Goal: Task Accomplishment & Management: Manage account settings

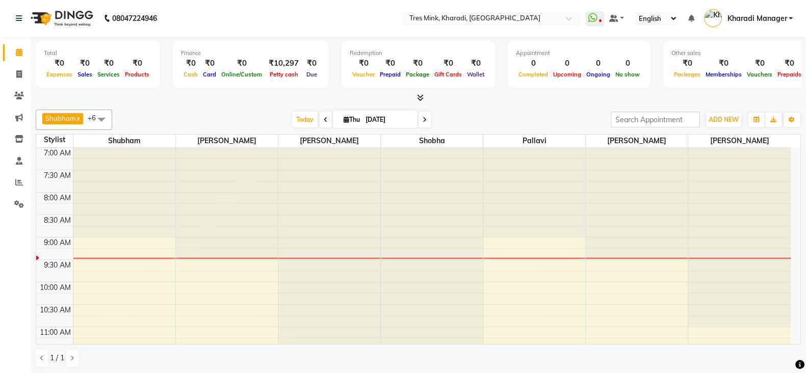
click at [324, 120] on icon at bounding box center [326, 120] width 4 height 6
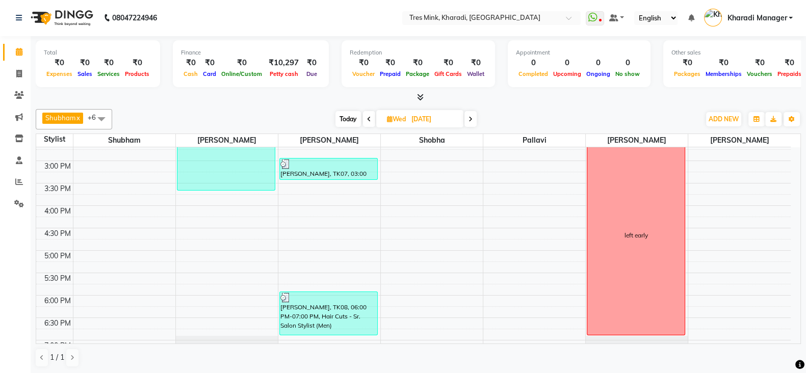
scroll to position [260, 0]
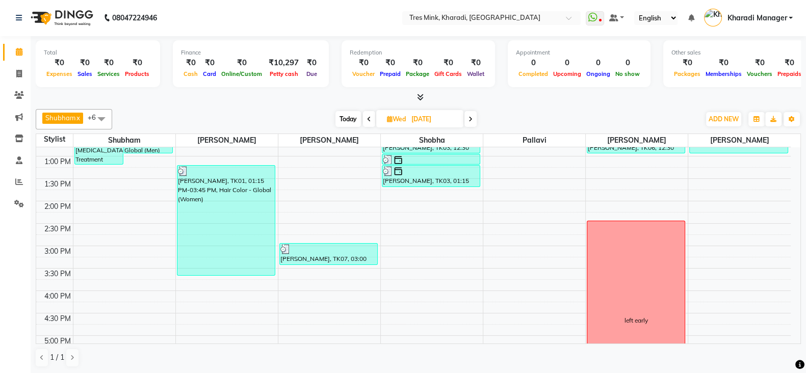
click at [349, 119] on span "Today" at bounding box center [347, 119] width 25 height 16
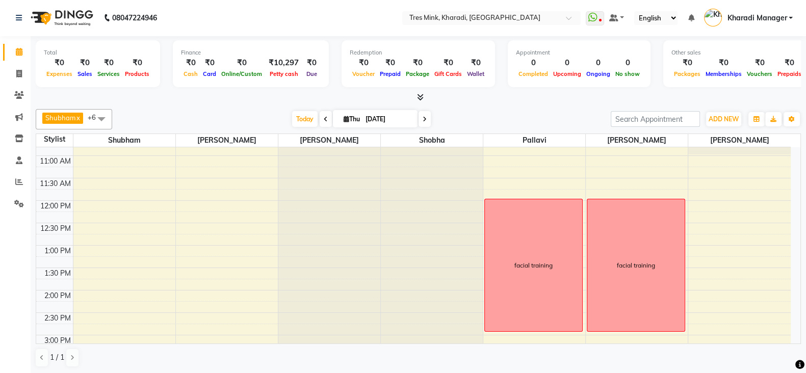
scroll to position [174, 0]
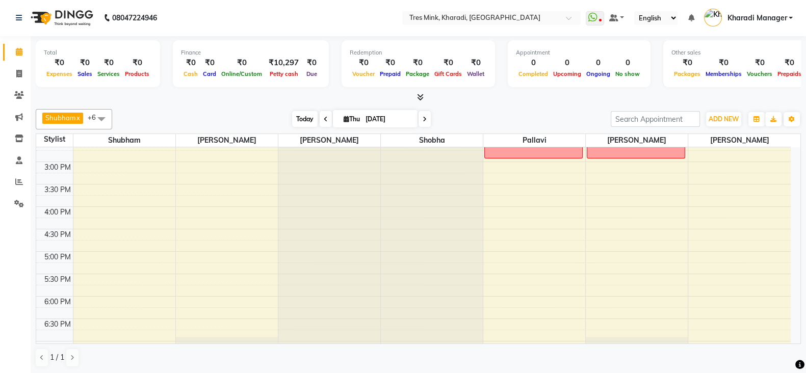
click at [300, 118] on span "Today" at bounding box center [304, 119] width 25 height 16
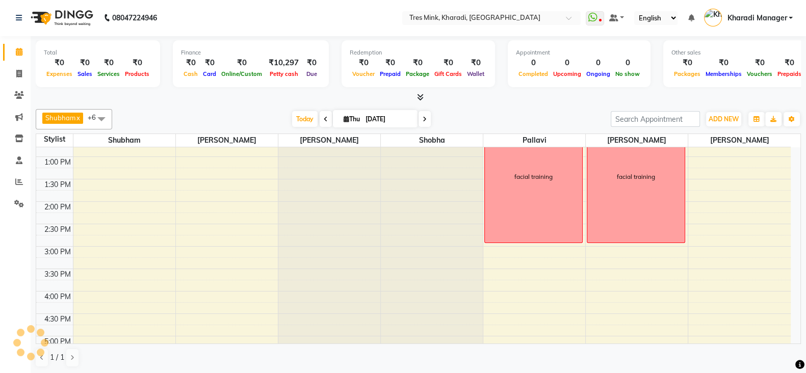
scroll to position [429, 0]
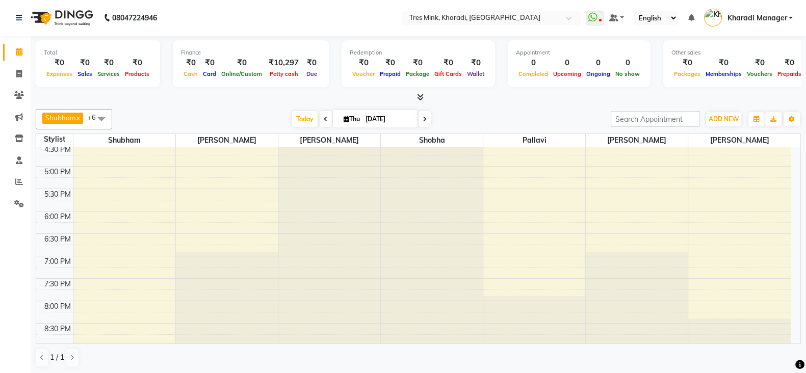
click at [324, 118] on icon at bounding box center [326, 119] width 4 height 6
type input "[DATE]"
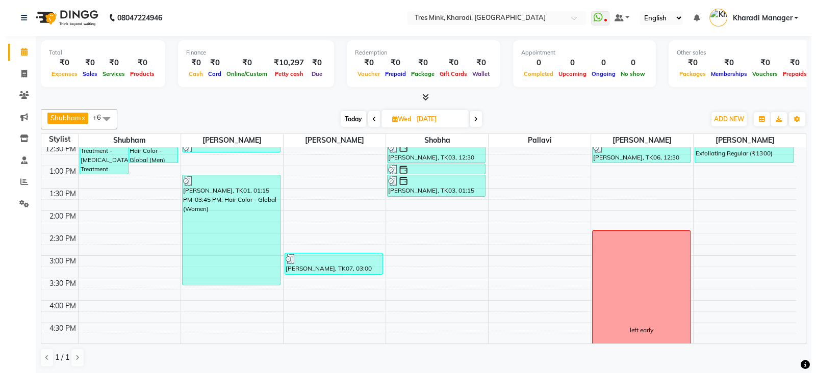
scroll to position [387, 0]
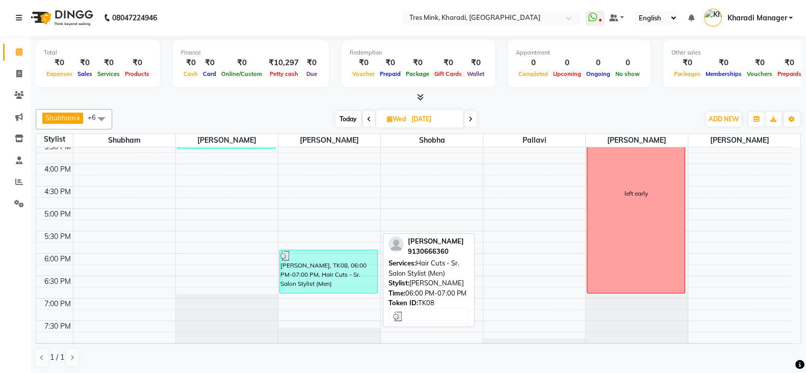
click at [339, 270] on div "Suhaib Soni, TK08, 06:00 PM-07:00 PM, Hair Cuts - Sr. Salon Stylist (Men)" at bounding box center [328, 271] width 97 height 43
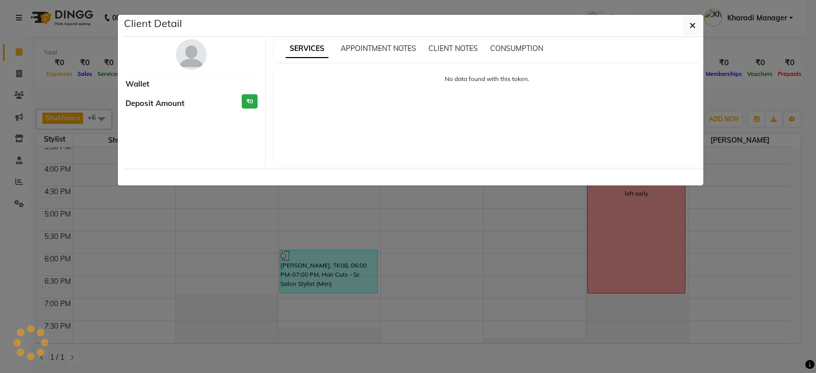
select select "3"
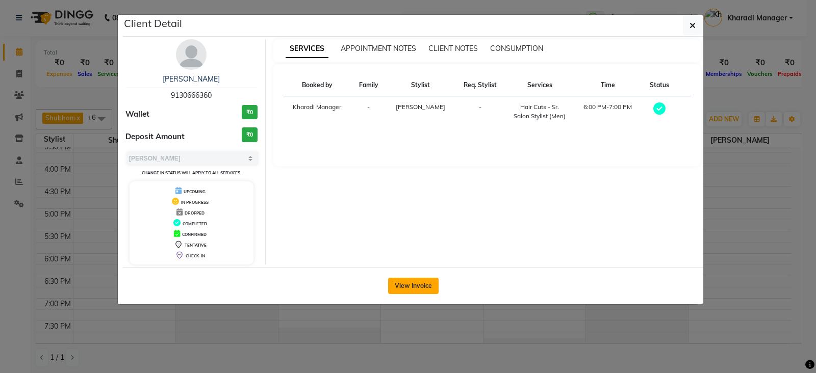
click at [412, 281] on button "View Invoice" at bounding box center [413, 286] width 50 height 16
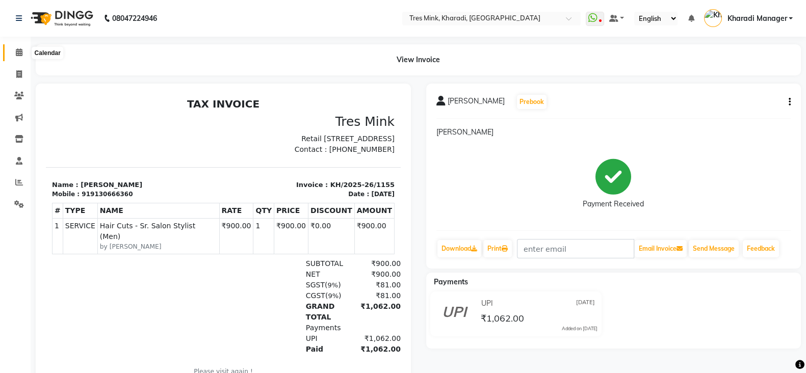
click at [17, 53] on icon at bounding box center [19, 52] width 7 height 8
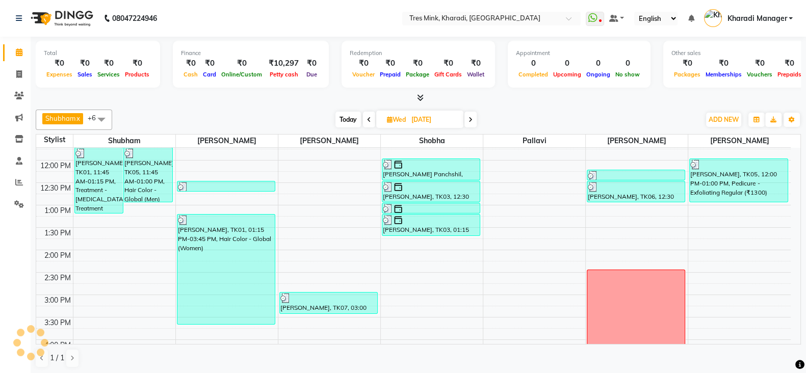
scroll to position [212, 0]
click at [344, 118] on span "Today" at bounding box center [347, 120] width 25 height 16
type input "[DATE]"
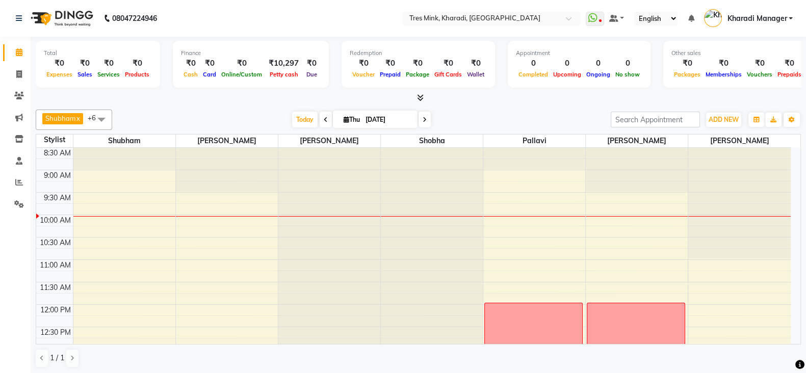
scroll to position [127, 0]
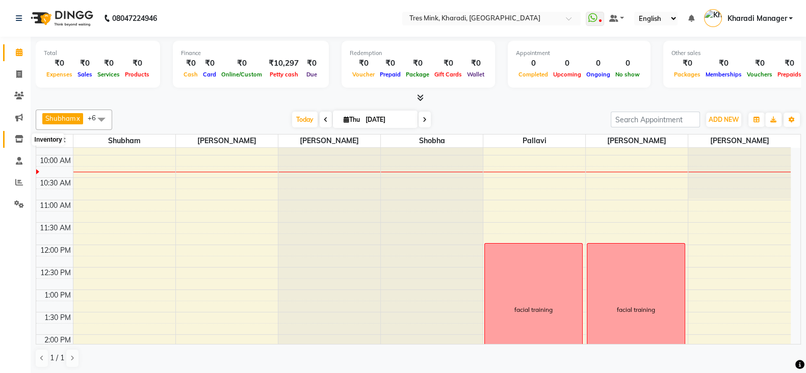
drag, startPoint x: 21, startPoint y: 144, endPoint x: 60, endPoint y: 137, distance: 39.3
click at [21, 143] on span at bounding box center [19, 140] width 18 height 12
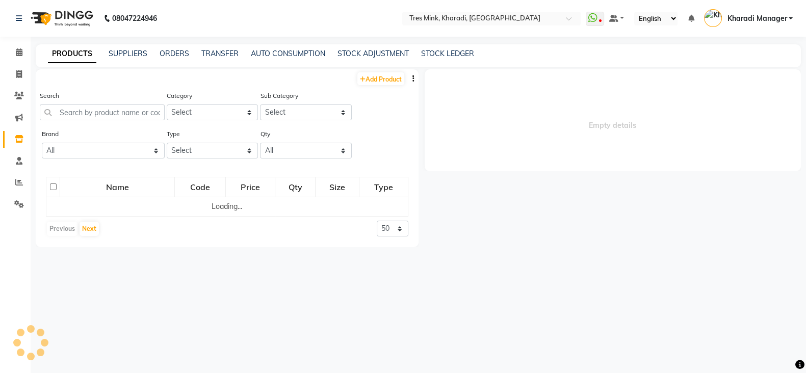
select select
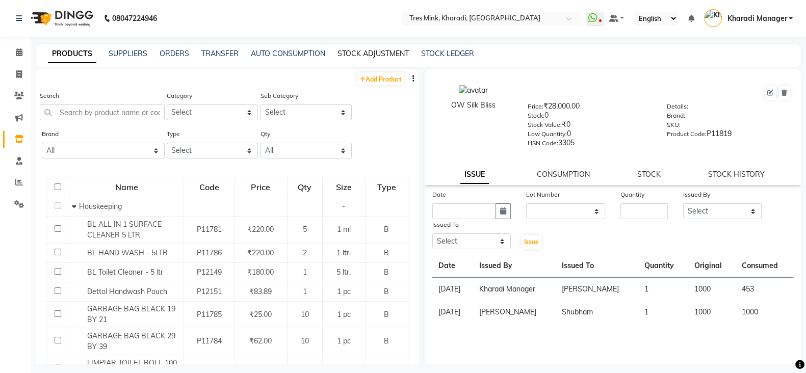
click at [348, 52] on link "STOCK ADJUSTMENT" at bounding box center [373, 53] width 71 height 9
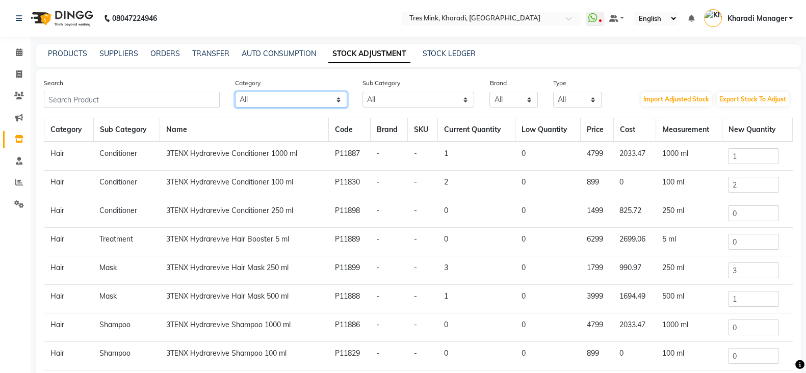
click at [293, 100] on select "All Hair Skin Makeup Personal Care Appliances Beard Waxing Disposable Threading…" at bounding box center [291, 100] width 112 height 16
select select "57501100"
click at [235, 92] on select "All Hair Skin Makeup Personal Care Appliances Beard Waxing Disposable Threading…" at bounding box center [291, 100] width 112 height 16
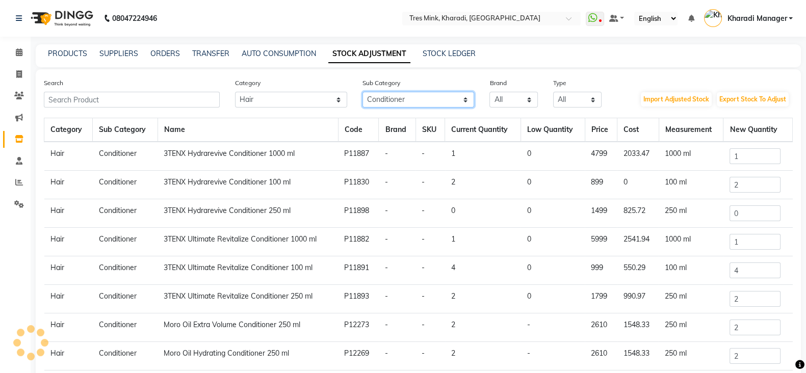
select select "57501107"
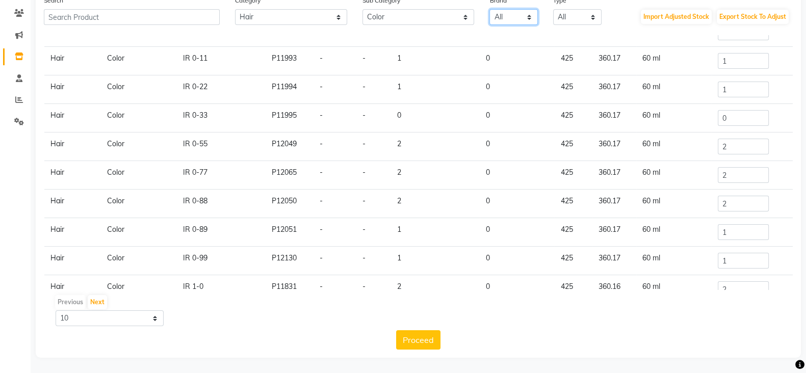
scroll to position [44, 0]
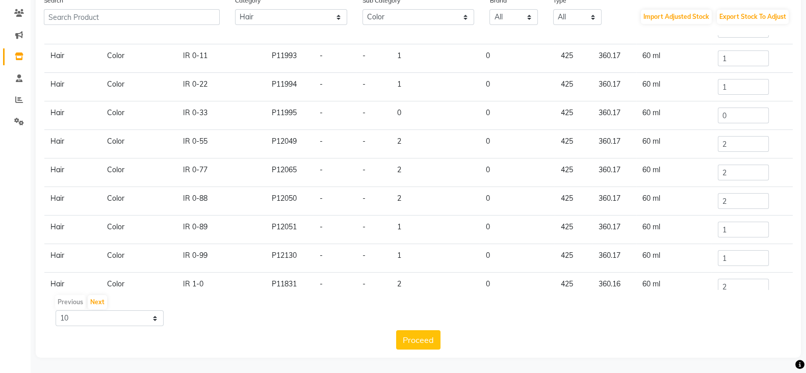
click at [212, 340] on div "Proceed" at bounding box center [418, 339] width 749 height 19
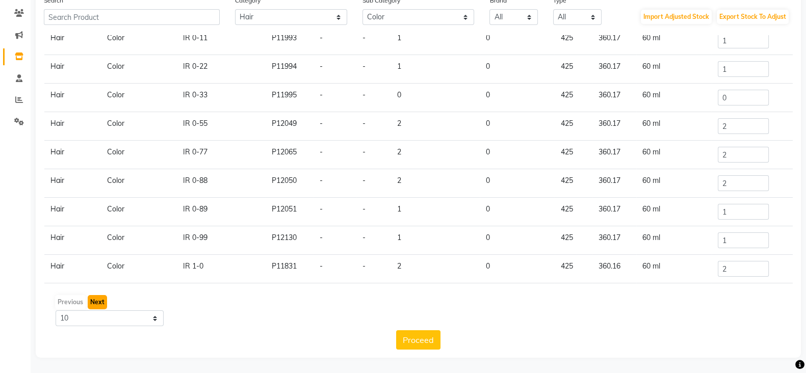
click at [97, 299] on button "Next" at bounding box center [97, 302] width 19 height 14
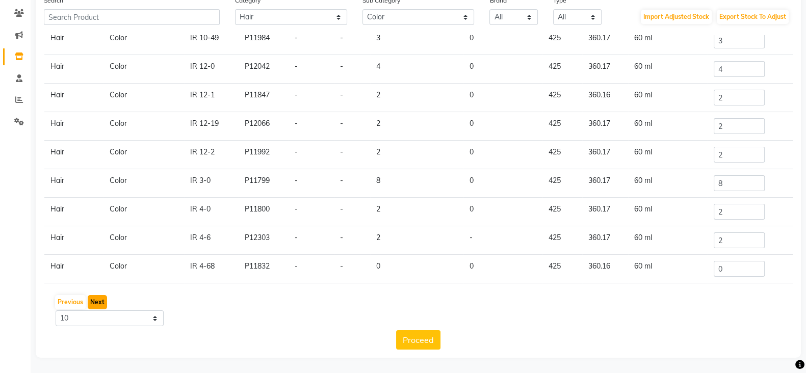
click at [97, 302] on button "Next" at bounding box center [97, 302] width 19 height 14
click at [102, 298] on button "Next" at bounding box center [97, 302] width 19 height 14
click at [95, 305] on button "Next" at bounding box center [97, 302] width 19 height 14
click at [96, 300] on button "Next" at bounding box center [97, 302] width 19 height 14
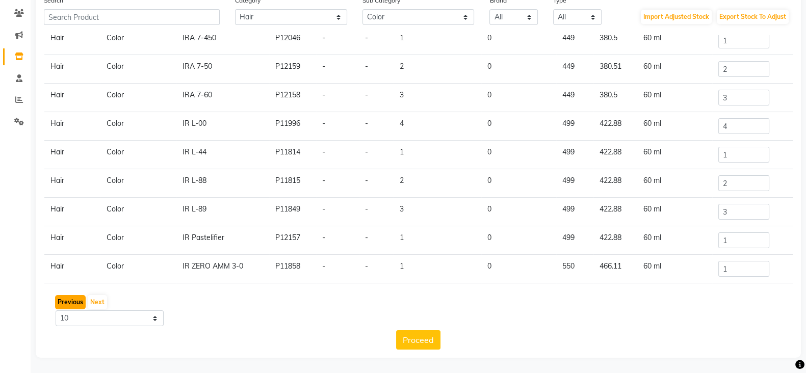
click at [76, 300] on button "Previous" at bounding box center [70, 302] width 31 height 14
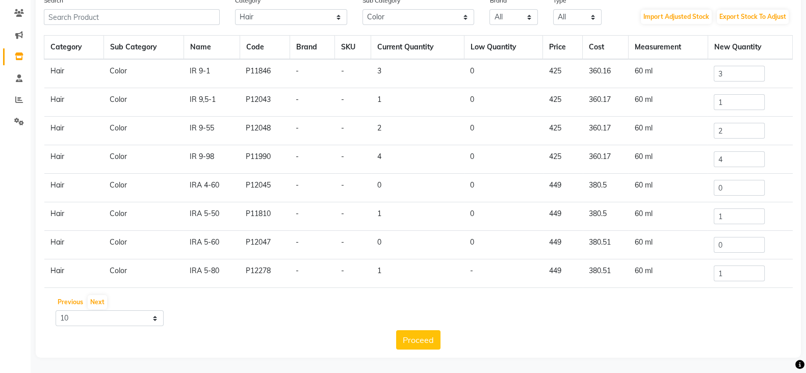
scroll to position [0, 0]
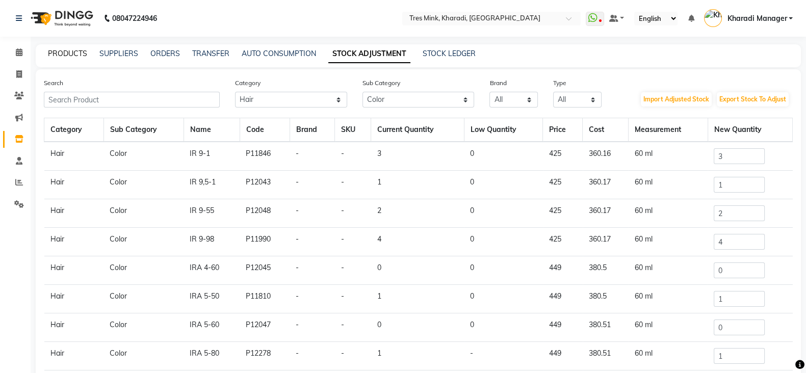
click at [73, 57] on link "PRODUCTS" at bounding box center [67, 53] width 39 height 9
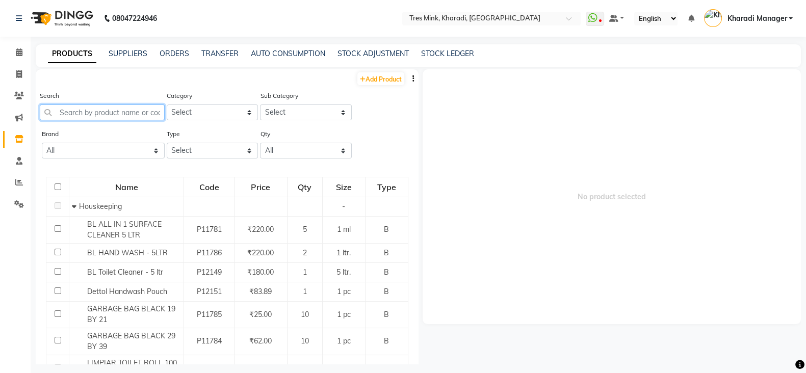
click at [99, 111] on input "text" at bounding box center [102, 113] width 125 height 16
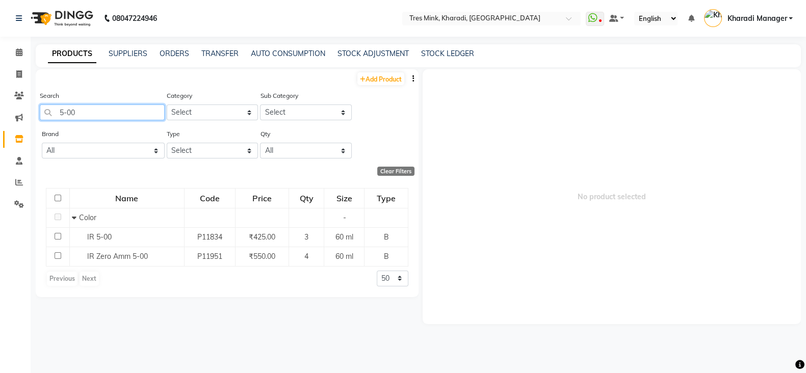
type input "5-00"
click at [125, 240] on div "IR 5-00" at bounding box center [126, 237] width 109 height 11
select select
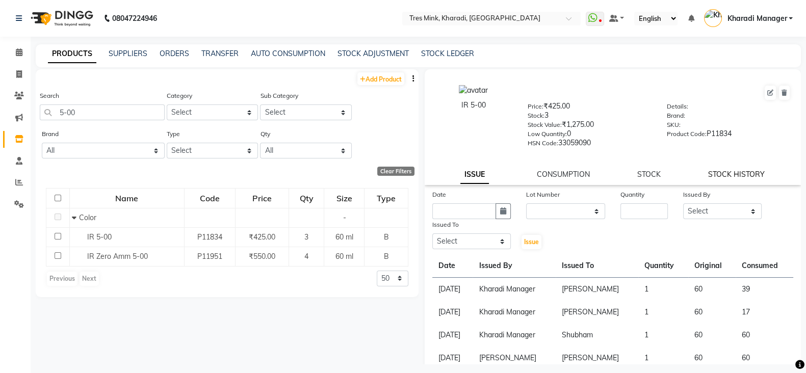
click at [713, 177] on link "STOCK HISTORY" at bounding box center [736, 174] width 57 height 9
select select "all"
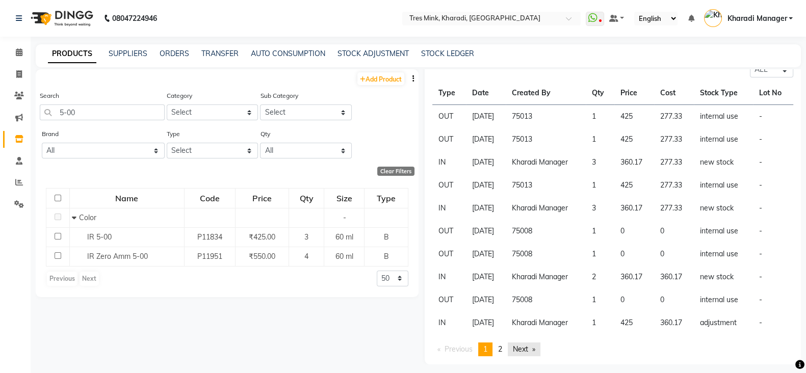
scroll to position [7, 0]
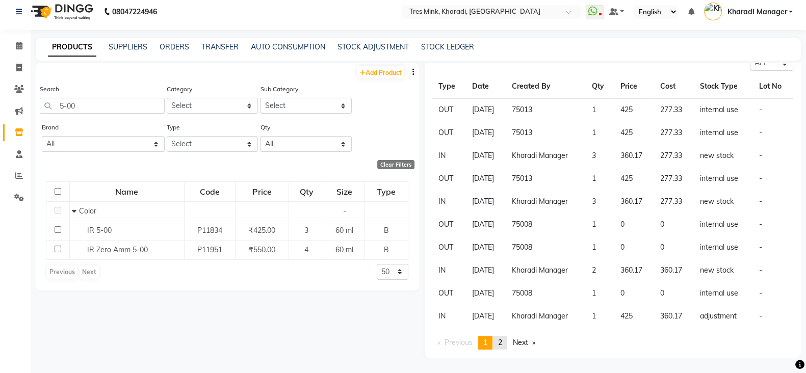
click at [502, 345] on span "2" at bounding box center [500, 342] width 4 height 9
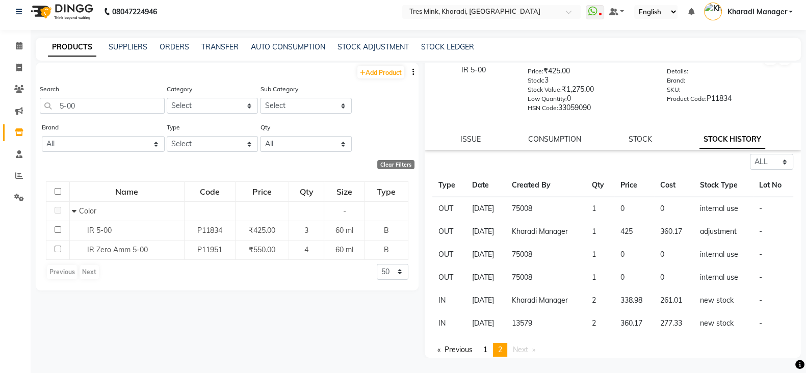
scroll to position [32, 0]
click at [485, 351] on span "1" at bounding box center [485, 349] width 4 height 9
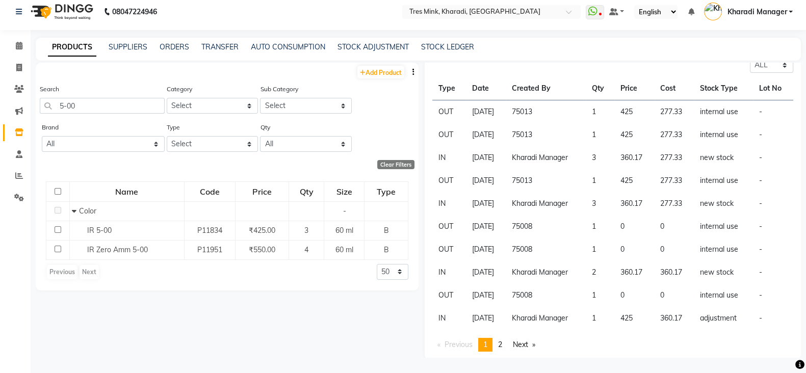
scroll to position [130, 0]
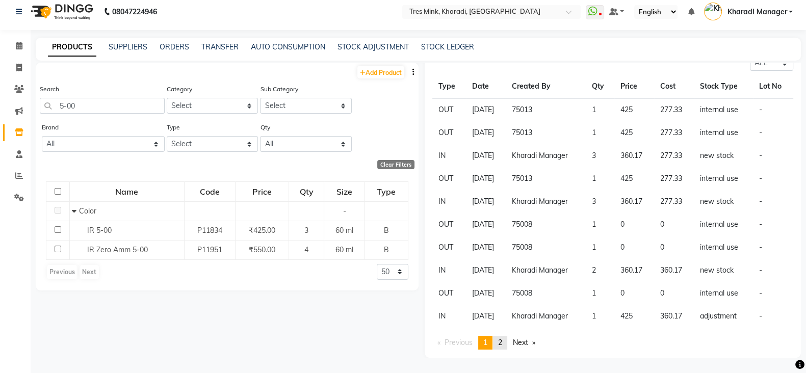
click at [502, 345] on span "2" at bounding box center [500, 342] width 4 height 9
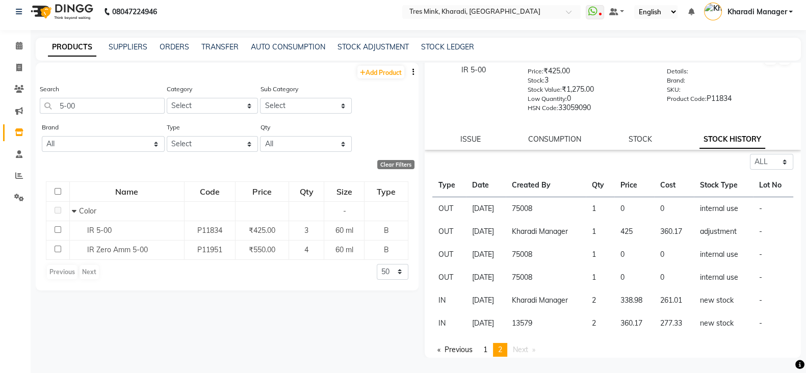
scroll to position [32, 0]
click at [487, 347] on span "1" at bounding box center [485, 349] width 4 height 9
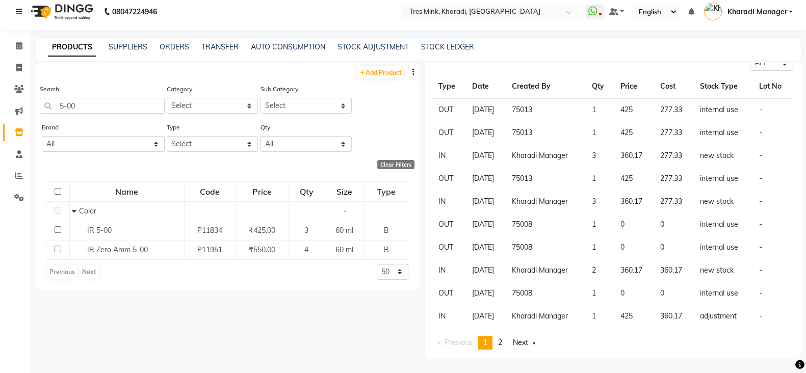
scroll to position [130, 0]
drag, startPoint x: 86, startPoint y: 103, endPoint x: 6, endPoint y: 115, distance: 80.8
click at [6, 115] on app-home "08047224946 Select Location × Tres Mink, Kharadi, Kharadi WhatsApp Status ✕ Sta…" at bounding box center [403, 183] width 806 height 380
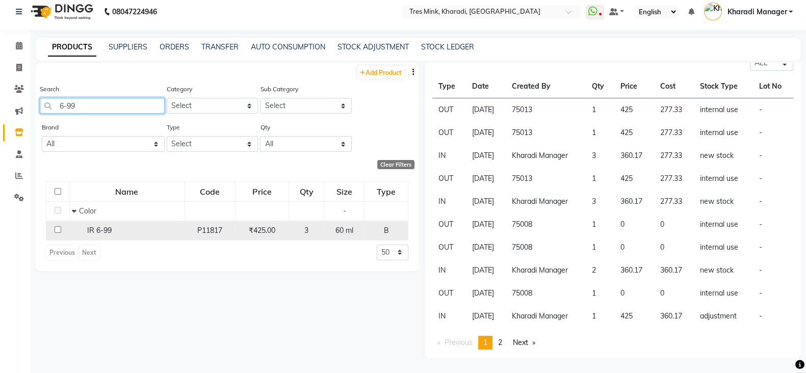
type input "6-99"
click at [151, 228] on div "IR 6-99" at bounding box center [126, 230] width 109 height 11
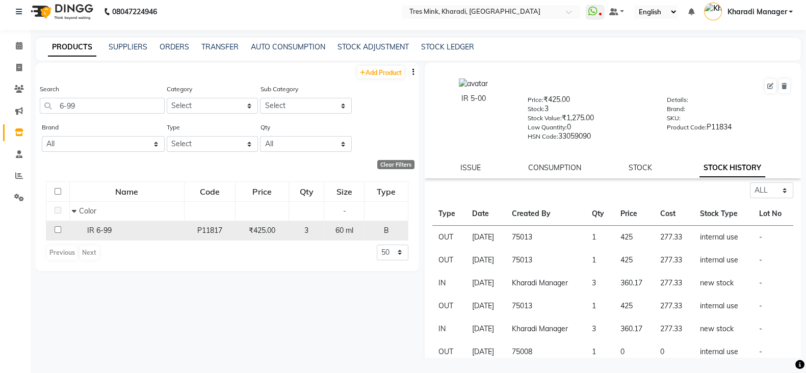
select select "all"
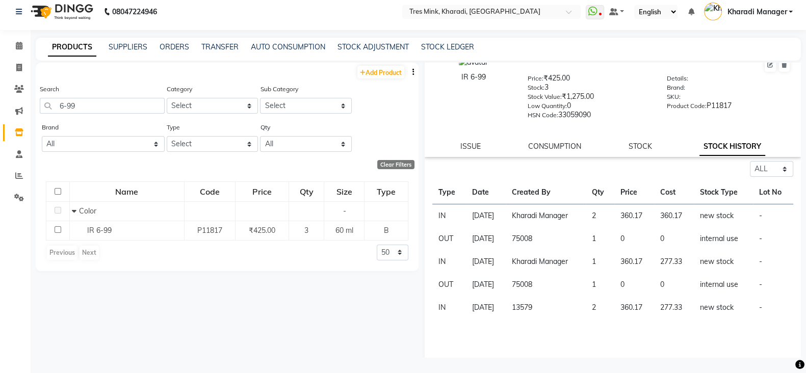
scroll to position [32, 0]
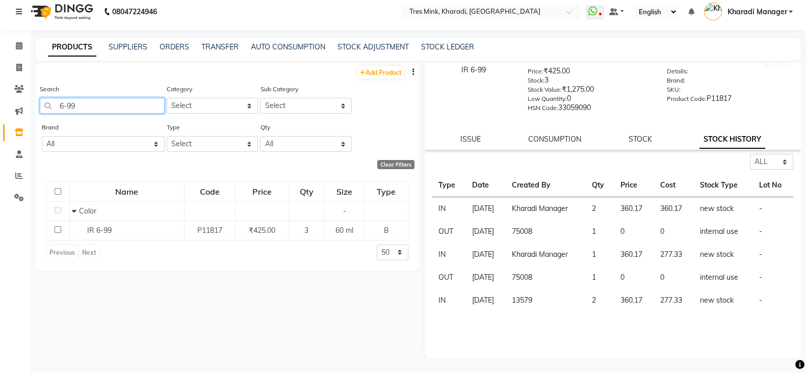
drag, startPoint x: 101, startPoint y: 111, endPoint x: 0, endPoint y: 87, distance: 104.4
click at [0, 87] on app-home "08047224946 Select Location × Tres Mink, Kharadi, Kharadi WhatsApp Status ✕ Sta…" at bounding box center [403, 183] width 806 height 380
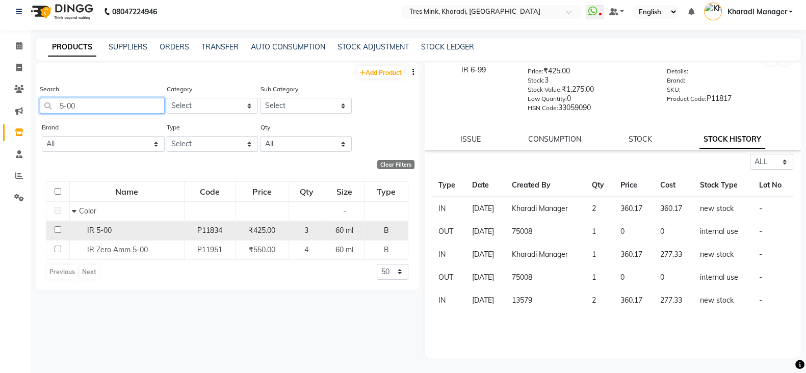
type input "5-00"
click at [253, 225] on div "₹425.00" at bounding box center [262, 230] width 45 height 11
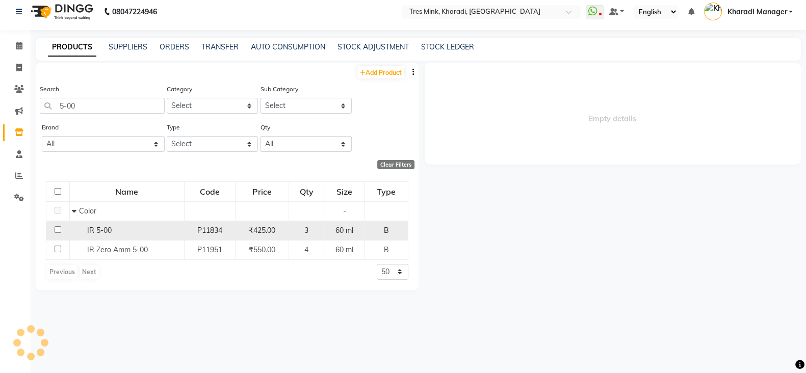
scroll to position [0, 0]
select select "all"
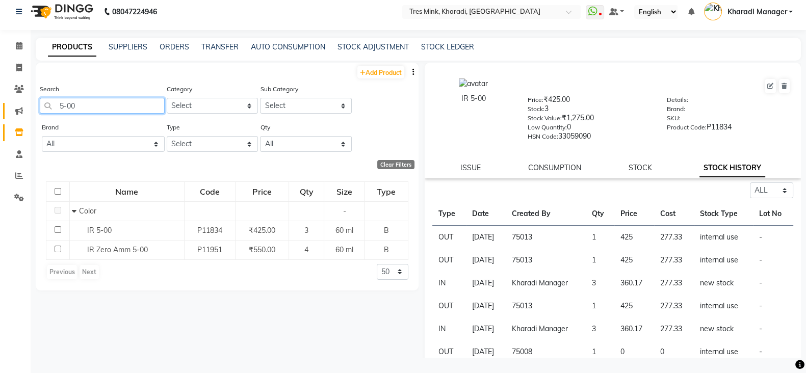
drag, startPoint x: 93, startPoint y: 105, endPoint x: 5, endPoint y: 110, distance: 87.9
click at [5, 110] on app-home "08047224946 Select Location × Tres Mink, Kharadi, Kharadi WhatsApp Status ✕ Sta…" at bounding box center [403, 183] width 806 height 380
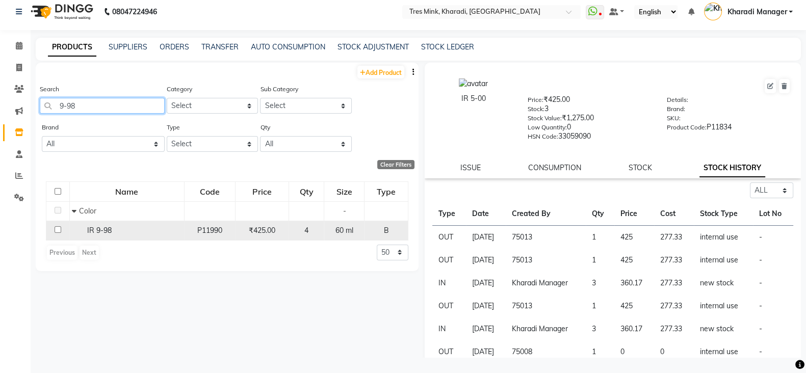
type input "9-98"
click at [167, 224] on td "IR 9-98" at bounding box center [126, 230] width 115 height 19
click at [240, 234] on td "₹425.00" at bounding box center [262, 230] width 54 height 19
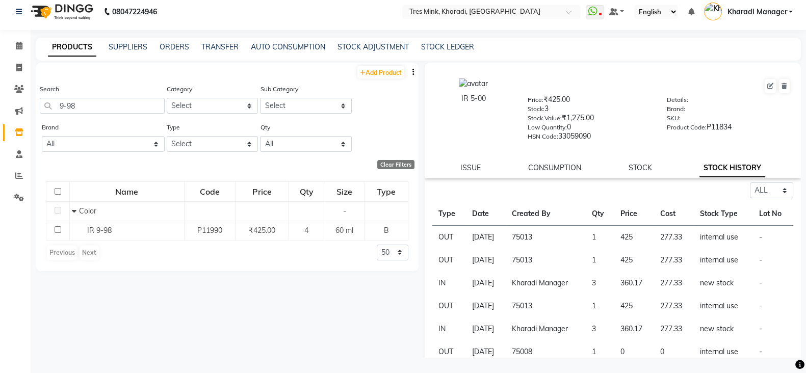
click at [472, 172] on link "ISSUE" at bounding box center [470, 167] width 20 height 9
select select
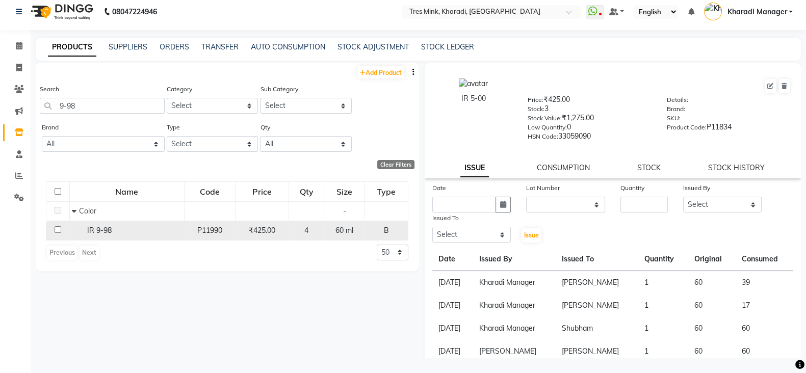
click at [202, 226] on div "P11990" at bounding box center [210, 230] width 42 height 11
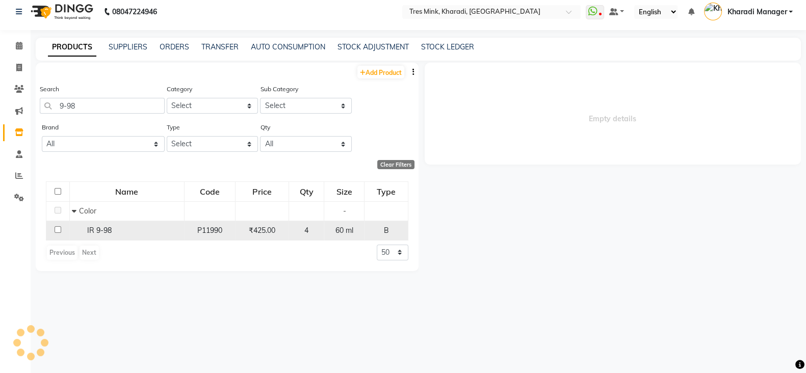
select select
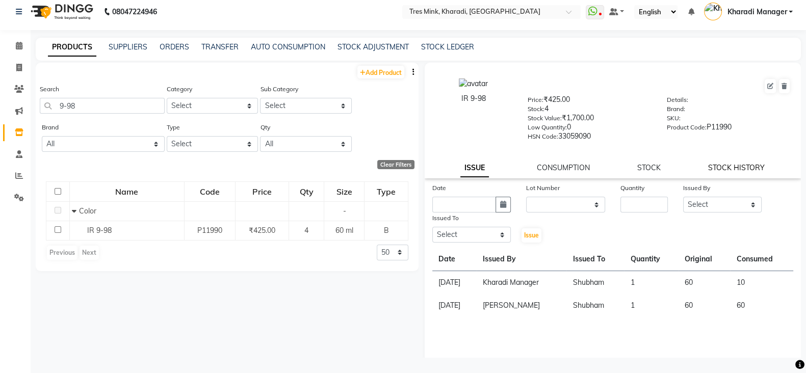
click at [733, 172] on link "STOCK HISTORY" at bounding box center [736, 167] width 57 height 9
select select "all"
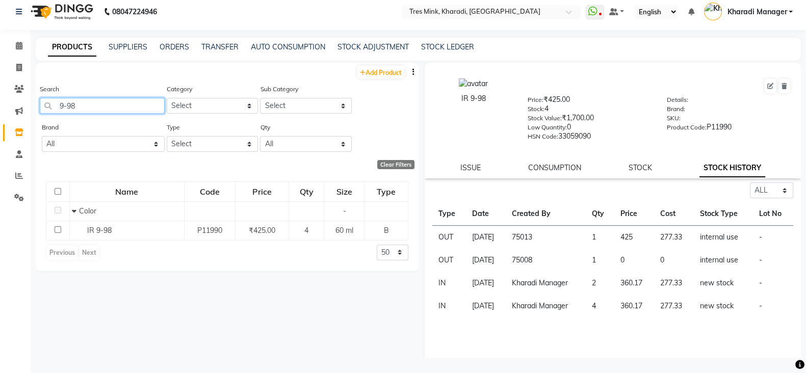
drag, startPoint x: 83, startPoint y: 104, endPoint x: 1, endPoint y: 108, distance: 82.2
click at [3, 108] on app-home "08047224946 Select Location × Tres Mink, Kharadi, Kharadi WhatsApp Status ✕ Sta…" at bounding box center [403, 183] width 806 height 380
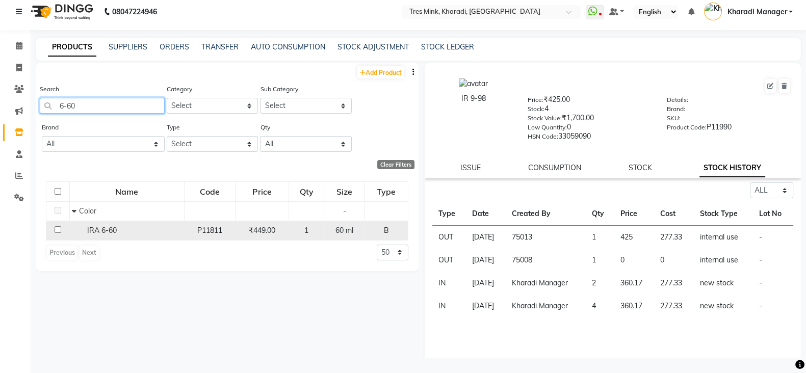
type input "6-60"
click at [116, 236] on div "IRA 6-60" at bounding box center [126, 230] width 109 height 11
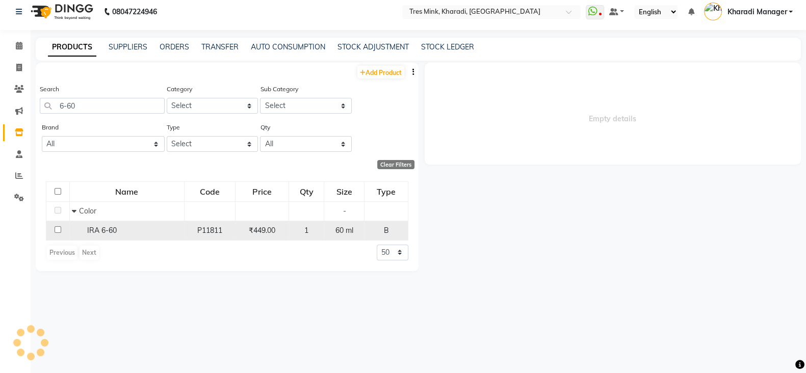
select select "all"
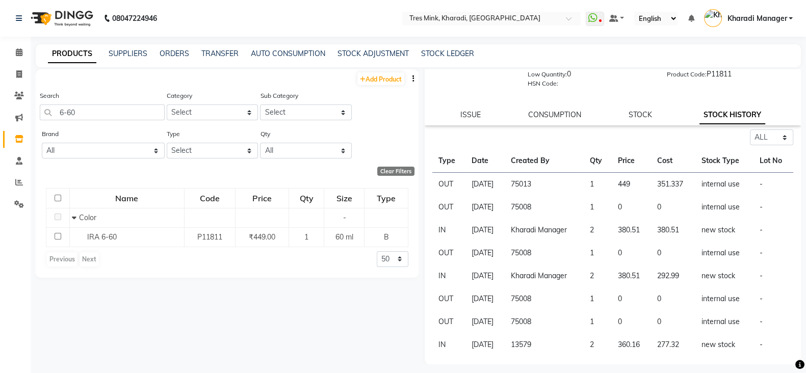
scroll to position [7, 0]
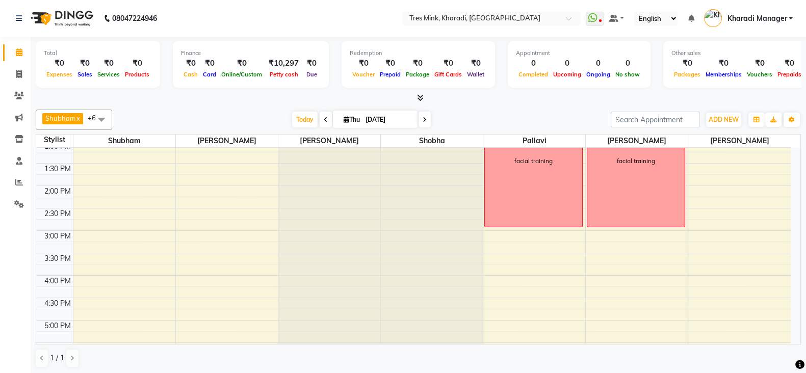
scroll to position [306, 0]
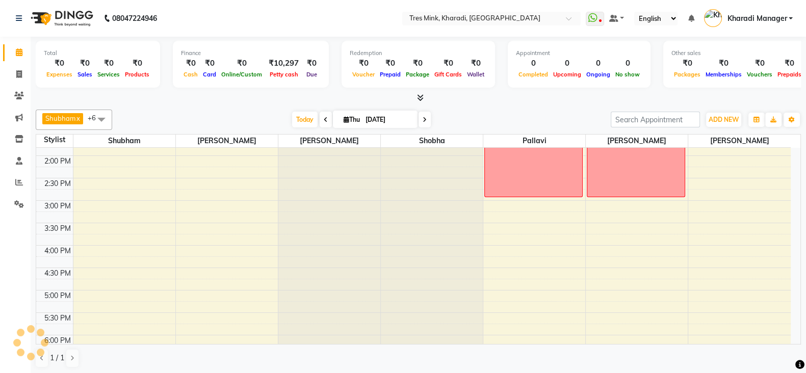
click at [427, 121] on span at bounding box center [425, 120] width 12 height 16
type input "05-09-2025"
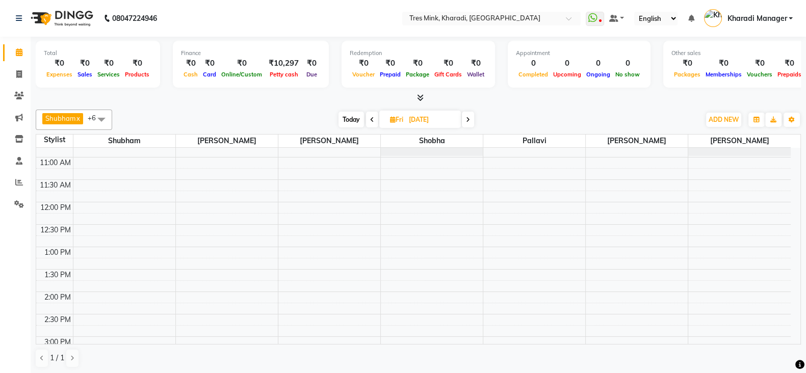
scroll to position [178, 0]
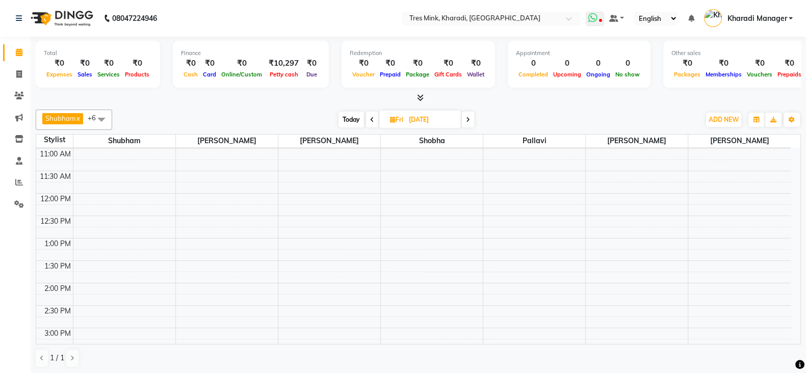
click at [595, 19] on icon at bounding box center [592, 18] width 9 height 10
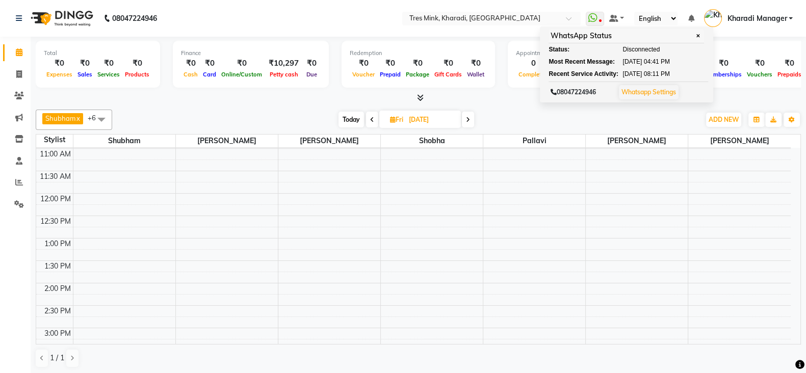
click at [333, 25] on nav "08047224946 Select Location × [GEOGRAPHIC_DATA], [GEOGRAPHIC_DATA], Kharadi Wha…" at bounding box center [403, 18] width 806 height 37
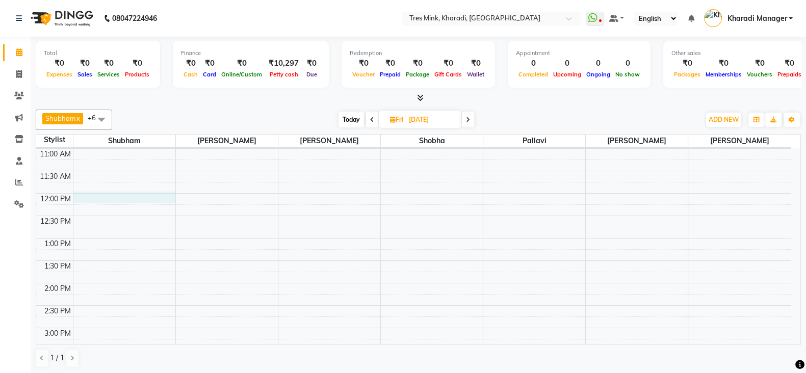
click at [117, 197] on div "7:00 AM 7:30 AM 8:00 AM 8:30 AM 9:00 AM 9:30 AM 10:00 AM 10:30 AM 11:00 AM 11:3…" at bounding box center [413, 327] width 755 height 717
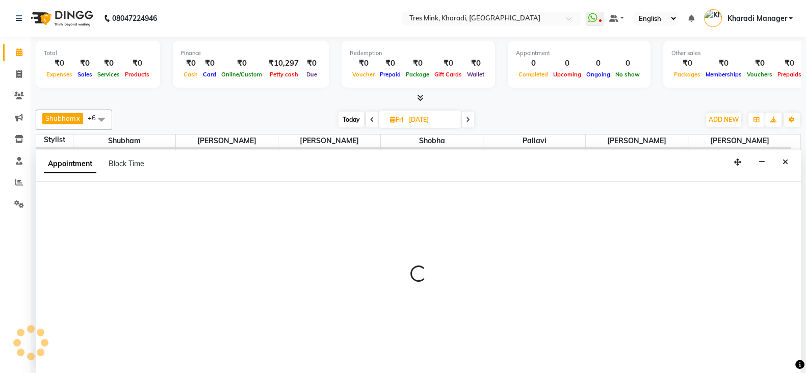
scroll to position [1, 0]
select select "75009"
select select "720"
select select "tentative"
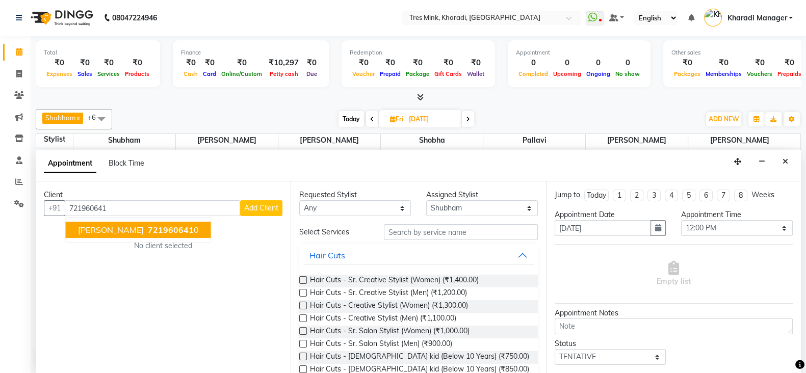
click at [133, 229] on span "Snehal Chaudhary" at bounding box center [111, 230] width 66 height 10
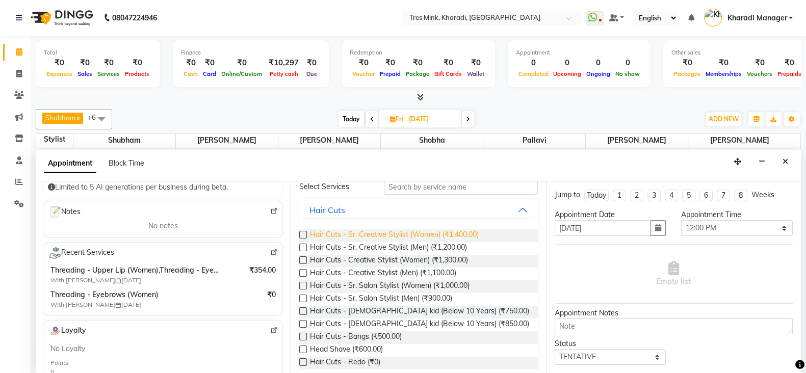
scroll to position [0, 0]
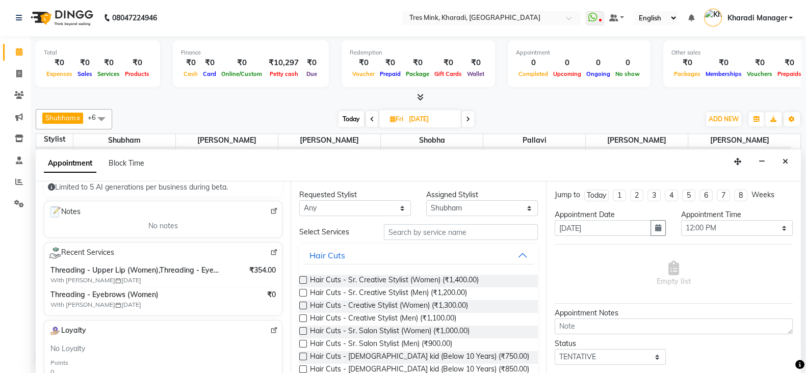
type input "7219606410"
click at [458, 236] on input "text" at bounding box center [461, 232] width 154 height 16
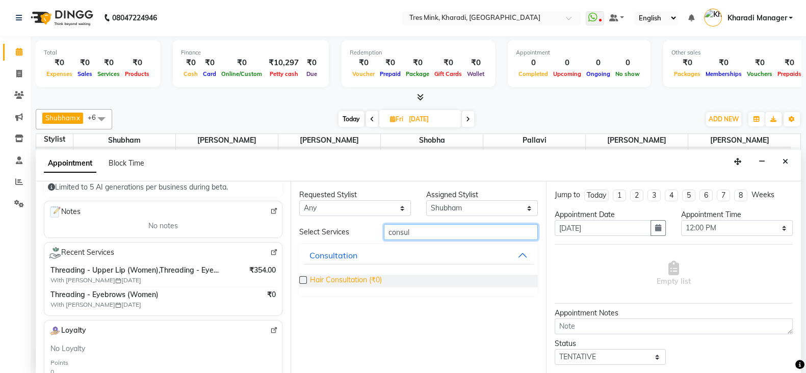
type input "consul"
click at [336, 279] on span "Hair Consultation (₹0)" at bounding box center [346, 281] width 72 height 13
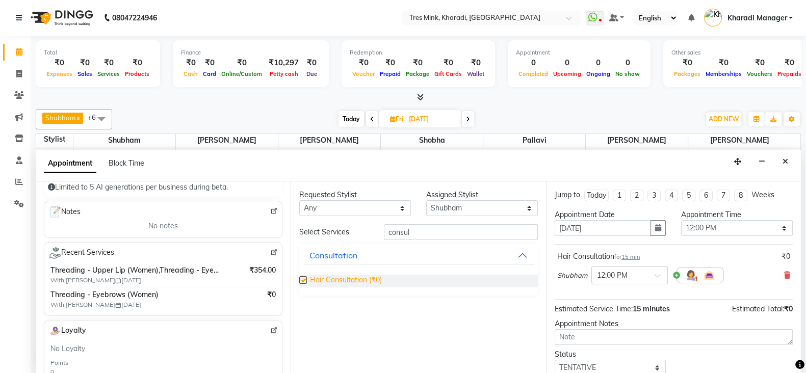
checkbox input "false"
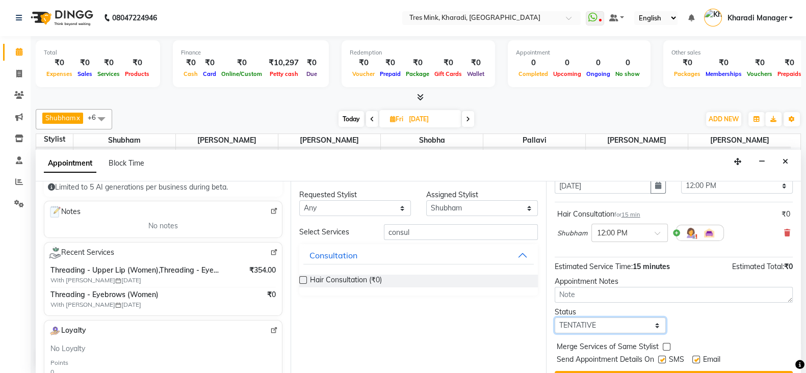
click at [592, 327] on select "Select TENTATIVE CONFIRM UPCOMING" at bounding box center [611, 326] width 112 height 16
click at [581, 318] on select "Select TENTATIVE CONFIRM UPCOMING" at bounding box center [611, 326] width 112 height 16
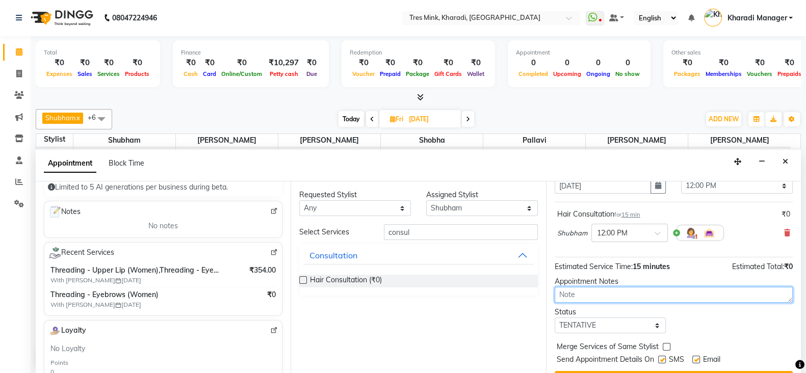
click at [583, 293] on textarea at bounding box center [674, 295] width 238 height 16
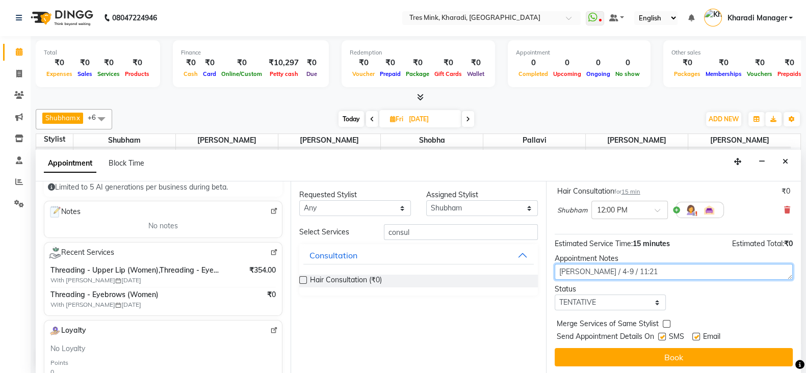
type textarea "meghana / 4-9 / 11:21"
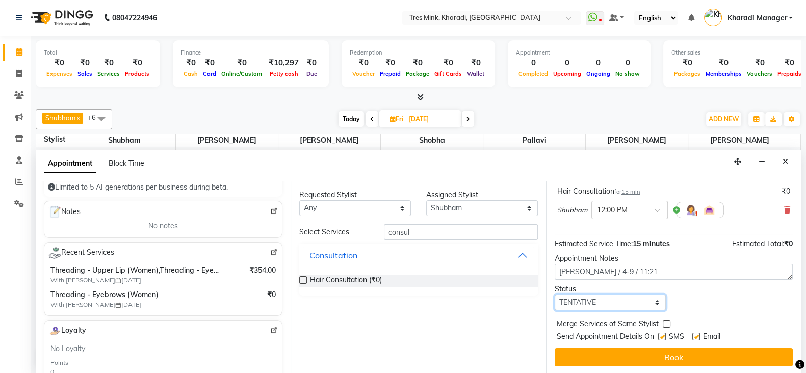
click at [594, 306] on select "Select TENTATIVE CONFIRM UPCOMING" at bounding box center [611, 303] width 112 height 16
select select "upcoming"
click at [555, 295] on select "Select TENTATIVE CONFIRM UPCOMING" at bounding box center [611, 303] width 112 height 16
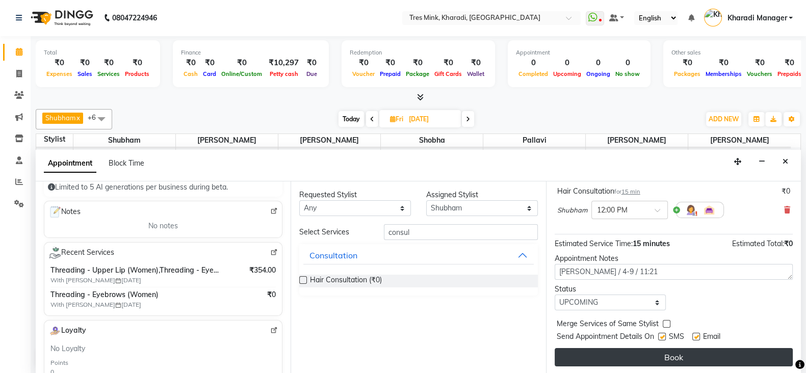
click at [614, 350] on button "Book" at bounding box center [674, 357] width 238 height 18
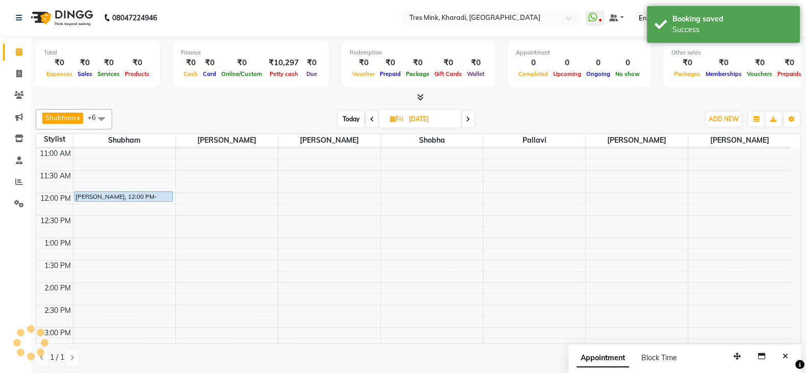
scroll to position [0, 0]
click at [346, 118] on span "Today" at bounding box center [351, 120] width 25 height 16
type input "[DATE]"
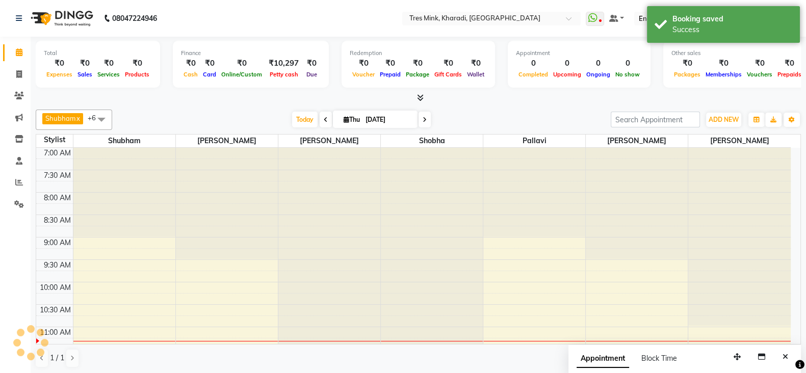
scroll to position [178, 0]
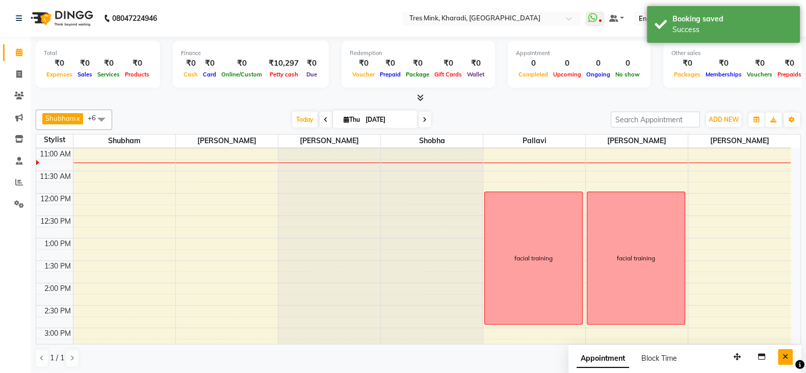
click at [787, 356] on icon "Close" at bounding box center [786, 356] width 6 height 7
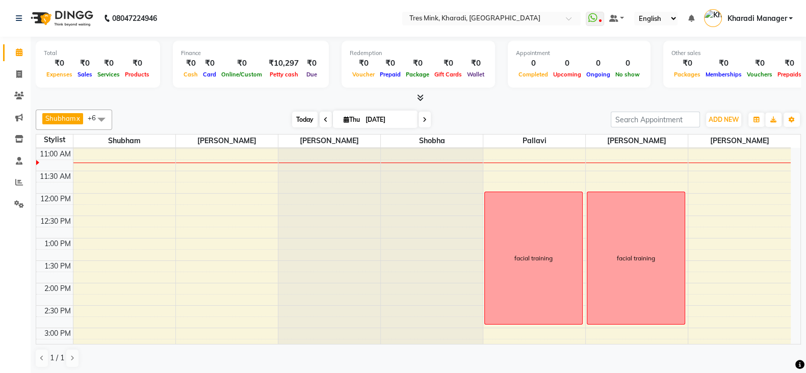
click at [296, 118] on span "Today" at bounding box center [304, 120] width 25 height 16
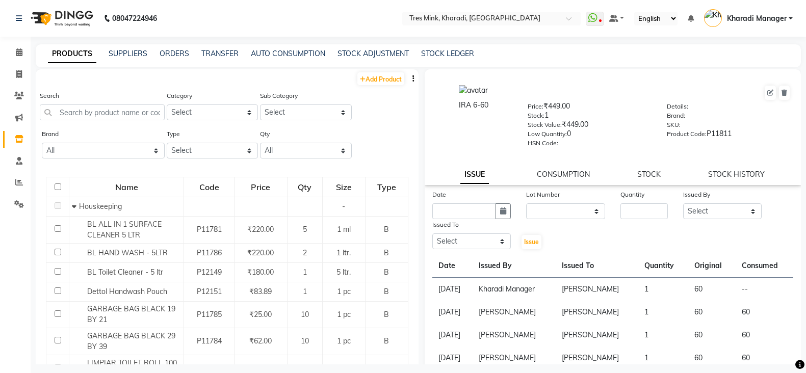
select select
click at [76, 114] on input "text" at bounding box center [102, 113] width 125 height 16
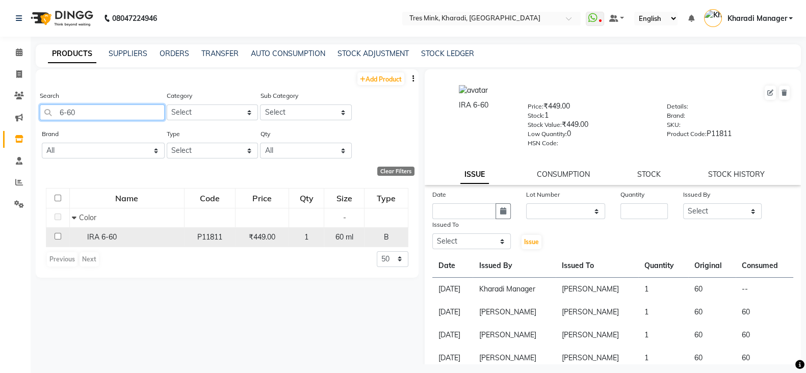
type input "6-60"
click at [223, 241] on div "P11811" at bounding box center [210, 237] width 42 height 11
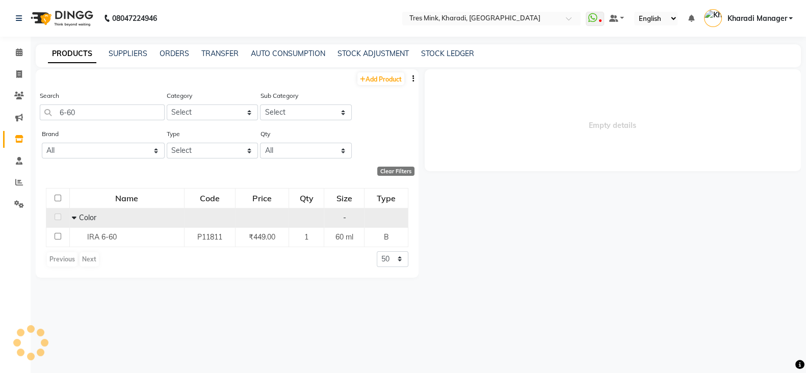
select select
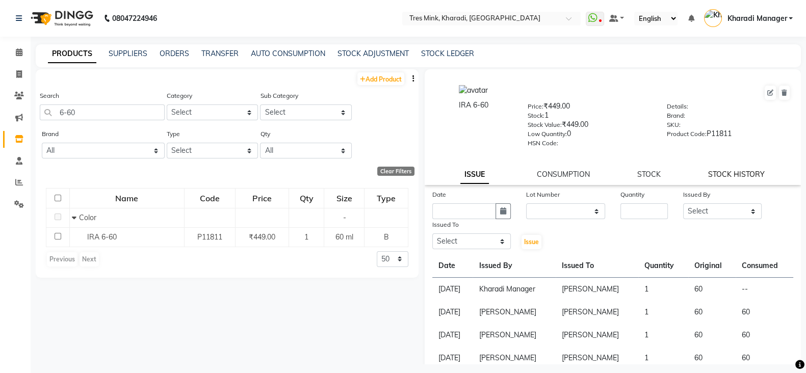
click at [721, 179] on link "STOCK HISTORY" at bounding box center [736, 174] width 57 height 9
select select "all"
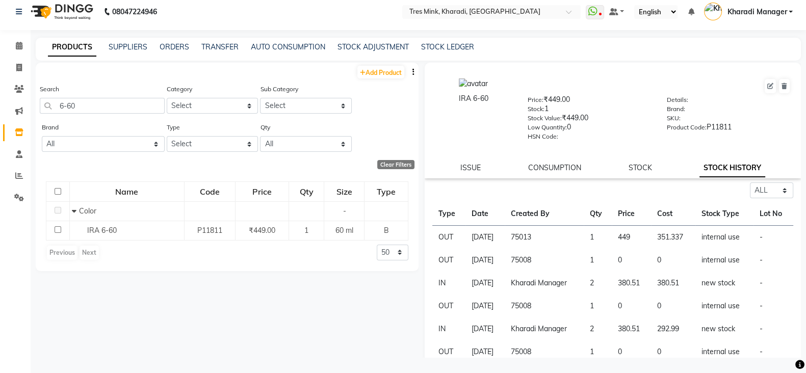
scroll to position [63, 0]
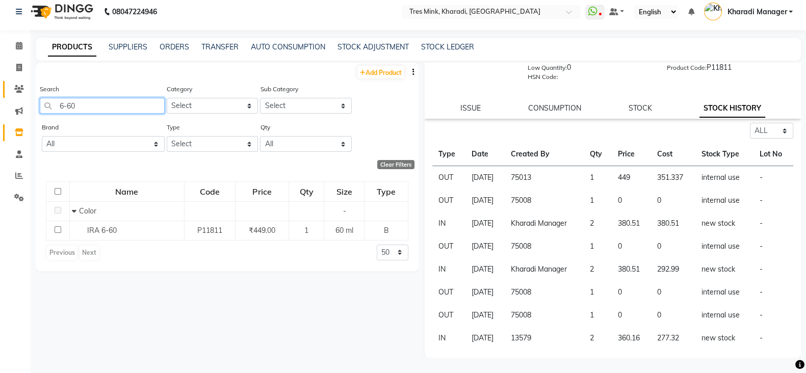
drag, startPoint x: 89, startPoint y: 111, endPoint x: 18, endPoint y: 97, distance: 71.8
click at [18, 97] on app-home "08047224946 Select Location × Tres Mink, Kharadi, Kharadi WhatsApp Status ✕ Sta…" at bounding box center [403, 183] width 806 height 380
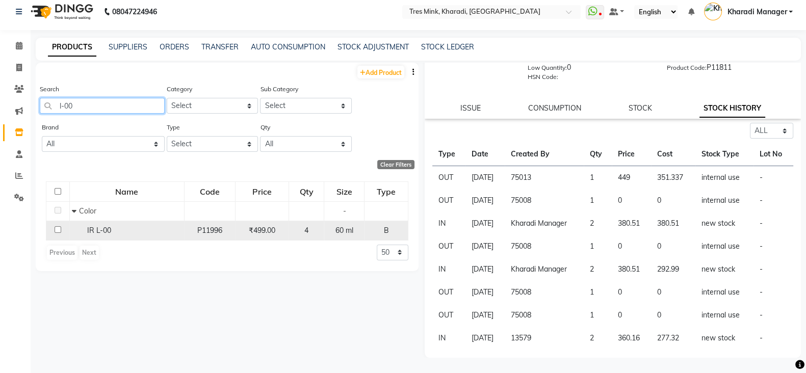
type input "l-00"
click at [99, 229] on span "IR L-00" at bounding box center [99, 230] width 24 height 9
select select "all"
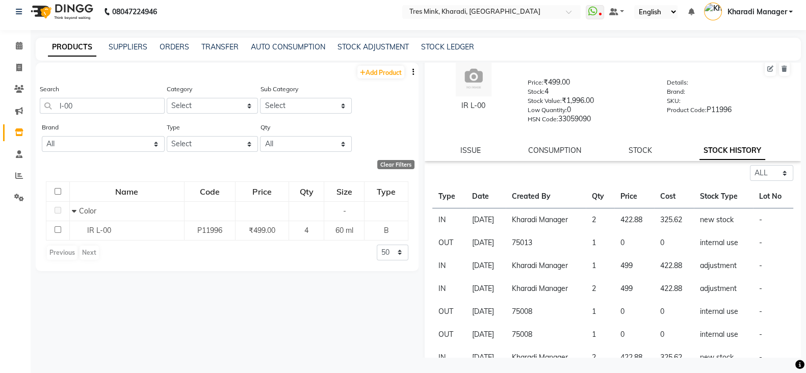
scroll to position [32, 0]
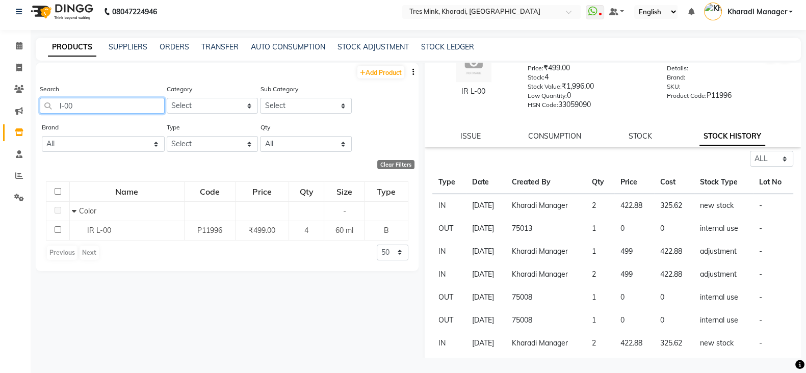
drag, startPoint x: 88, startPoint y: 105, endPoint x: 0, endPoint y: 95, distance: 88.7
click at [0, 95] on app-home "08047224946 Select Location × Tres Mink, Kharadi, Kharadi WhatsApp Status ✕ Sta…" at bounding box center [403, 183] width 806 height 380
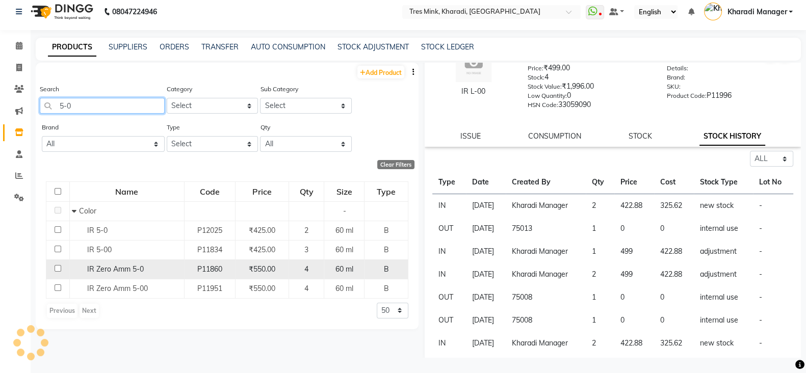
type input "5-0"
click at [144, 270] on div "IR Zero Amm 5-0" at bounding box center [126, 269] width 109 height 11
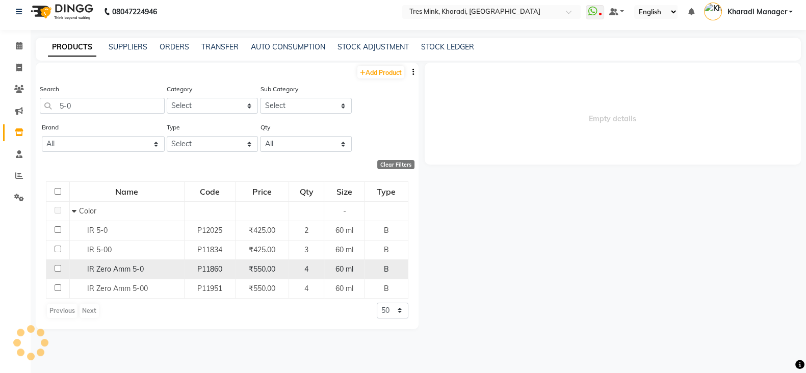
scroll to position [0, 0]
select select "all"
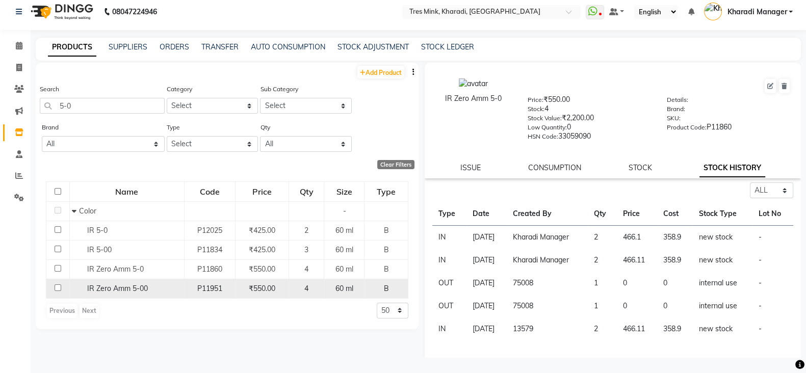
click at [288, 287] on td "₹550.00" at bounding box center [262, 288] width 54 height 19
click at [252, 285] on span "₹550.00" at bounding box center [262, 288] width 27 height 9
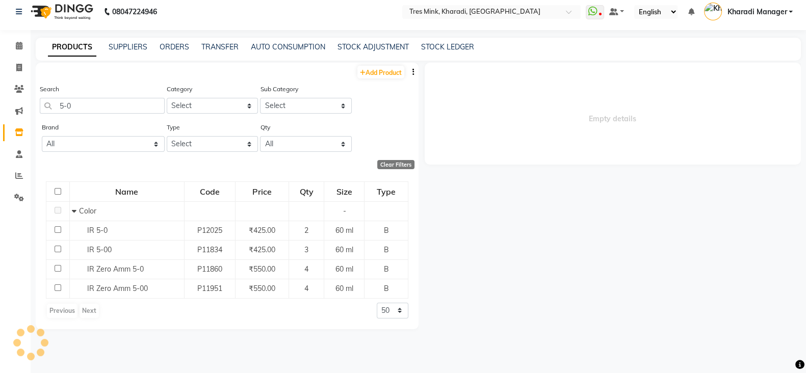
select select "all"
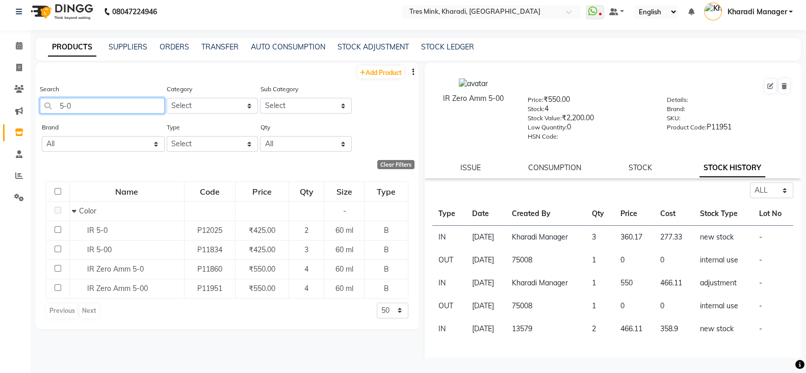
drag, startPoint x: 83, startPoint y: 105, endPoint x: 0, endPoint y: 103, distance: 83.1
click at [0, 103] on app-home "08047224946 Select Location × Tres Mink, Kharadi, Kharadi WhatsApp Status ✕ Sta…" at bounding box center [403, 183] width 806 height 380
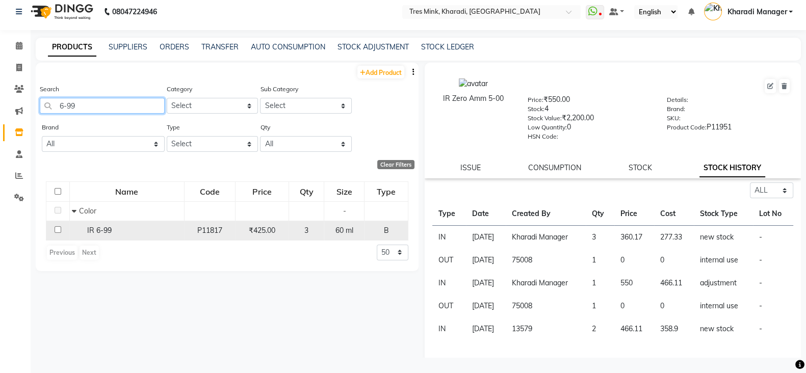
type input "6-99"
click at [122, 230] on div "IR 6-99" at bounding box center [126, 230] width 109 height 11
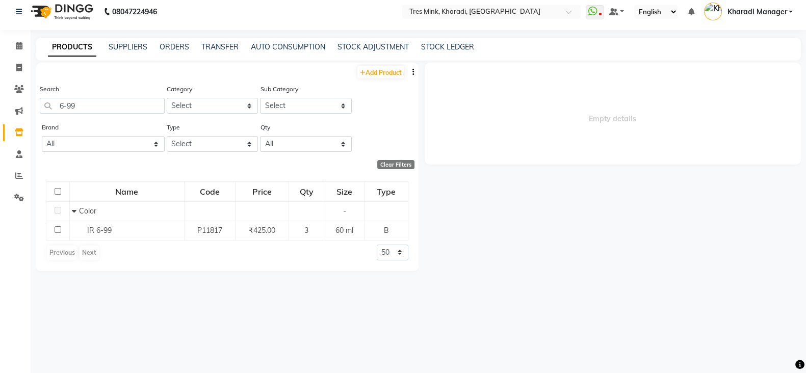
select select "all"
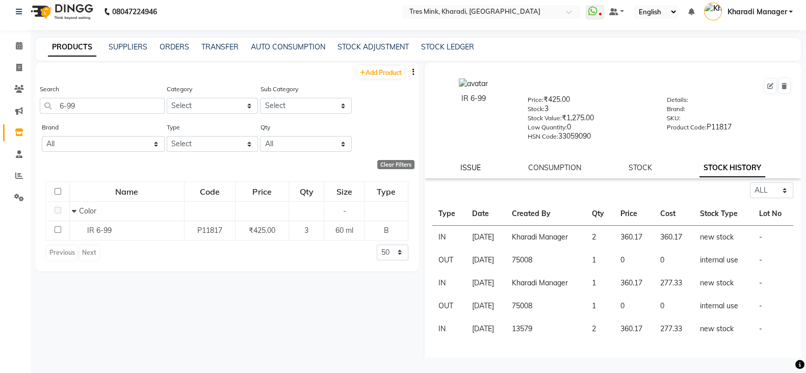
click at [474, 172] on link "ISSUE" at bounding box center [470, 167] width 20 height 9
select select
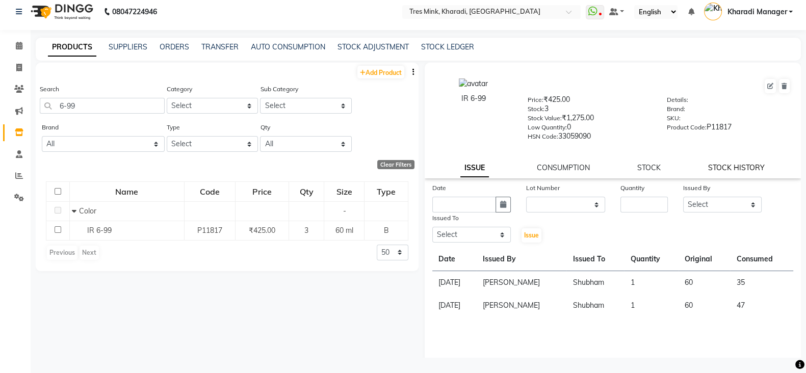
click at [735, 172] on link "STOCK HISTORY" at bounding box center [736, 167] width 57 height 9
select select "all"
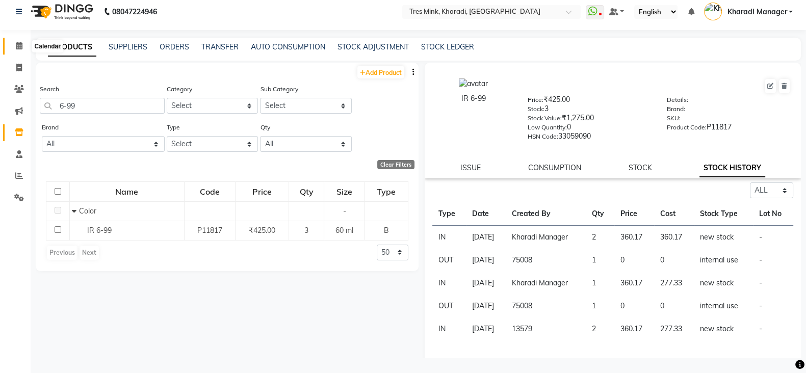
click at [22, 46] on span at bounding box center [19, 46] width 18 height 12
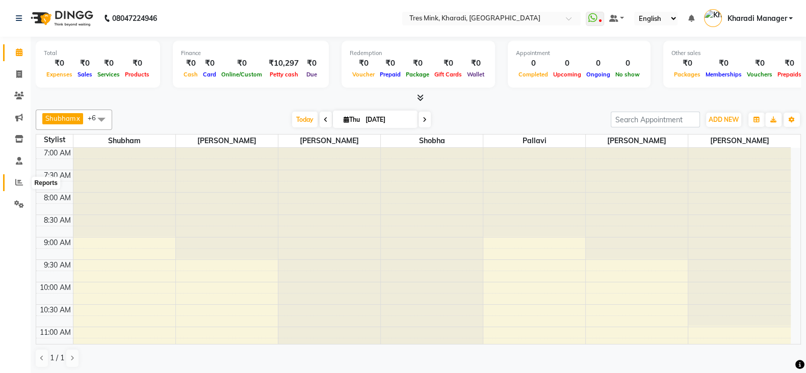
click at [17, 180] on icon at bounding box center [19, 182] width 8 height 8
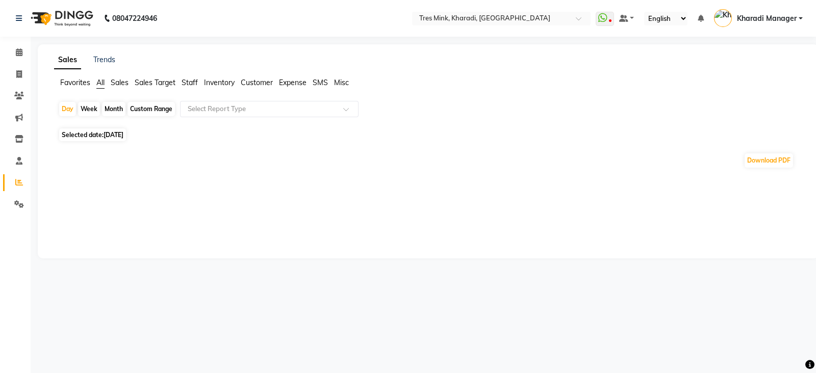
click at [103, 132] on span "Selected date: 04-09-2025" at bounding box center [92, 134] width 67 height 13
select select "9"
select select "2025"
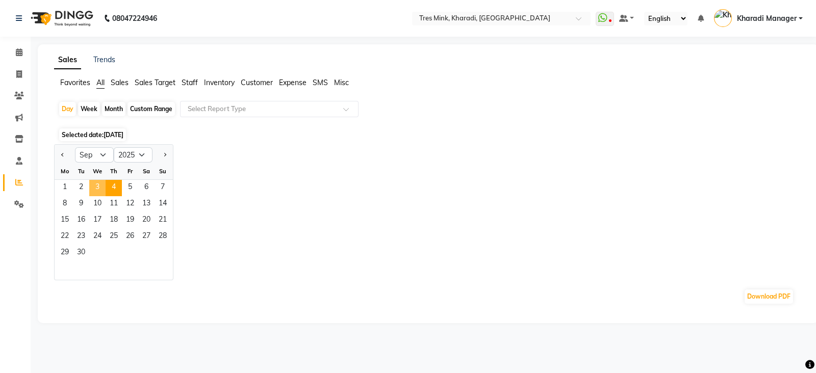
click at [92, 189] on span "3" at bounding box center [97, 188] width 16 height 16
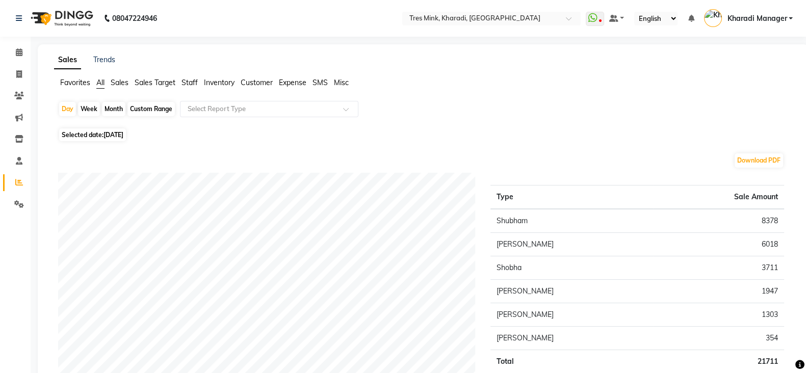
drag, startPoint x: 67, startPoint y: 84, endPoint x: 193, endPoint y: 95, distance: 126.5
click at [67, 83] on span "Favorites" at bounding box center [75, 82] width 30 height 9
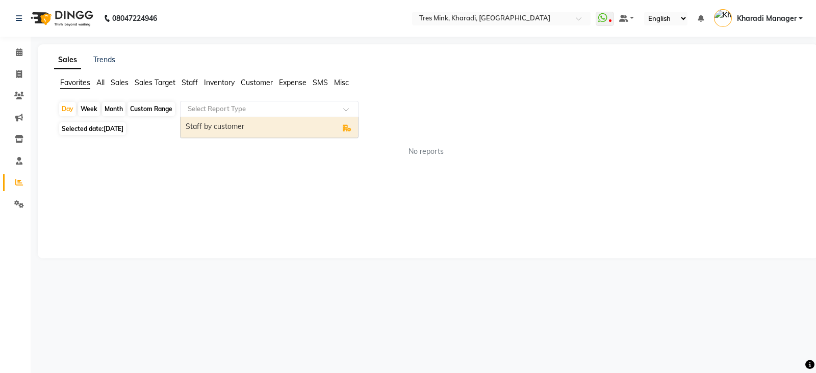
click at [232, 105] on input "text" at bounding box center [259, 109] width 147 height 10
click at [236, 129] on div "Staff by customer" at bounding box center [268, 127] width 177 height 20
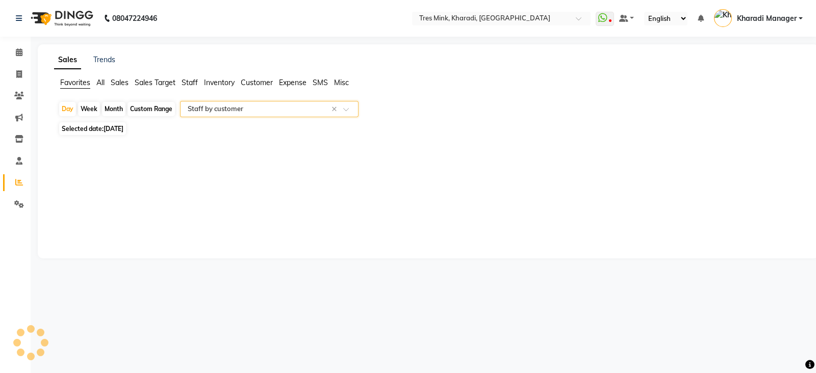
select select "filtered_report"
select select "pdf"
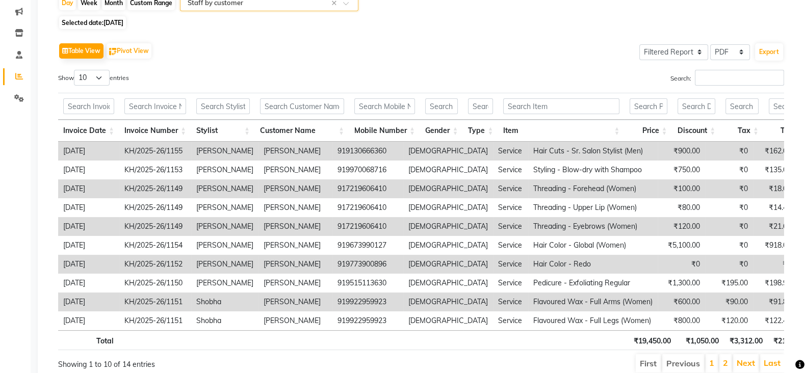
scroll to position [159, 0]
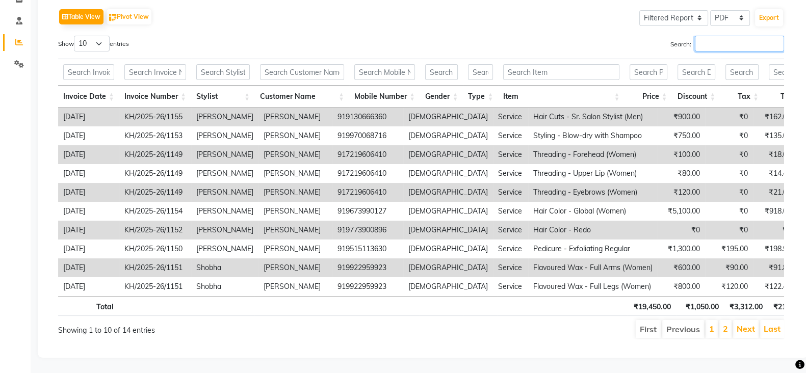
click at [733, 36] on input "Search:" at bounding box center [739, 44] width 89 height 16
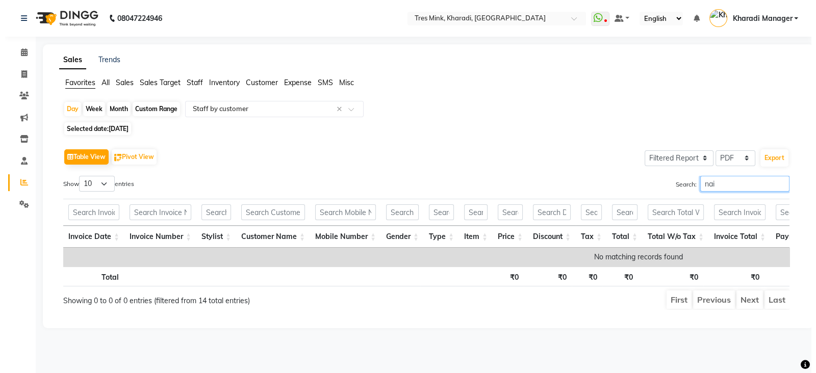
scroll to position [0, 0]
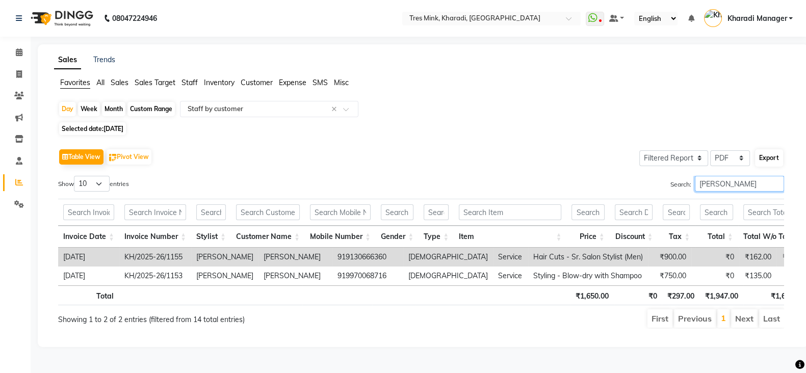
type input "namita"
click at [769, 158] on button "Export" at bounding box center [769, 157] width 28 height 17
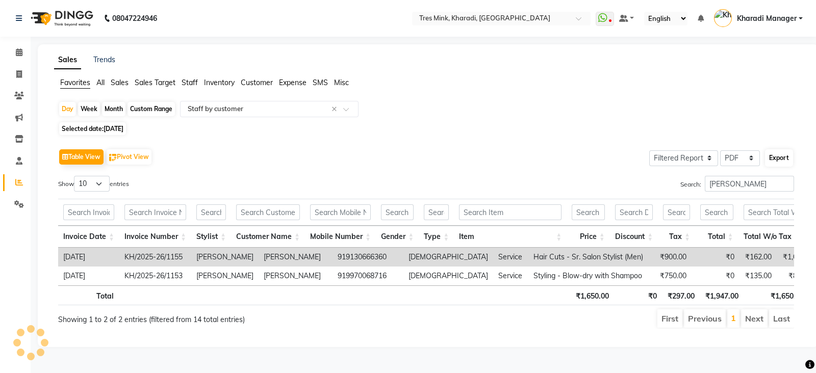
select select "monospace"
select select "14px"
select select "template_1"
select select "A4"
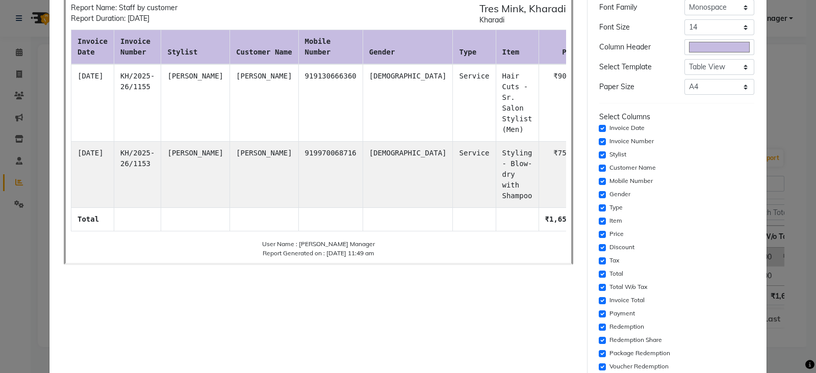
scroll to position [127, 0]
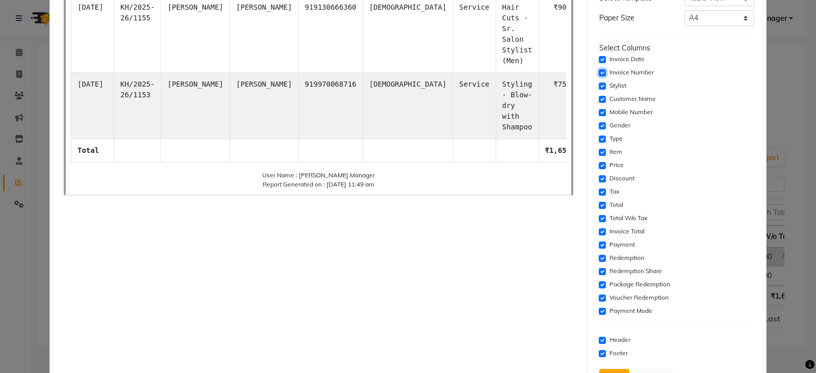
click at [599, 72] on input "checkbox" at bounding box center [602, 72] width 7 height 7
checkbox input "false"
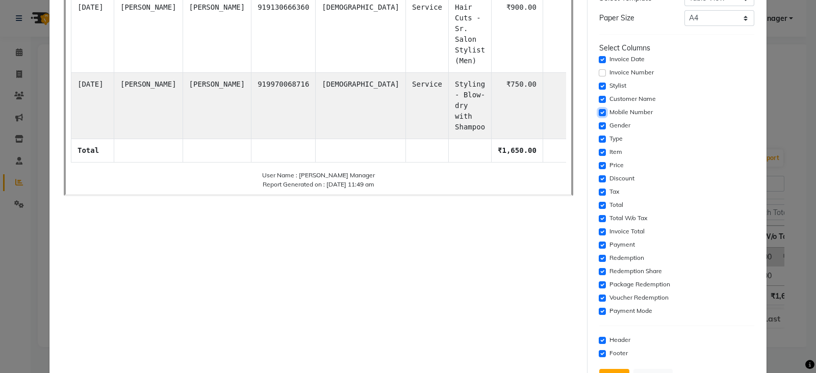
click at [599, 110] on input "checkbox" at bounding box center [602, 112] width 7 height 7
checkbox input "false"
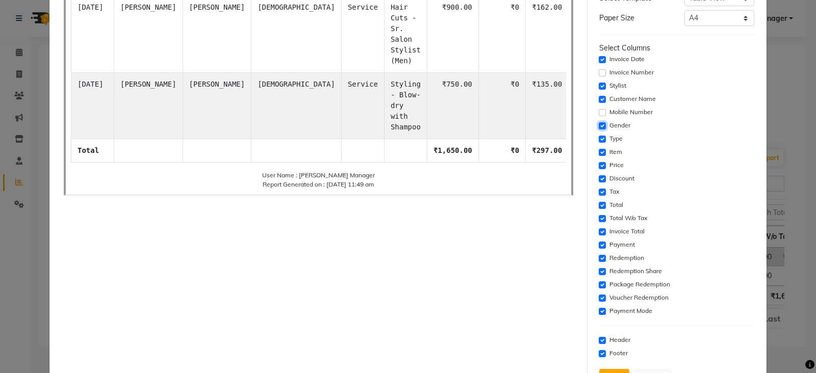
click at [599, 124] on input "checkbox" at bounding box center [602, 125] width 7 height 7
checkbox input "false"
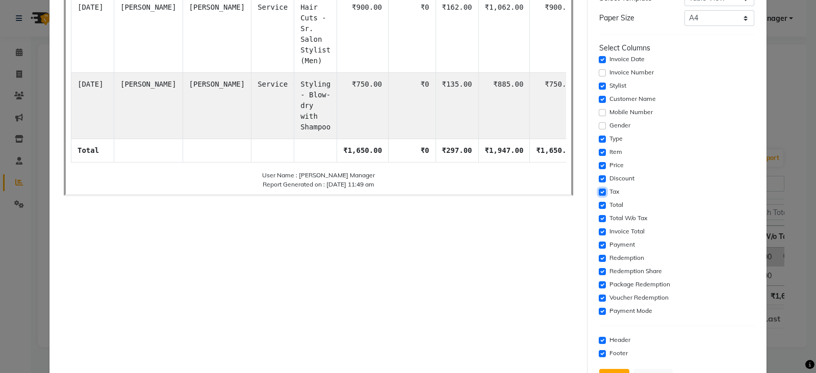
click at [599, 194] on input "checkbox" at bounding box center [602, 192] width 7 height 7
checkbox input "false"
click at [599, 202] on input "checkbox" at bounding box center [602, 205] width 7 height 7
checkbox input "false"
click at [599, 232] on input "checkbox" at bounding box center [602, 231] width 7 height 7
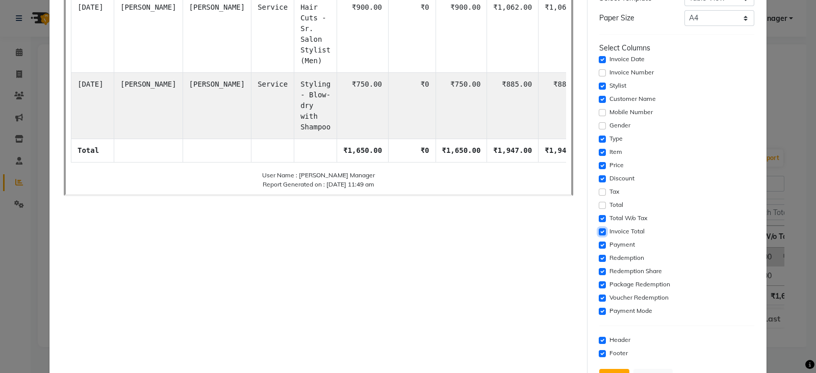
checkbox input "false"
click at [599, 245] on input "checkbox" at bounding box center [602, 245] width 7 height 7
checkbox input "false"
click at [599, 256] on input "checkbox" at bounding box center [602, 258] width 7 height 7
checkbox input "false"
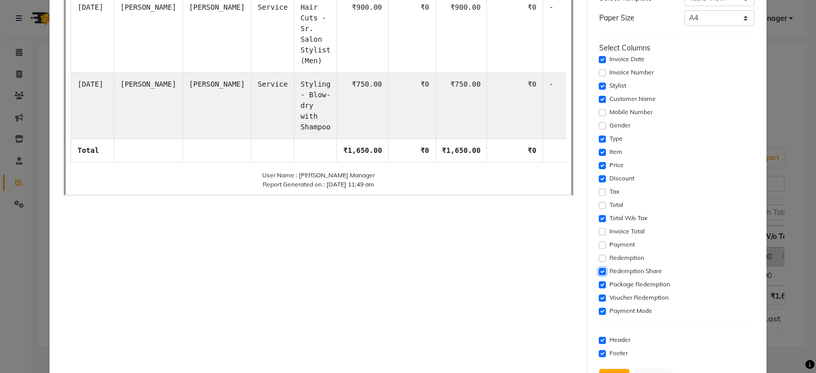
click at [599, 271] on input "checkbox" at bounding box center [602, 271] width 7 height 7
checkbox input "false"
click at [599, 282] on input "checkbox" at bounding box center [602, 284] width 7 height 7
checkbox input "false"
click at [599, 298] on input "checkbox" at bounding box center [602, 298] width 7 height 7
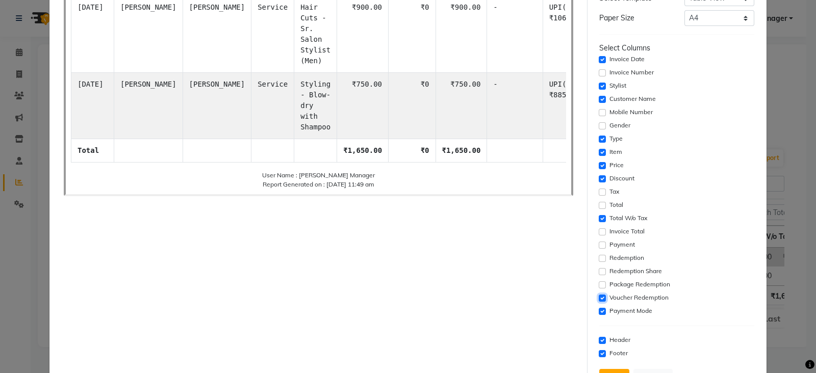
checkbox input "false"
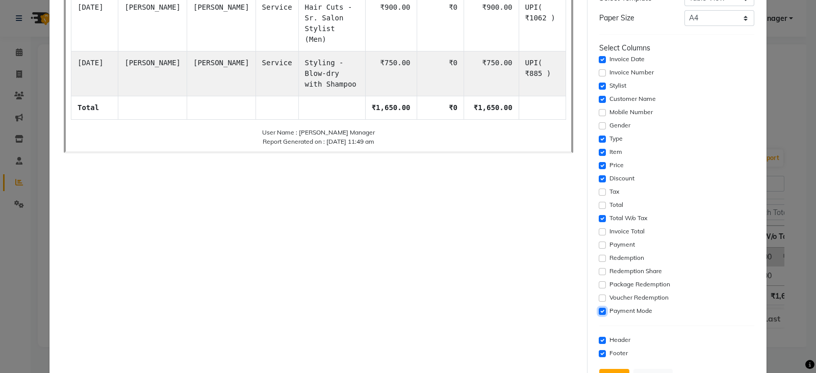
click at [599, 308] on input "checkbox" at bounding box center [602, 311] width 7 height 7
checkbox input "false"
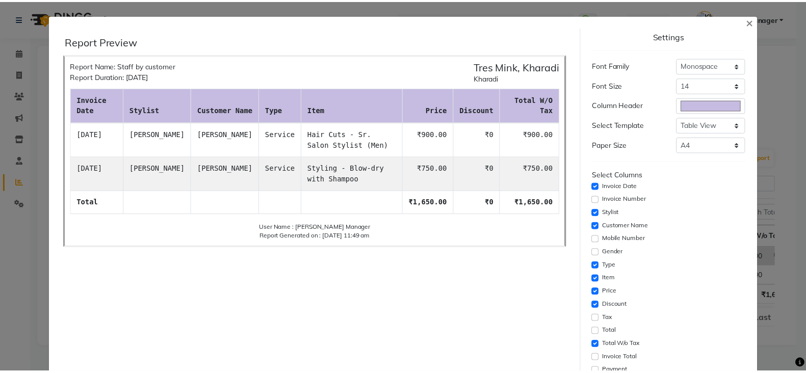
scroll to position [168, 0]
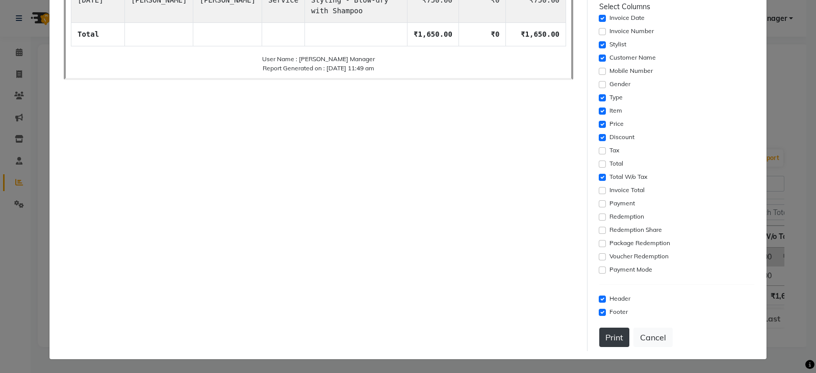
click at [599, 336] on button "Print" at bounding box center [614, 337] width 30 height 19
click at [637, 339] on button "Cancel" at bounding box center [652, 337] width 39 height 19
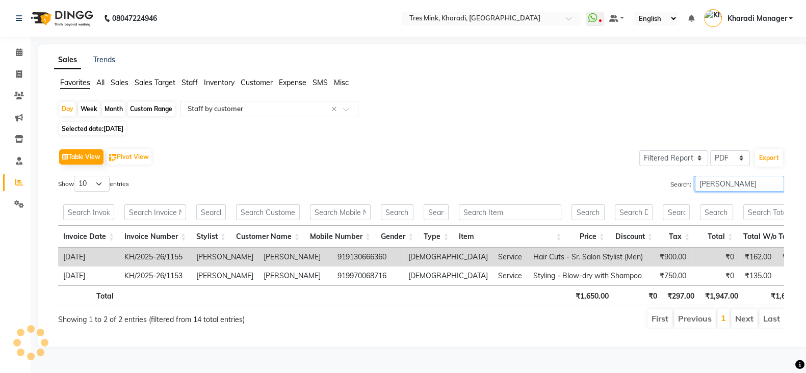
click at [776, 184] on input "namita" at bounding box center [739, 184] width 89 height 16
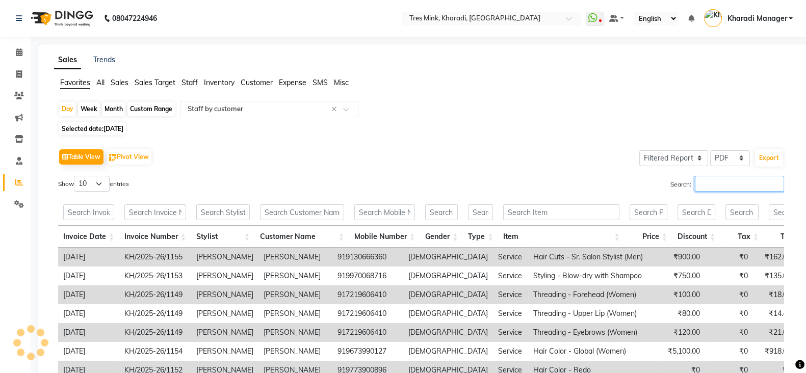
scroll to position [127, 0]
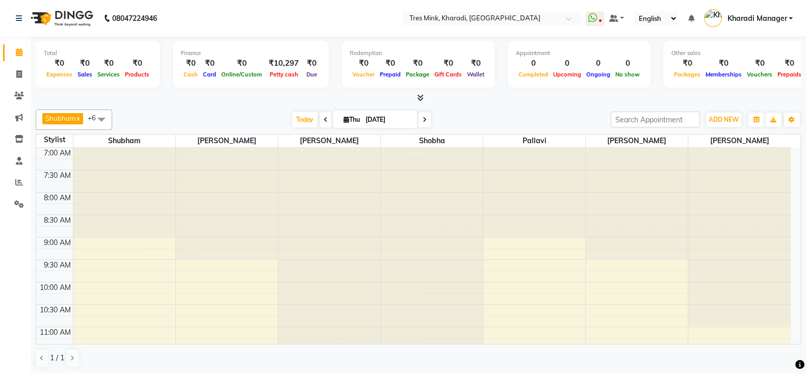
scroll to position [178, 0]
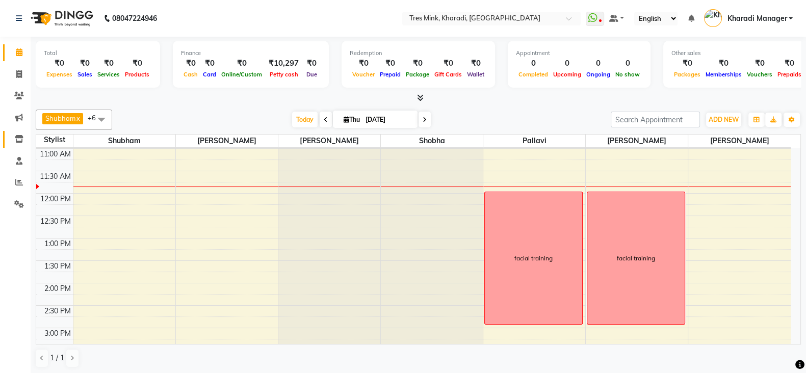
click at [117, 176] on div "7:00 AM 7:30 AM 8:00 AM 8:30 AM 9:00 AM 9:30 AM 10:00 AM 10:30 AM 11:00 AM 11:3…" at bounding box center [413, 327] width 755 height 717
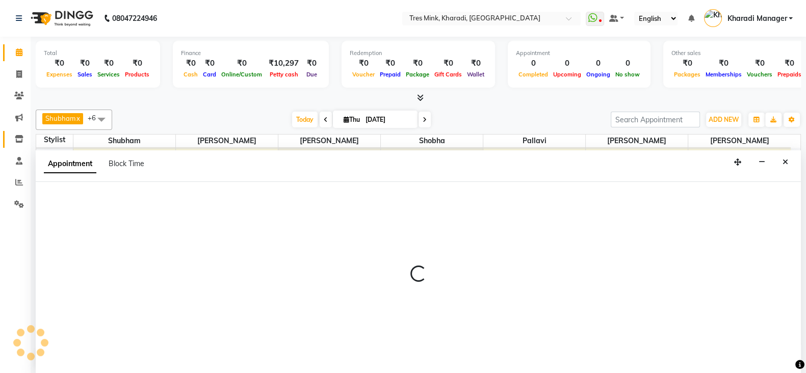
scroll to position [1, 0]
select select "75009"
select select "tentative"
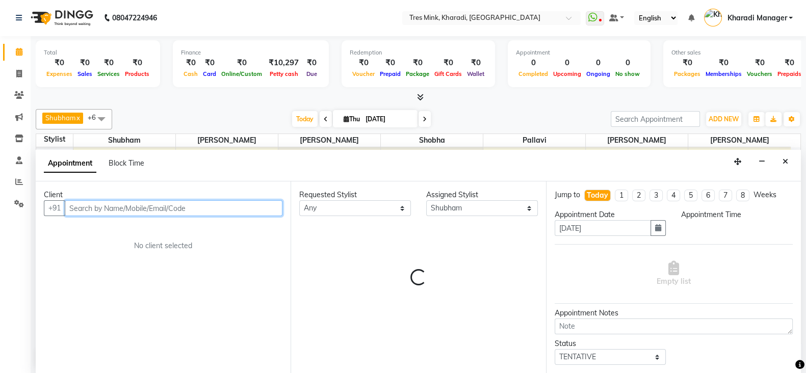
select select "690"
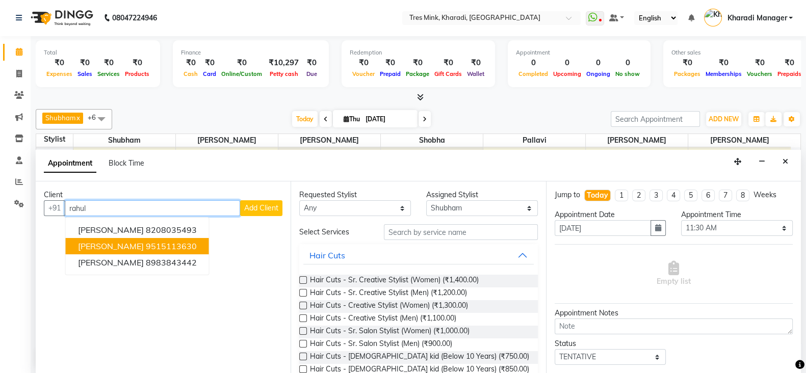
click at [118, 243] on span "[PERSON_NAME]" at bounding box center [111, 246] width 66 height 10
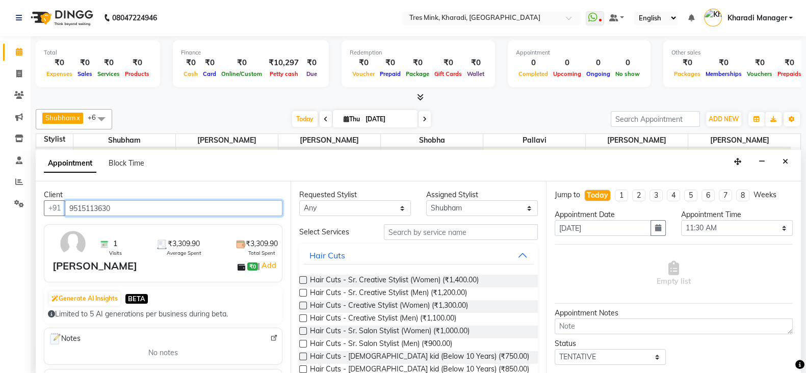
type input "9515113630"
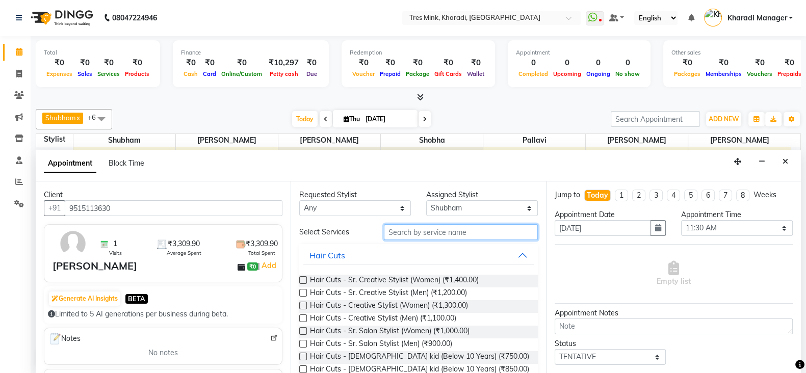
click at [459, 233] on input "text" at bounding box center [461, 232] width 154 height 16
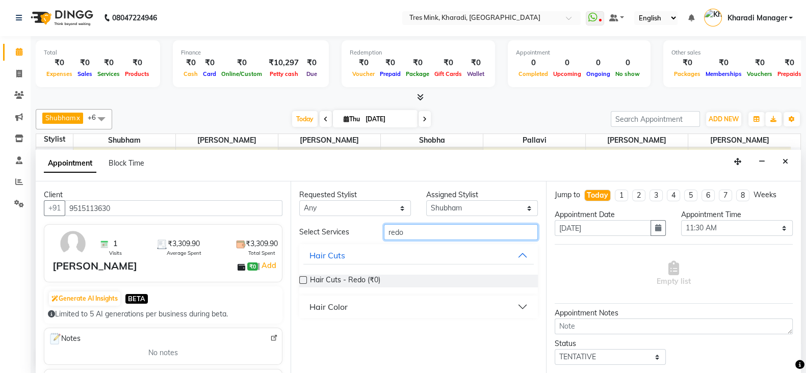
type input "redo"
click at [344, 304] on div "Hair Color" at bounding box center [328, 307] width 38 height 12
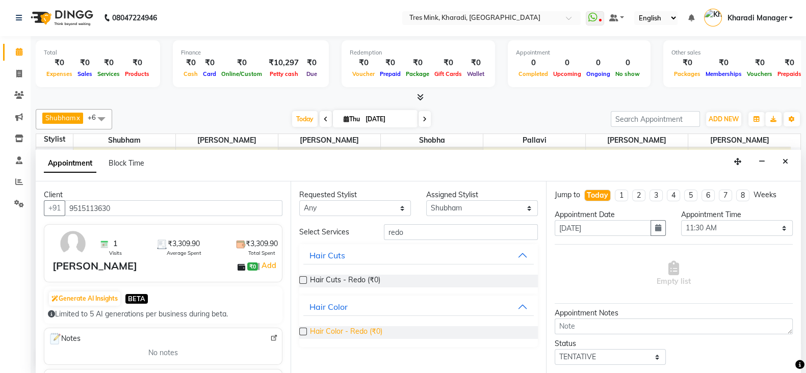
click at [333, 331] on span "Hair Color - Redo (₹0)" at bounding box center [346, 332] width 72 height 13
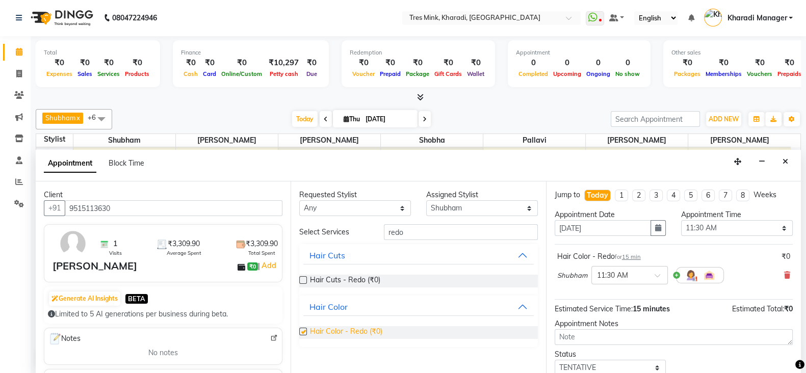
checkbox input "false"
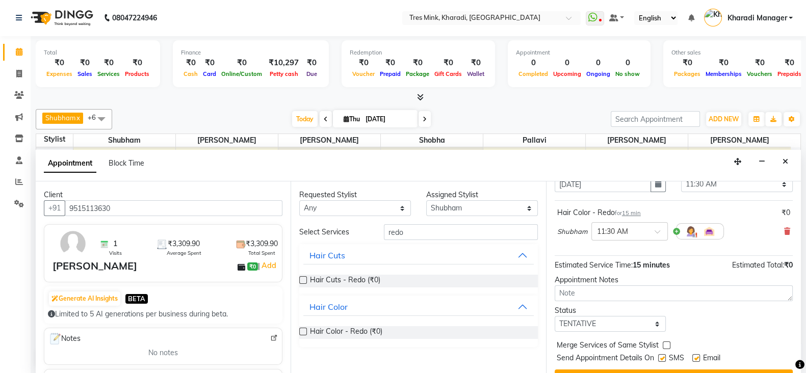
scroll to position [65, 0]
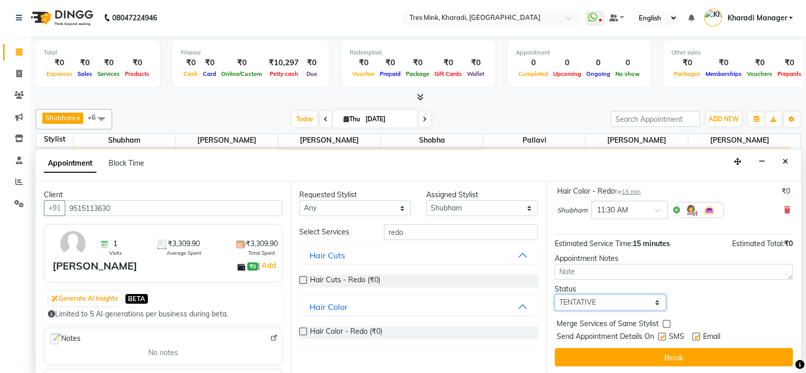
drag, startPoint x: 593, startPoint y: 300, endPoint x: 591, endPoint y: 294, distance: 6.9
click at [593, 300] on select "Select TENTATIVE CONFIRM CHECK-IN UPCOMING" at bounding box center [611, 303] width 112 height 16
select select "confirm booking"
click at [555, 295] on select "Select TENTATIVE CONFIRM CHECK-IN UPCOMING" at bounding box center [611, 303] width 112 height 16
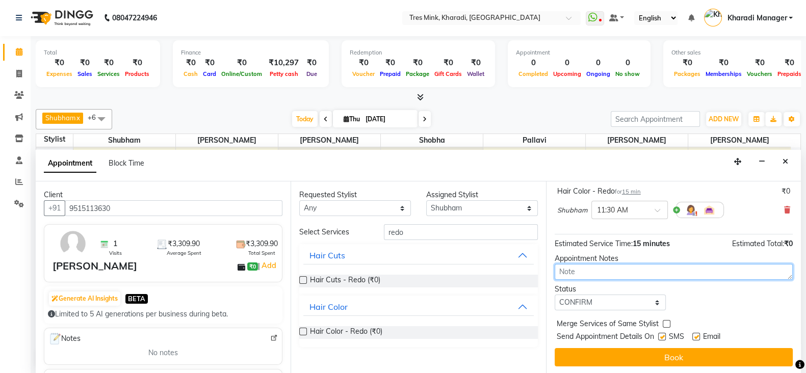
click at [586, 275] on textarea at bounding box center [674, 272] width 238 height 16
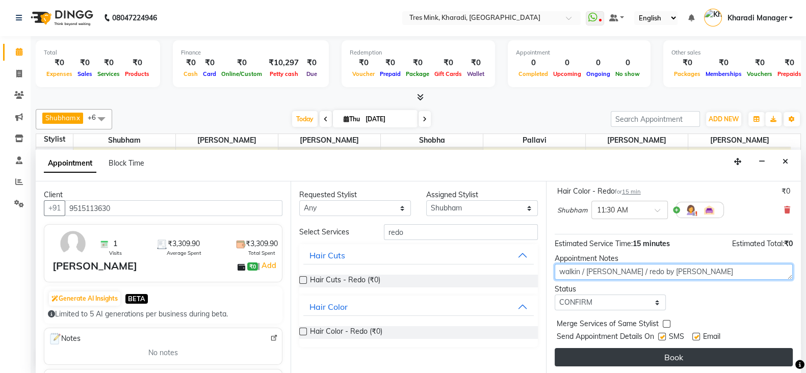
type textarea "walkin / meghana / redo by shubham sir"
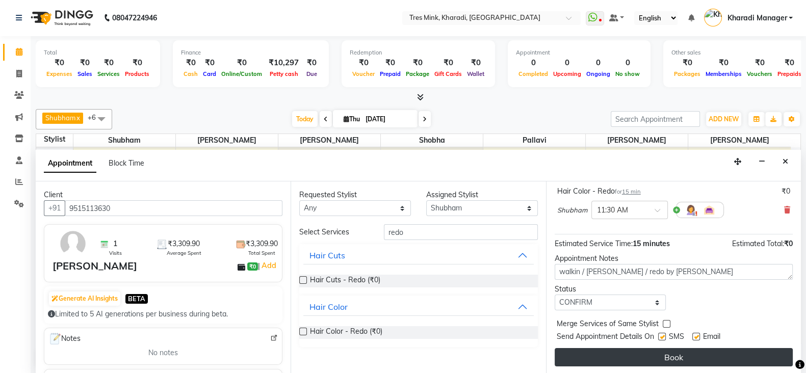
click at [659, 355] on button "Book" at bounding box center [674, 357] width 238 height 18
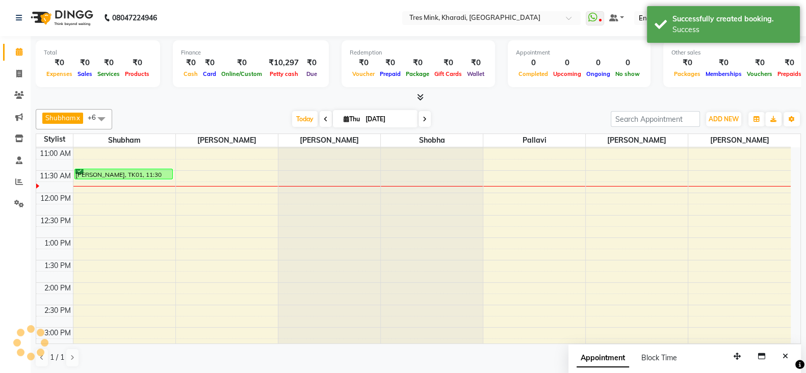
scroll to position [0, 0]
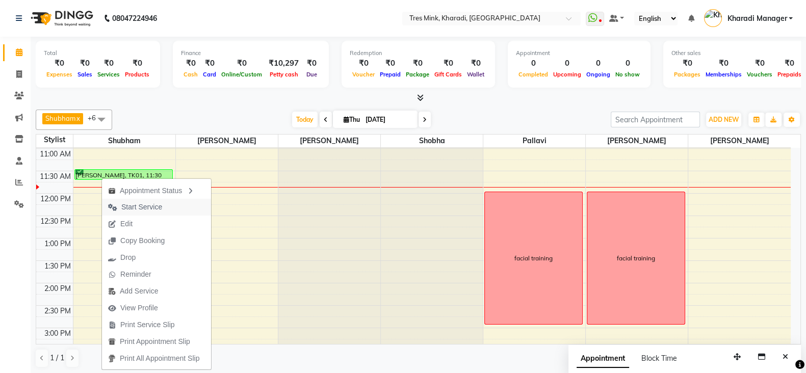
click at [125, 205] on span "Start Service" at bounding box center [141, 207] width 41 height 11
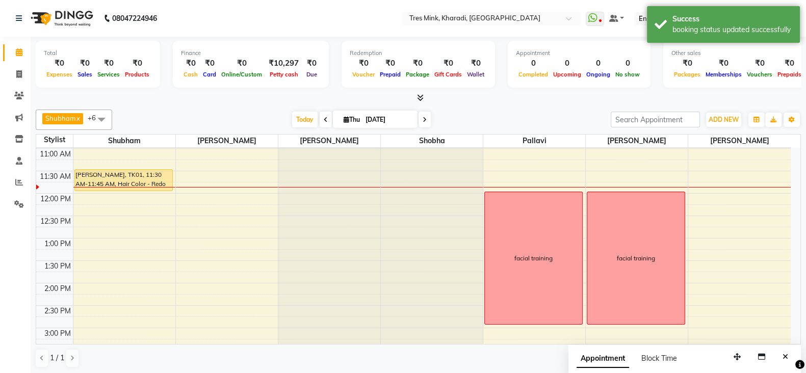
click at [129, 185] on div "Rahul Bhandari Panchshil, TK01, 11:30 AM-11:45 AM, Hair Color - Redo Rahul Bhan…" at bounding box center [124, 327] width 102 height 717
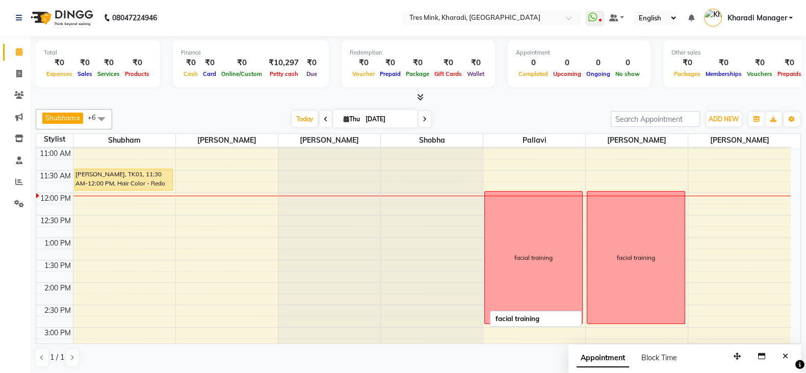
scroll to position [348, 0]
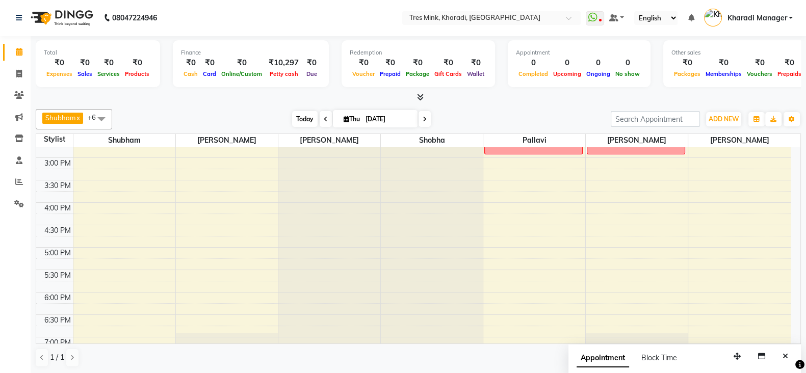
click at [308, 116] on span "Today" at bounding box center [304, 119] width 25 height 16
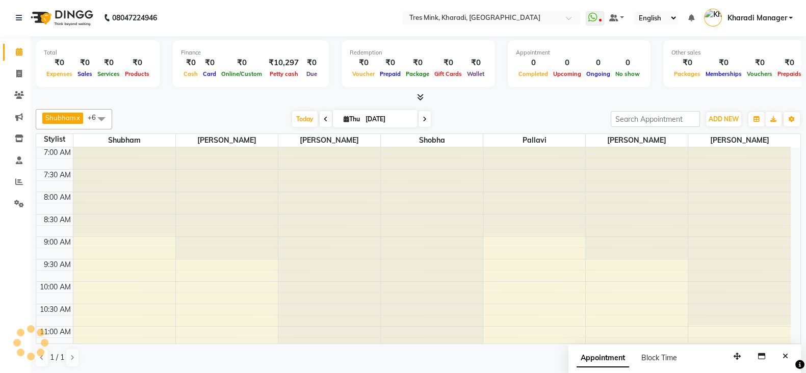
scroll to position [223, 0]
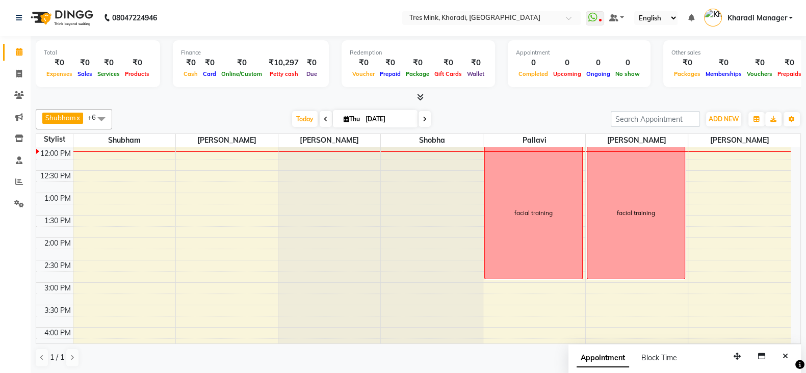
click at [426, 115] on span at bounding box center [425, 119] width 12 height 16
type input "05-09-2025"
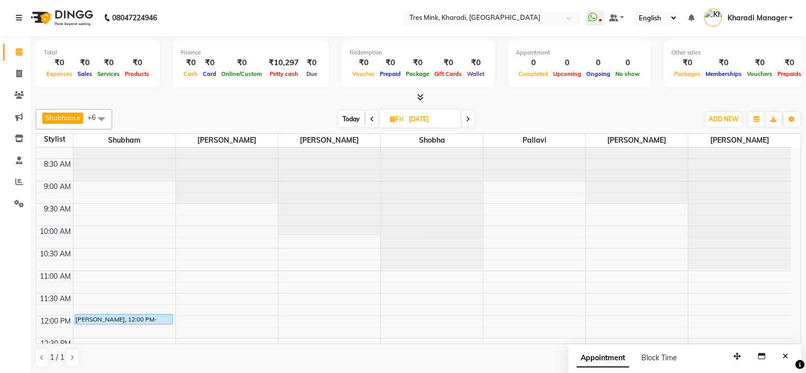
scroll to position [138, 0]
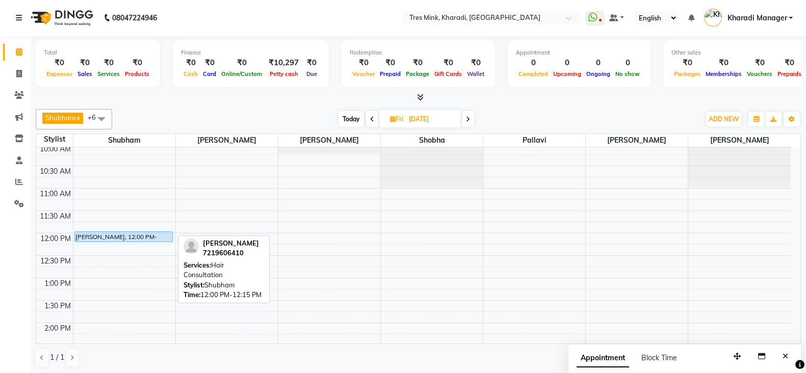
click at [163, 232] on div "Snehal Chaudhary, 12:00 PM-12:15 PM, Hair Consultation" at bounding box center [123, 237] width 97 height 10
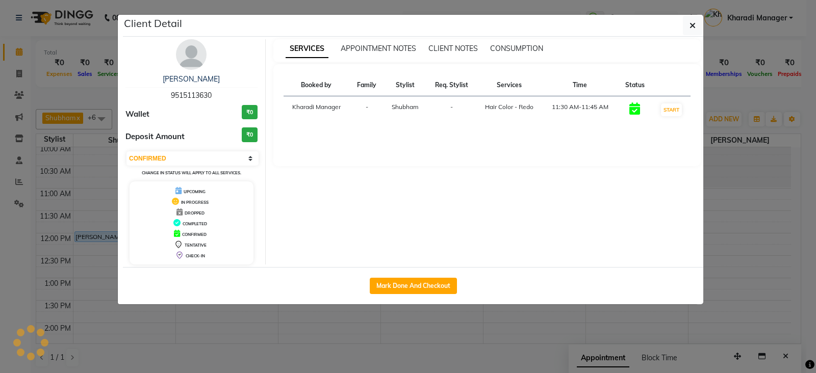
select select "select"
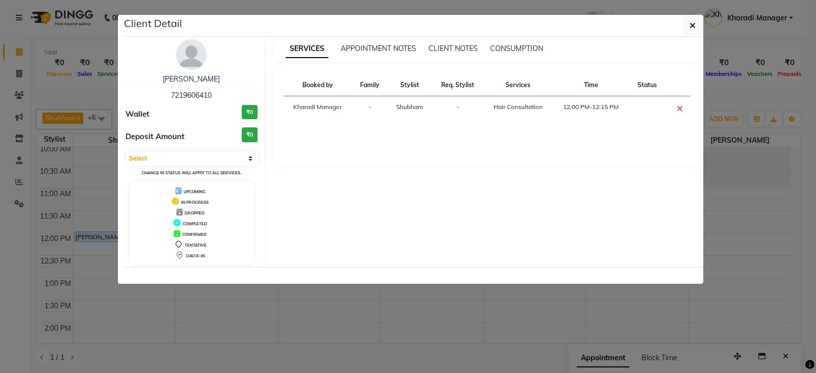
click at [168, 315] on ngb-modal-window "Client Detail Snehal Chaudhary 7219606410 Wallet ₹0 Deposit Amount ₹0 Select CO…" at bounding box center [408, 186] width 816 height 373
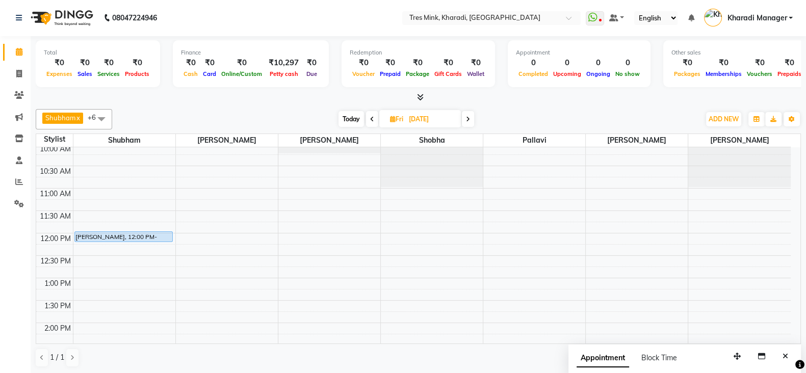
click at [466, 113] on span at bounding box center [468, 119] width 12 height 16
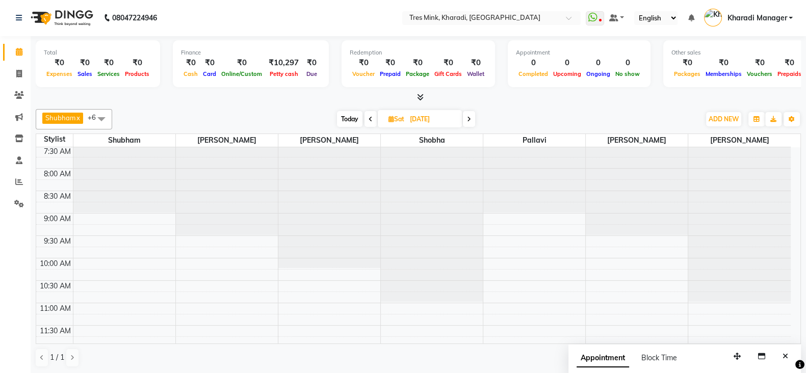
scroll to position [0, 0]
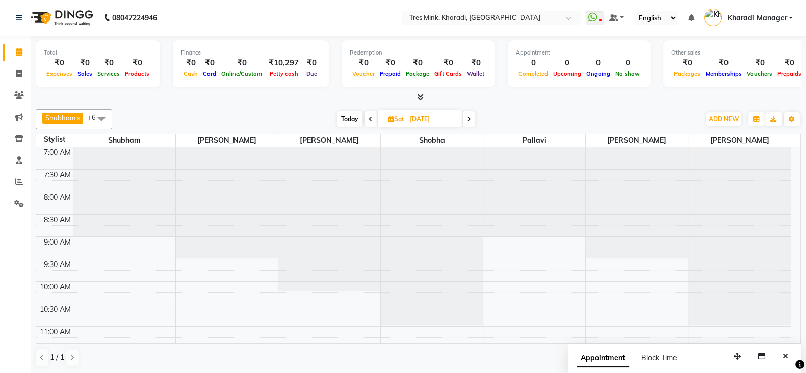
click at [468, 115] on span at bounding box center [469, 119] width 12 height 16
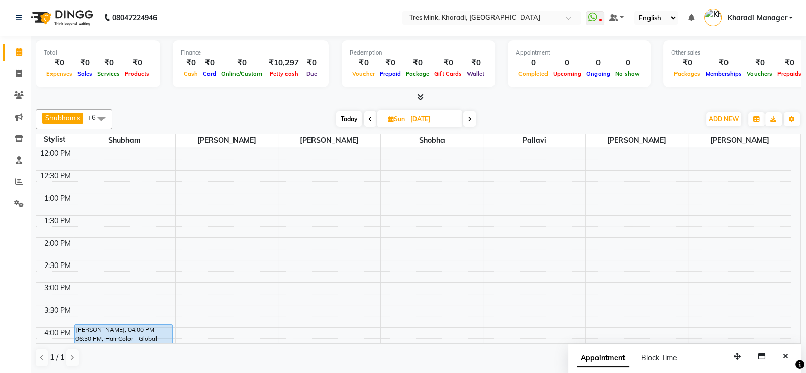
click at [418, 98] on icon at bounding box center [420, 97] width 7 height 8
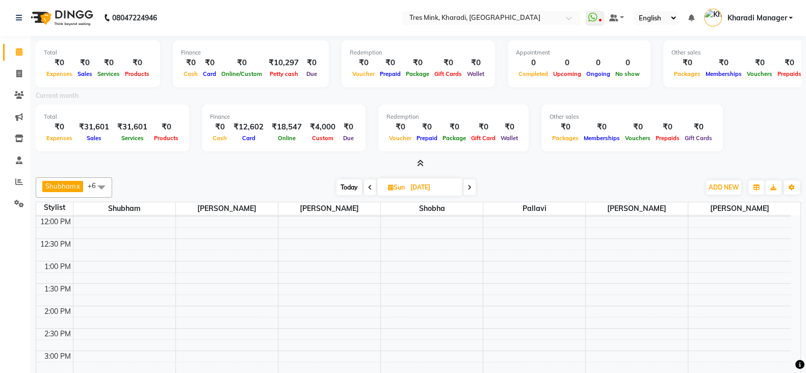
click at [422, 162] on icon at bounding box center [420, 164] width 7 height 8
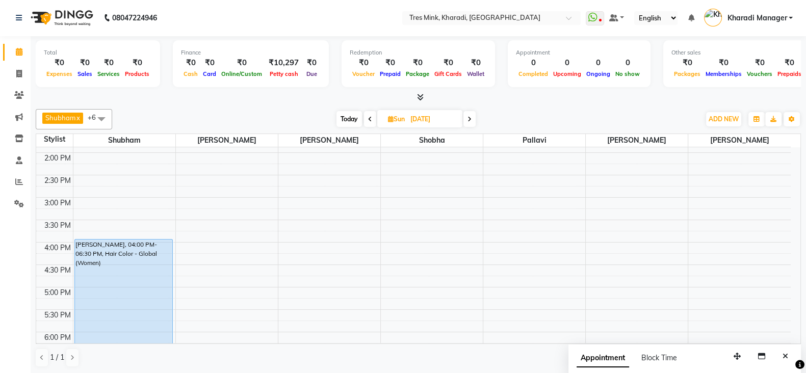
scroll to position [478, 0]
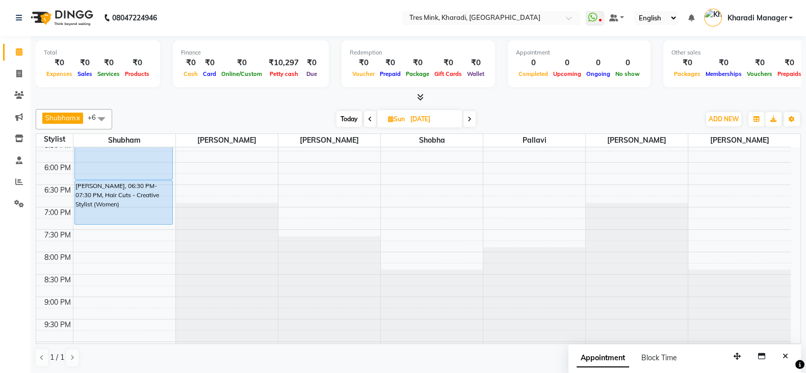
click at [372, 123] on span at bounding box center [370, 119] width 12 height 16
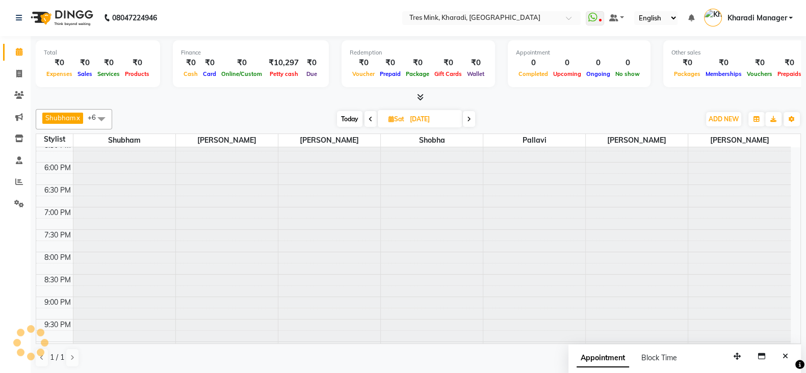
scroll to position [223, 0]
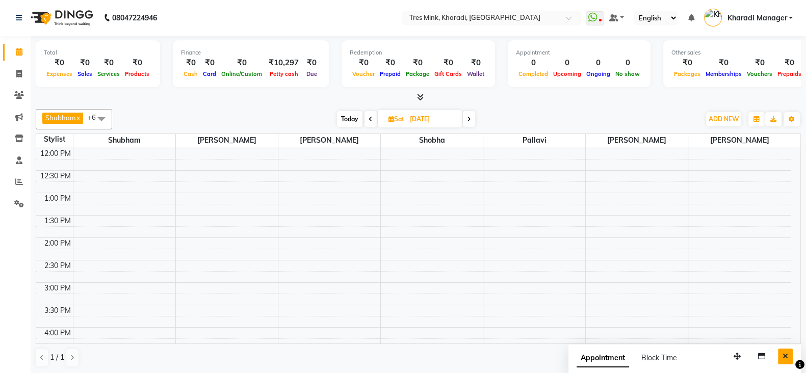
click at [789, 353] on button "Close" at bounding box center [785, 357] width 15 height 16
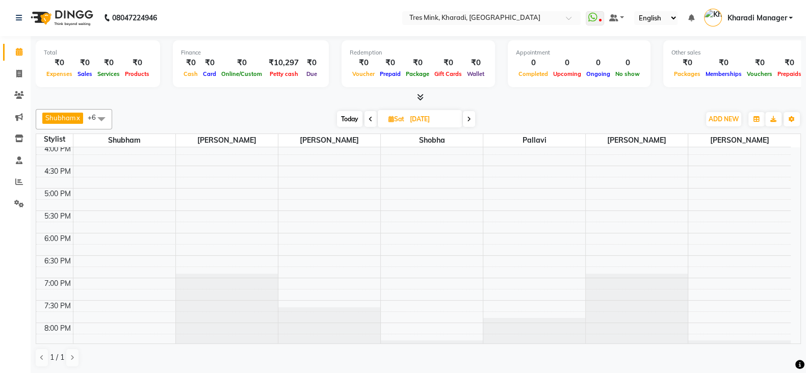
scroll to position [478, 0]
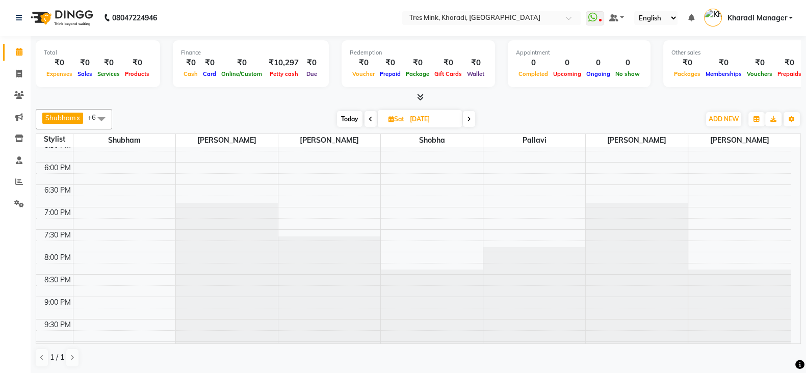
click at [372, 122] on span at bounding box center [371, 119] width 12 height 16
type input "05-09-2025"
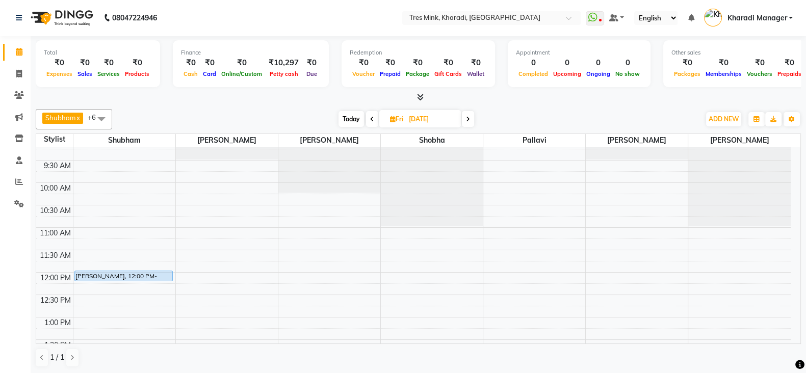
scroll to position [181, 0]
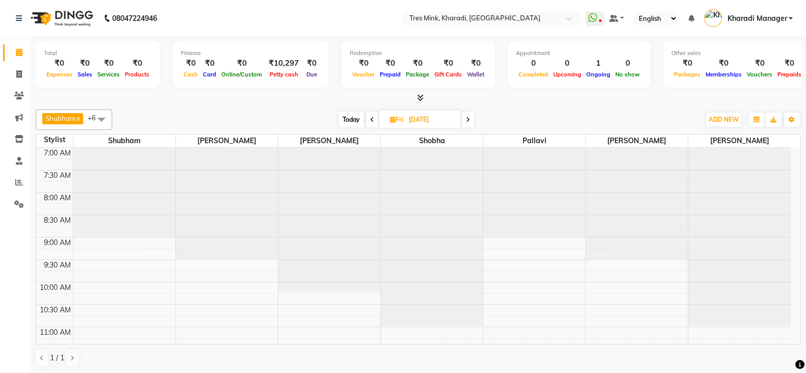
scroll to position [212, 0]
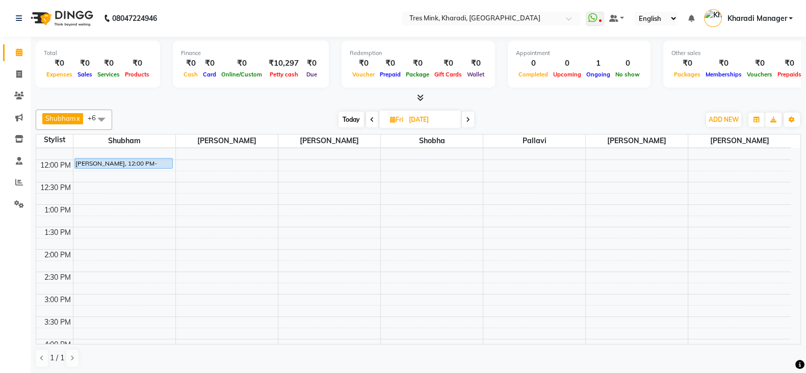
click at [369, 113] on span at bounding box center [372, 120] width 12 height 16
type input "[DATE]"
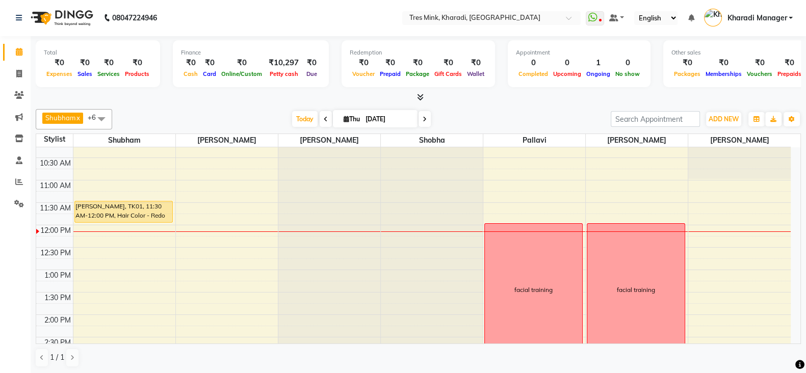
scroll to position [181, 0]
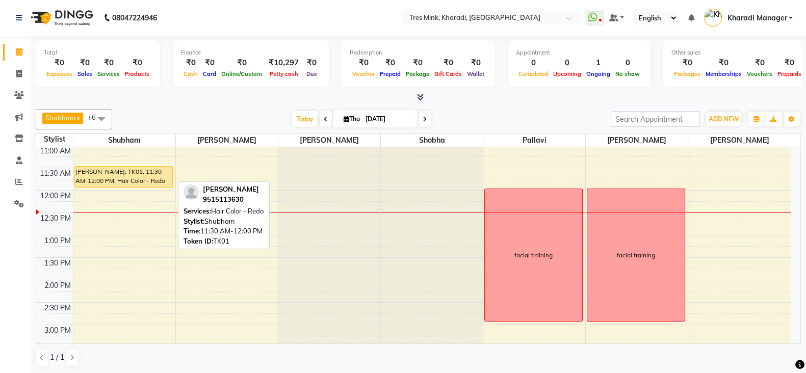
click at [125, 173] on div "Rahul Bhandari Panchshil, TK01, 11:30 AM-12:00 PM, Hair Color - Redo" at bounding box center [123, 177] width 97 height 21
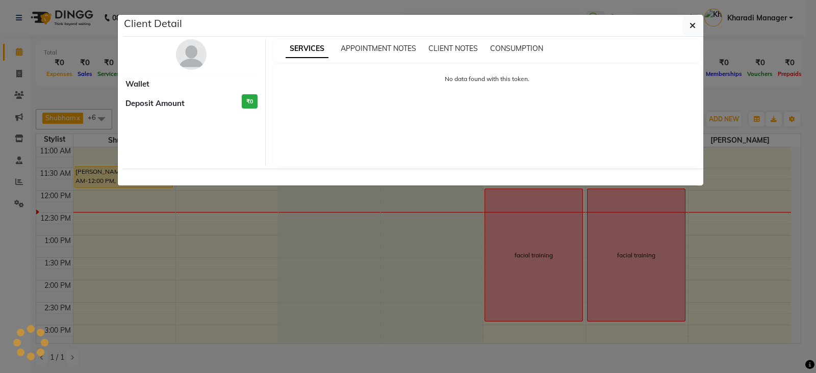
select select "1"
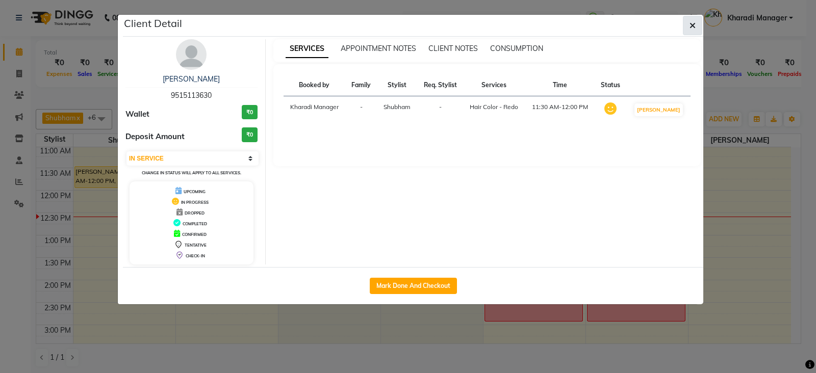
click at [696, 21] on button "button" at bounding box center [692, 25] width 19 height 19
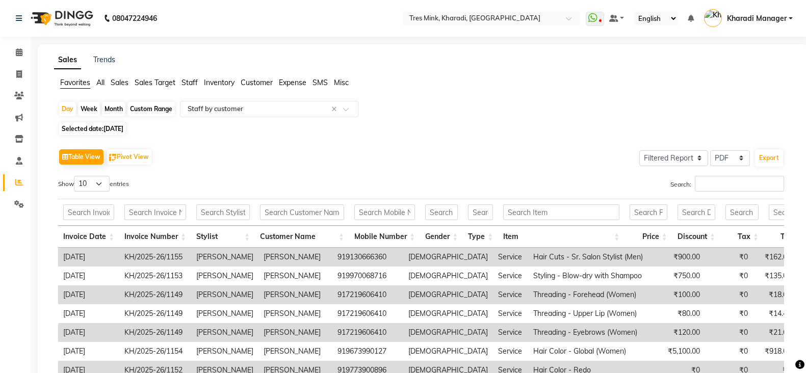
select select "filtered_report"
select select "pdf"
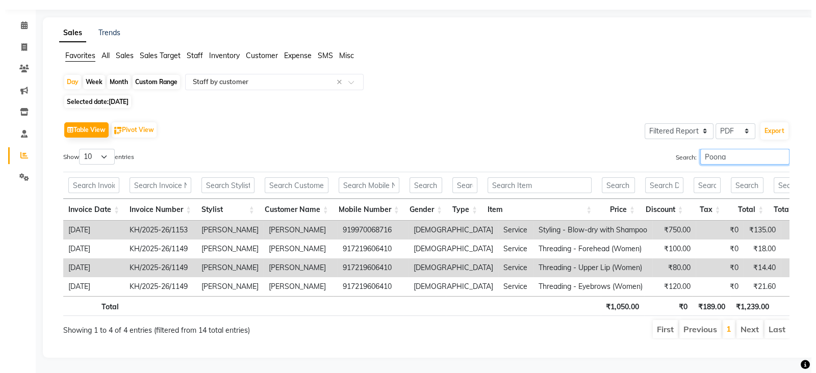
scroll to position [27, 0]
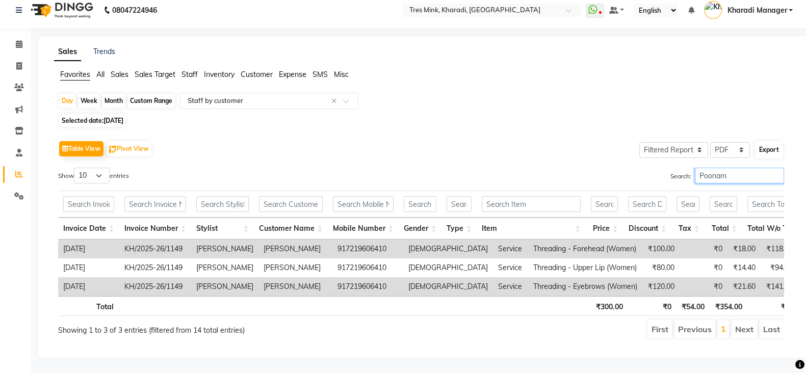
type input "Poonam"
click at [776, 141] on button "Export" at bounding box center [769, 149] width 28 height 17
select select "monospace"
select select "14px"
select select "template_1"
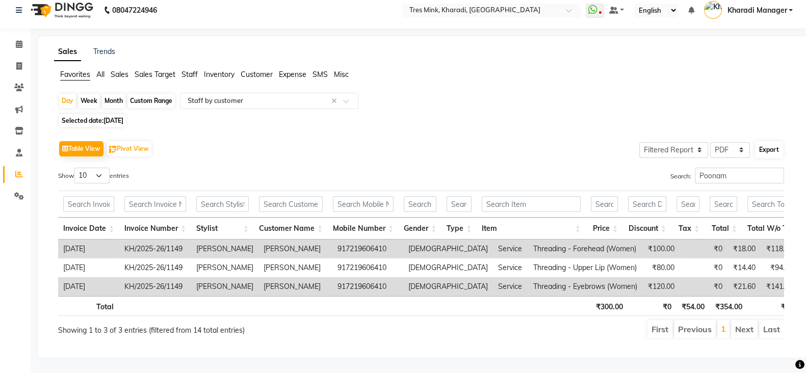
select select "A4"
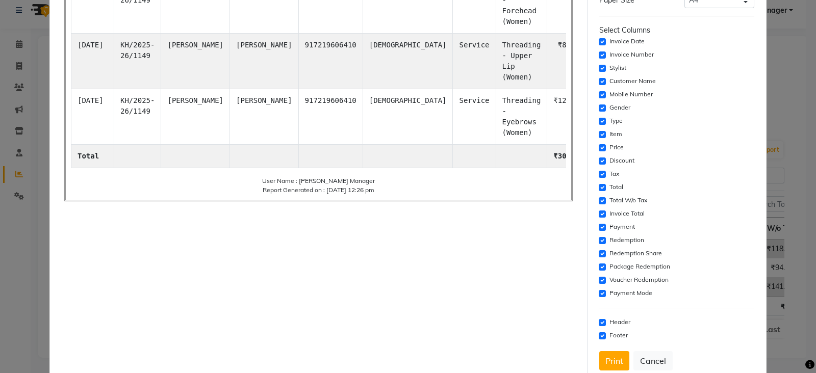
scroll to position [168, 0]
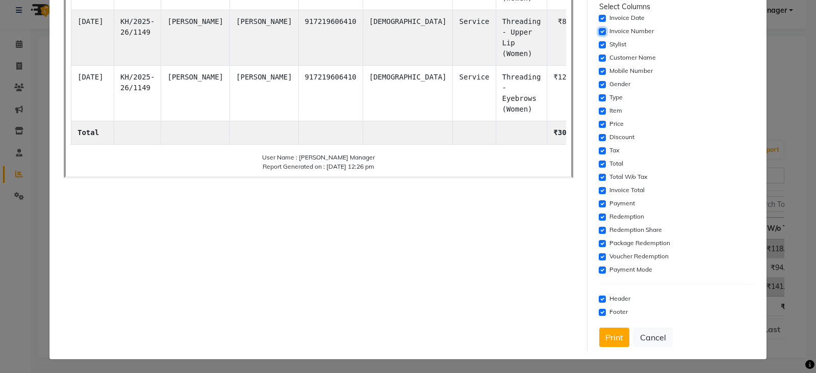
click at [599, 29] on input "checkbox" at bounding box center [602, 31] width 7 height 7
checkbox input "false"
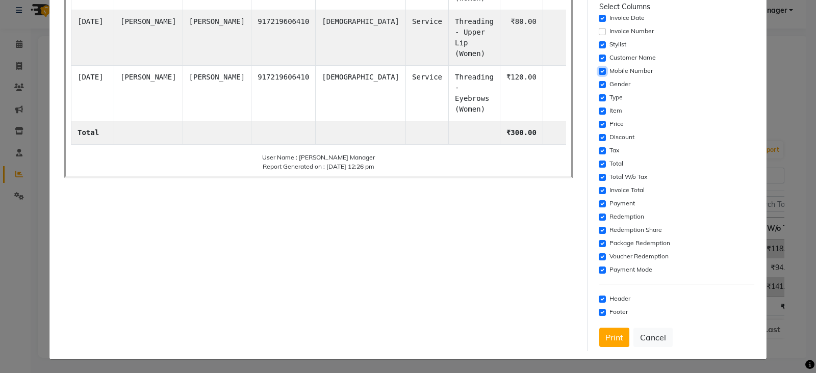
click at [599, 69] on input "checkbox" at bounding box center [602, 71] width 7 height 7
checkbox input "false"
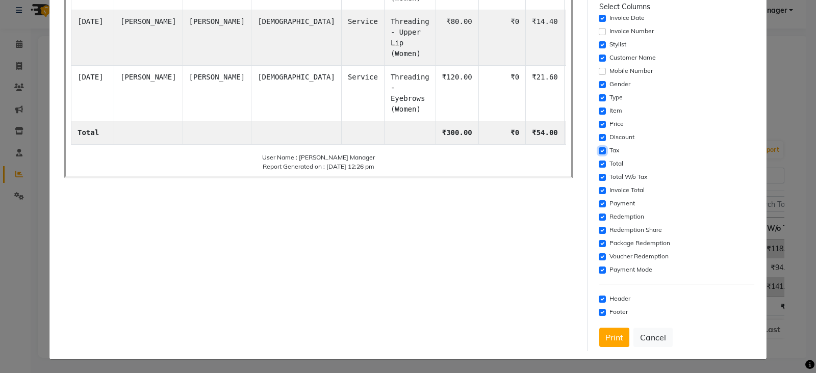
click at [599, 147] on input "checkbox" at bounding box center [602, 150] width 7 height 7
checkbox input "false"
click at [599, 137] on input "checkbox" at bounding box center [602, 137] width 7 height 7
checkbox input "false"
click at [599, 83] on input "checkbox" at bounding box center [602, 84] width 7 height 7
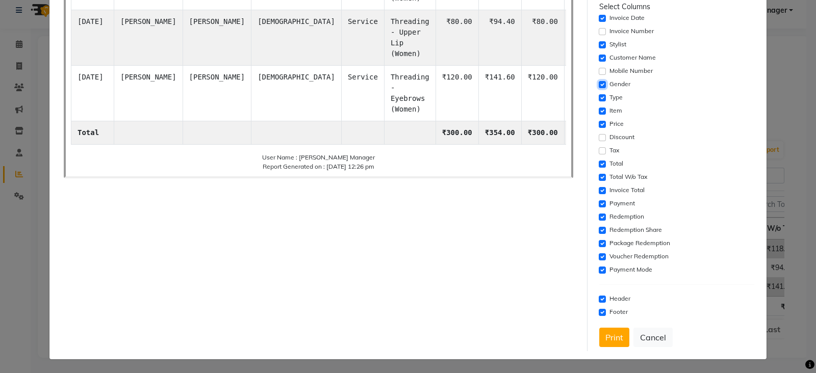
checkbox input "false"
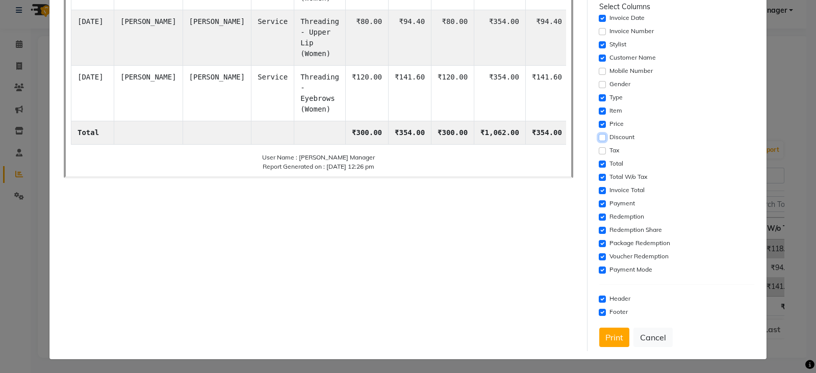
click at [599, 139] on input "checkbox" at bounding box center [602, 137] width 7 height 7
checkbox input "true"
click at [599, 174] on input "checkbox" at bounding box center [602, 177] width 7 height 7
checkbox input "false"
click at [599, 164] on input "checkbox" at bounding box center [602, 164] width 7 height 7
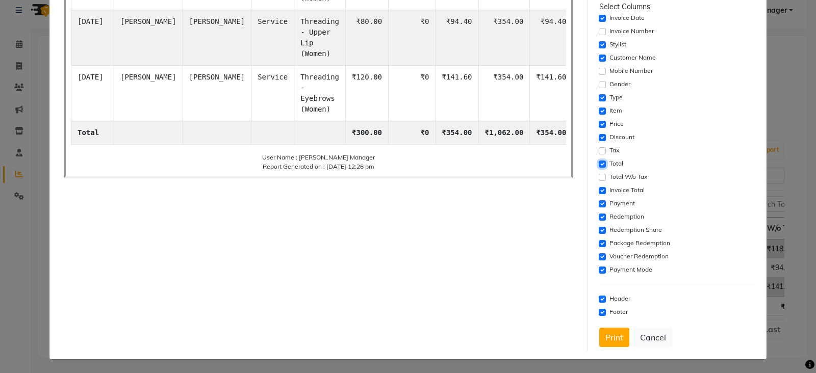
checkbox input "false"
click at [599, 174] on input "checkbox" at bounding box center [602, 177] width 7 height 7
checkbox input "true"
click at [599, 189] on input "checkbox" at bounding box center [602, 190] width 7 height 7
checkbox input "false"
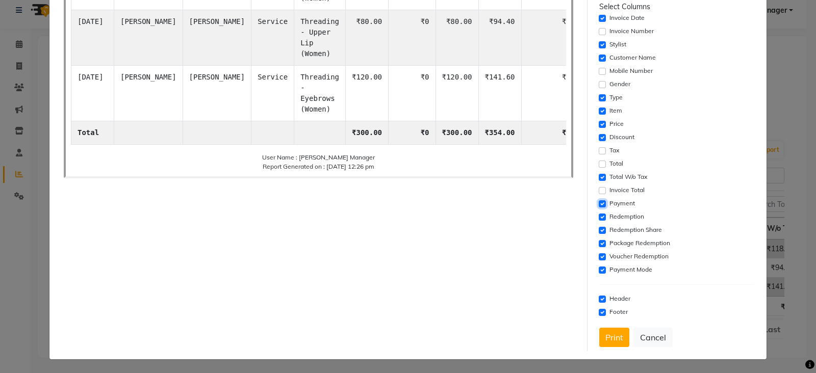
click at [599, 201] on input "checkbox" at bounding box center [602, 203] width 7 height 7
checkbox input "false"
click at [599, 217] on input "checkbox" at bounding box center [602, 217] width 7 height 7
checkbox input "false"
drag, startPoint x: 595, startPoint y: 228, endPoint x: 594, endPoint y: 241, distance: 13.3
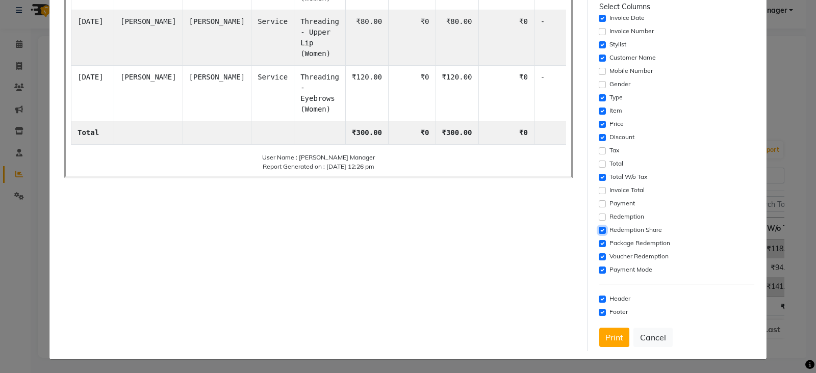
click at [599, 230] on input "checkbox" at bounding box center [602, 230] width 7 height 7
checkbox input "false"
click at [599, 244] on input "checkbox" at bounding box center [602, 243] width 7 height 7
checkbox input "false"
drag, startPoint x: 594, startPoint y: 253, endPoint x: 596, endPoint y: 261, distance: 8.3
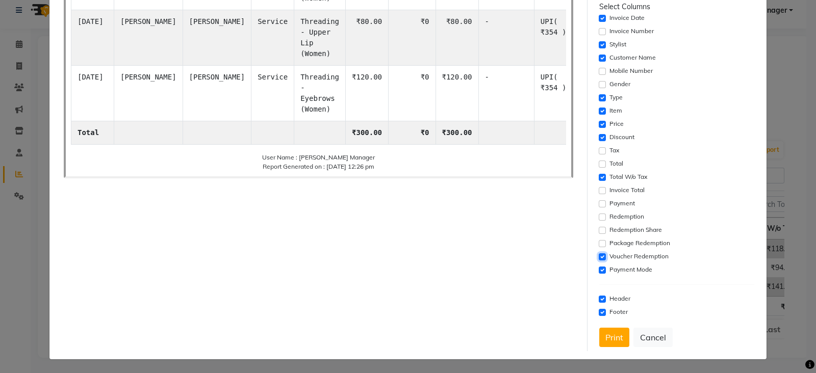
click at [599, 255] on input "checkbox" at bounding box center [602, 256] width 7 height 7
checkbox input "false"
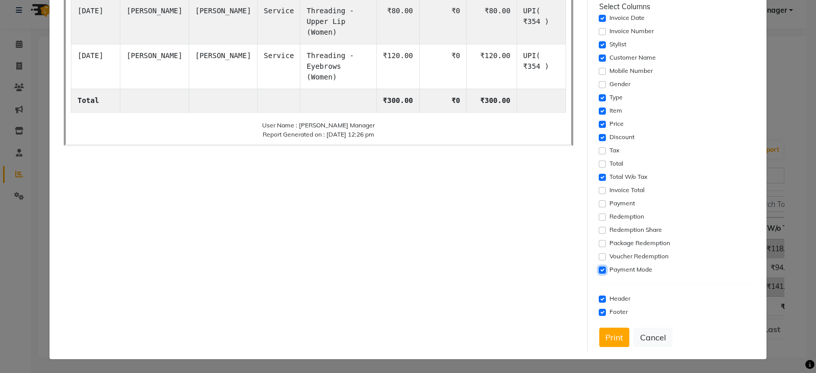
click at [599, 268] on input "checkbox" at bounding box center [602, 270] width 7 height 7
checkbox input "false"
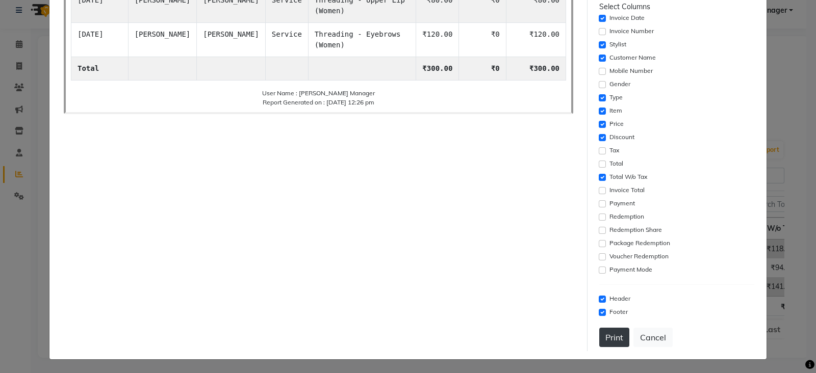
click at [609, 335] on button "Print" at bounding box center [614, 337] width 30 height 19
click at [635, 334] on button "Cancel" at bounding box center [652, 337] width 39 height 19
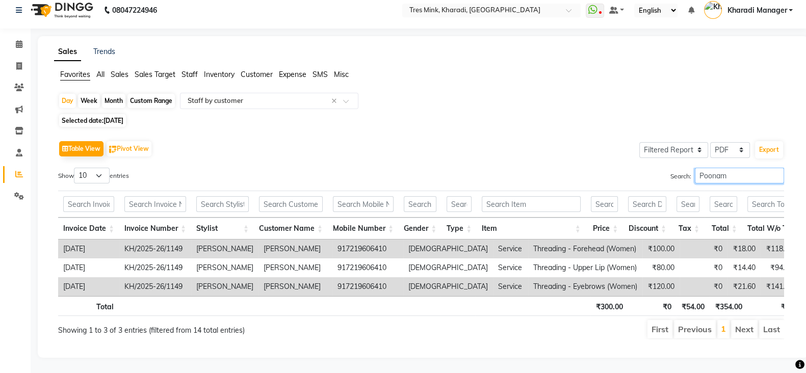
click at [774, 168] on input "Poonam" at bounding box center [739, 176] width 89 height 16
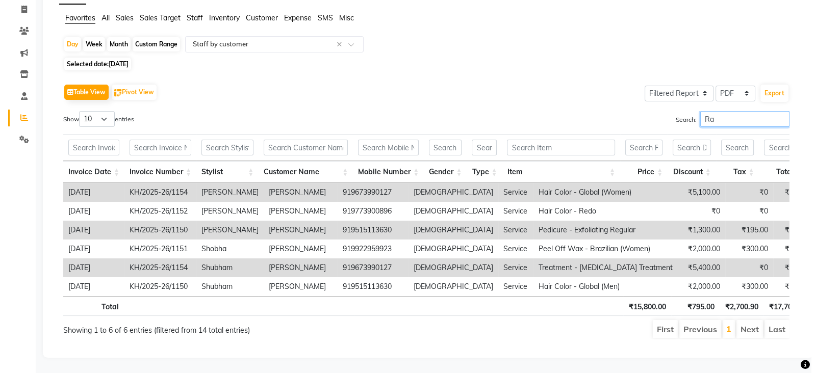
scroll to position [8, 0]
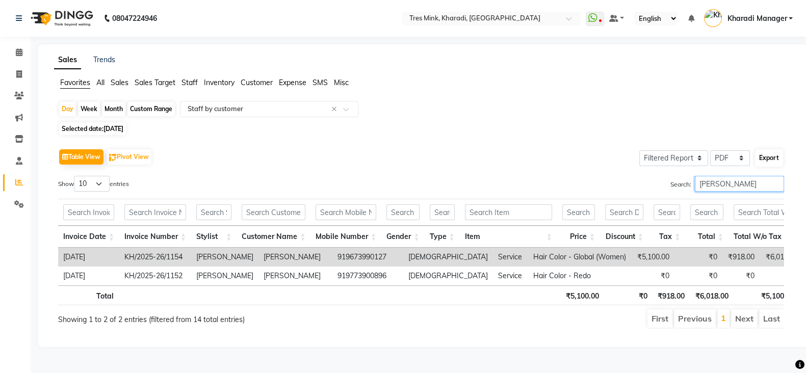
type input "[PERSON_NAME]"
click at [774, 152] on button "Export" at bounding box center [769, 157] width 28 height 17
select select "monospace"
select select "14px"
select select "template_1"
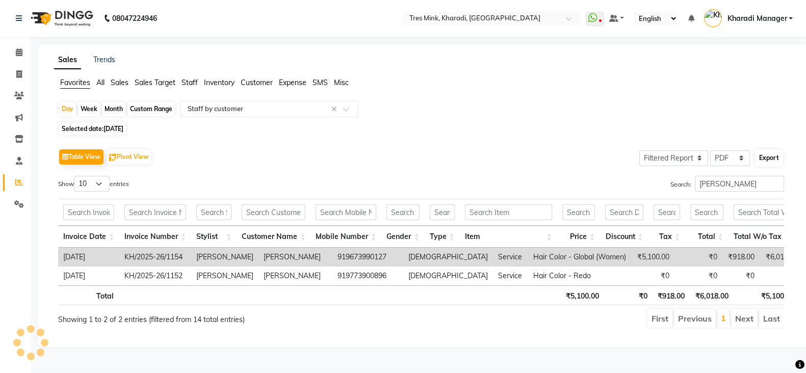
select select "A4"
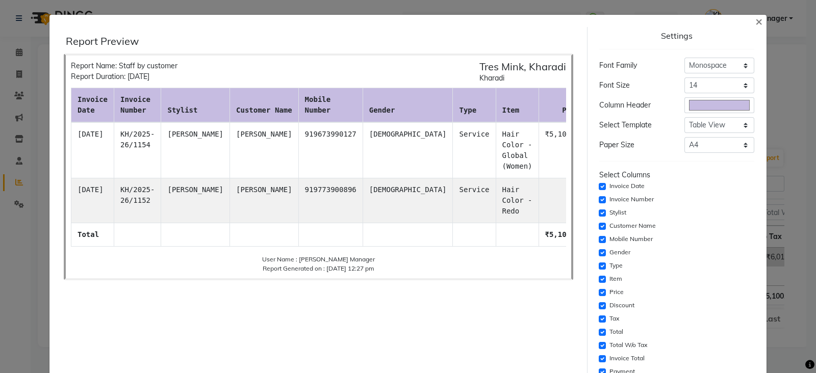
scroll to position [127, 0]
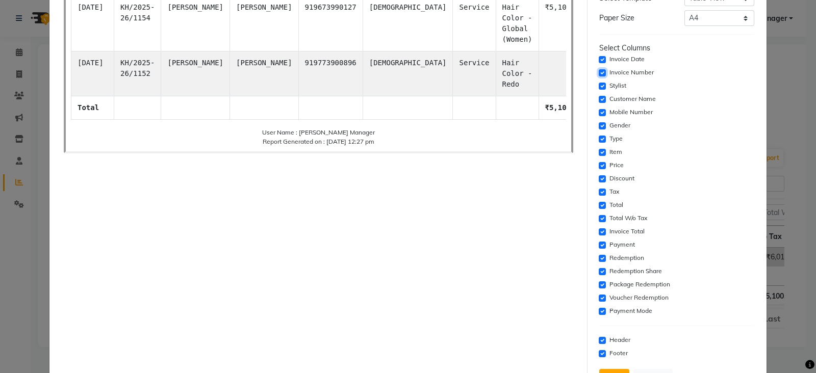
click at [599, 70] on input "checkbox" at bounding box center [602, 72] width 7 height 7
checkbox input "false"
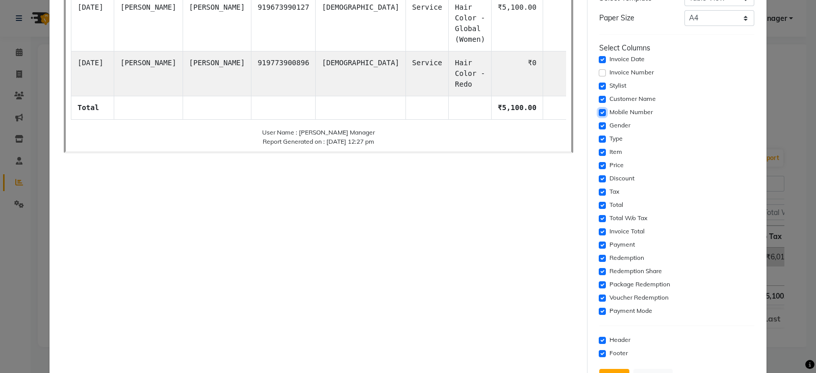
click at [599, 109] on input "checkbox" at bounding box center [602, 112] width 7 height 7
checkbox input "false"
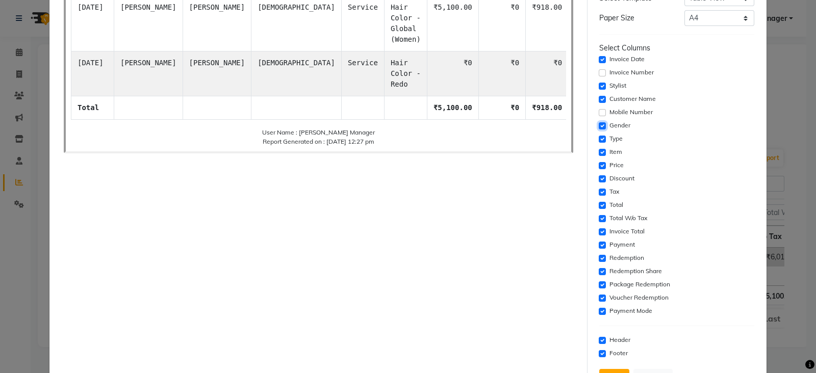
click at [599, 125] on input "checkbox" at bounding box center [602, 125] width 7 height 7
checkbox input "false"
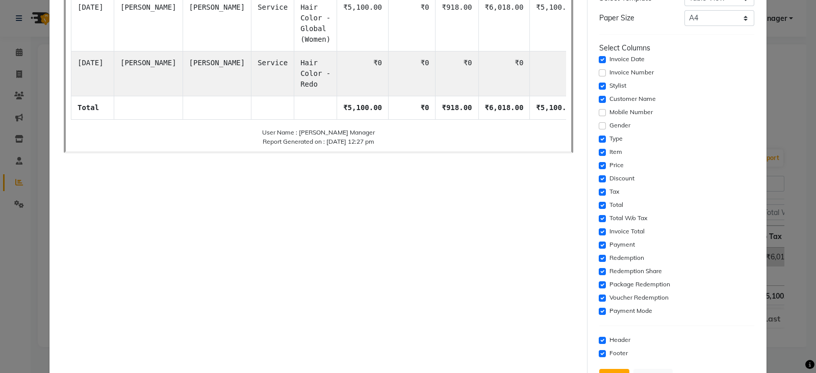
drag, startPoint x: 593, startPoint y: 186, endPoint x: 591, endPoint y: 200, distance: 14.4
click at [599, 186] on div "Tax" at bounding box center [676, 192] width 155 height 12
click at [599, 205] on input "checkbox" at bounding box center [602, 205] width 7 height 7
checkbox input "false"
click at [599, 189] on input "checkbox" at bounding box center [602, 192] width 7 height 7
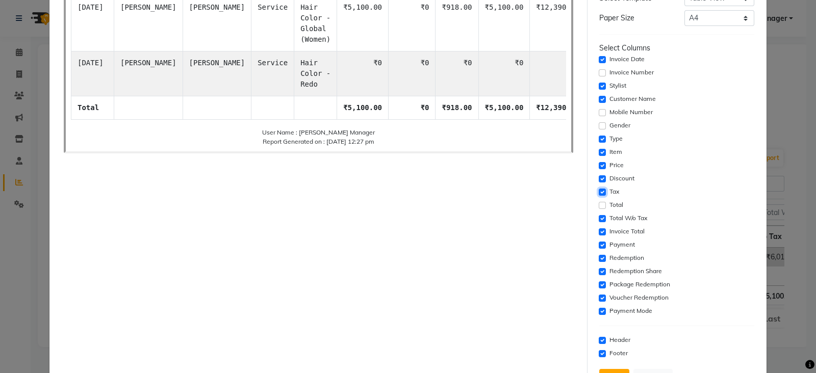
checkbox input "false"
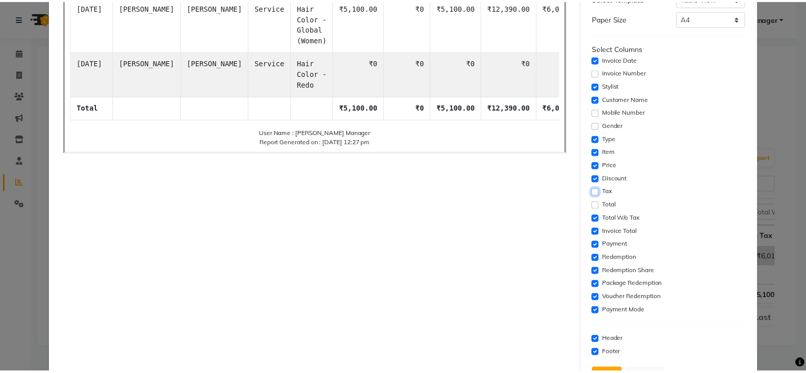
scroll to position [168, 0]
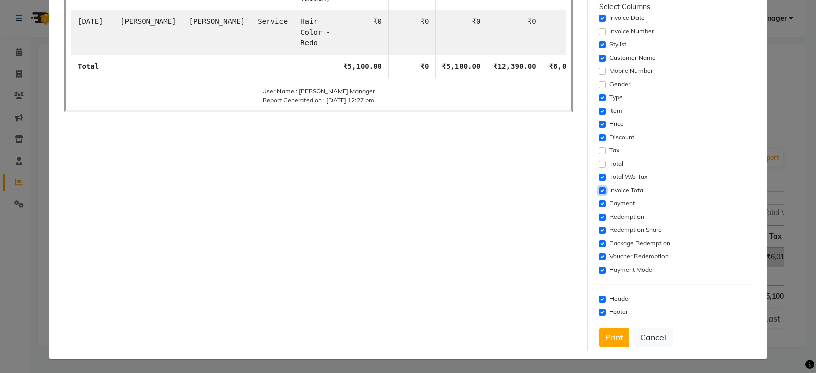
click at [599, 190] on input "checkbox" at bounding box center [602, 190] width 7 height 7
checkbox input "false"
click at [599, 201] on input "checkbox" at bounding box center [602, 203] width 7 height 7
checkbox input "false"
click at [599, 217] on input "checkbox" at bounding box center [602, 217] width 7 height 7
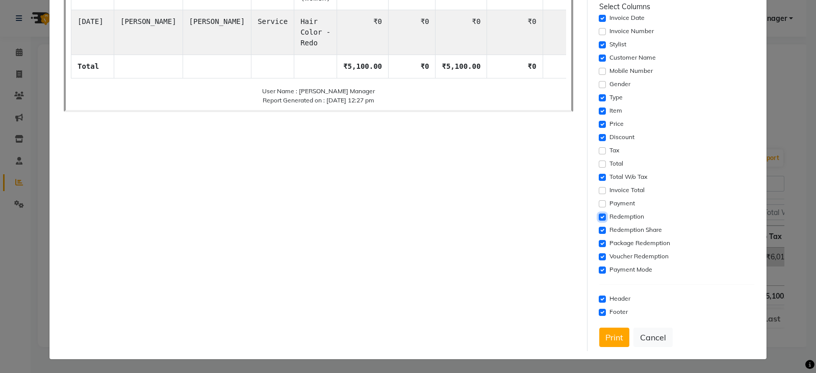
checkbox input "false"
drag, startPoint x: 594, startPoint y: 228, endPoint x: 594, endPoint y: 237, distance: 8.7
click at [599, 231] on input "checkbox" at bounding box center [602, 230] width 7 height 7
checkbox input "false"
click at [599, 245] on input "checkbox" at bounding box center [602, 243] width 7 height 7
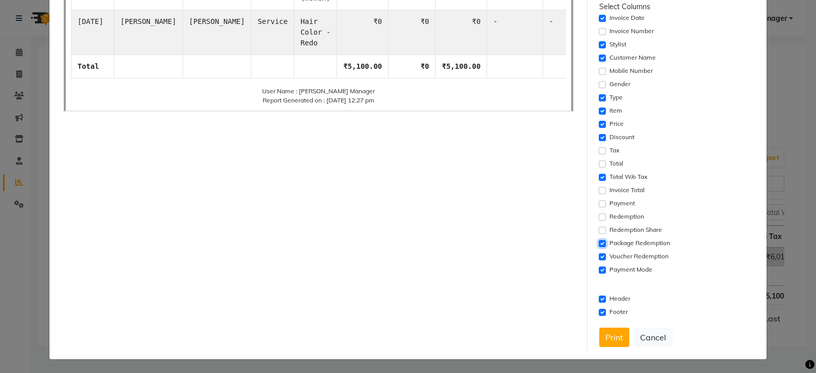
checkbox input "false"
click at [599, 256] on input "checkbox" at bounding box center [602, 256] width 7 height 7
checkbox input "false"
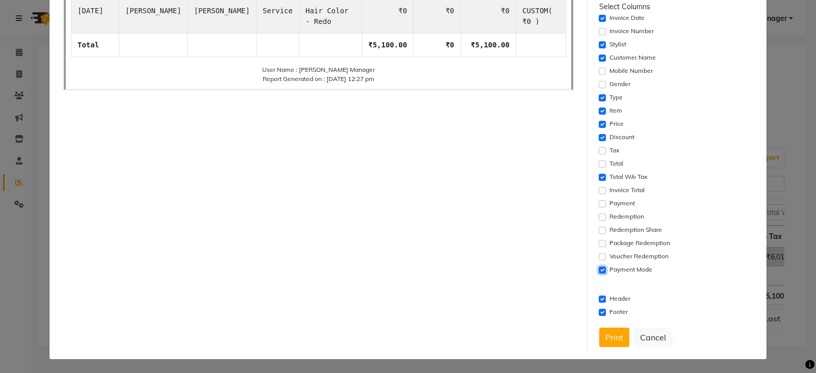
click at [599, 267] on input "checkbox" at bounding box center [602, 270] width 7 height 7
checkbox input "false"
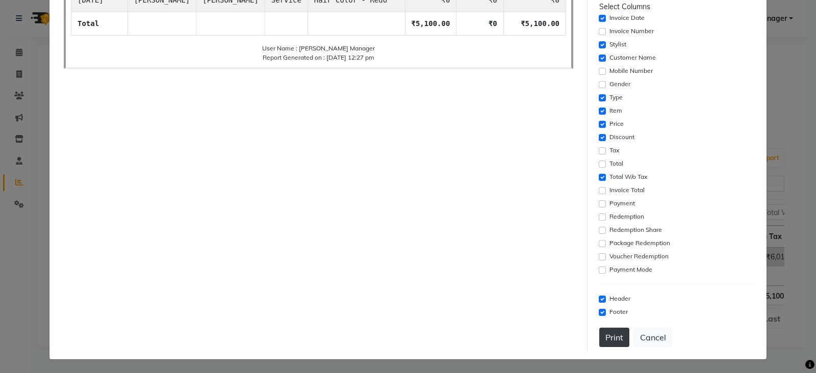
click at [608, 333] on button "Print" at bounding box center [614, 337] width 30 height 19
click at [655, 341] on button "Cancel" at bounding box center [652, 337] width 39 height 19
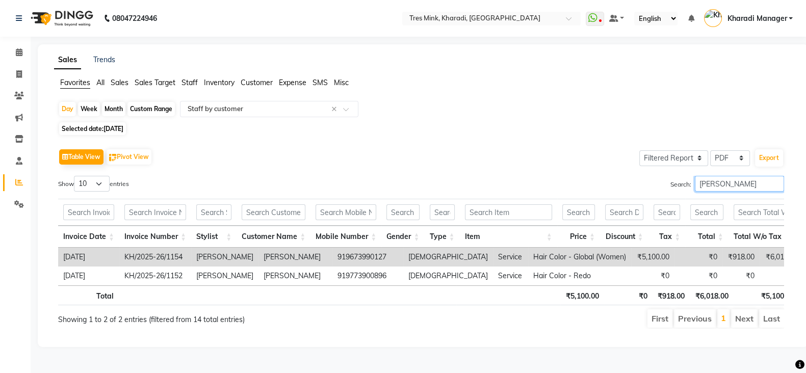
click at [776, 177] on input "[PERSON_NAME]" at bounding box center [739, 184] width 89 height 16
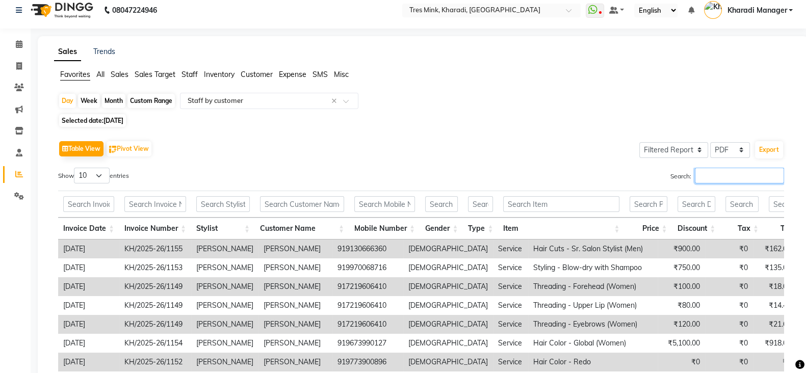
click at [729, 176] on input "Search:" at bounding box center [739, 176] width 89 height 16
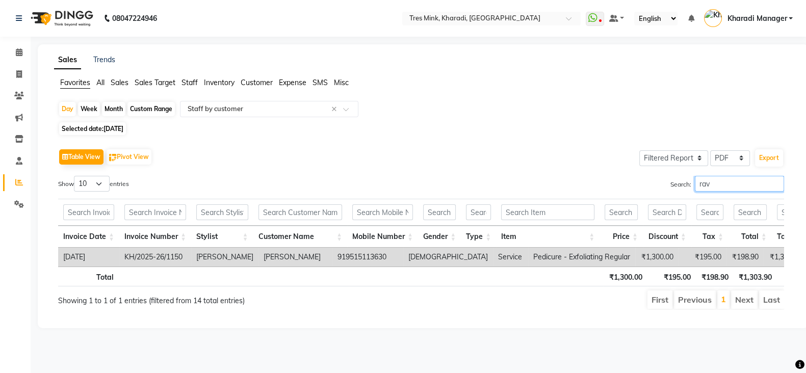
scroll to position [0, 0]
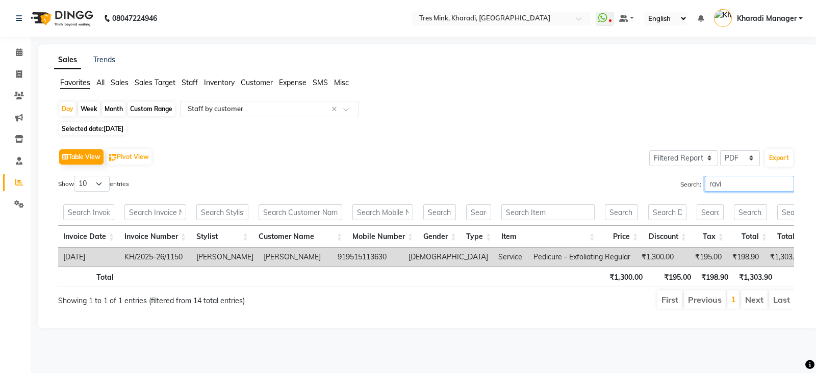
type input "ravi"
click at [785, 182] on input "ravi" at bounding box center [749, 184] width 89 height 16
type input "ravi"
click at [775, 157] on button "Export" at bounding box center [779, 157] width 28 height 17
select select "monospace"
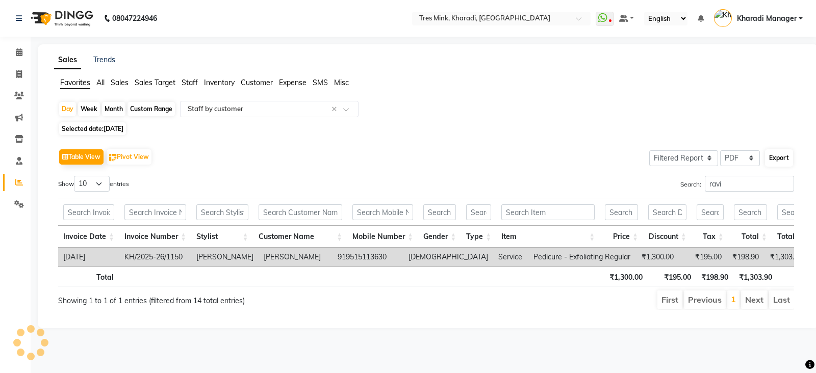
select select "14px"
select select "template_1"
select select "A4"
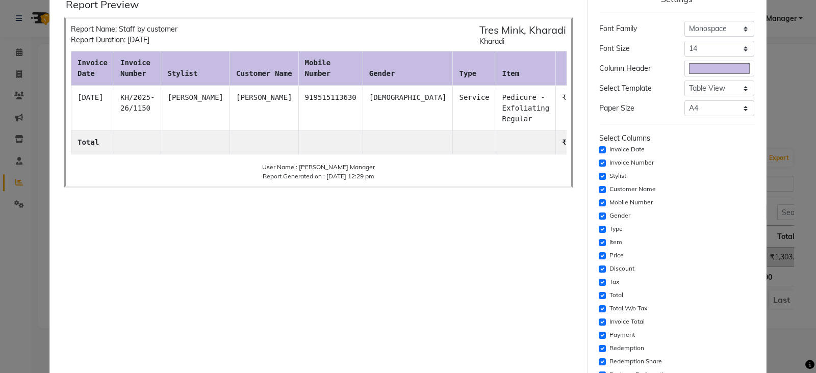
scroll to position [85, 0]
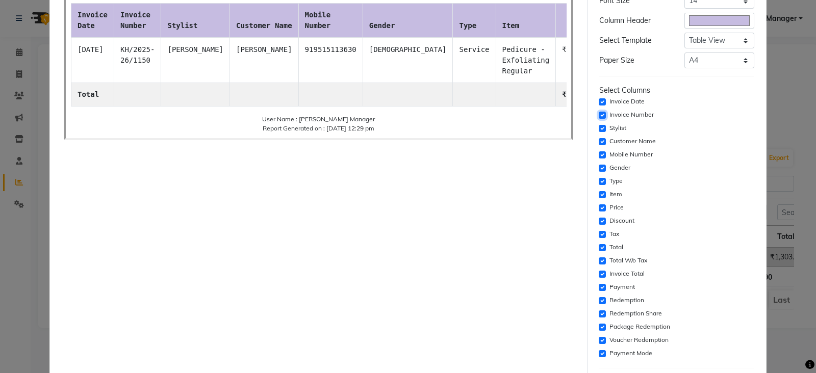
click at [599, 115] on input "checkbox" at bounding box center [602, 115] width 7 height 7
checkbox input "false"
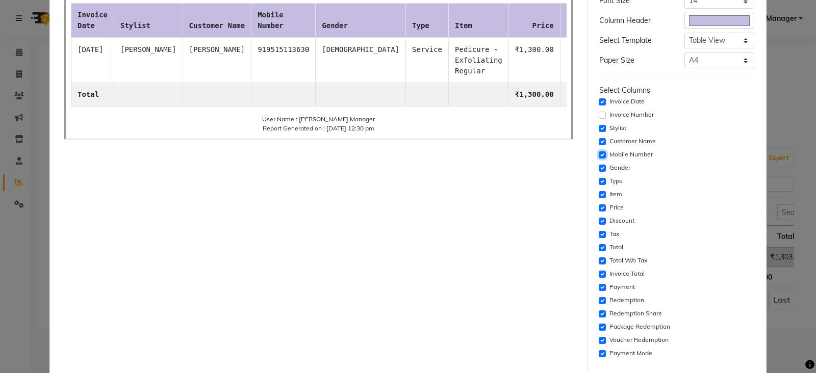
click at [599, 155] on input "checkbox" at bounding box center [602, 154] width 7 height 7
checkbox input "false"
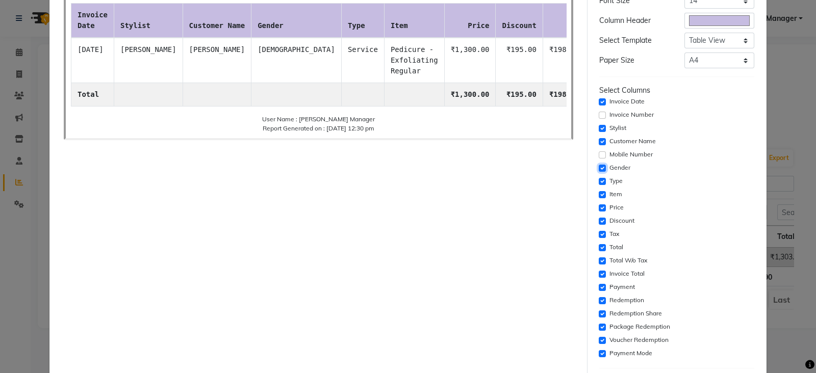
click at [599, 166] on input "checkbox" at bounding box center [602, 168] width 7 height 7
checkbox input "false"
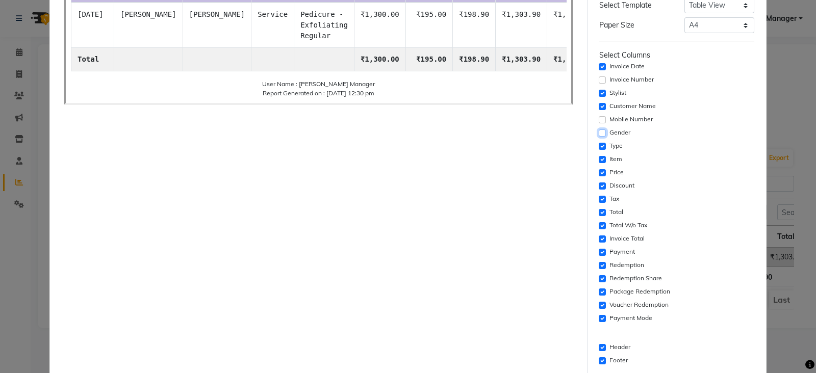
scroll to position [168, 0]
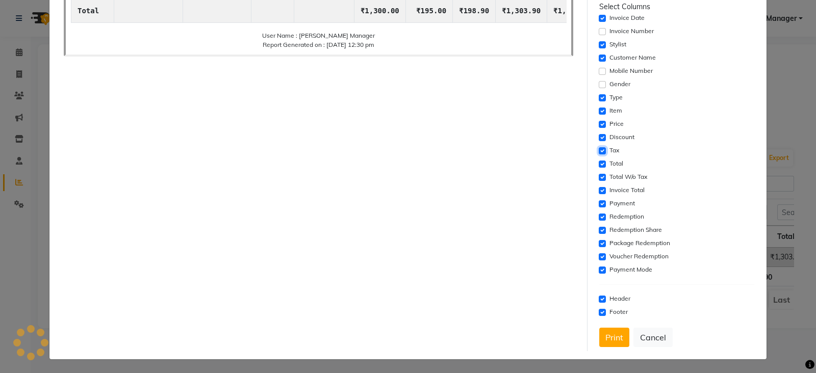
click at [599, 150] on input "checkbox" at bounding box center [602, 150] width 7 height 7
checkbox input "false"
click at [599, 164] on input "checkbox" at bounding box center [602, 164] width 7 height 7
checkbox input "false"
click at [599, 192] on input "checkbox" at bounding box center [602, 190] width 7 height 7
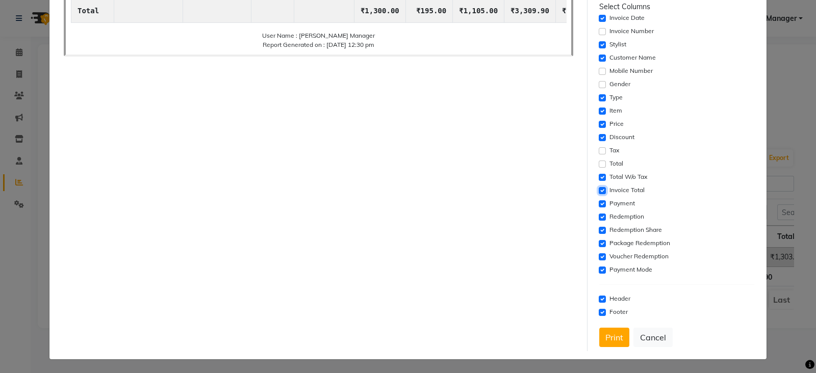
checkbox input "false"
click at [599, 203] on input "checkbox" at bounding box center [602, 203] width 7 height 7
checkbox input "false"
click at [599, 216] on input "checkbox" at bounding box center [602, 217] width 7 height 7
checkbox input "false"
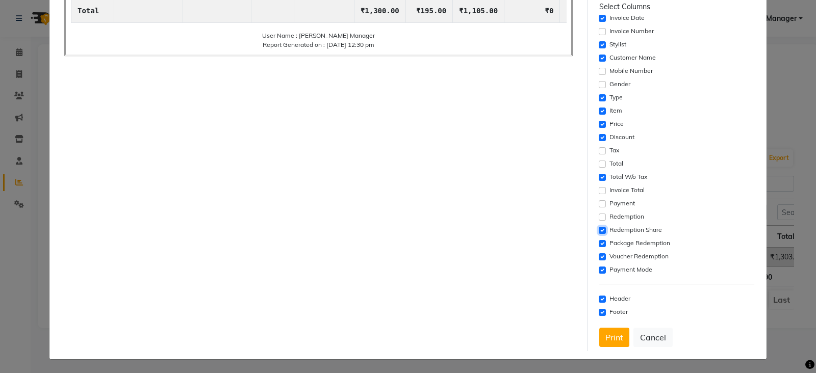
click at [599, 230] on input "checkbox" at bounding box center [602, 230] width 7 height 7
checkbox input "false"
click at [599, 243] on input "checkbox" at bounding box center [602, 243] width 7 height 7
checkbox input "false"
click at [599, 255] on input "checkbox" at bounding box center [602, 256] width 7 height 7
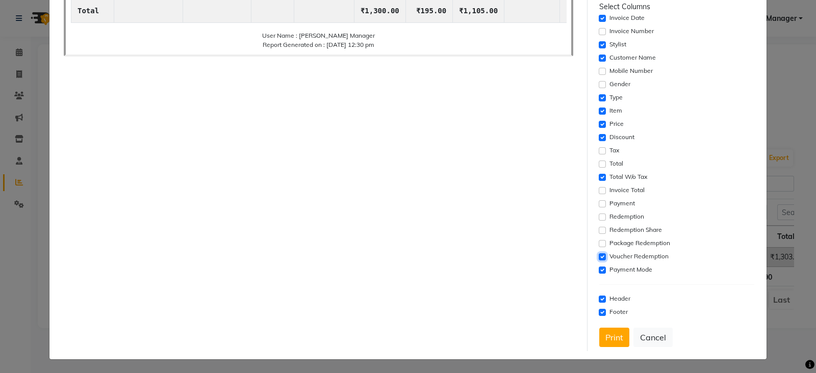
checkbox input "false"
click at [599, 269] on input "checkbox" at bounding box center [602, 270] width 7 height 7
checkbox input "false"
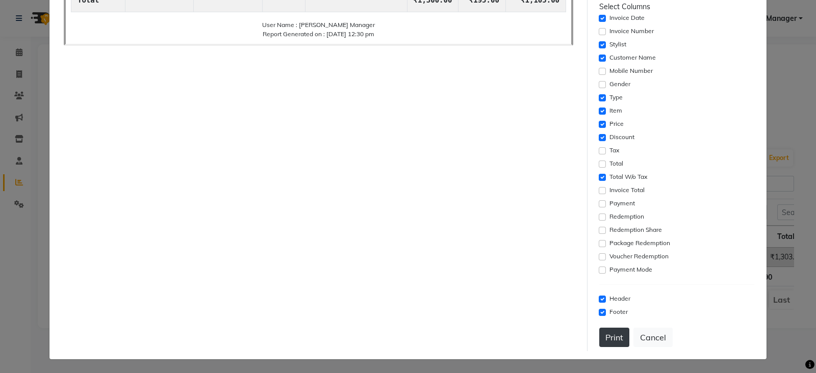
click at [599, 341] on button "Print" at bounding box center [614, 337] width 30 height 19
click at [519, 251] on div "Report Preview Report Name: Staff by customer Report Duration: 03-09-2025 Tres …" at bounding box center [318, 105] width 537 height 493
click at [660, 332] on button "Cancel" at bounding box center [652, 337] width 39 height 19
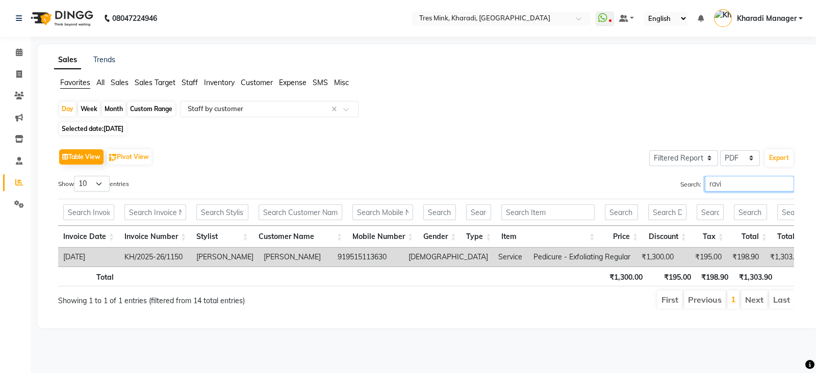
click at [713, 187] on input "ravi" at bounding box center [749, 184] width 89 height 16
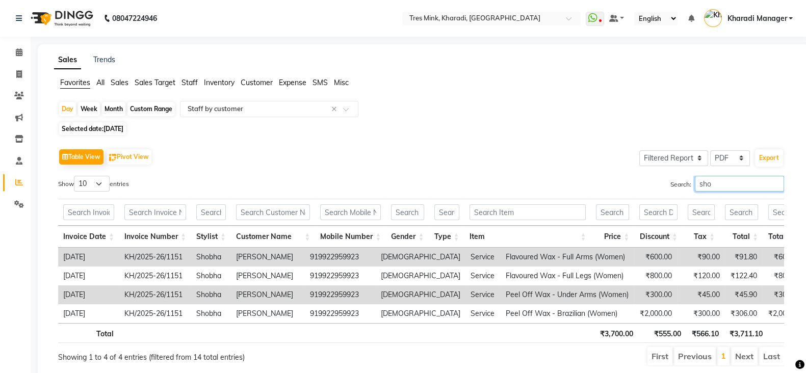
type input "sho"
click at [766, 159] on button "Export" at bounding box center [769, 157] width 28 height 17
select select "monospace"
select select "14px"
select select "template_1"
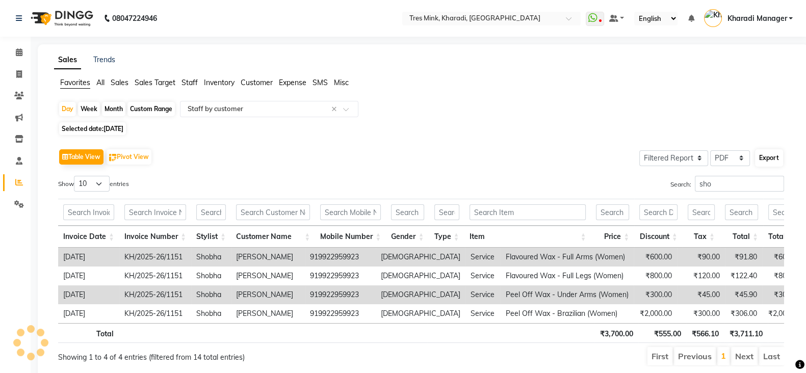
select select "A4"
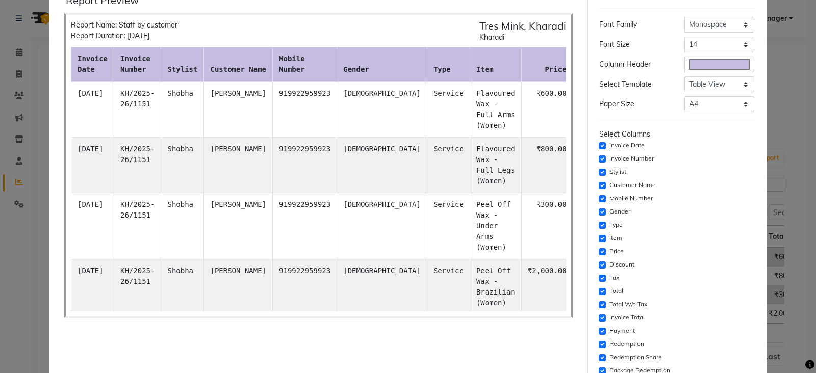
scroll to position [85, 0]
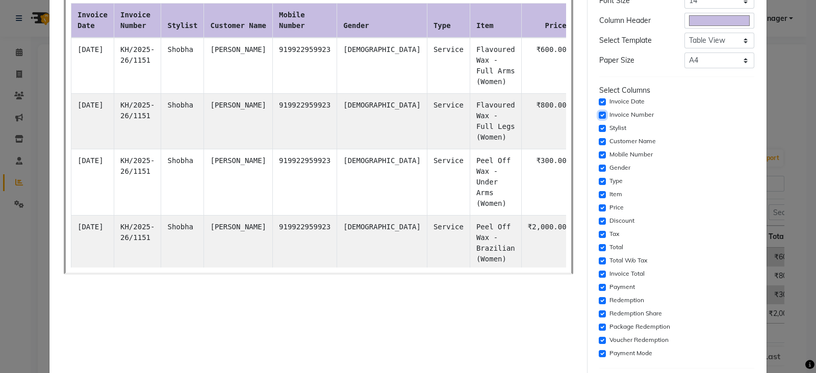
click at [599, 113] on input "checkbox" at bounding box center [602, 115] width 7 height 7
checkbox input "false"
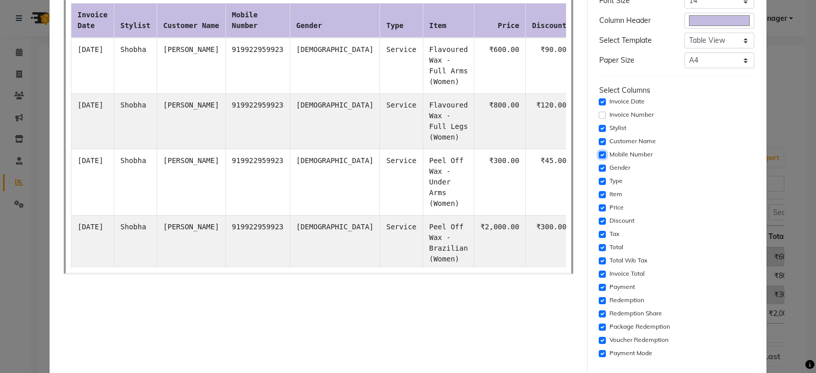
click at [599, 152] on input "checkbox" at bounding box center [602, 154] width 7 height 7
checkbox input "false"
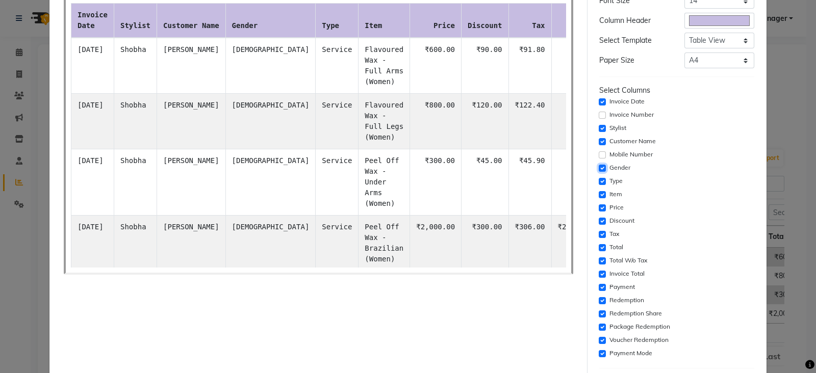
click at [599, 168] on input "checkbox" at bounding box center [602, 168] width 7 height 7
checkbox input "false"
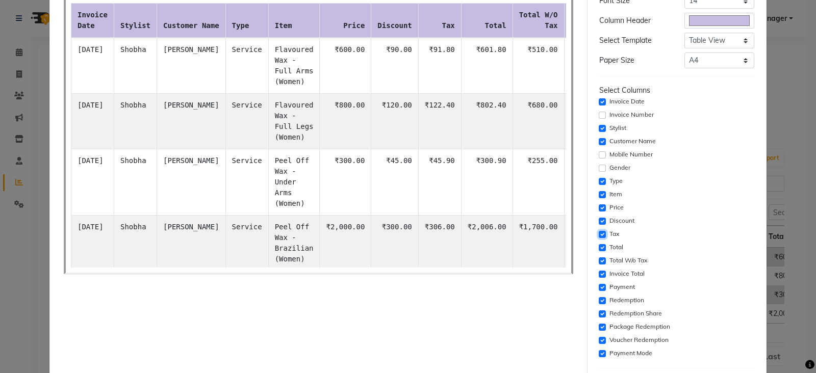
drag, startPoint x: 594, startPoint y: 232, endPoint x: 594, endPoint y: 245, distance: 12.7
click at [599, 233] on input "checkbox" at bounding box center [602, 234] width 7 height 7
checkbox input "false"
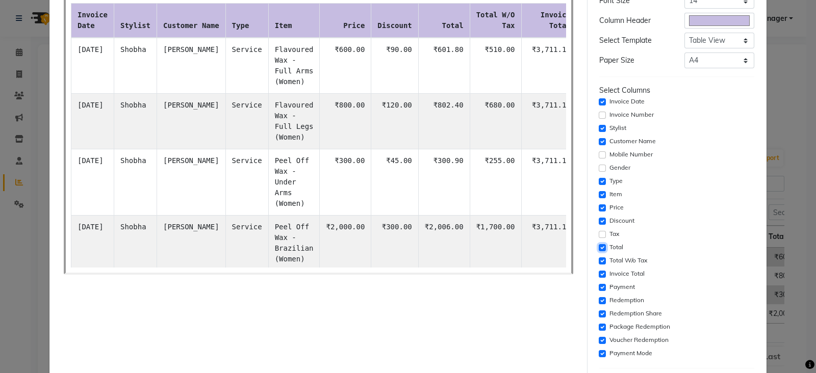
click at [599, 246] on input "checkbox" at bounding box center [602, 247] width 7 height 7
checkbox input "false"
drag, startPoint x: 595, startPoint y: 275, endPoint x: 594, endPoint y: 286, distance: 11.3
click at [599, 276] on input "checkbox" at bounding box center [602, 274] width 7 height 7
checkbox input "false"
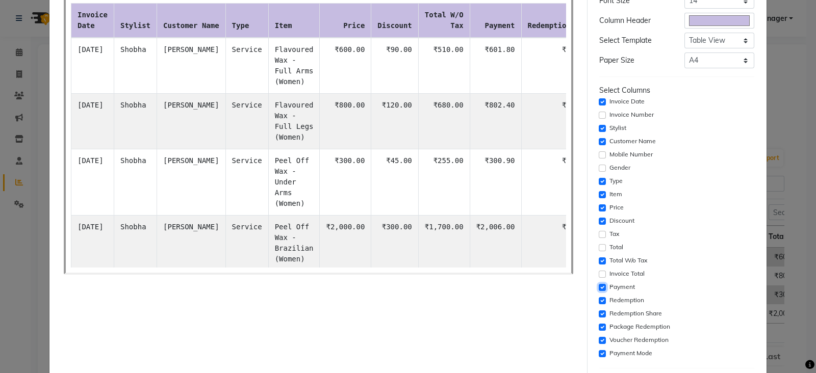
drag, startPoint x: 594, startPoint y: 286, endPoint x: 595, endPoint y: 296, distance: 10.3
click at [599, 287] on input "checkbox" at bounding box center [602, 287] width 7 height 7
checkbox input "false"
drag, startPoint x: 597, startPoint y: 300, endPoint x: 597, endPoint y: 312, distance: 12.2
click at [599, 301] on input "checkbox" at bounding box center [602, 300] width 7 height 7
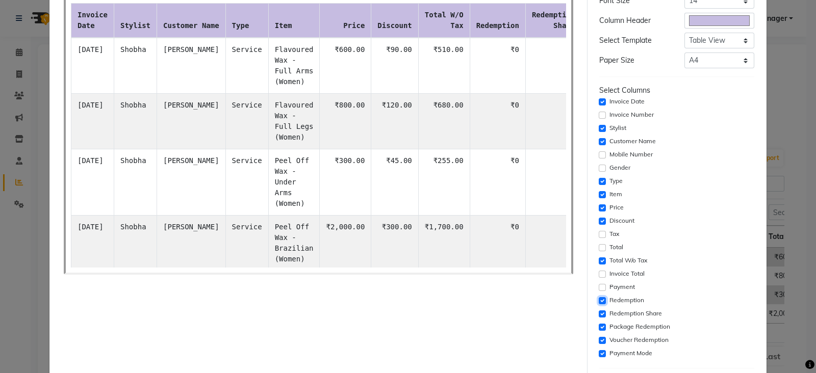
checkbox input "false"
drag, startPoint x: 597, startPoint y: 313, endPoint x: 592, endPoint y: 326, distance: 13.9
click at [599, 315] on input "checkbox" at bounding box center [602, 313] width 7 height 7
checkbox input "false"
click at [599, 327] on input "checkbox" at bounding box center [602, 327] width 7 height 7
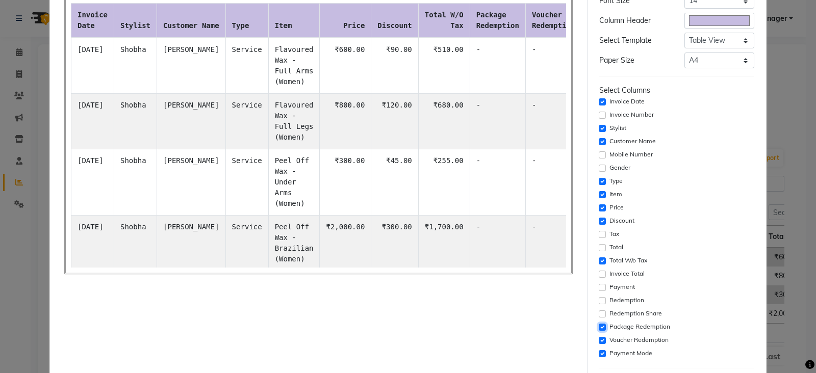
checkbox input "false"
drag, startPoint x: 594, startPoint y: 338, endPoint x: 594, endPoint y: 348, distance: 10.2
click at [599, 340] on input "checkbox" at bounding box center [602, 340] width 7 height 7
checkbox input "false"
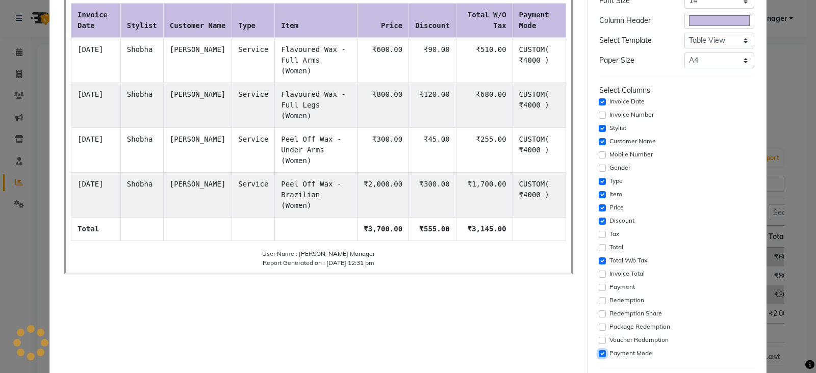
click at [599, 350] on input "checkbox" at bounding box center [602, 353] width 7 height 7
checkbox input "false"
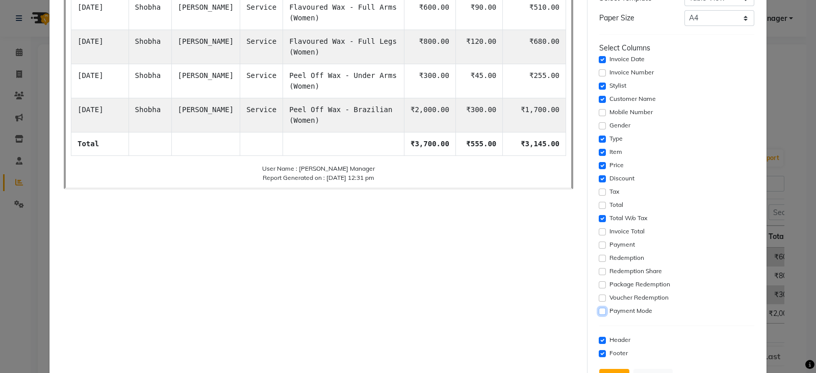
scroll to position [168, 0]
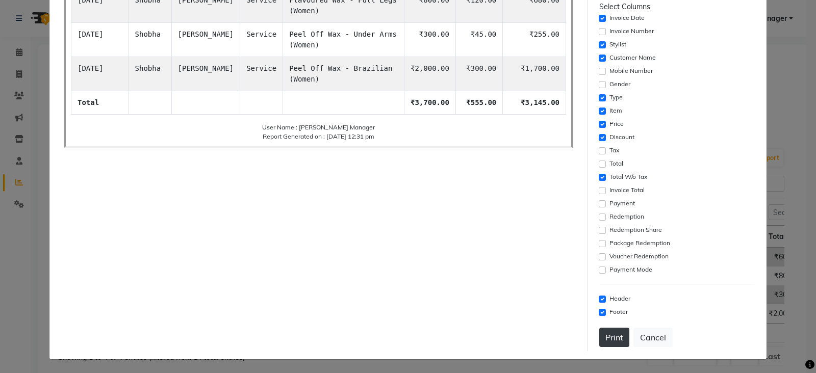
click at [609, 338] on button "Print" at bounding box center [614, 337] width 30 height 19
click at [642, 339] on button "Cancel" at bounding box center [652, 337] width 39 height 19
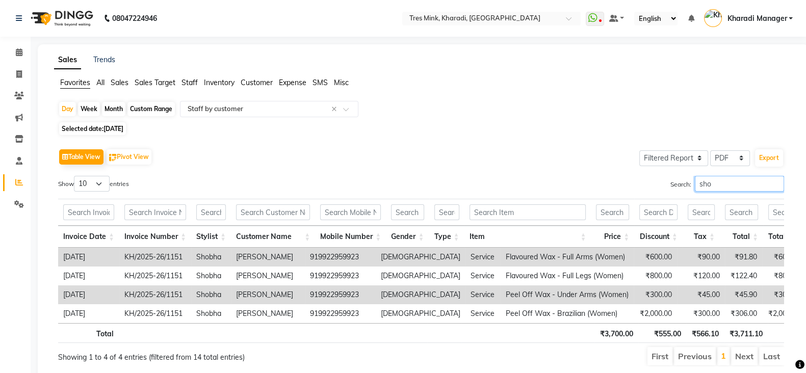
click at [777, 185] on input "sho" at bounding box center [739, 184] width 89 height 16
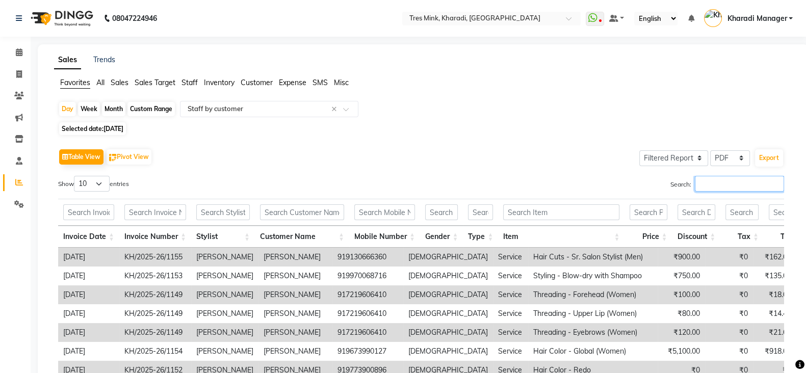
click at [737, 187] on input "Search:" at bounding box center [739, 184] width 89 height 16
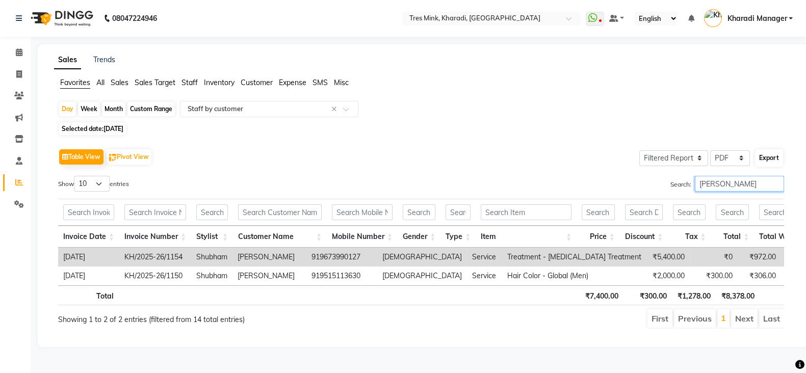
type input "shubha"
click at [767, 162] on button "Export" at bounding box center [769, 157] width 28 height 17
select select "monospace"
select select "14px"
select select "template_1"
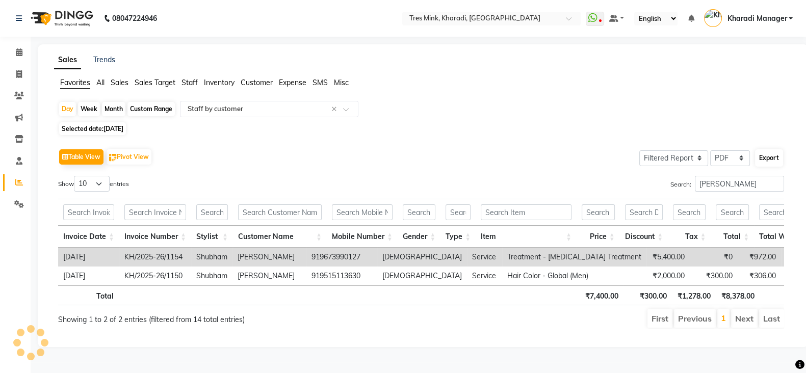
select select "A4"
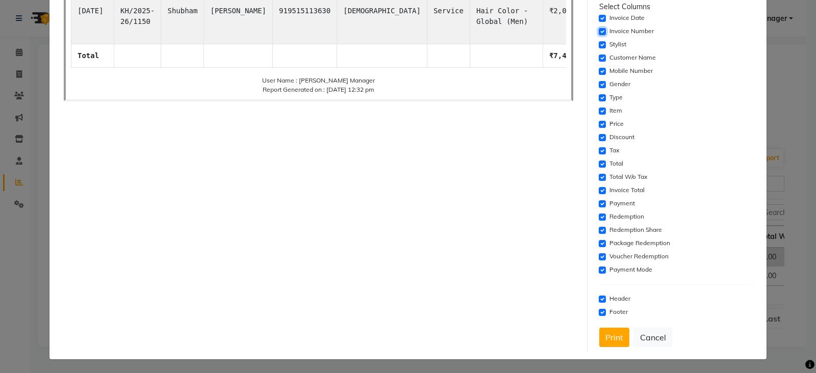
click at [599, 28] on input "checkbox" at bounding box center [602, 31] width 7 height 7
checkbox input "false"
click at [599, 66] on div "Mobile Number" at bounding box center [676, 71] width 155 height 12
click at [599, 83] on input "checkbox" at bounding box center [602, 84] width 7 height 7
checkbox input "false"
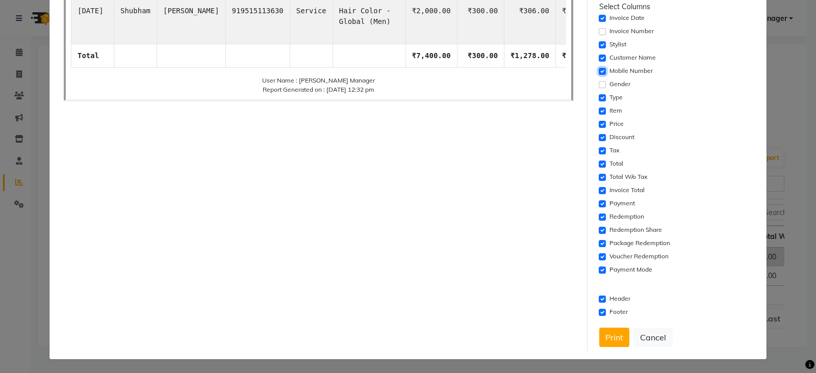
click at [599, 68] on input "checkbox" at bounding box center [602, 71] width 7 height 7
checkbox input "false"
click at [599, 148] on input "checkbox" at bounding box center [602, 150] width 7 height 7
checkbox input "false"
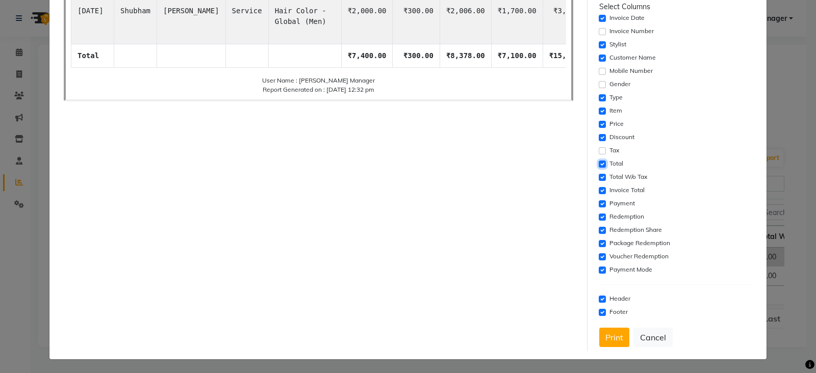
click at [599, 163] on input "checkbox" at bounding box center [602, 164] width 7 height 7
checkbox input "false"
click at [599, 190] on input "checkbox" at bounding box center [602, 190] width 7 height 7
checkbox input "false"
drag, startPoint x: 591, startPoint y: 203, endPoint x: 594, endPoint y: 212, distance: 9.0
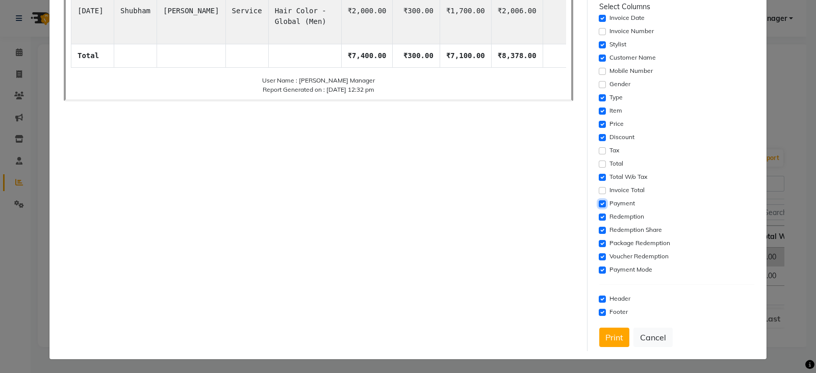
click at [599, 205] on input "checkbox" at bounding box center [602, 203] width 7 height 7
checkbox input "false"
drag, startPoint x: 594, startPoint y: 217, endPoint x: 595, endPoint y: 230, distance: 12.8
click at [599, 220] on input "checkbox" at bounding box center [602, 217] width 7 height 7
checkbox input "false"
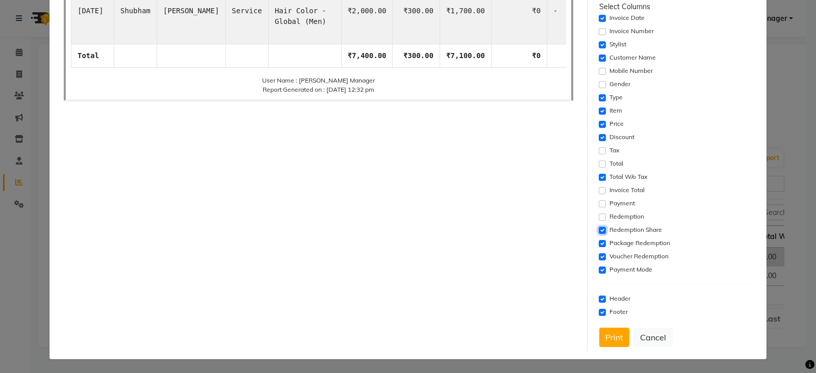
drag, startPoint x: 595, startPoint y: 230, endPoint x: 594, endPoint y: 239, distance: 9.3
click at [599, 231] on input "checkbox" at bounding box center [602, 230] width 7 height 7
checkbox input "false"
drag, startPoint x: 593, startPoint y: 243, endPoint x: 594, endPoint y: 253, distance: 9.7
click at [599, 246] on input "checkbox" at bounding box center [602, 243] width 7 height 7
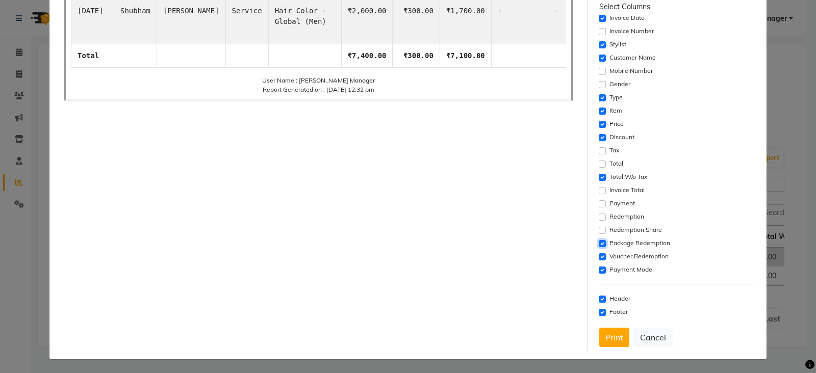
checkbox input "false"
drag, startPoint x: 594, startPoint y: 253, endPoint x: 594, endPoint y: 267, distance: 13.3
click at [599, 263] on div "Select Columns Invoice Date Invoice Number Stylist Customer Name Mobile Number …" at bounding box center [676, 139] width 155 height 275
click at [599, 267] on input "checkbox" at bounding box center [602, 270] width 7 height 7
checkbox input "false"
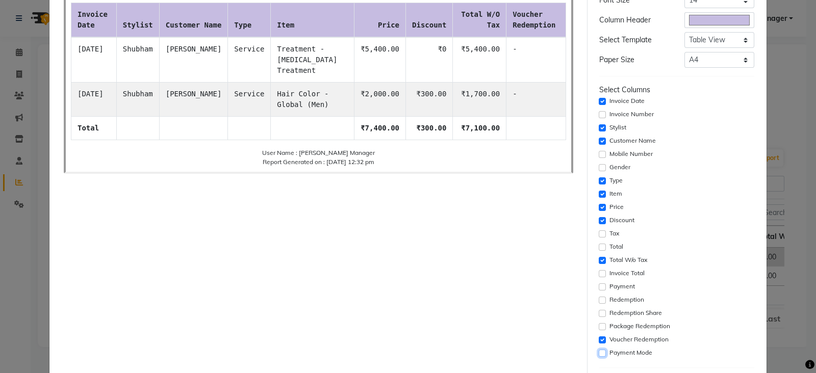
scroll to position [126, 0]
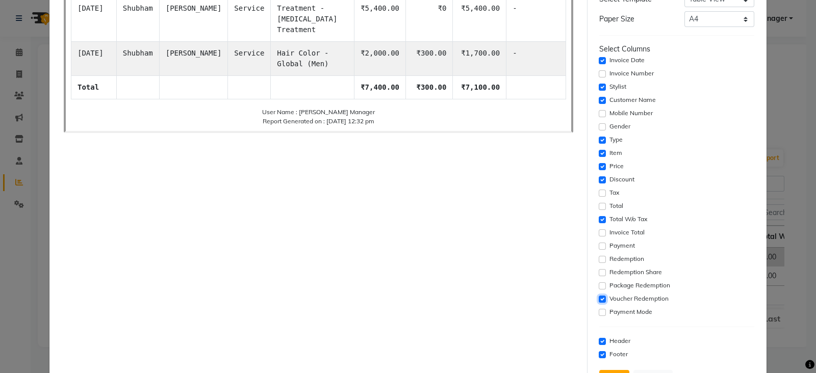
click at [599, 299] on input "checkbox" at bounding box center [602, 299] width 7 height 7
checkbox input "false"
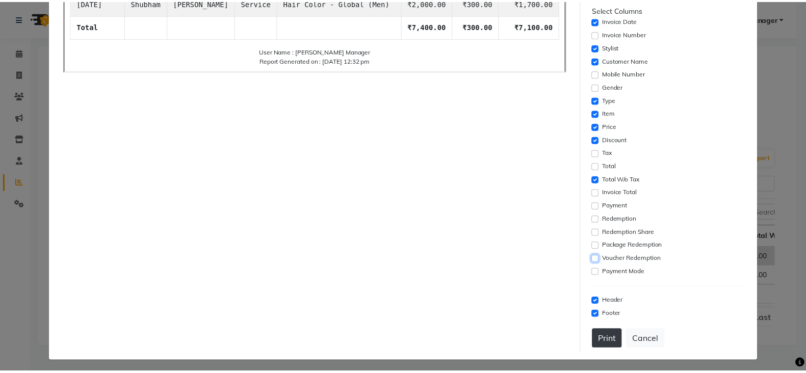
scroll to position [168, 0]
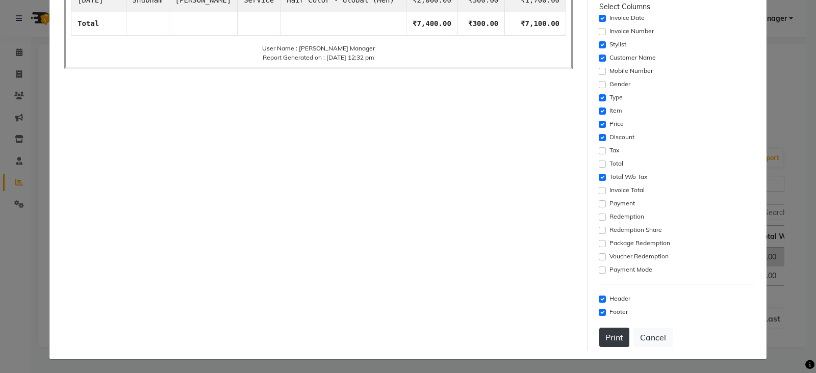
click at [608, 343] on button "Print" at bounding box center [614, 337] width 30 height 19
click at [655, 332] on button "Cancel" at bounding box center [652, 337] width 39 height 19
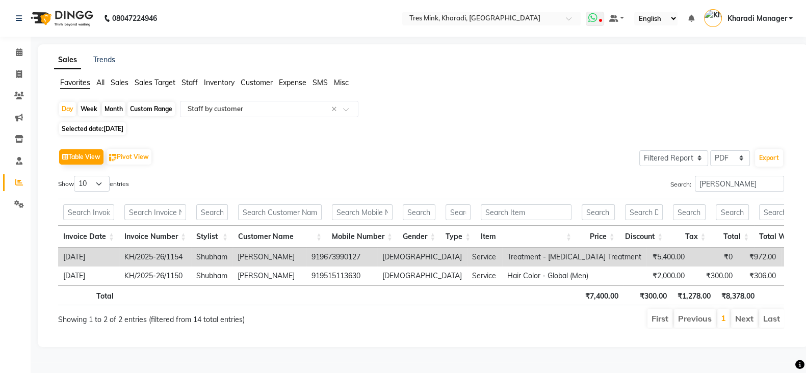
click at [597, 18] on span at bounding box center [595, 19] width 18 height 14
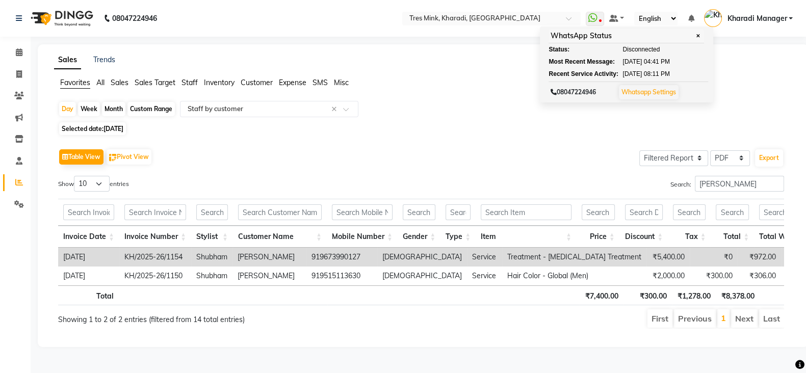
click at [477, 42] on div "08047224946 Select Location × Tres Mink, Kharadi, Kharadi WhatsApp Status ✕ Sta…" at bounding box center [403, 186] width 806 height 373
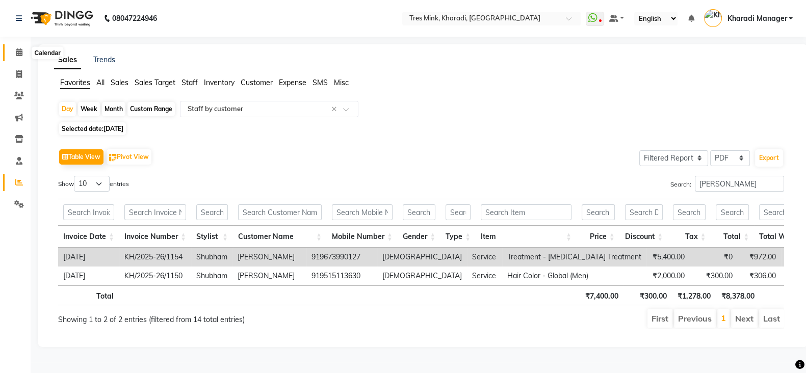
click at [20, 53] on icon at bounding box center [19, 52] width 7 height 8
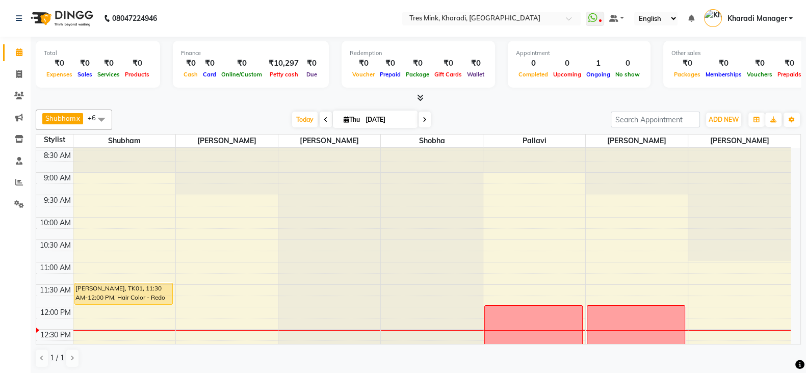
scroll to position [170, 0]
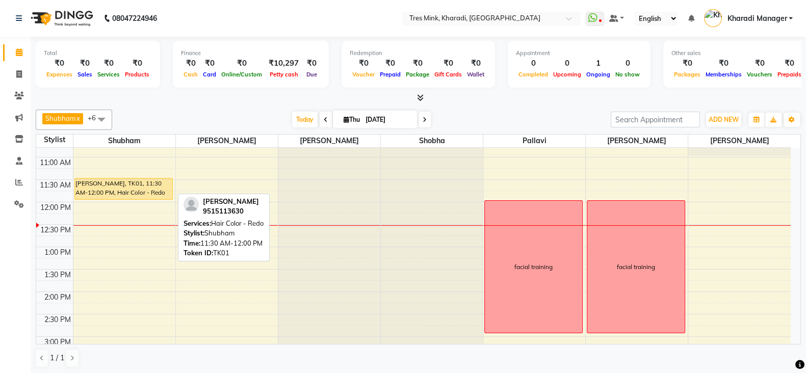
click at [105, 189] on div "Rahul Bhandari Panchshil, TK01, 11:30 AM-12:00 PM, Hair Color - Redo" at bounding box center [123, 188] width 97 height 21
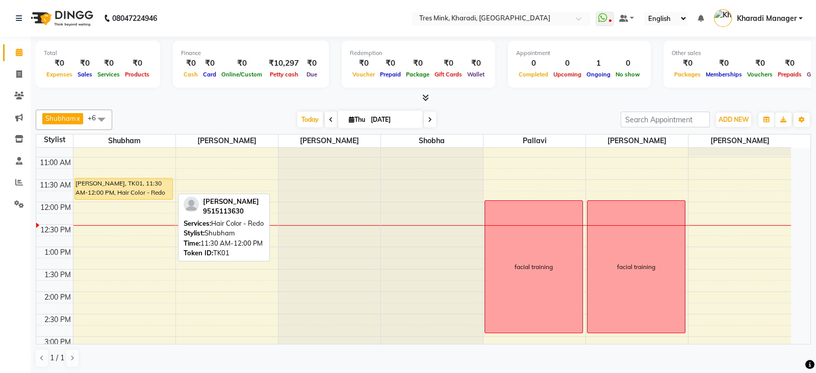
select select "1"
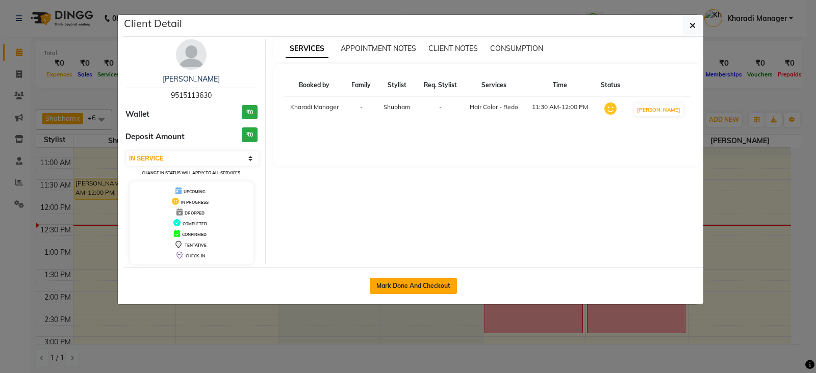
click at [411, 290] on button "Mark Done And Checkout" at bounding box center [413, 286] width 87 height 16
select select "service"
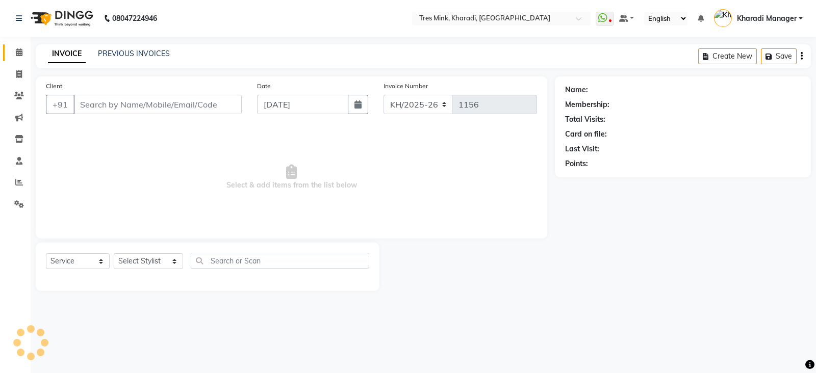
type input "9515113630"
select select "75009"
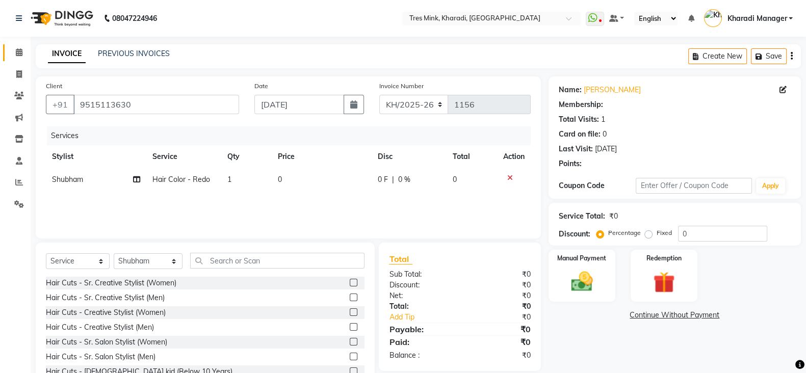
scroll to position [36, 0]
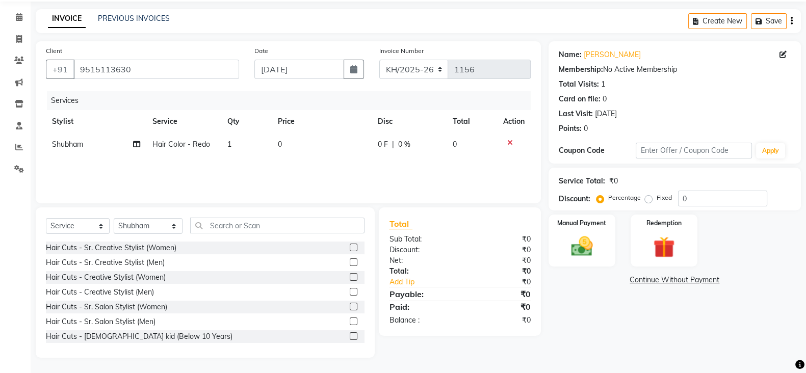
click at [167, 148] on span "Hair Color - Redo" at bounding box center [181, 144] width 58 height 9
select select "75009"
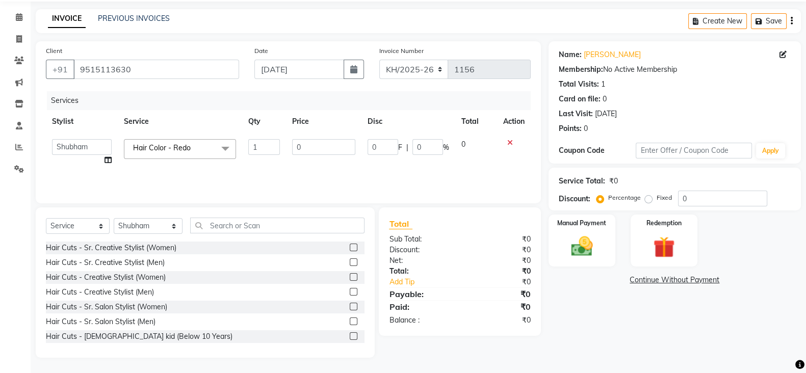
click at [167, 148] on span "Hair Color - Redo" at bounding box center [162, 147] width 58 height 9
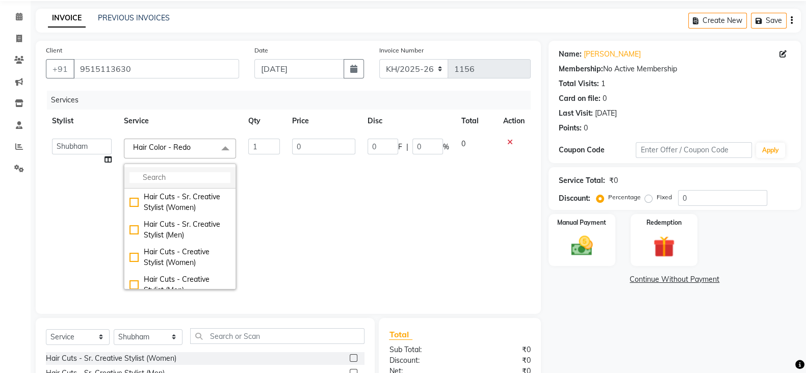
click at [163, 176] on input "multiselect-search" at bounding box center [179, 177] width 101 height 11
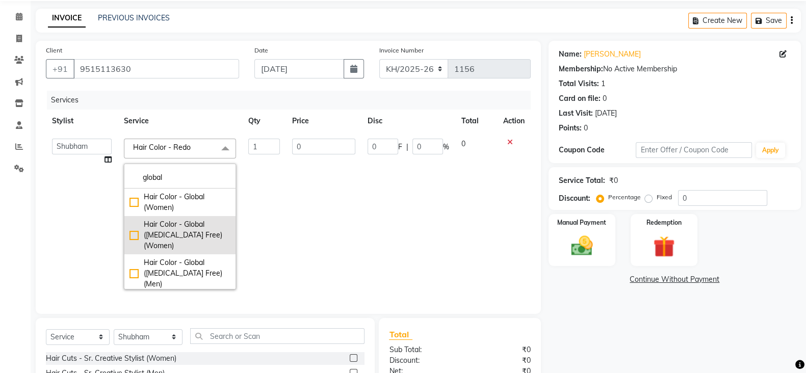
scroll to position [20, 0]
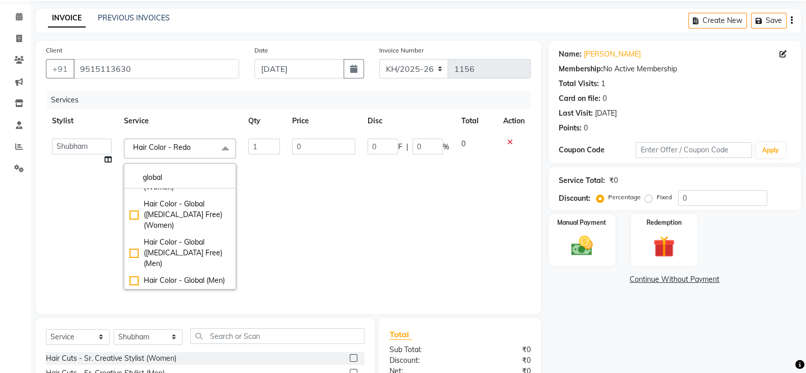
type input "global"
click at [286, 219] on td "0" at bounding box center [324, 214] width 76 height 163
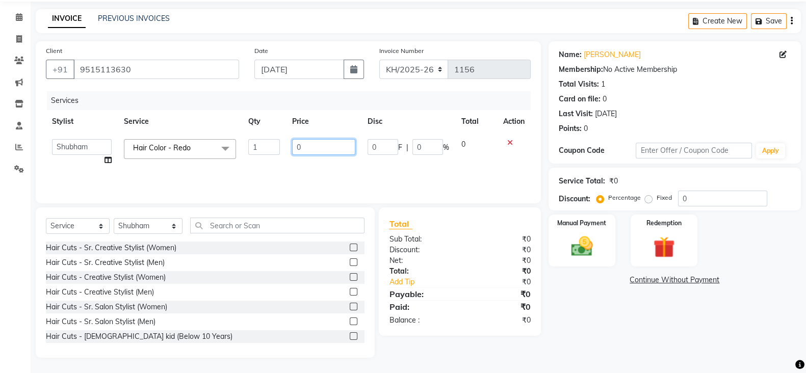
drag, startPoint x: 306, startPoint y: 147, endPoint x: 275, endPoint y: 142, distance: 32.0
click at [275, 142] on tr "Kanchan Nande Kharadi Manager Kishor (Ganesh) Mule Meghana Namita Pallavi Poona…" at bounding box center [288, 152] width 485 height 39
type input "200"
click at [627, 325] on div "Name: Rahul Bhandari Panchshil Membership: No Active Membership Total Visits: 1…" at bounding box center [679, 199] width 260 height 317
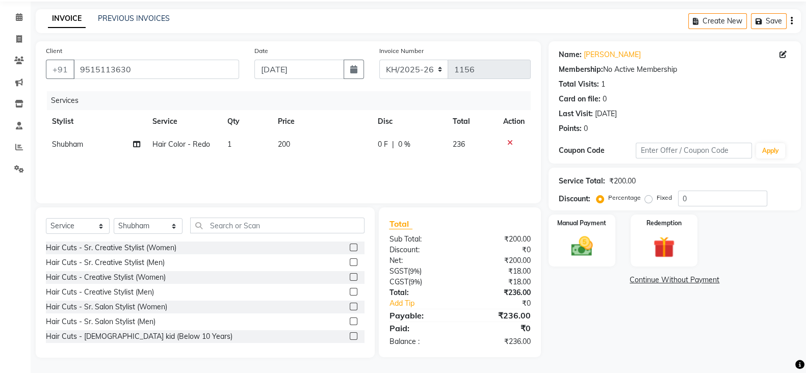
click at [170, 143] on span "Hair Color - Redo" at bounding box center [181, 144] width 58 height 9
select select "75009"
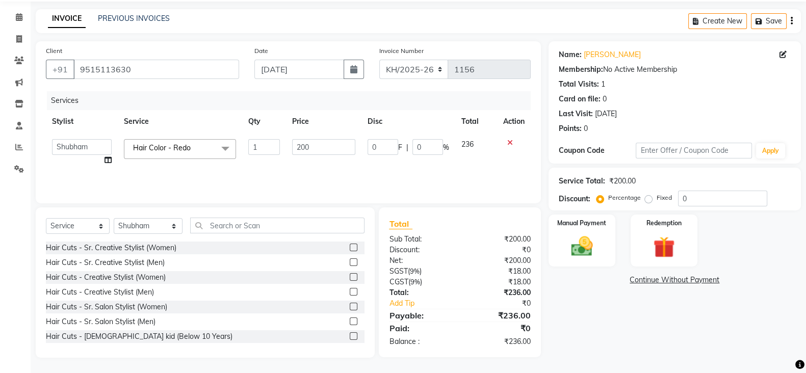
click at [195, 145] on link "x" at bounding box center [193, 147] width 5 height 9
type input "0"
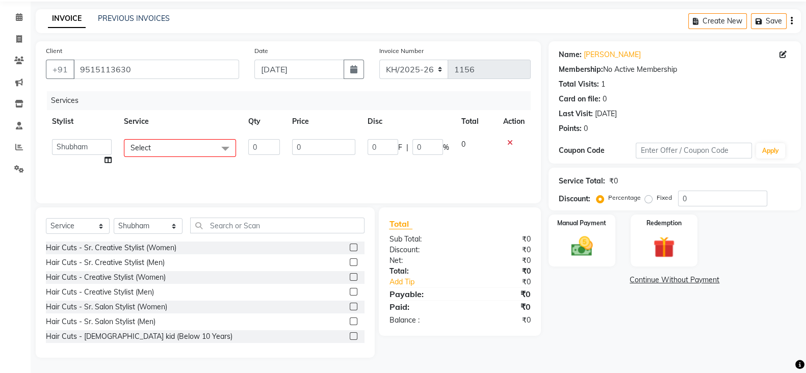
click at [217, 147] on span at bounding box center [225, 148] width 20 height 19
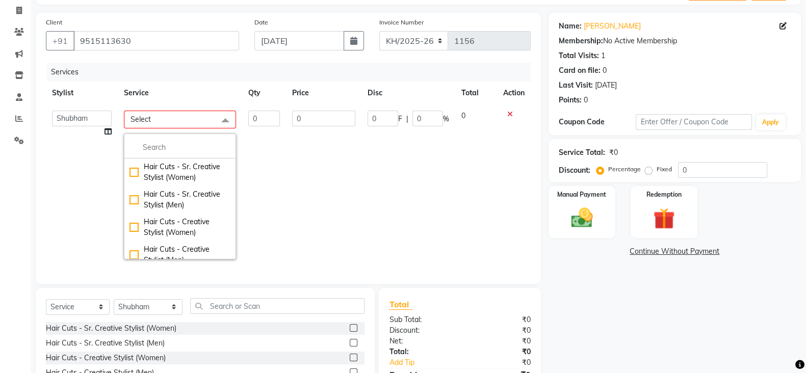
scroll to position [85, 0]
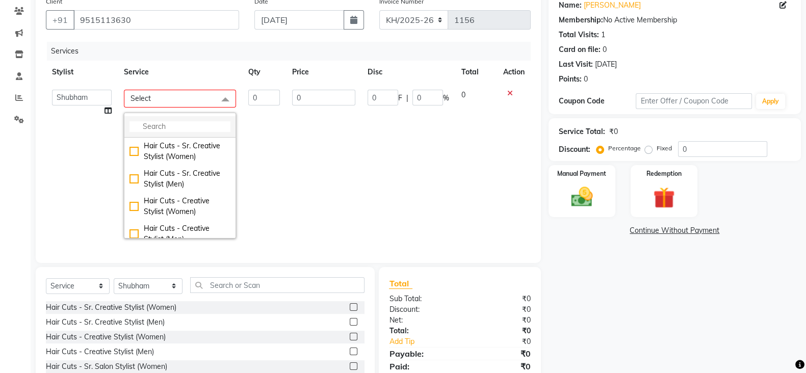
click at [152, 125] on input "multiselect-search" at bounding box center [179, 126] width 101 height 11
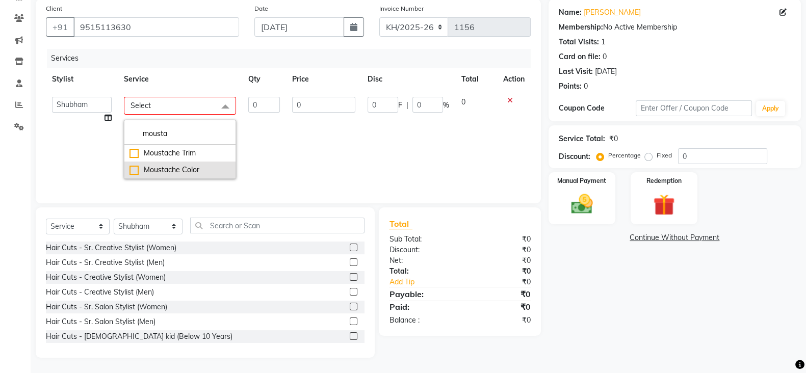
type input "mousta"
click at [164, 165] on div "Moustache Color" at bounding box center [179, 170] width 101 height 11
checkbox input "true"
type input "1"
type input "200"
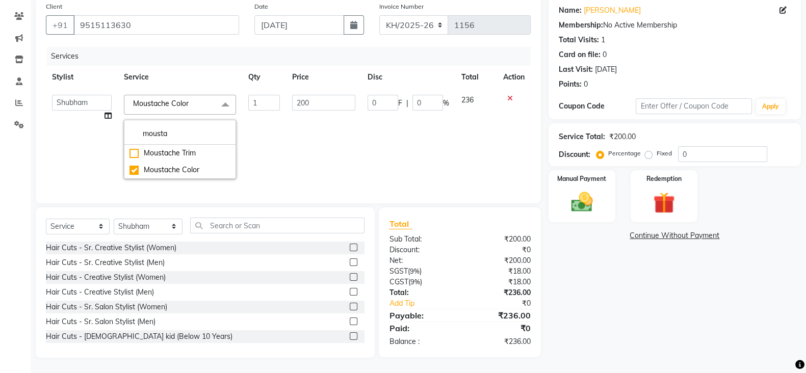
click at [299, 144] on td "200" at bounding box center [324, 137] width 76 height 96
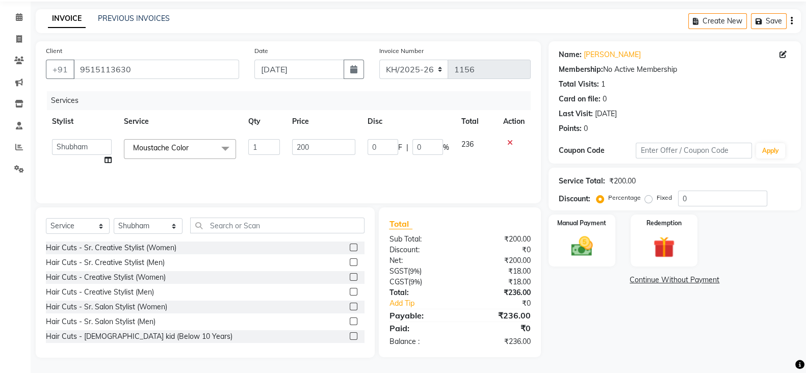
click at [582, 312] on div "Name: Rahul Bhandari Panchshil Membership: No Active Membership Total Visits: 1…" at bounding box center [679, 199] width 260 height 317
click at [590, 231] on div "Manual Payment" at bounding box center [582, 241] width 70 height 54
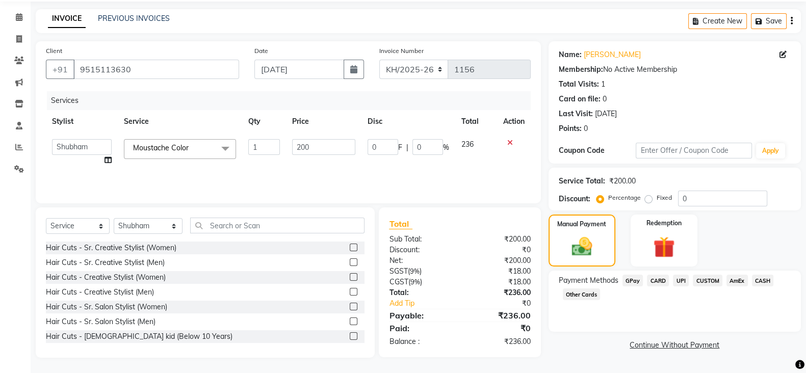
click at [674, 278] on span "UPI" at bounding box center [681, 281] width 16 height 12
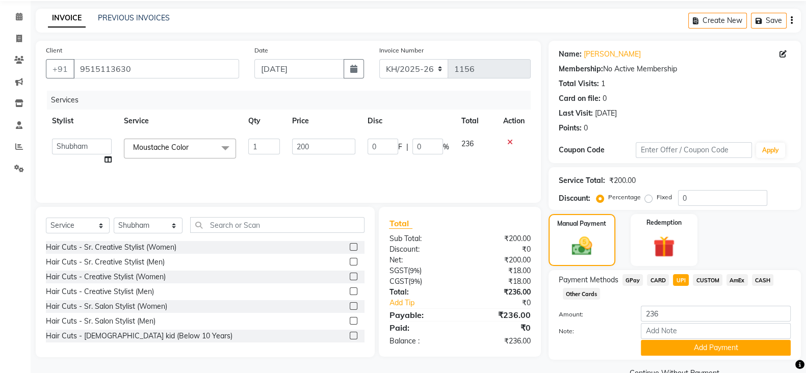
scroll to position [60, 0]
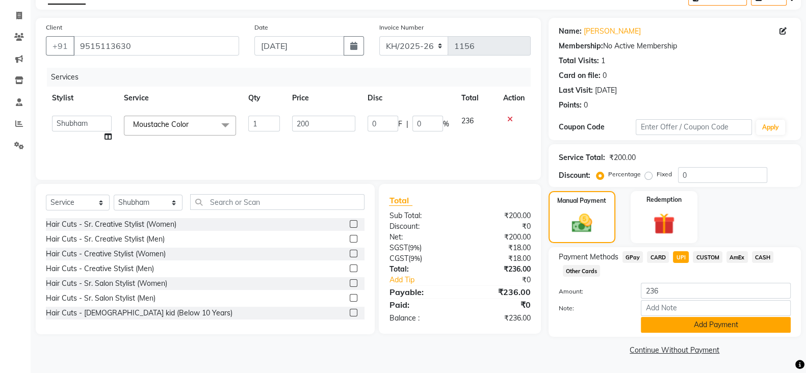
click at [683, 318] on button "Add Payment" at bounding box center [716, 325] width 150 height 16
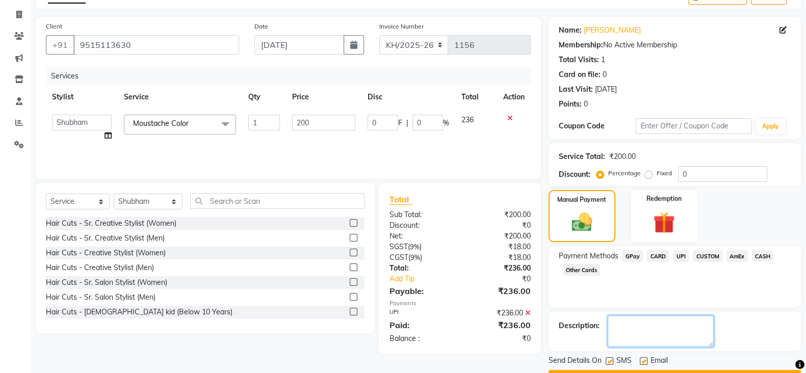
click at [679, 321] on textarea at bounding box center [661, 332] width 106 height 32
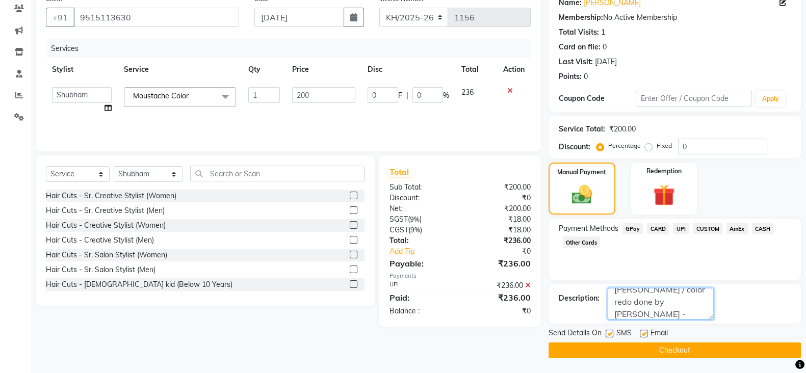
scroll to position [0, 0]
type textarea "meghana / color redo done by shubham sir"
click at [668, 349] on button "Checkout" at bounding box center [675, 351] width 252 height 16
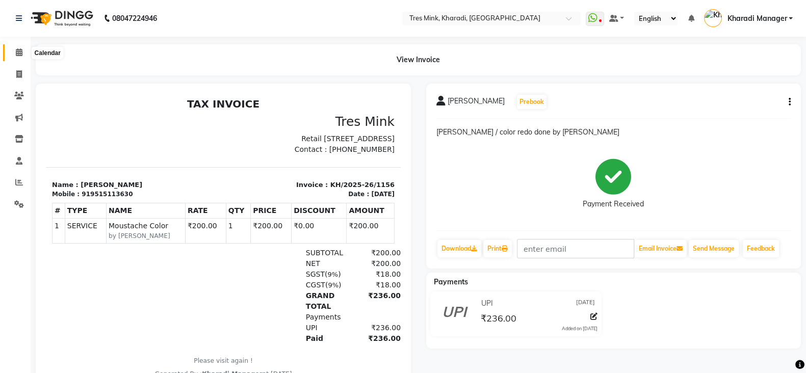
click at [17, 54] on icon at bounding box center [19, 52] width 7 height 8
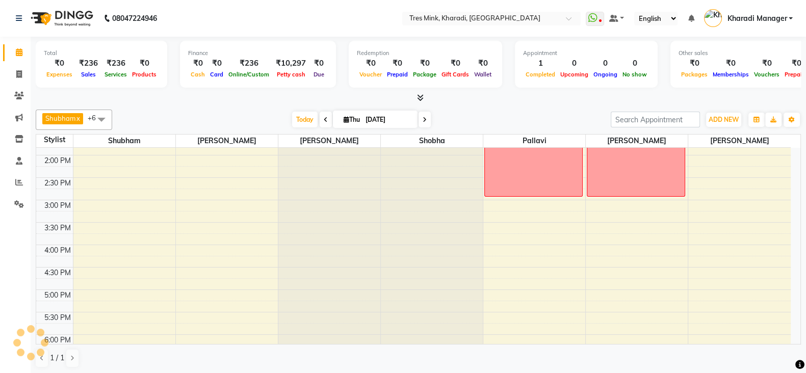
scroll to position [340, 0]
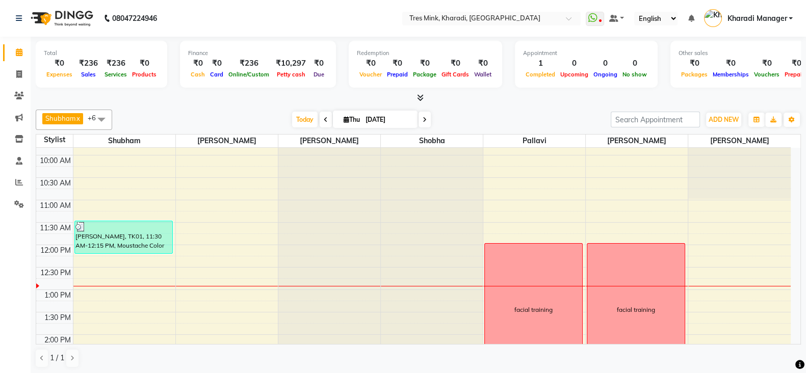
scroll to position [170, 0]
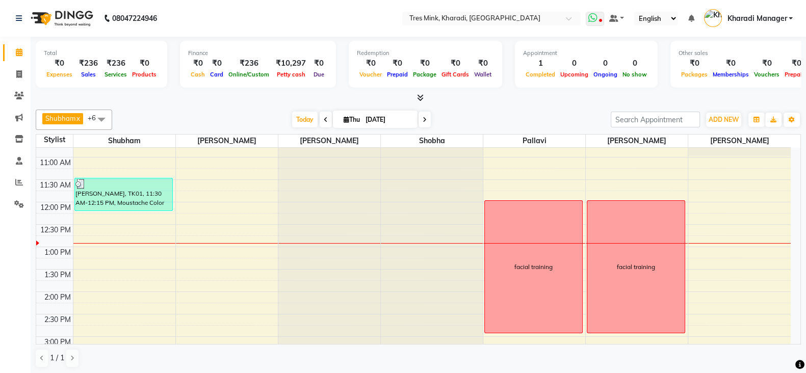
click at [599, 20] on icon at bounding box center [600, 21] width 3 height 5
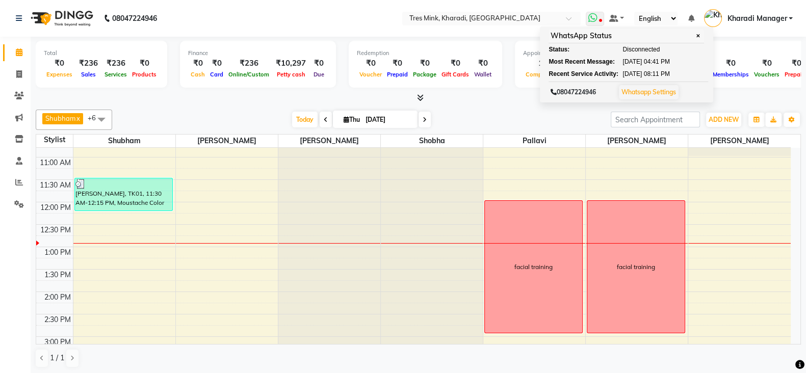
click at [667, 89] on link "Whatsapp Settings" at bounding box center [648, 92] width 55 height 8
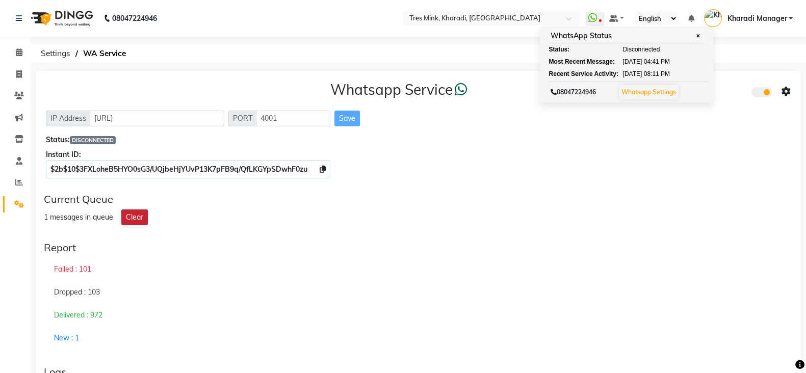
click at [135, 215] on button "Clear" at bounding box center [134, 218] width 27 height 16
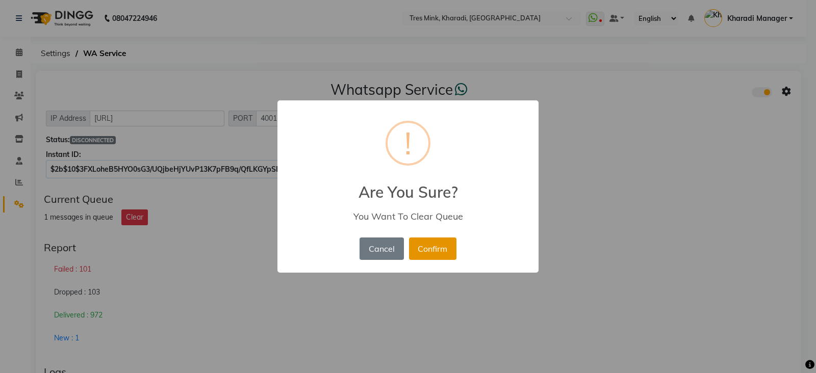
click at [442, 251] on button "Confirm" at bounding box center [432, 249] width 47 height 22
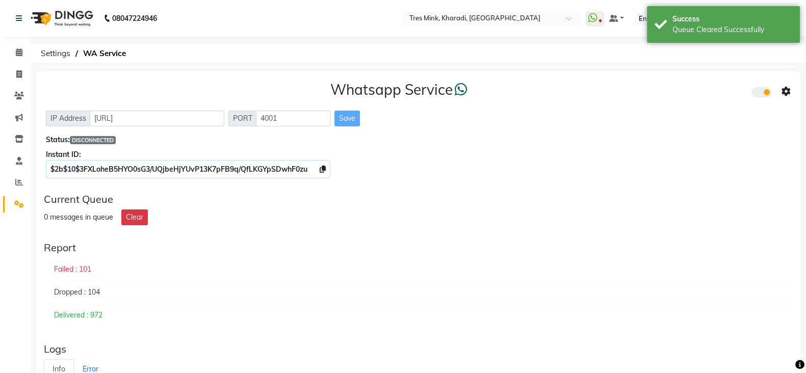
click at [766, 95] on span at bounding box center [761, 92] width 20 height 10
click at [759, 94] on input "checkbox" at bounding box center [759, 94] width 0 height 0
click at [766, 95] on span at bounding box center [761, 92] width 20 height 10
click at [759, 94] on input "checkbox" at bounding box center [759, 94] width 0 height 0
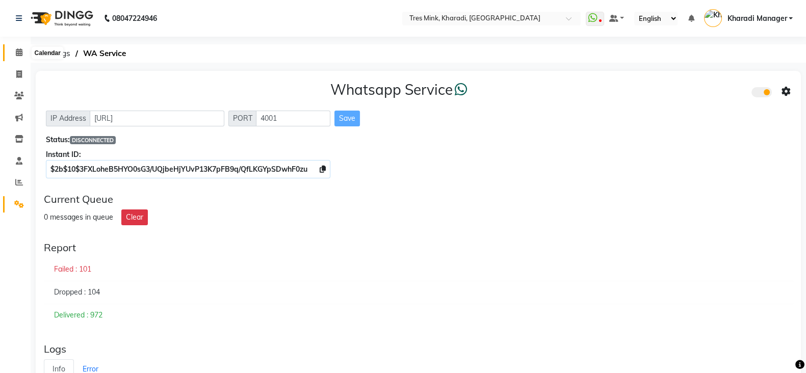
click at [16, 53] on icon at bounding box center [19, 52] width 7 height 8
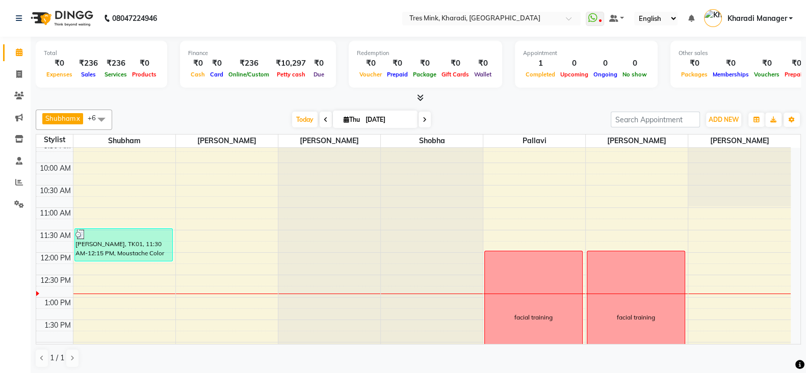
scroll to position [212, 0]
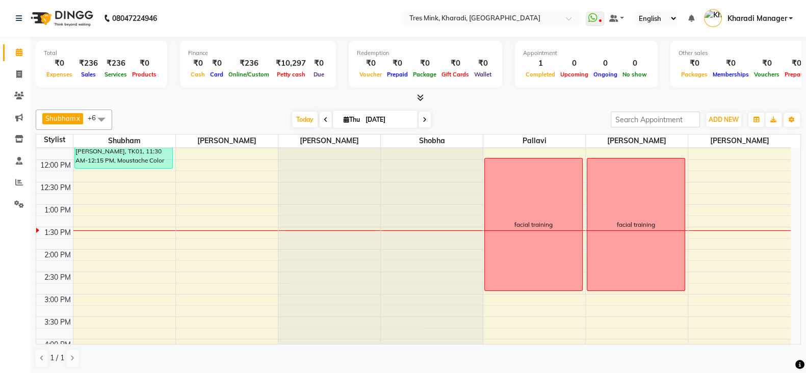
click at [324, 356] on div "1 / 1" at bounding box center [418, 358] width 765 height 19
click at [396, 352] on div "1 / 1" at bounding box center [418, 358] width 765 height 19
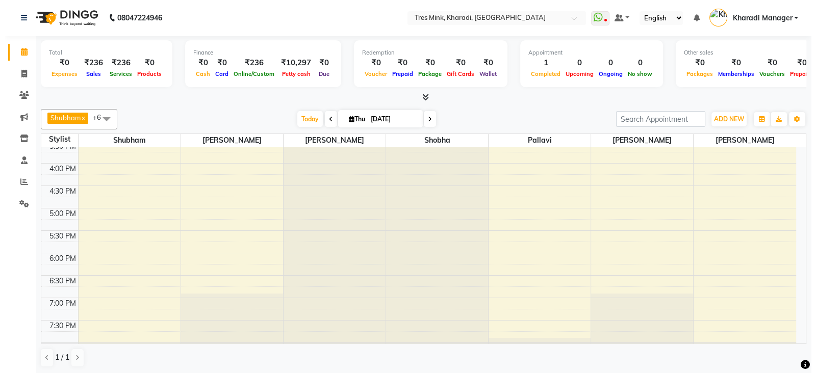
scroll to position [0, 0]
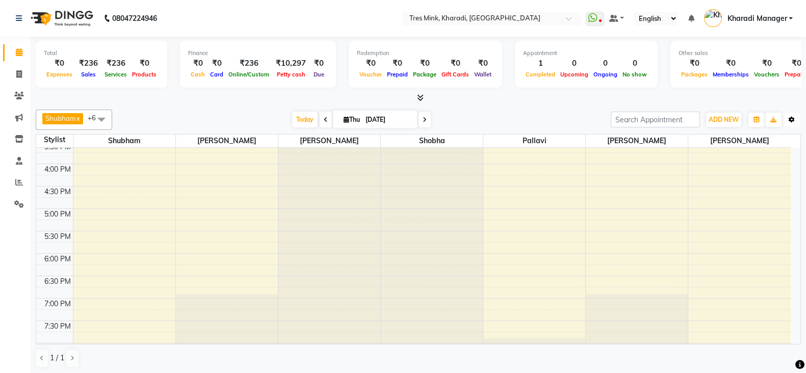
click at [785, 118] on button "Toggle Dropdown" at bounding box center [792, 120] width 16 height 14
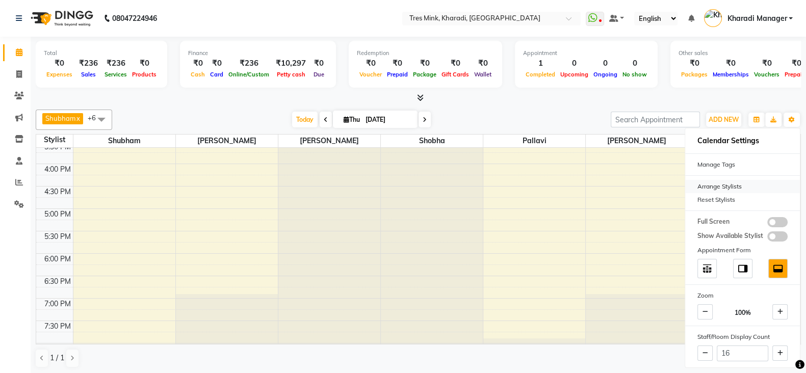
click at [748, 180] on div "Arrange Stylists" at bounding box center [742, 186] width 115 height 13
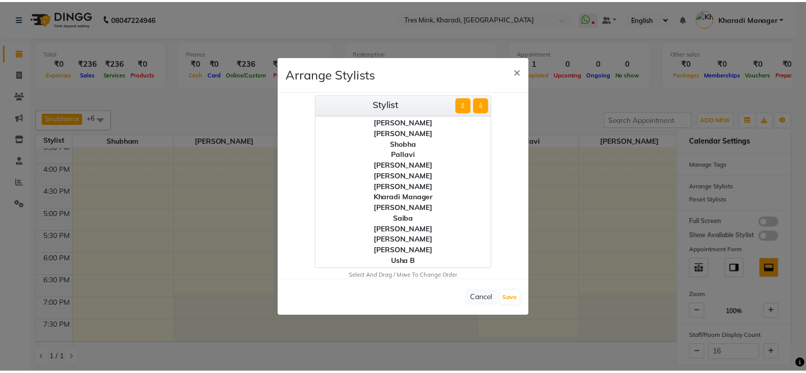
scroll to position [18, 0]
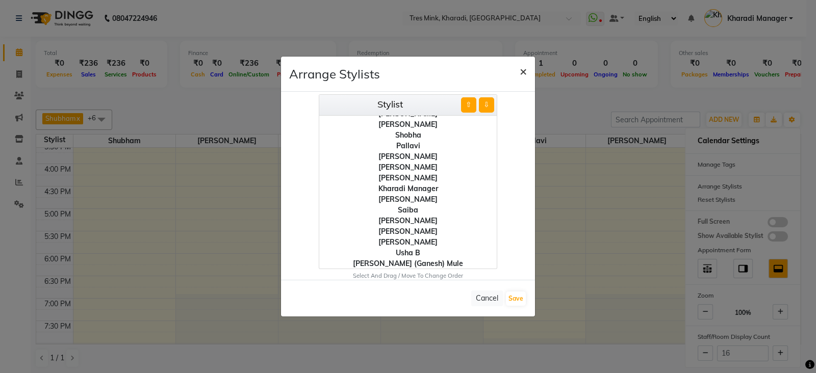
click at [523, 67] on span "×" at bounding box center [523, 70] width 7 height 15
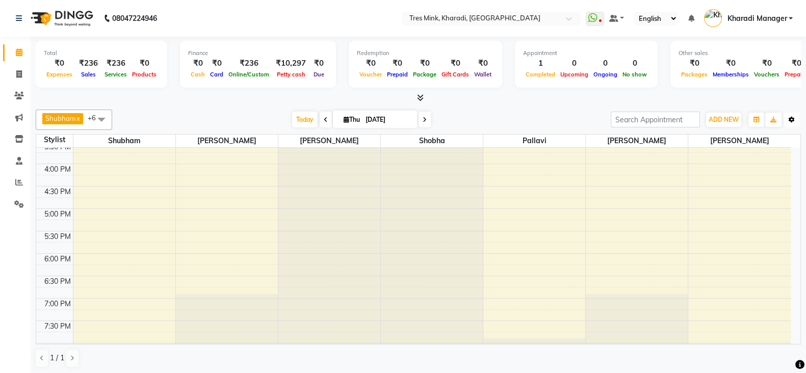
click at [789, 117] on icon "button" at bounding box center [792, 120] width 6 height 6
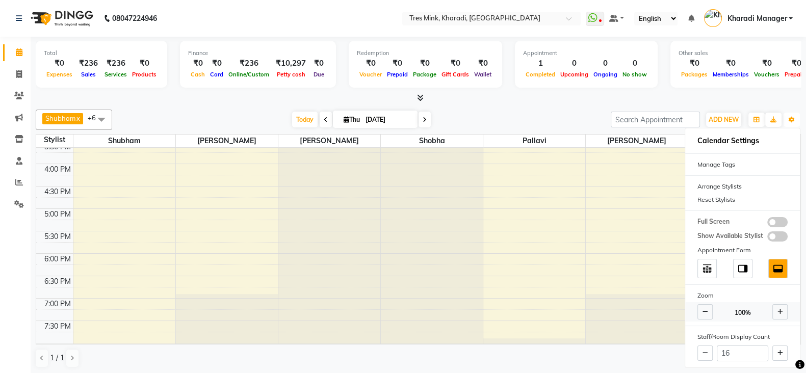
scroll to position [1, 0]
click at [534, 113] on div "[DATE] [DATE]" at bounding box center [361, 119] width 488 height 15
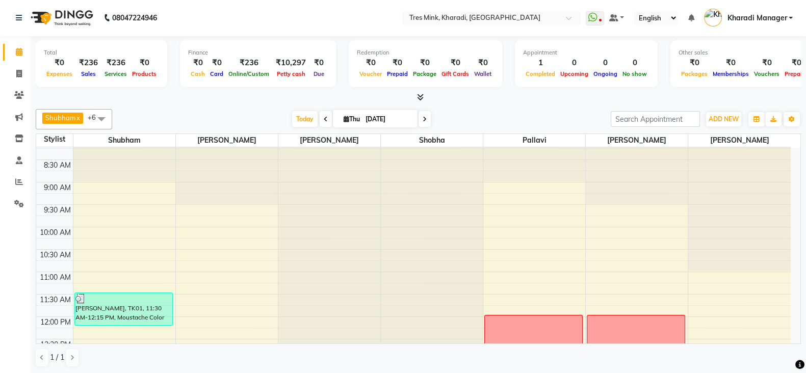
scroll to position [85, 0]
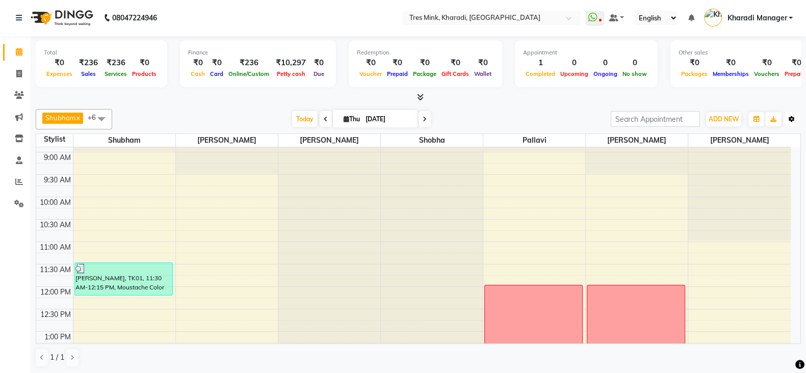
click at [791, 121] on button "Toggle Dropdown" at bounding box center [792, 119] width 16 height 14
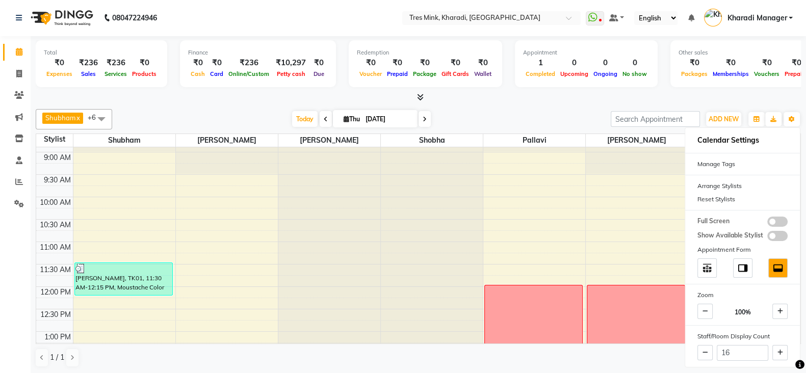
click at [569, 98] on div at bounding box center [418, 97] width 765 height 11
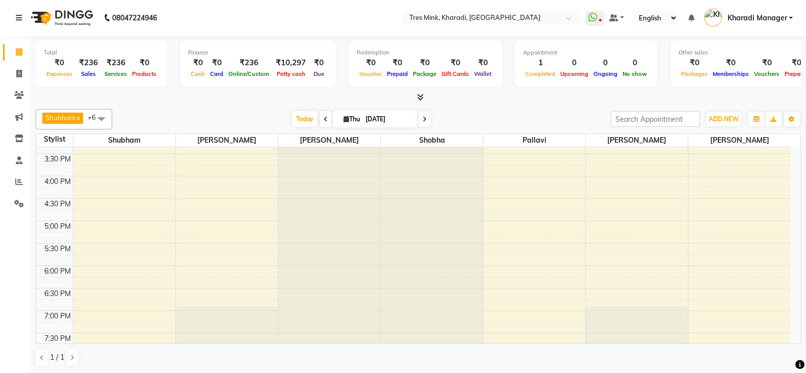
scroll to position [425, 0]
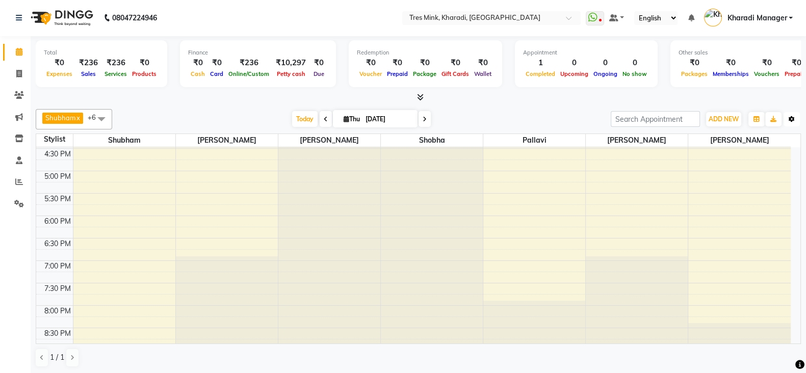
click at [793, 116] on icon "button" at bounding box center [792, 119] width 6 height 6
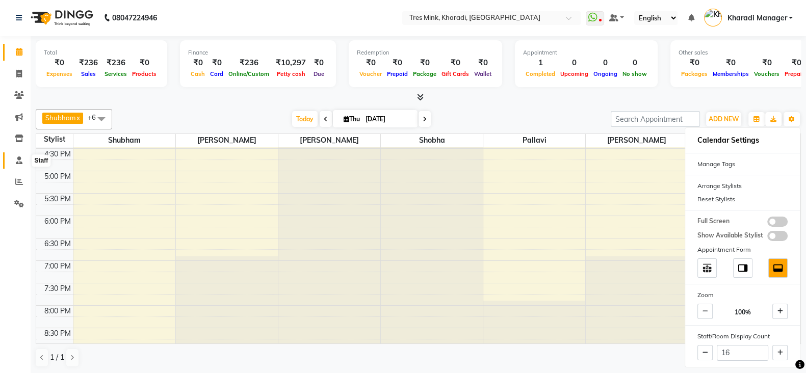
click at [24, 158] on span at bounding box center [19, 161] width 18 height 12
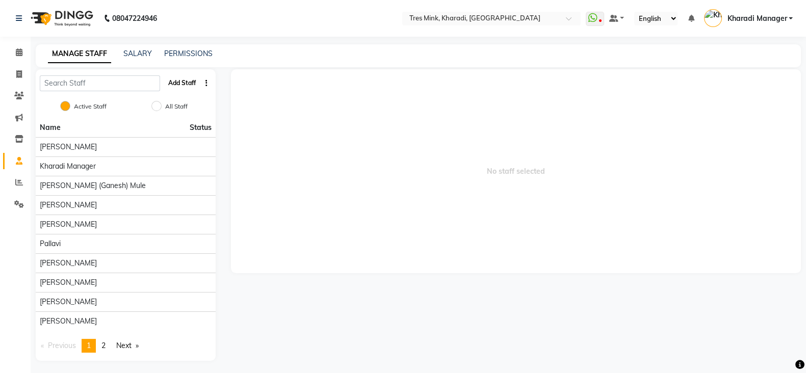
click at [193, 85] on button "Add Staff" at bounding box center [182, 82] width 36 height 17
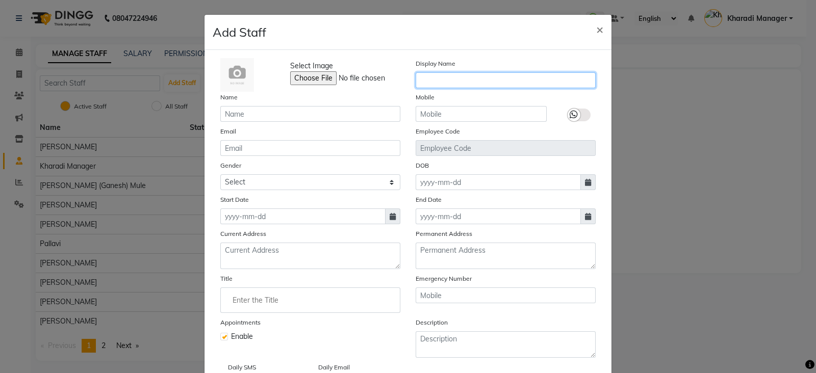
click at [445, 77] on input "text" at bounding box center [506, 80] width 180 height 16
type input "[PERSON_NAME]"
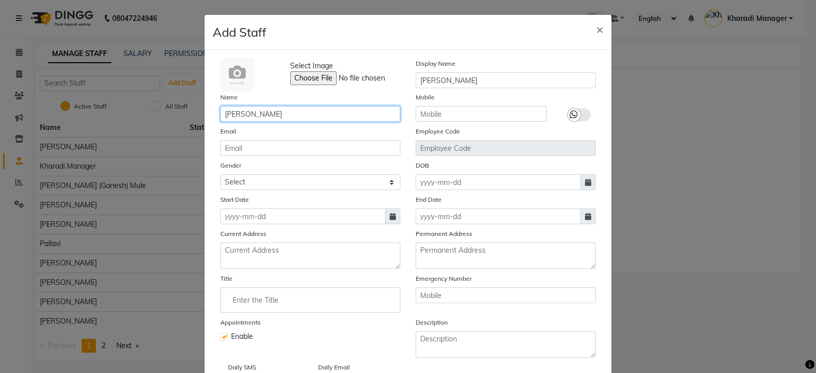
type input "[PERSON_NAME]"
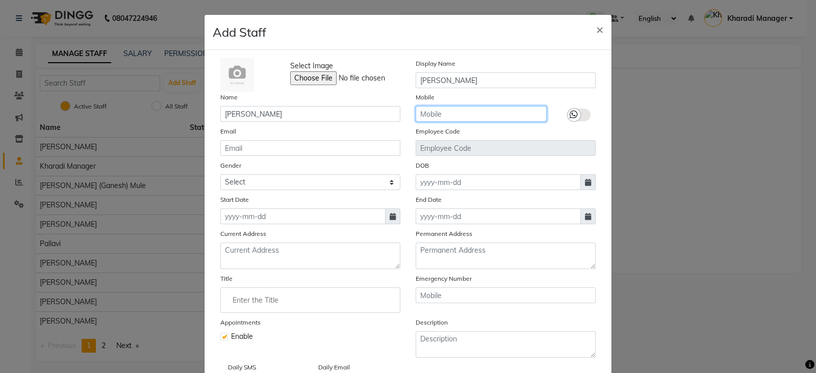
click at [454, 115] on input "text" at bounding box center [481, 114] width 131 height 16
click at [390, 220] on icon at bounding box center [393, 216] width 6 height 7
select select "9"
select select "2025"
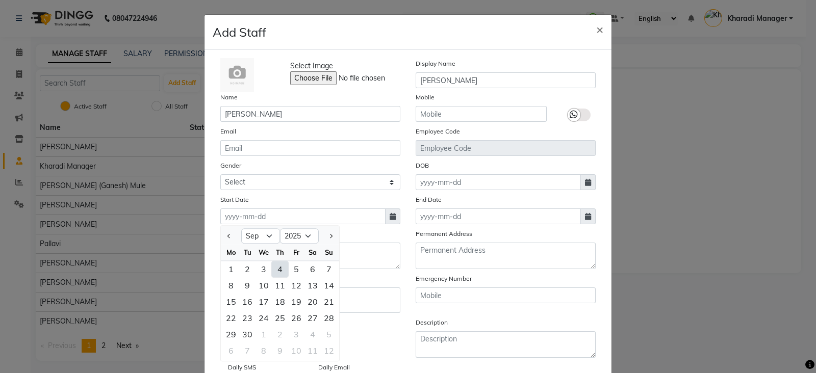
click at [272, 269] on div "4" at bounding box center [280, 269] width 16 height 16
type input "[DATE]"
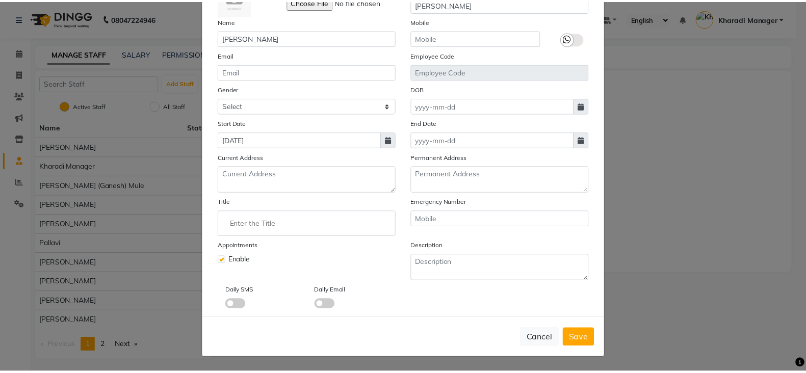
scroll to position [81, 0]
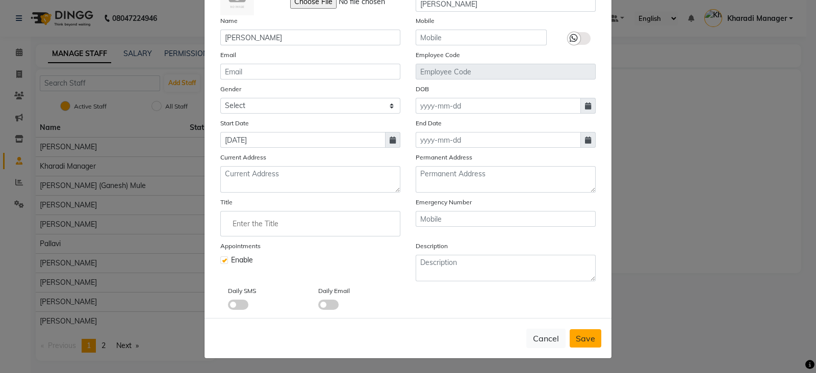
click at [586, 345] on button "Save" at bounding box center [585, 338] width 32 height 18
checkbox input "false"
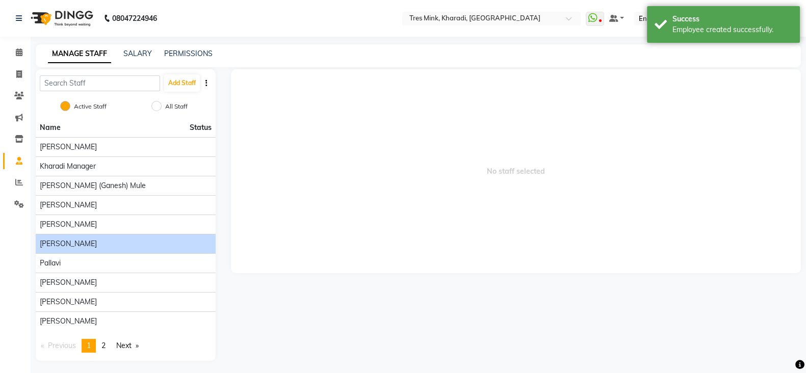
click at [64, 247] on div "[PERSON_NAME]" at bounding box center [126, 244] width 172 height 11
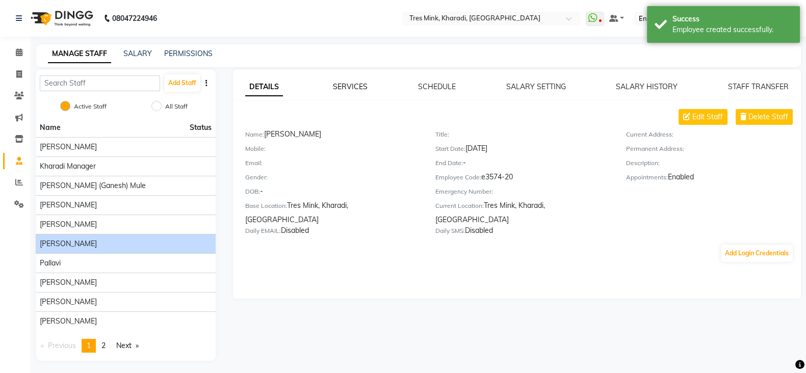
click at [354, 88] on link "SERVICES" at bounding box center [350, 86] width 35 height 9
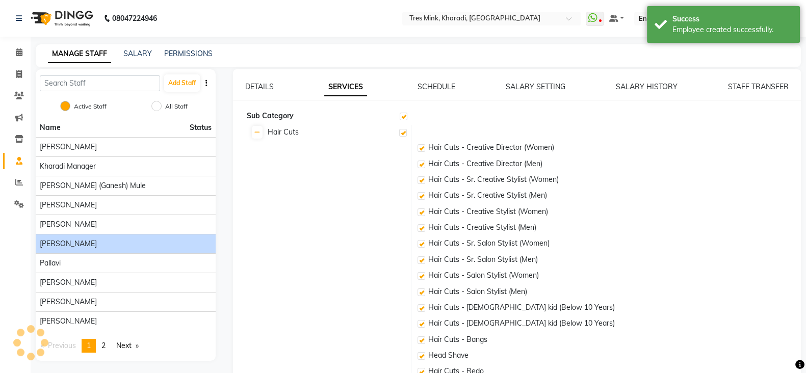
checkbox input "true"
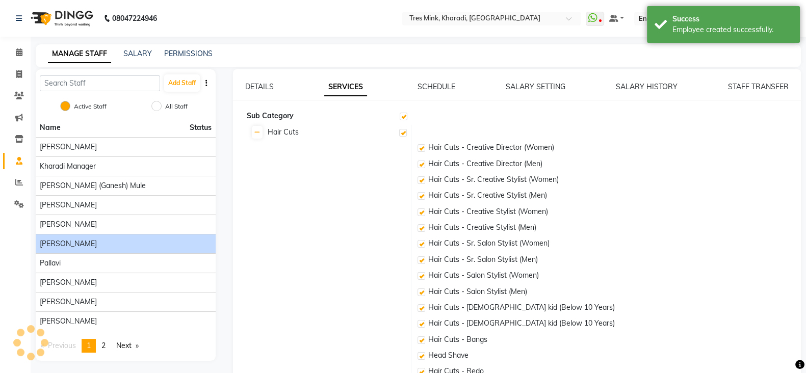
checkbox input "true"
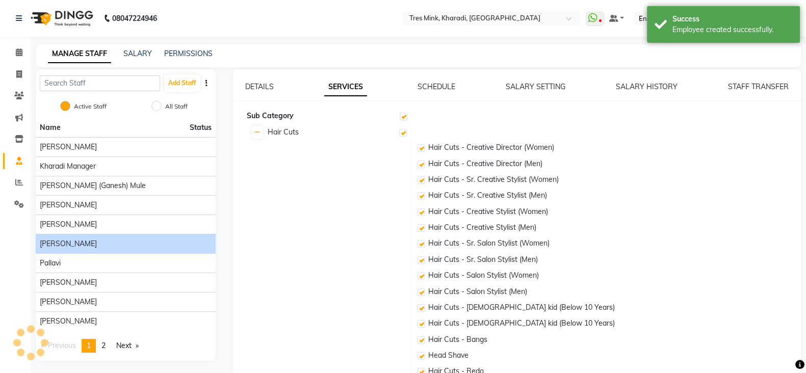
checkbox input "true"
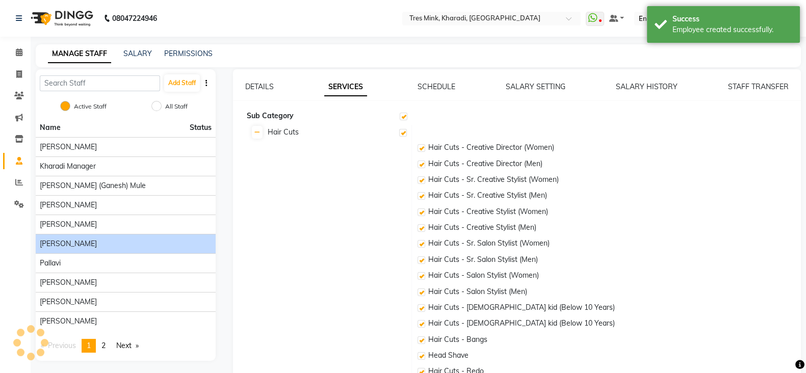
checkbox input "true"
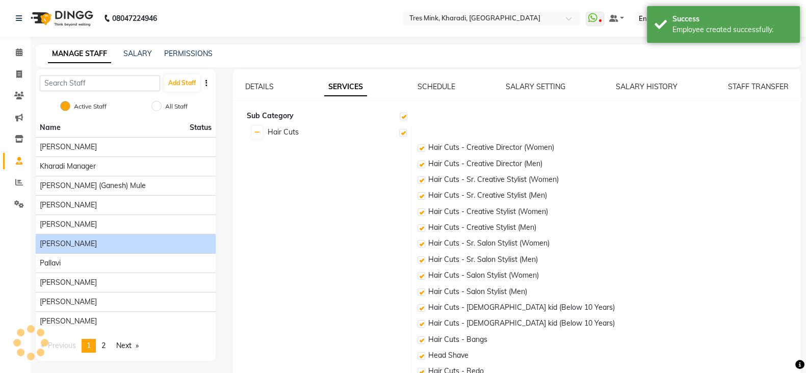
checkbox input "true"
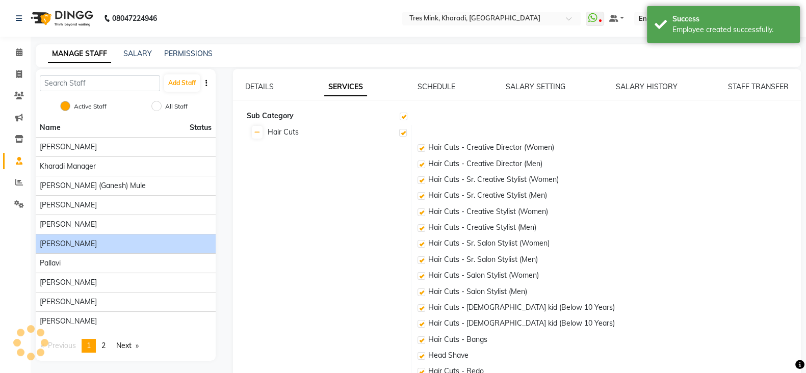
checkbox input "true"
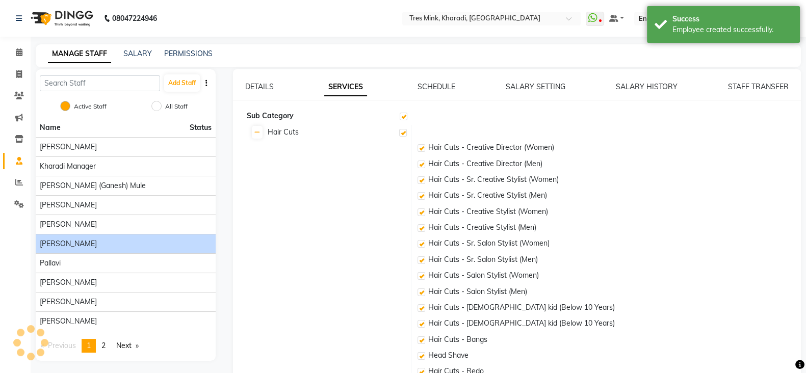
checkbox input "true"
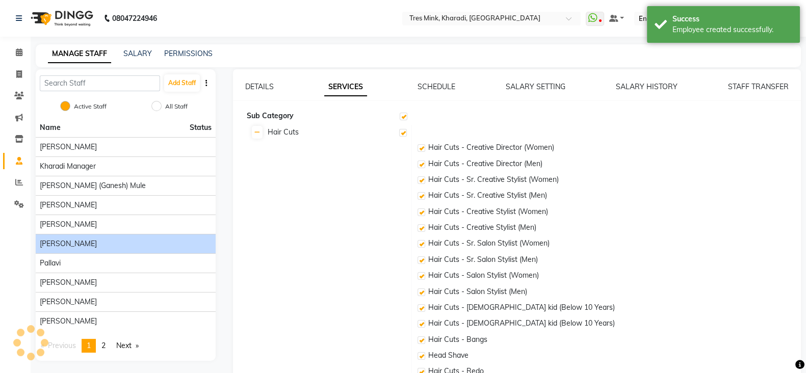
checkbox input "true"
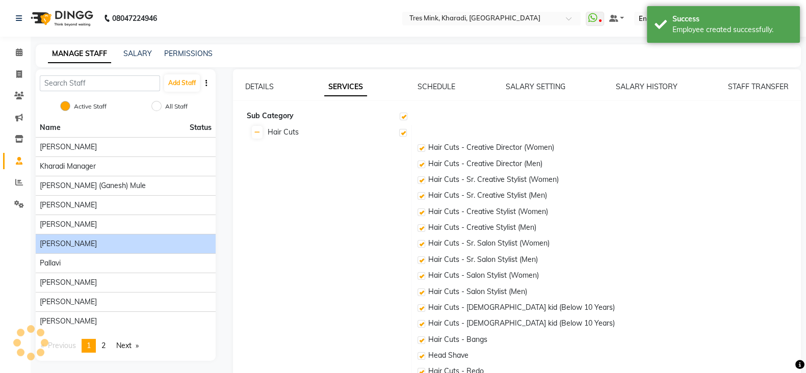
checkbox input "true"
click at [260, 136] on link at bounding box center [257, 132] width 11 height 13
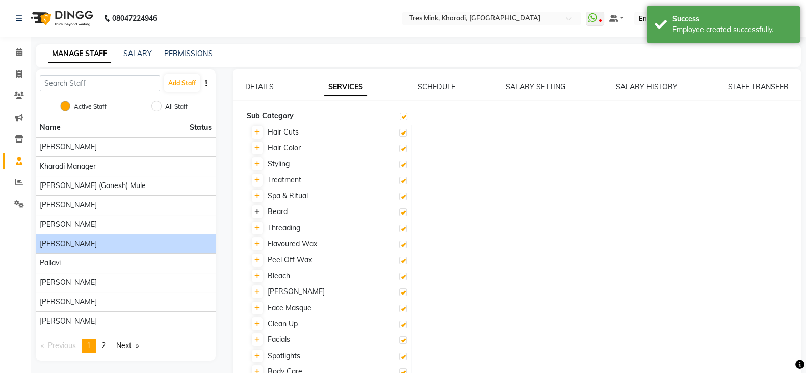
click at [257, 215] on icon at bounding box center [257, 212] width 6 height 6
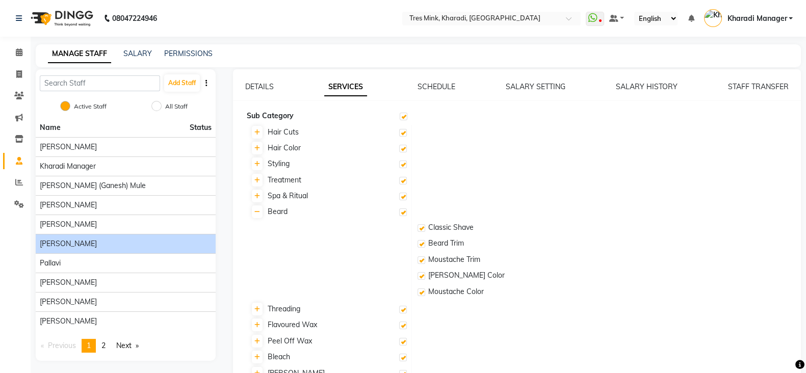
click at [401, 211] on label at bounding box center [403, 213] width 8 height 8
click at [401, 211] on input "checkbox" at bounding box center [402, 213] width 7 height 7
checkbox input "false"
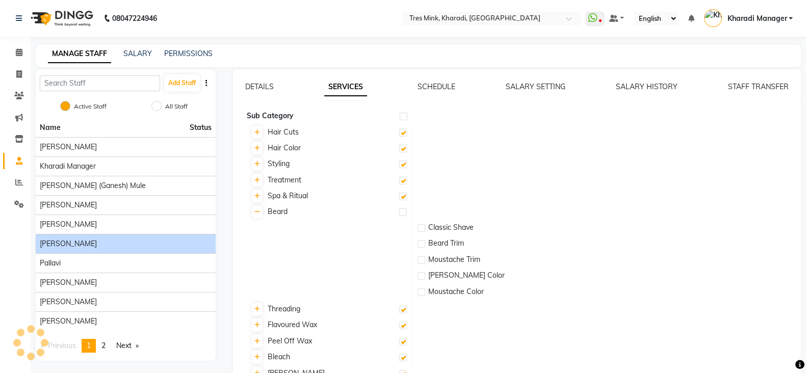
checkbox input "false"
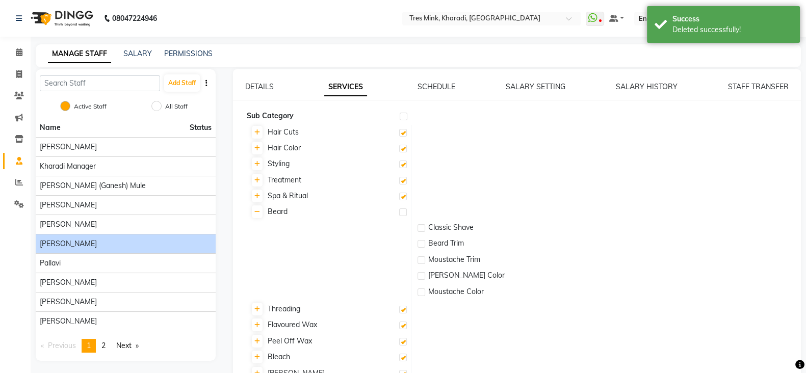
scroll to position [85, 0]
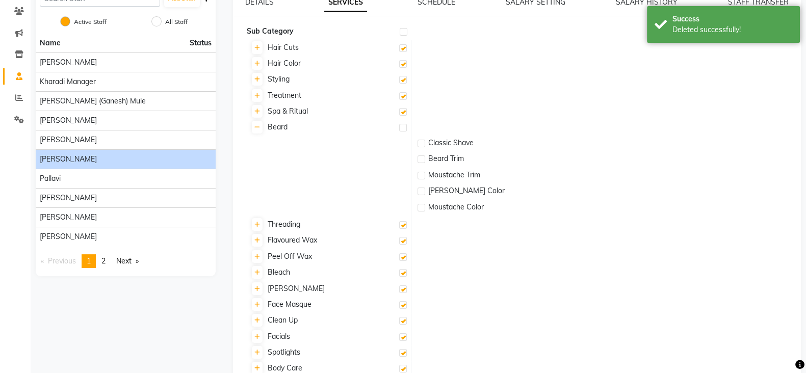
click at [402, 224] on label at bounding box center [403, 225] width 8 height 8
click at [402, 224] on input "checkbox" at bounding box center [402, 225] width 7 height 7
checkbox input "false"
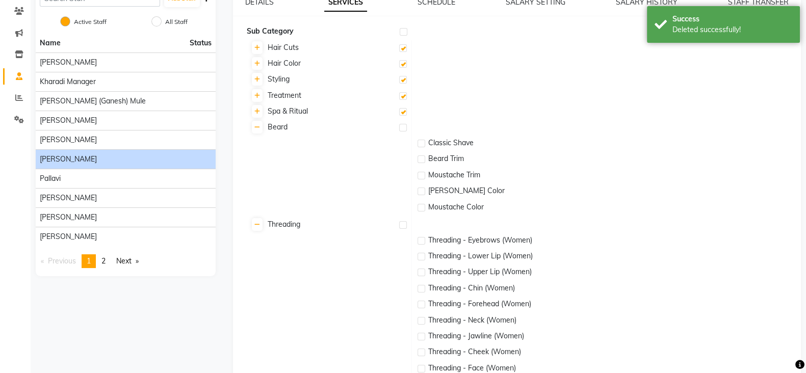
scroll to position [382, 0]
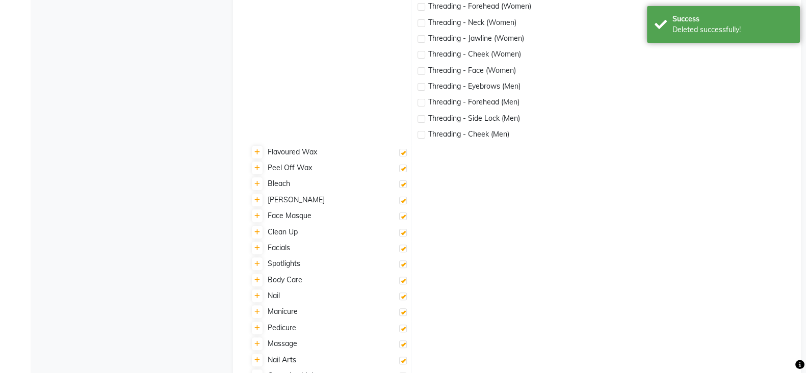
click at [403, 154] on label at bounding box center [403, 153] width 8 height 8
click at [403, 154] on input "checkbox" at bounding box center [402, 153] width 7 height 7
checkbox input "false"
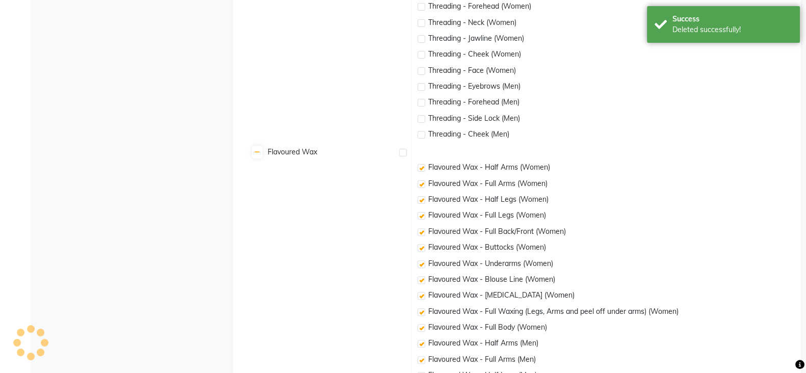
checkbox input "false"
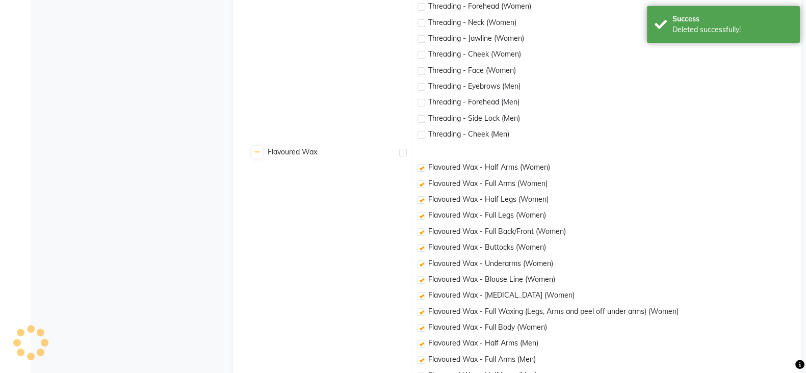
checkbox input "false"
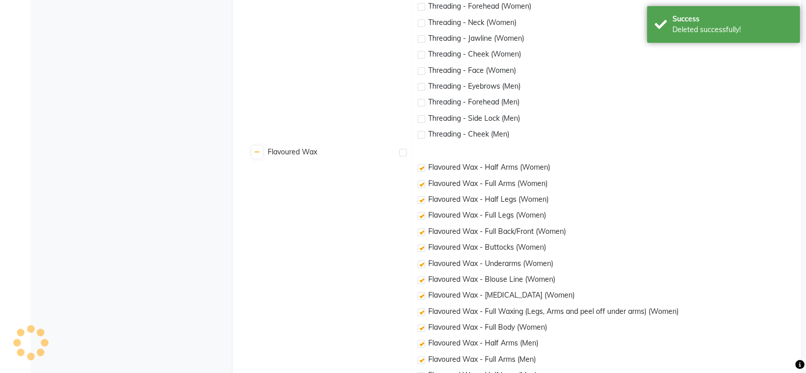
checkbox input "false"
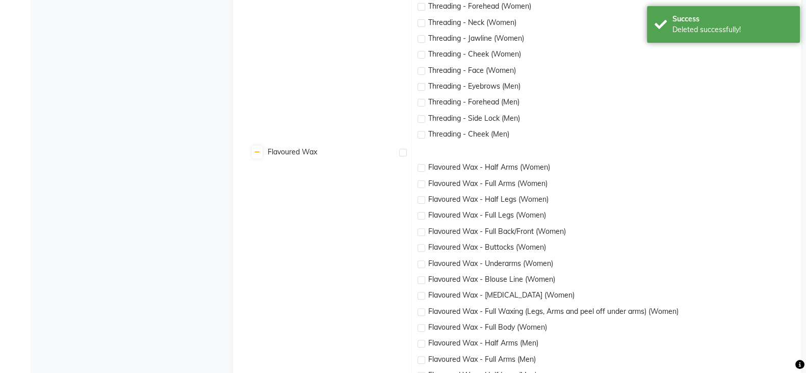
scroll to position [594, 0]
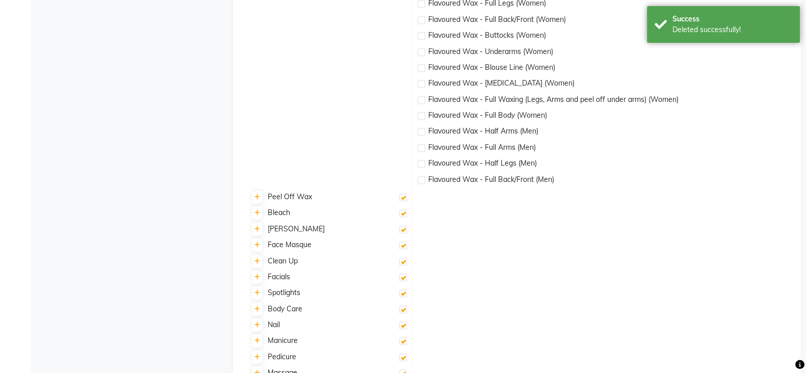
click at [405, 195] on label at bounding box center [403, 198] width 8 height 8
click at [405, 195] on input "checkbox" at bounding box center [402, 198] width 7 height 7
checkbox input "false"
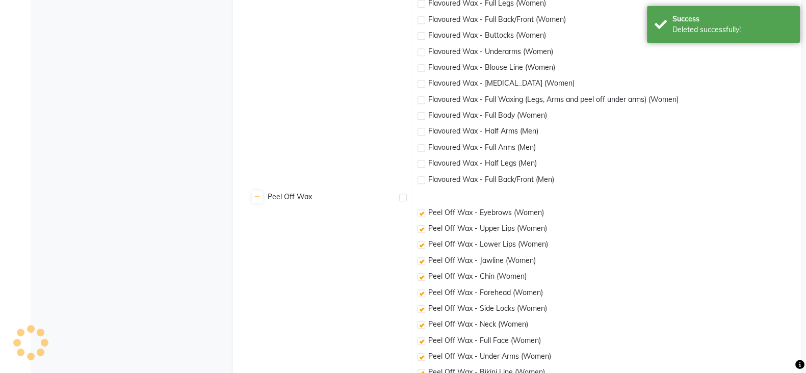
checkbox input "false"
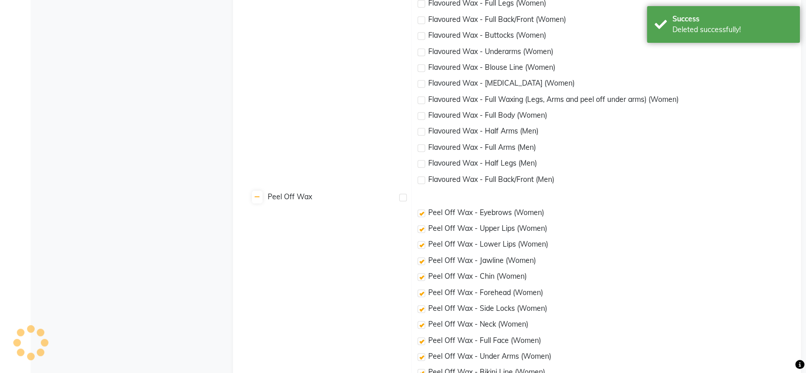
checkbox input "false"
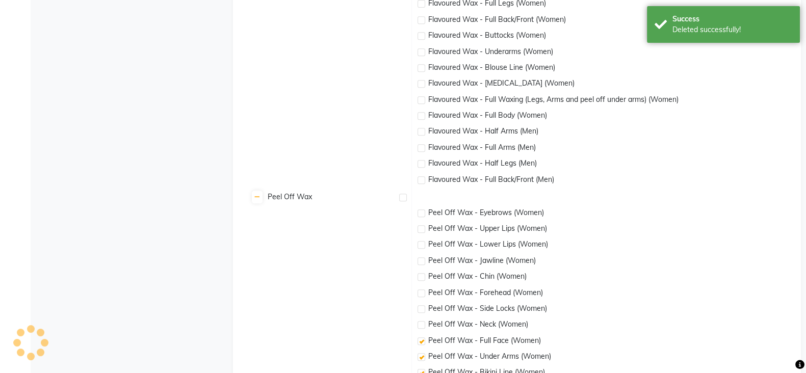
checkbox input "false"
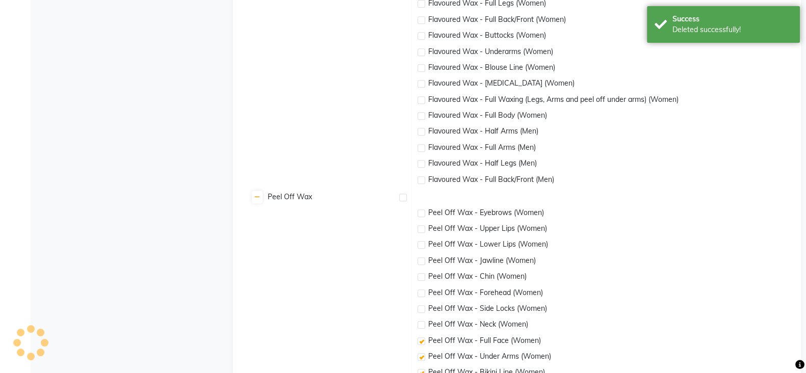
checkbox input "false"
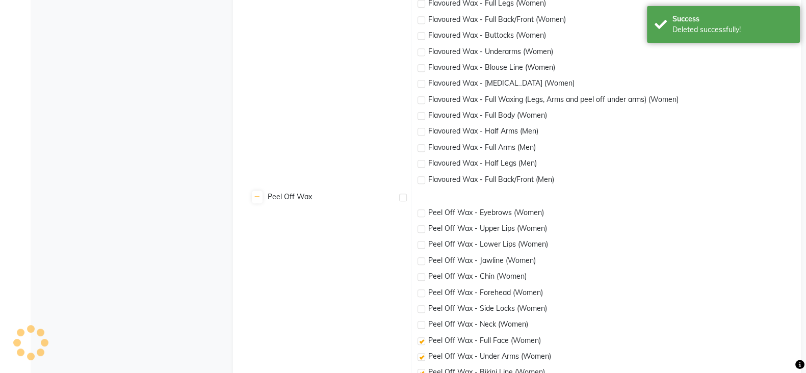
checkbox input "false"
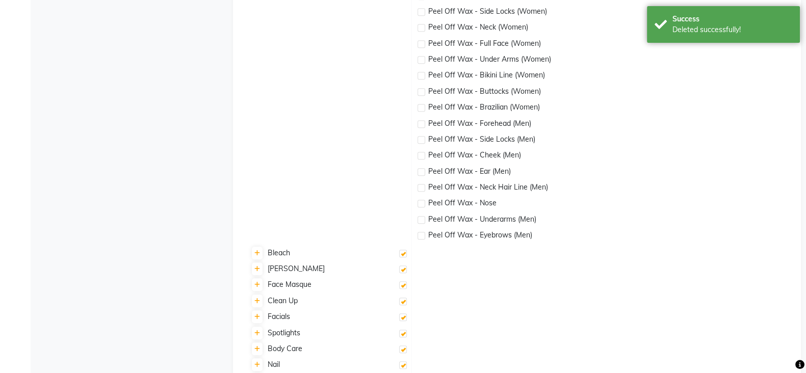
click at [405, 254] on label at bounding box center [403, 254] width 8 height 8
click at [405, 254] on input "checkbox" at bounding box center [402, 254] width 7 height 7
checkbox input "false"
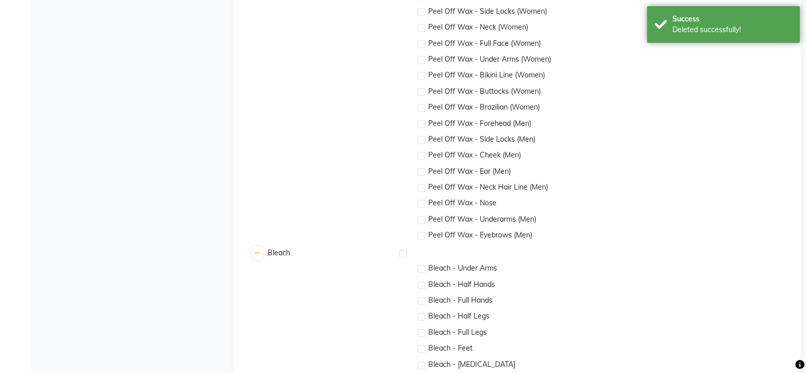
scroll to position [1147, 0]
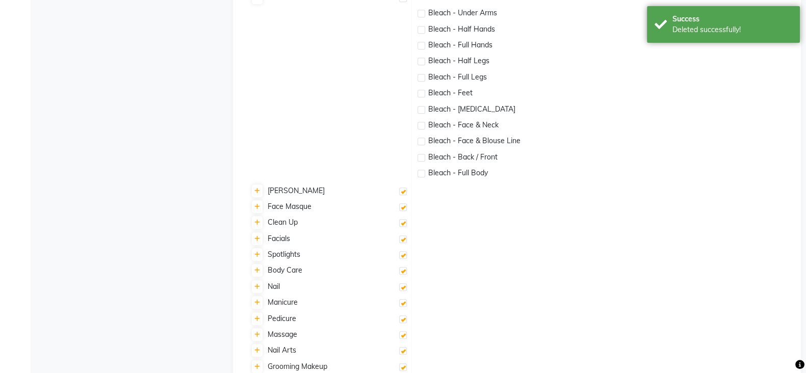
click at [403, 191] on label at bounding box center [403, 192] width 8 height 8
click at [403, 191] on input "checkbox" at bounding box center [402, 192] width 7 height 7
checkbox input "false"
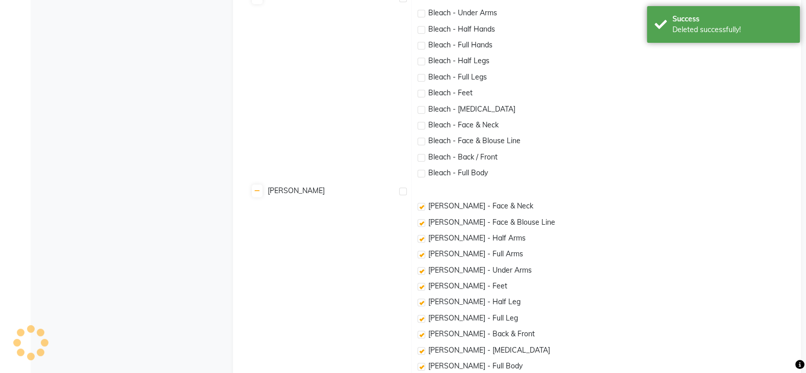
checkbox input "false"
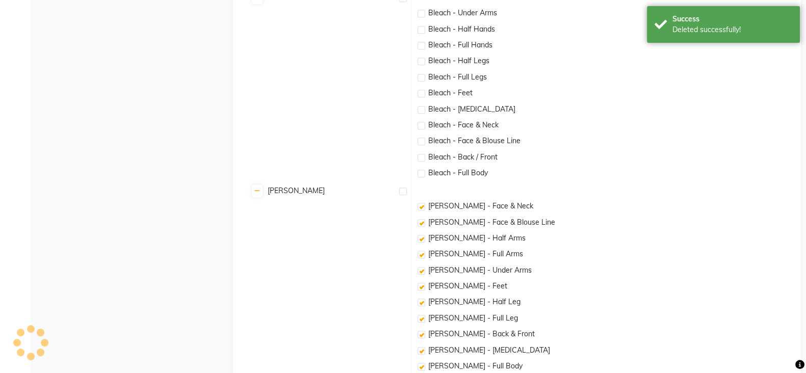
checkbox input "false"
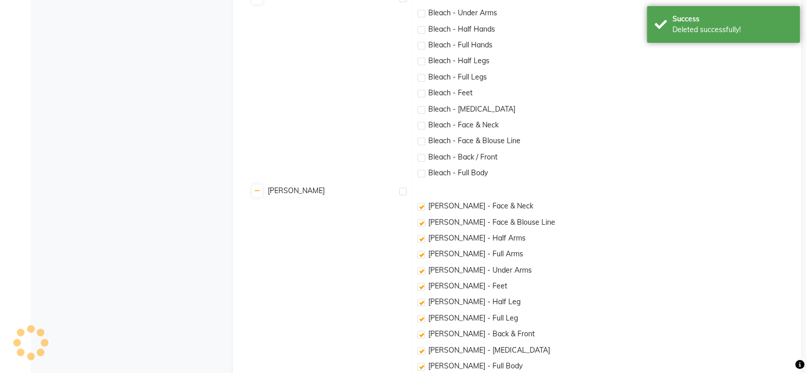
checkbox input "false"
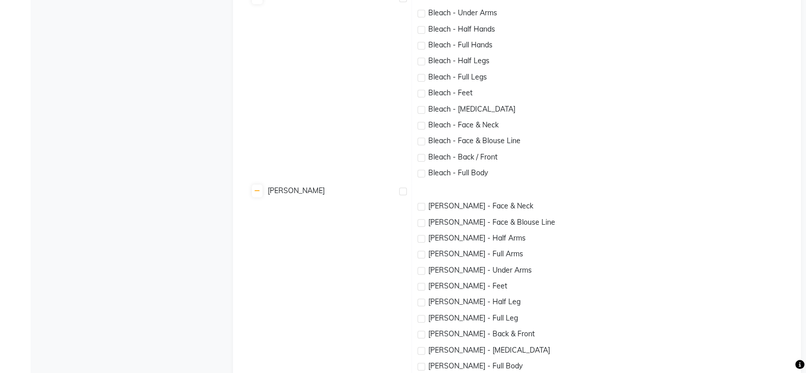
scroll to position [1359, 0]
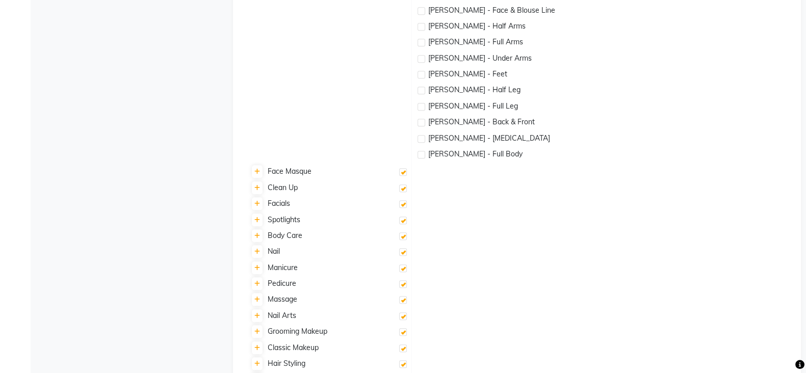
click at [403, 170] on label at bounding box center [403, 172] width 8 height 8
click at [403, 170] on input "checkbox" at bounding box center [402, 172] width 7 height 7
checkbox input "false"
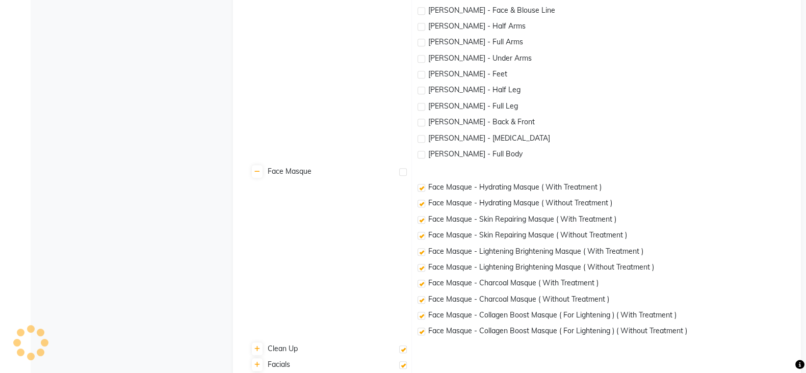
checkbox input "false"
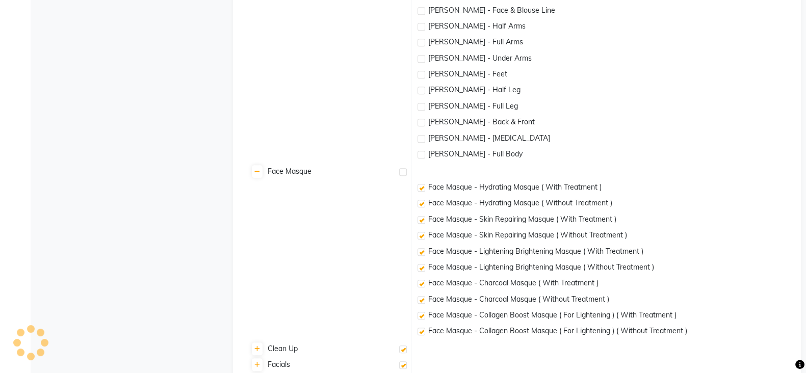
checkbox input "false"
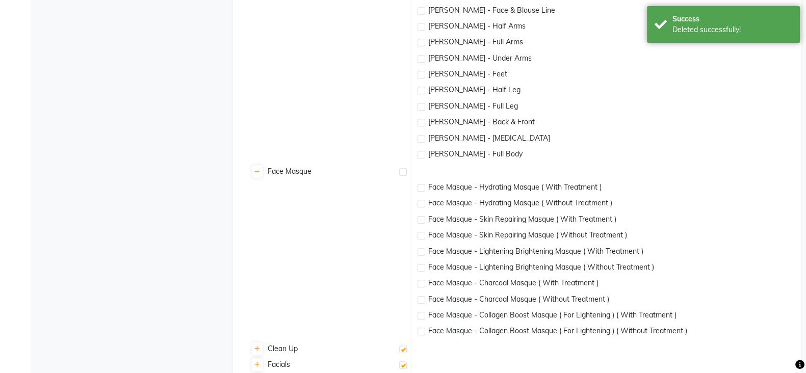
scroll to position [1598, 0]
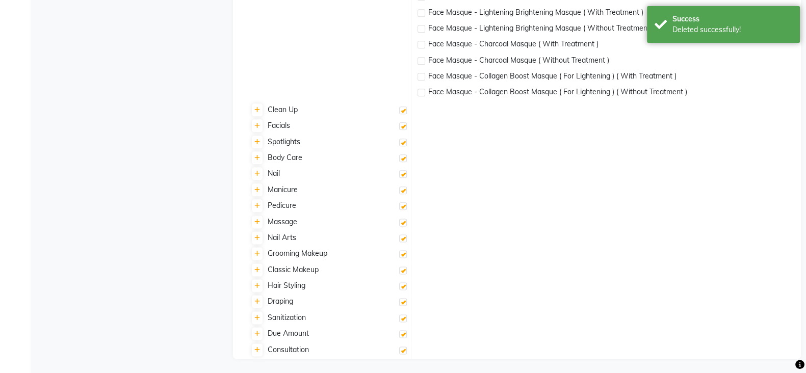
click at [401, 110] on label at bounding box center [403, 111] width 8 height 8
click at [401, 110] on input "checkbox" at bounding box center [402, 111] width 7 height 7
checkbox input "false"
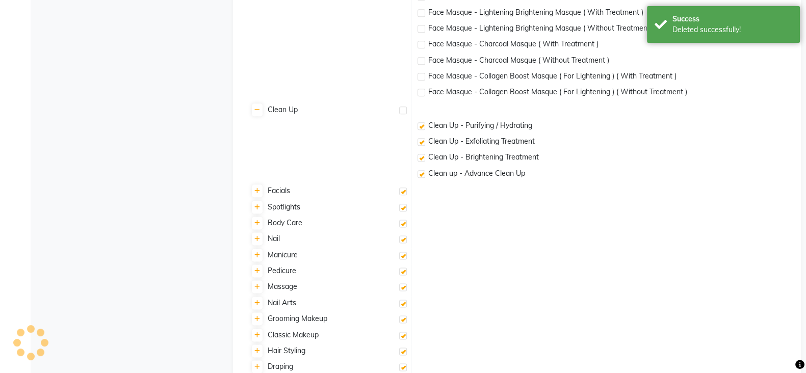
checkbox input "false"
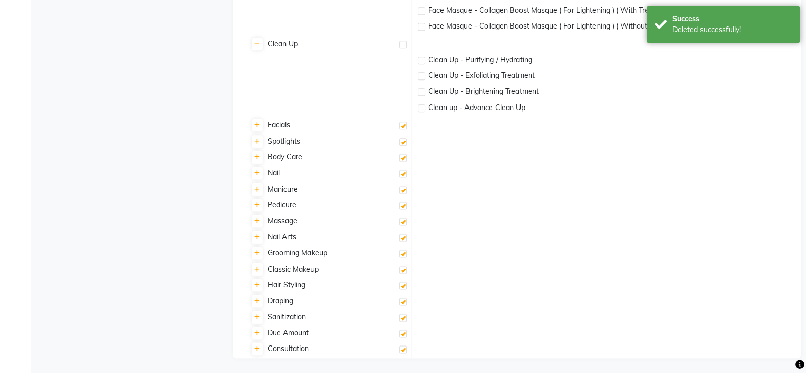
click at [403, 127] on label at bounding box center [403, 126] width 8 height 8
click at [403, 127] on input "checkbox" at bounding box center [402, 126] width 7 height 7
checkbox input "false"
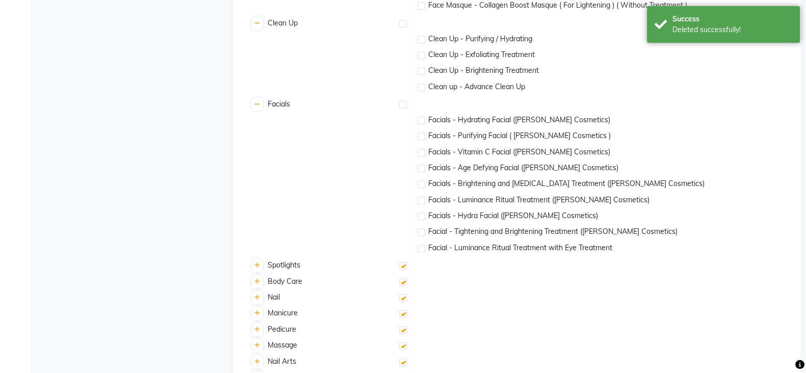
scroll to position [1792, 0]
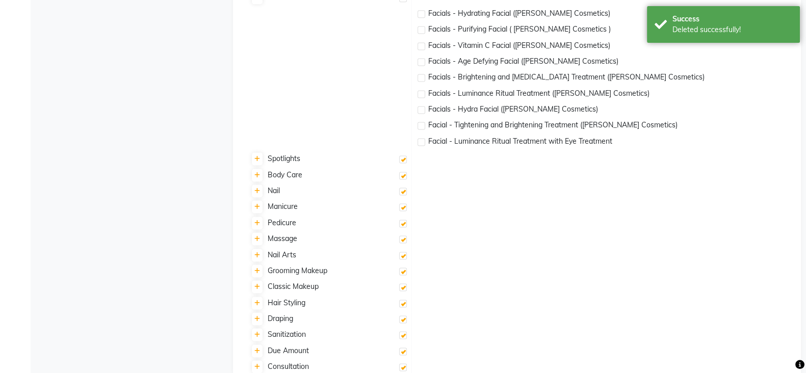
click at [404, 159] on label at bounding box center [403, 159] width 8 height 8
click at [404, 159] on input "checkbox" at bounding box center [402, 160] width 7 height 7
checkbox input "false"
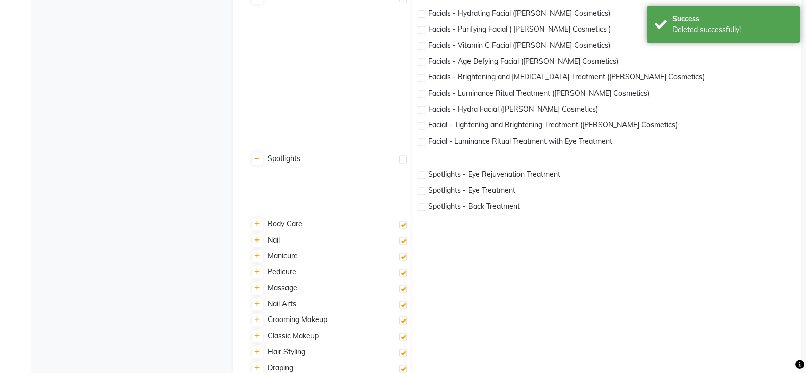
scroll to position [1858, 0]
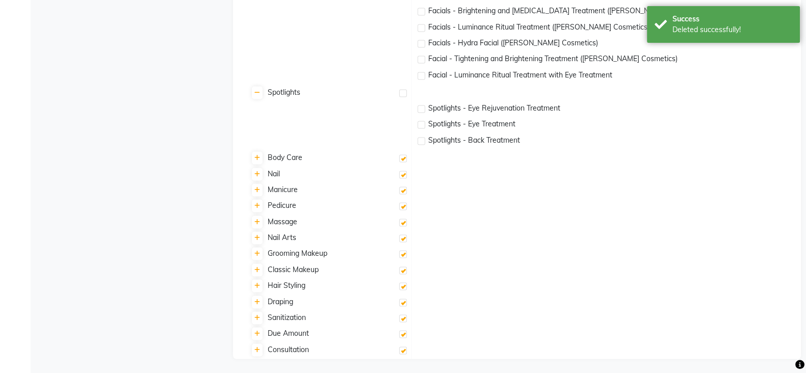
click at [404, 158] on label at bounding box center [403, 158] width 8 height 8
click at [404, 158] on input "checkbox" at bounding box center [402, 158] width 7 height 7
checkbox input "false"
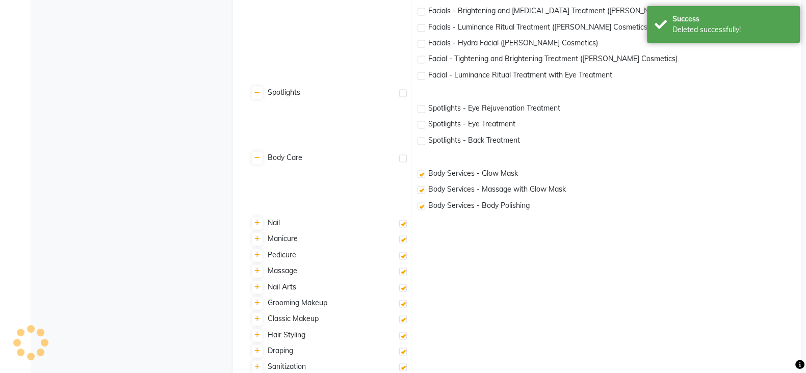
checkbox input "false"
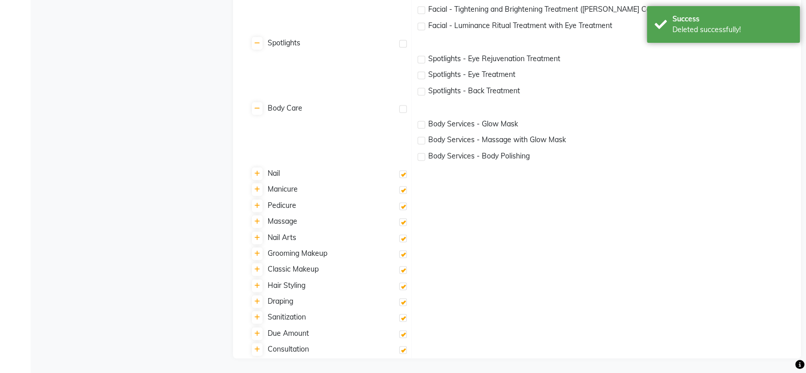
click at [404, 175] on label at bounding box center [403, 174] width 8 height 8
click at [404, 175] on input "checkbox" at bounding box center [402, 174] width 7 height 7
checkbox input "false"
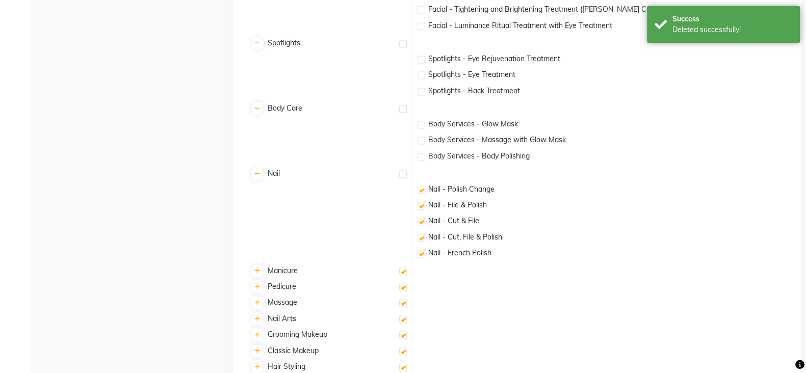
checkbox input "false"
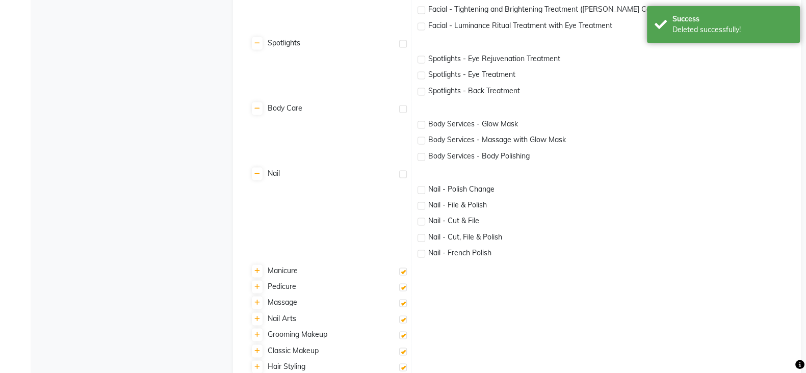
scroll to position [1988, 0]
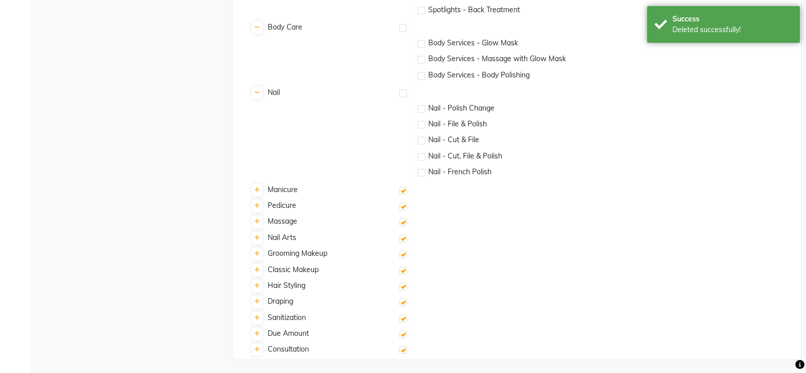
click at [405, 189] on label at bounding box center [403, 191] width 8 height 8
click at [405, 189] on input "checkbox" at bounding box center [402, 191] width 7 height 7
checkbox input "false"
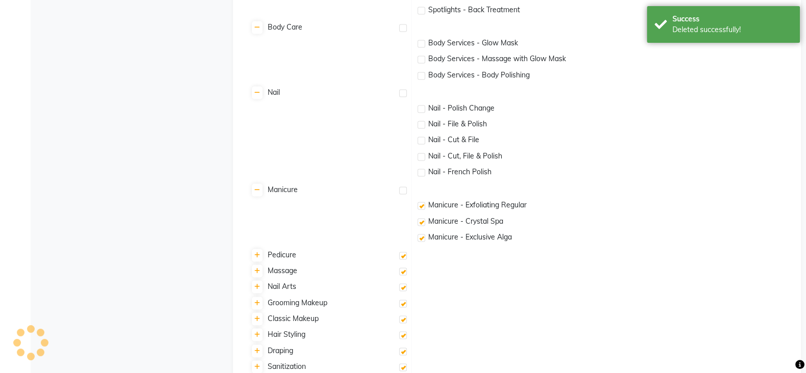
checkbox input "false"
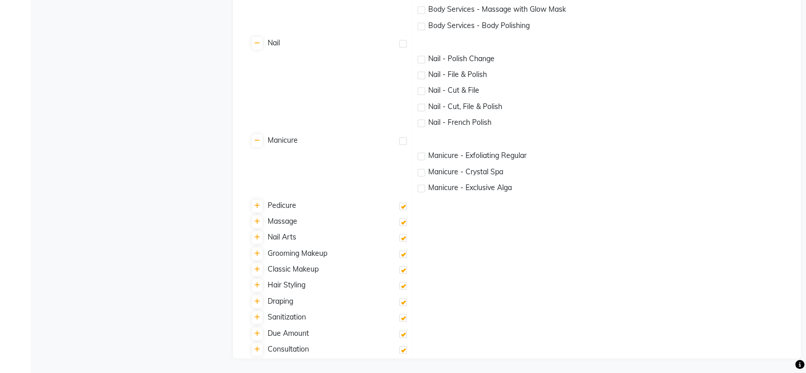
click at [404, 204] on label at bounding box center [403, 206] width 8 height 8
click at [404, 204] on input "checkbox" at bounding box center [402, 206] width 7 height 7
checkbox input "false"
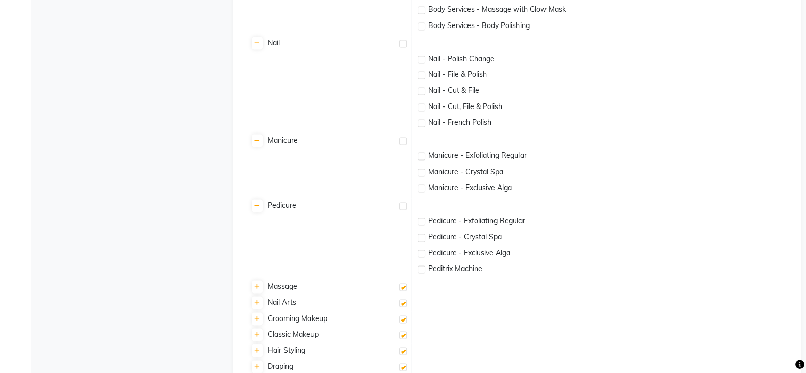
scroll to position [2103, 0]
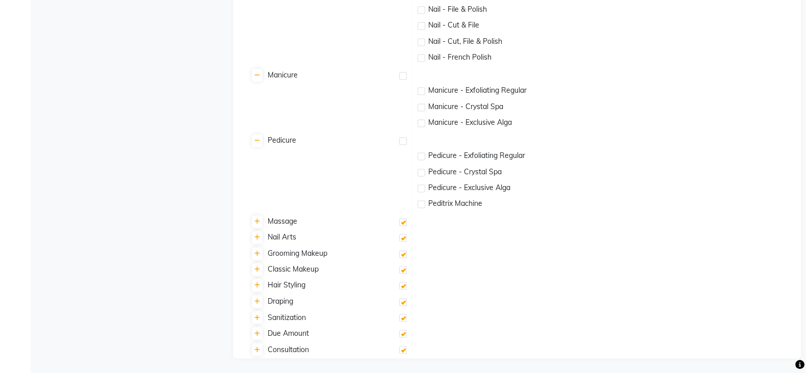
click at [408, 225] on td "Massage" at bounding box center [328, 223] width 167 height 16
click at [403, 223] on label at bounding box center [403, 222] width 8 height 8
click at [403, 223] on input "checkbox" at bounding box center [402, 222] width 7 height 7
checkbox input "false"
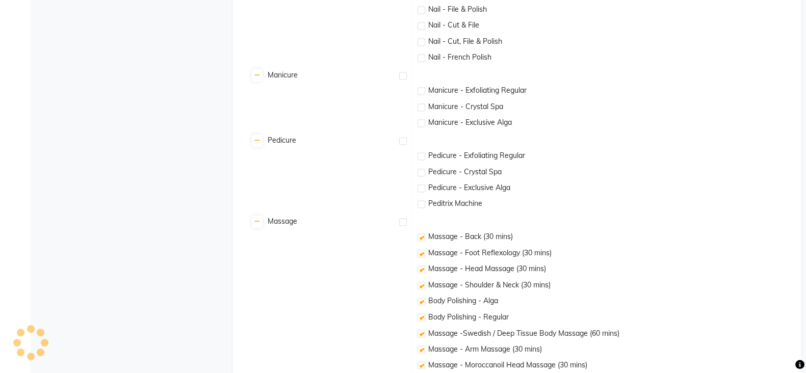
checkbox input "false"
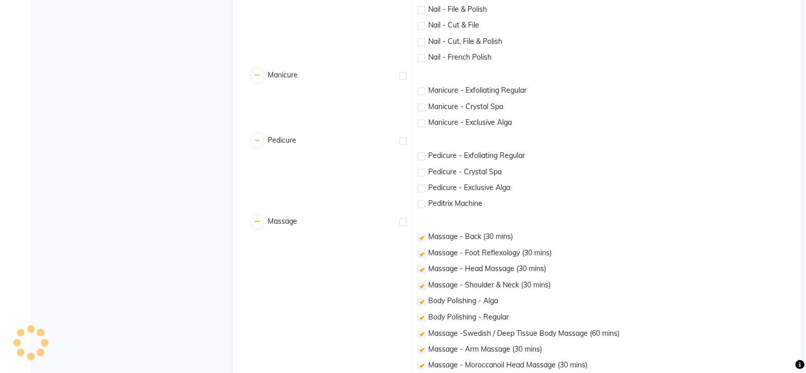
checkbox input "false"
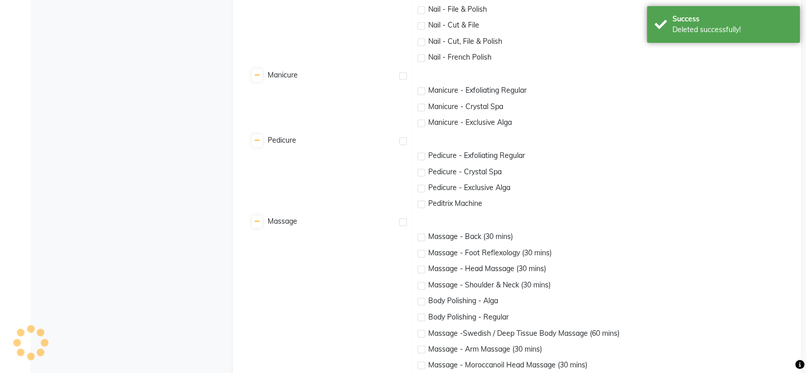
scroll to position [2264, 0]
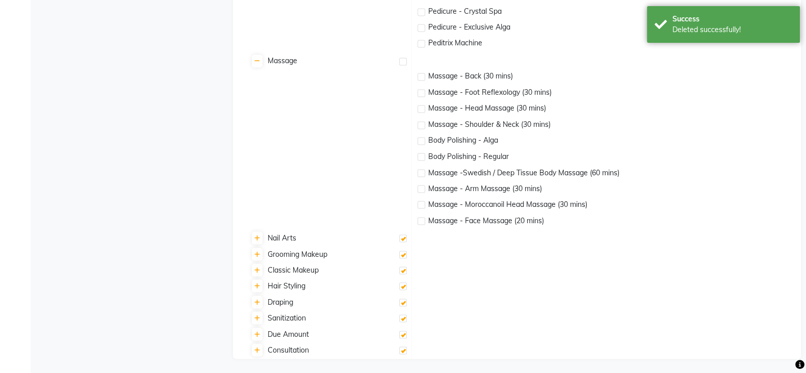
click at [403, 241] on label at bounding box center [403, 239] width 8 height 8
click at [403, 241] on input "checkbox" at bounding box center [402, 239] width 7 height 7
checkbox input "false"
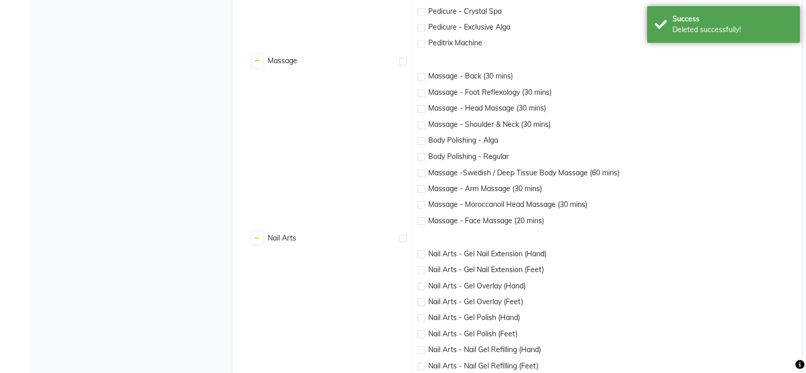
scroll to position [2519, 0]
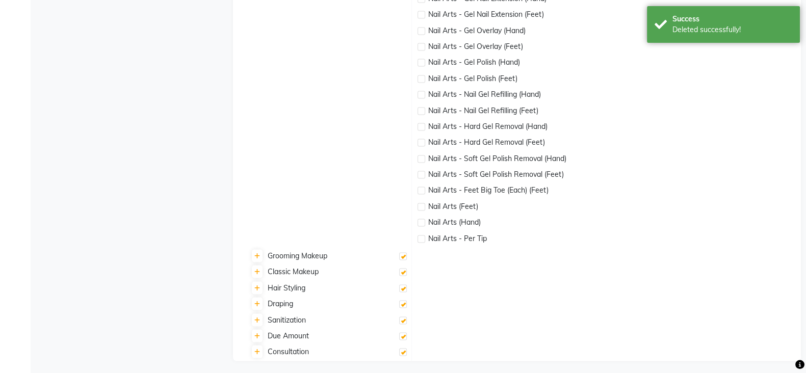
click at [403, 255] on label at bounding box center [403, 257] width 8 height 8
click at [403, 255] on input "checkbox" at bounding box center [402, 257] width 7 height 7
checkbox input "false"
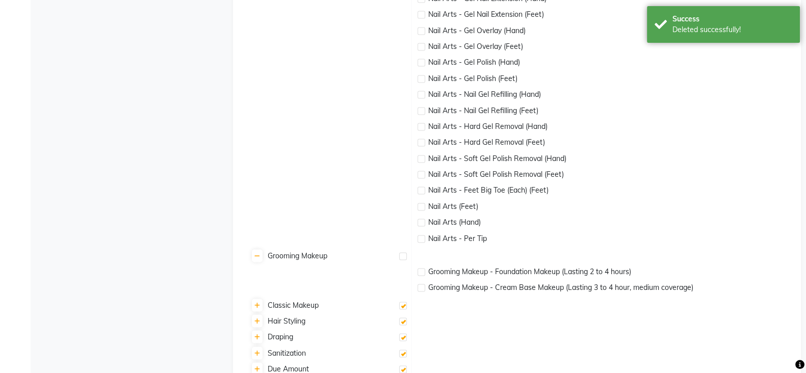
scroll to position [2554, 0]
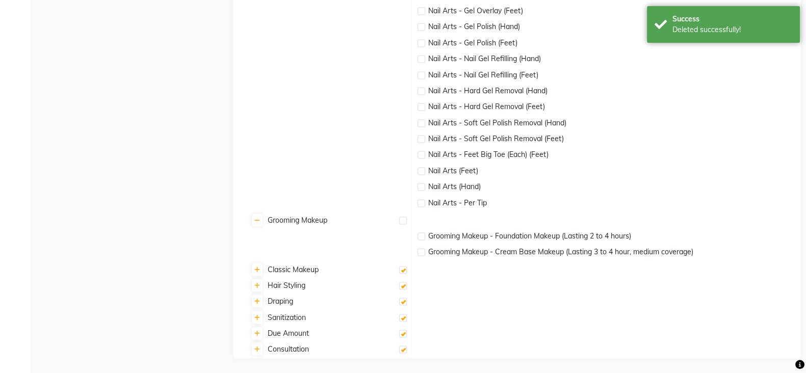
click at [399, 269] on label at bounding box center [403, 271] width 8 height 8
click at [399, 269] on input "checkbox" at bounding box center [402, 271] width 7 height 7
checkbox input "false"
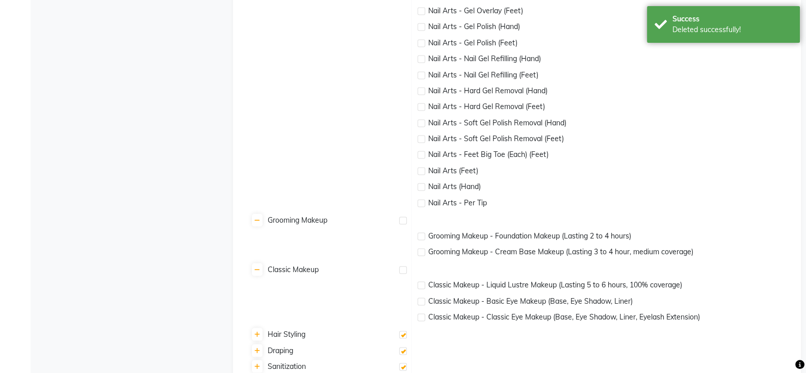
scroll to position [2603, 0]
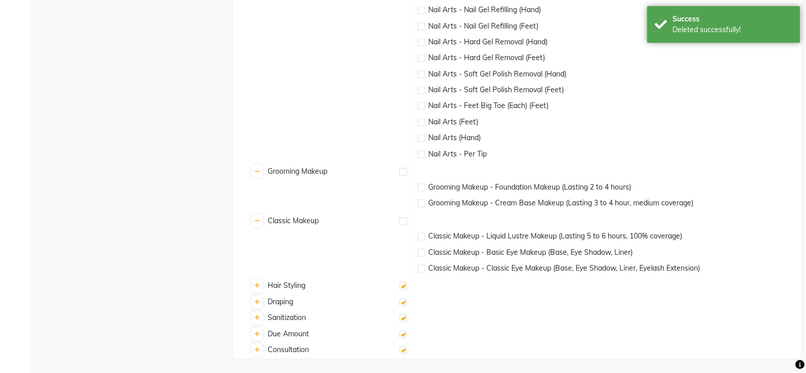
click at [402, 286] on label at bounding box center [403, 286] width 8 height 8
click at [402, 286] on input "checkbox" at bounding box center [402, 286] width 7 height 7
checkbox input "false"
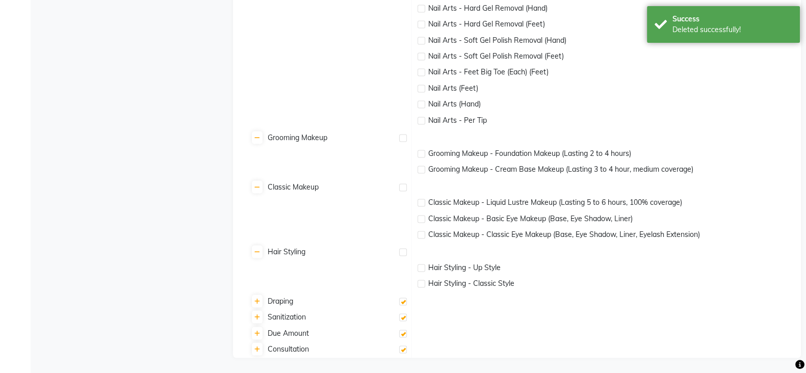
click at [403, 301] on label at bounding box center [403, 302] width 8 height 8
click at [403, 301] on input "checkbox" at bounding box center [402, 302] width 7 height 7
checkbox input "false"
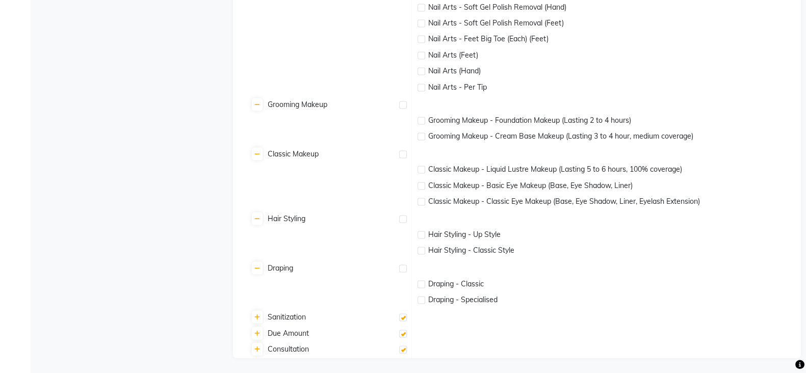
click at [403, 317] on label at bounding box center [403, 318] width 8 height 8
click at [403, 317] on input "checkbox" at bounding box center [402, 318] width 7 height 7
checkbox input "false"
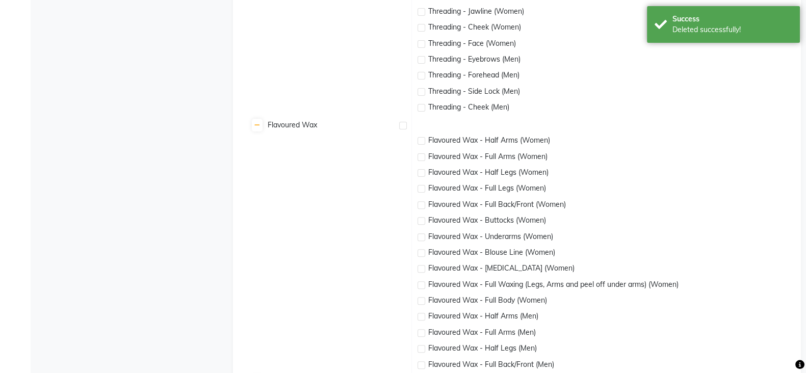
scroll to position [0, 0]
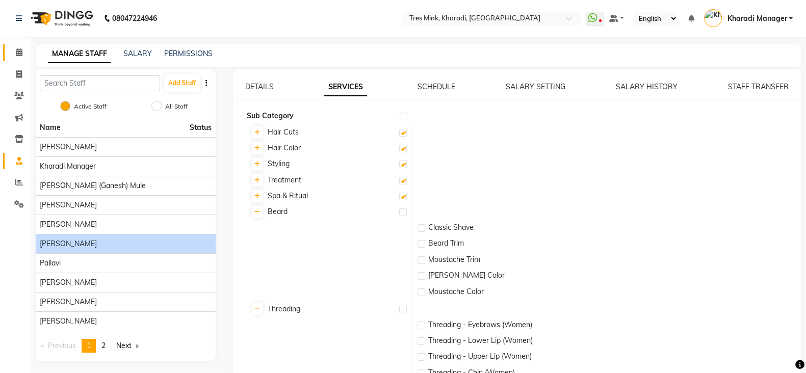
click at [15, 54] on span at bounding box center [19, 53] width 18 height 12
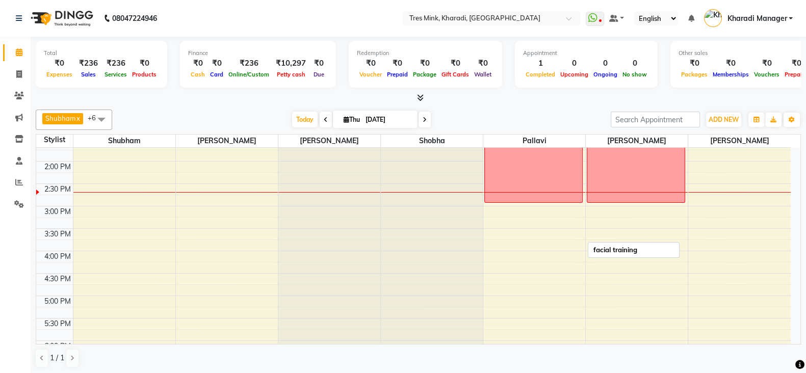
scroll to position [340, 0]
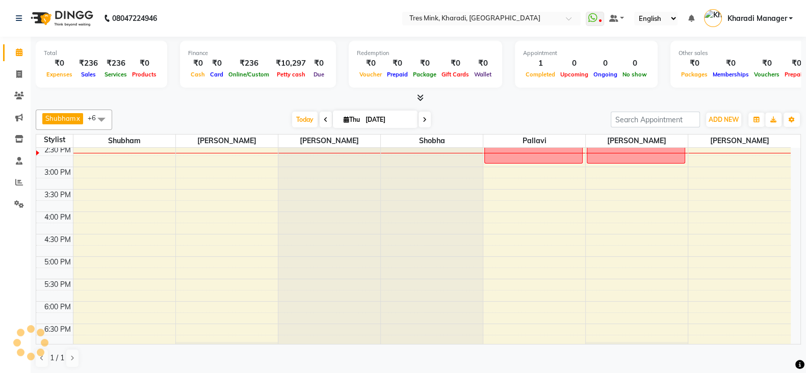
click at [528, 190] on div "7:00 AM 7:30 AM 8:00 AM 8:30 AM 9:00 AM 9:30 AM 10:00 AM 10:30 AM 11:00 AM 11:3…" at bounding box center [413, 166] width 755 height 717
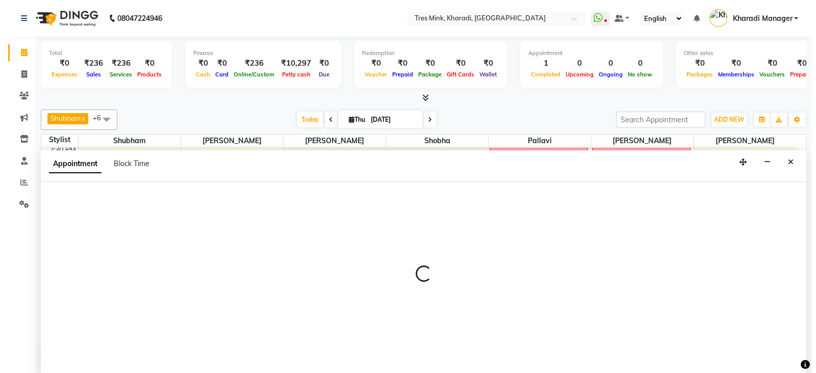
scroll to position [1, 0]
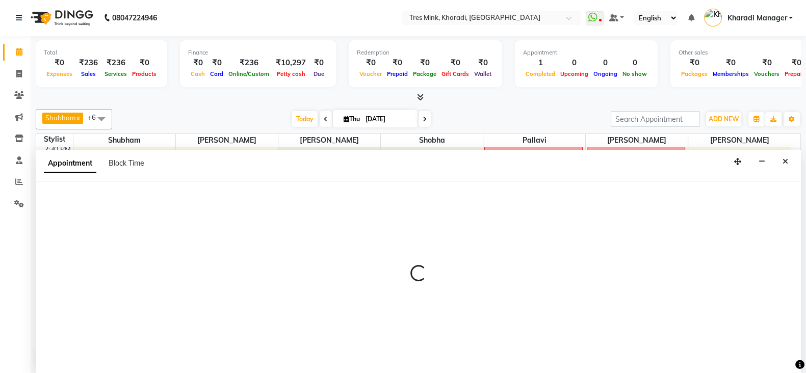
select select "75012"
select select "930"
select select "tentative"
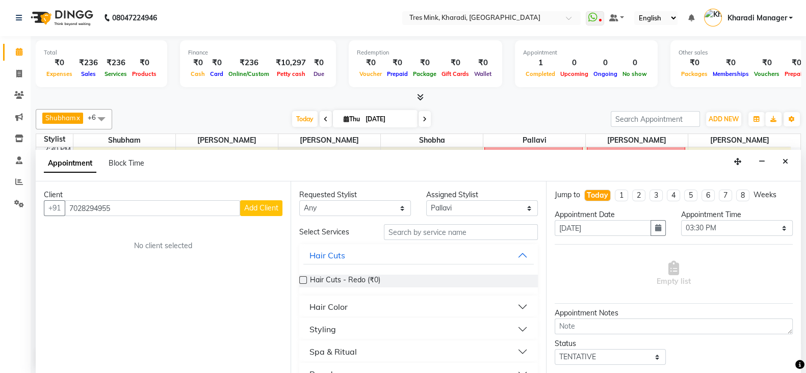
type input "7028294955"
click at [261, 209] on span "Add Client" at bounding box center [261, 207] width 34 height 9
select select "22"
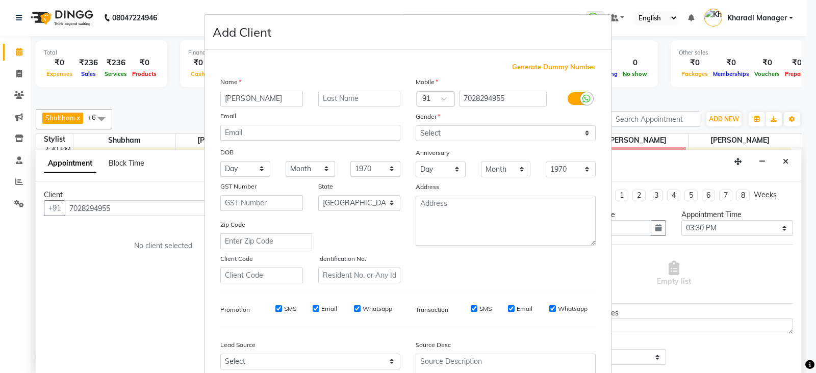
type input "[PERSON_NAME]"
drag, startPoint x: 324, startPoint y: 100, endPoint x: 313, endPoint y: 100, distance: 10.7
click at [318, 100] on input "Pankar" at bounding box center [359, 99] width 83 height 16
type input "[PERSON_NAME]"
click at [421, 126] on select "Select Male Female Other Prefer Not To Say" at bounding box center [506, 133] width 180 height 16
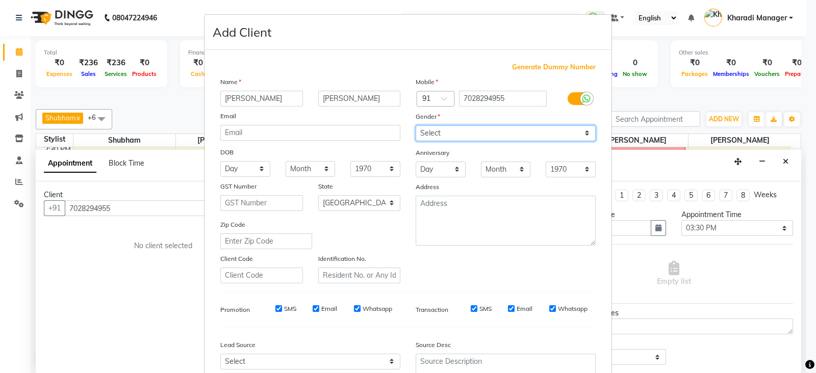
select select "[DEMOGRAPHIC_DATA]"
click at [416, 126] on select "Select Male Female Other Prefer Not To Say" at bounding box center [506, 133] width 180 height 16
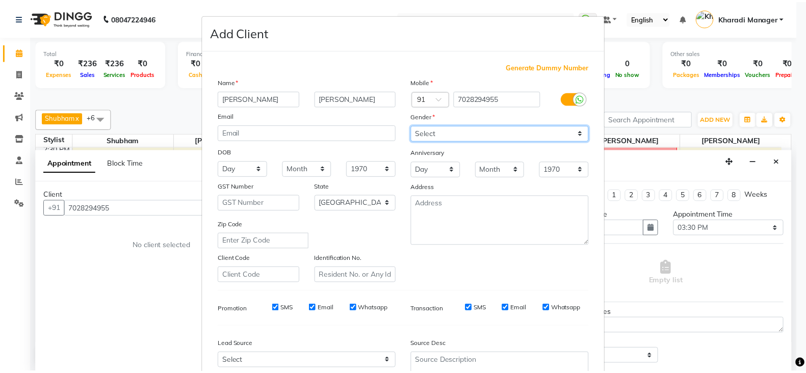
scroll to position [103, 0]
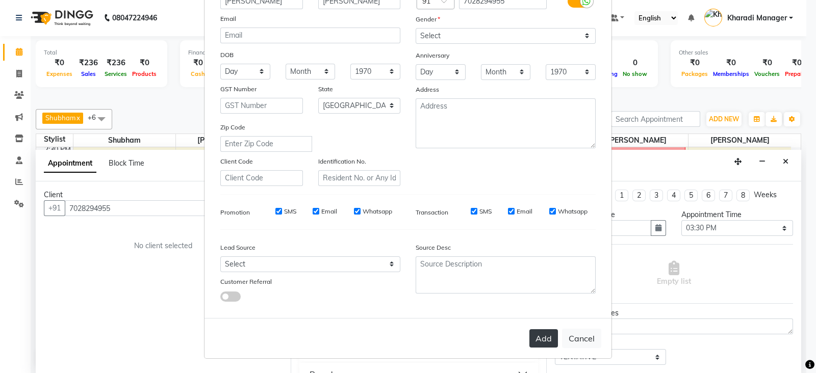
click at [534, 339] on button "Add" at bounding box center [543, 338] width 29 height 18
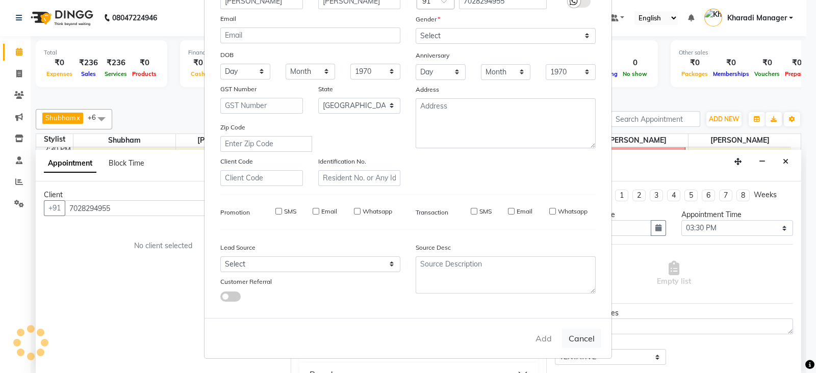
select select
select select "null"
select select
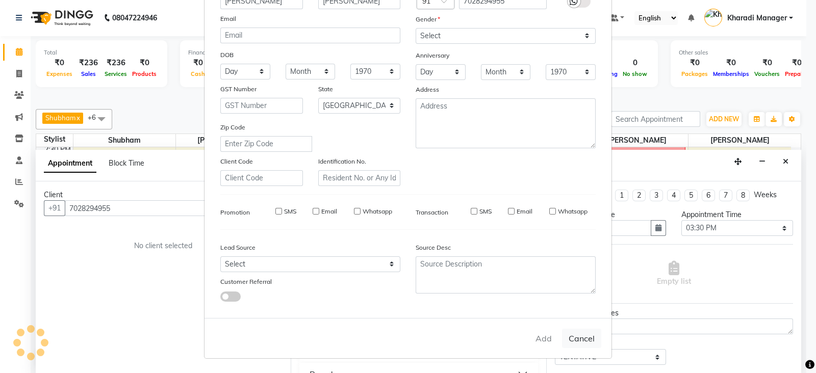
select select
checkbox input "false"
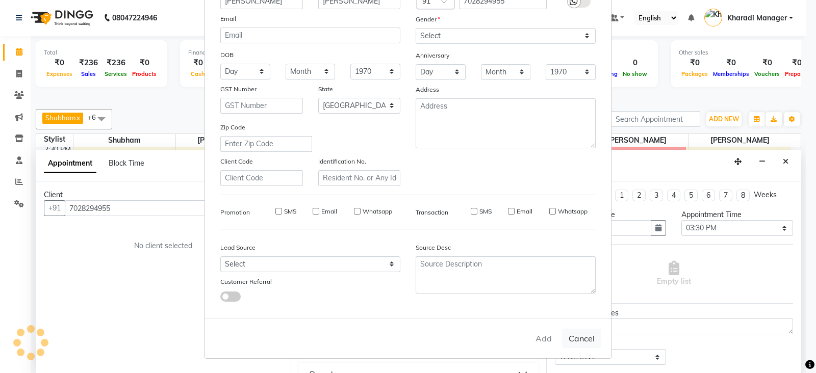
checkbox input "false"
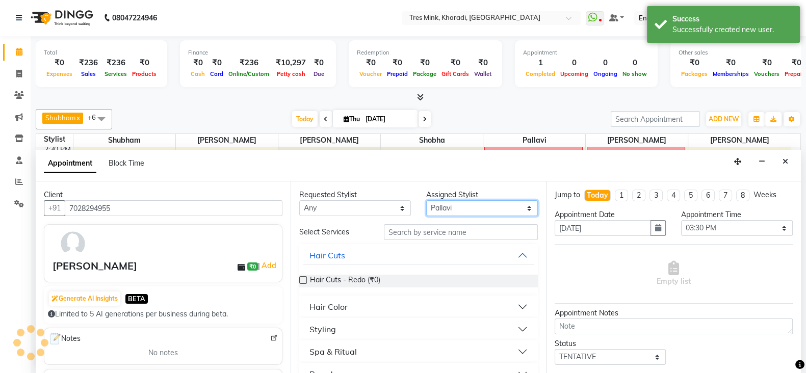
click at [443, 209] on select "Select Kanchan Nande Kharadi Manager Kishor (Ganesh) Mule Namita Nitesh Pallavi…" at bounding box center [482, 208] width 112 height 16
select select "88278"
click at [426, 200] on select "Select Kanchan Nande Kharadi Manager Kishor (Ganesh) Mule Namita Nitesh Pallavi…" at bounding box center [482, 208] width 112 height 16
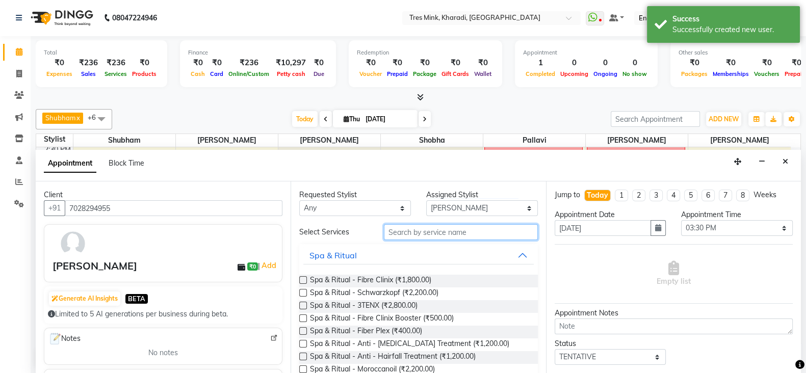
click at [430, 229] on input "text" at bounding box center [461, 232] width 154 height 16
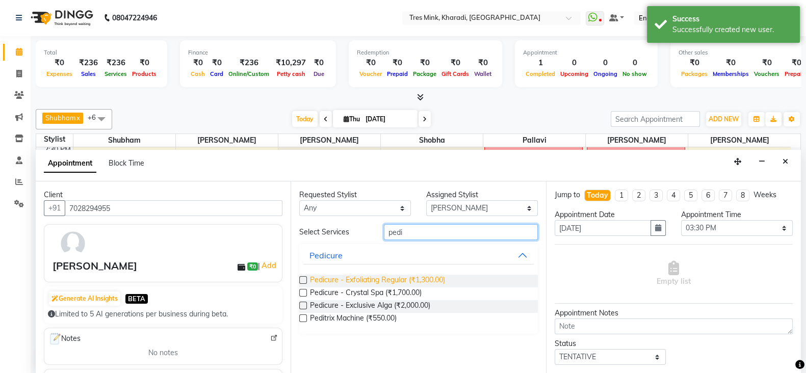
type input "pedi"
click at [403, 279] on span "Pedicure - Exfoliating Regular (₹1,300.00)" at bounding box center [377, 281] width 135 height 13
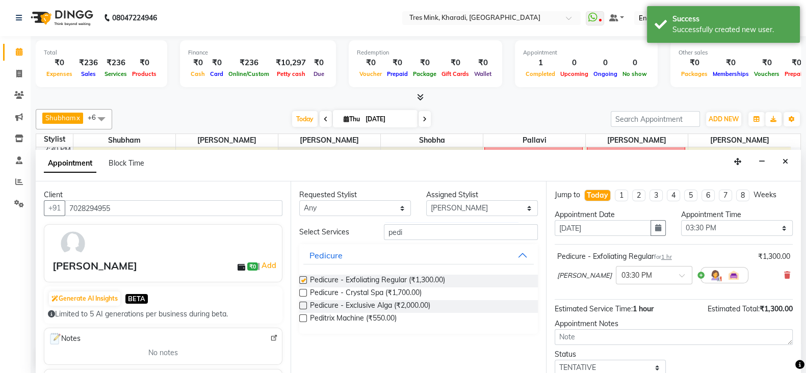
checkbox input "false"
click at [390, 235] on input "pedi" at bounding box center [461, 232] width 154 height 16
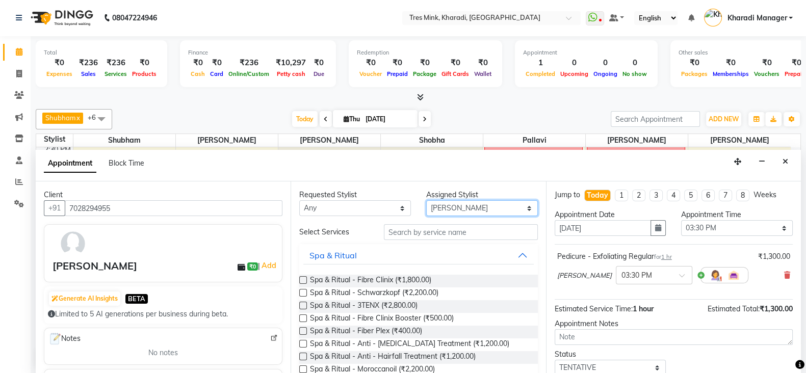
click at [445, 205] on select "Select Kanchan Nande Kharadi Manager Kishor (Ganesh) Mule Namita Nitesh Pallavi…" at bounding box center [482, 208] width 112 height 16
select select "75012"
click at [426, 200] on select "Select Kanchan Nande Kharadi Manager Kishor (Ganesh) Mule Namita Nitesh Pallavi…" at bounding box center [482, 208] width 112 height 16
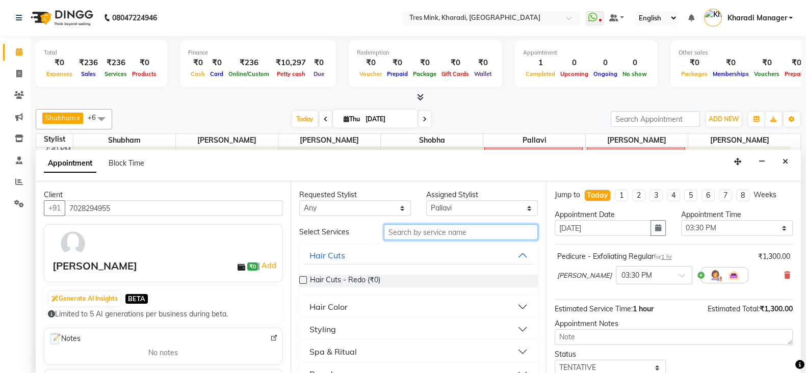
click at [406, 233] on input "text" at bounding box center [461, 232] width 154 height 16
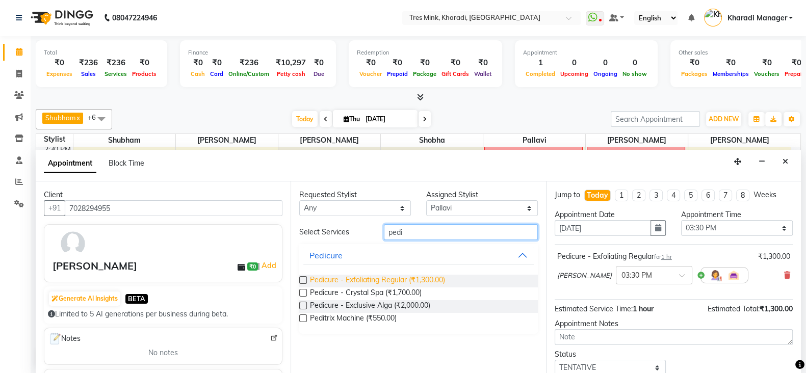
type input "pedi"
click at [404, 281] on span "Pedicure - Exfoliating Regular (₹1,300.00)" at bounding box center [377, 281] width 135 height 13
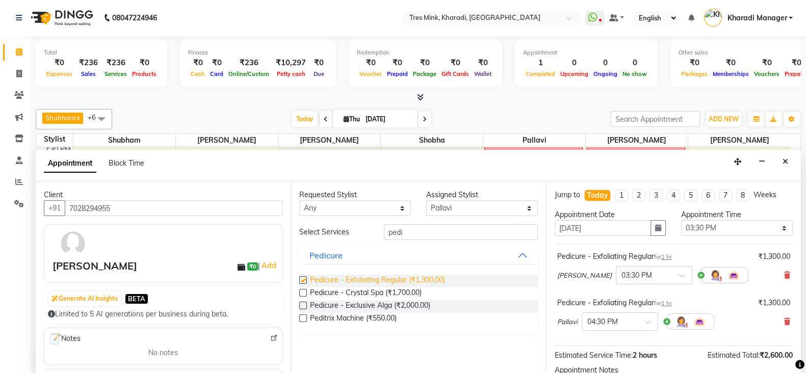
checkbox input "false"
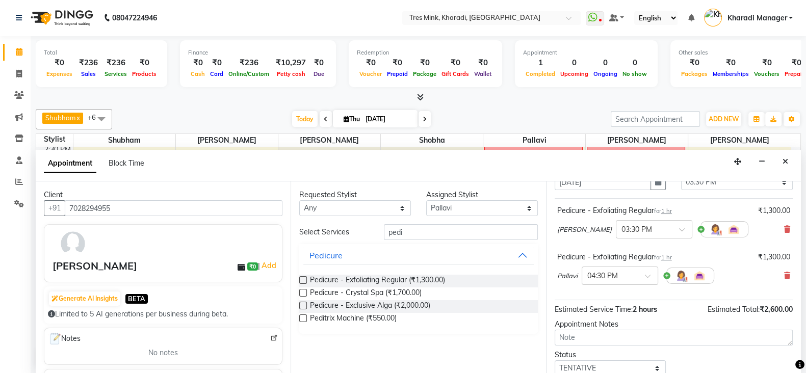
scroll to position [85, 0]
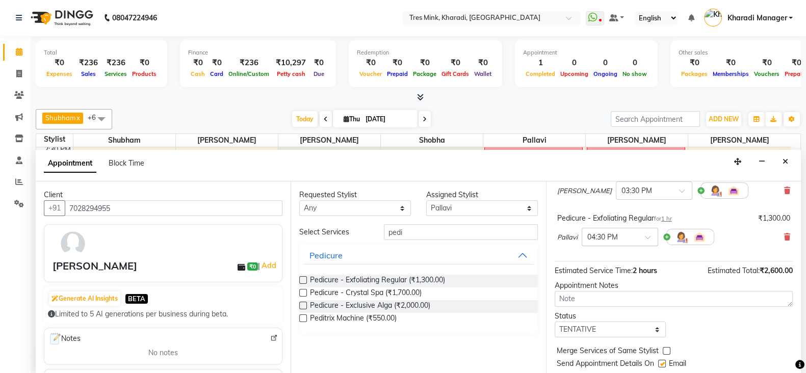
click at [650, 239] on span at bounding box center [651, 240] width 13 height 11
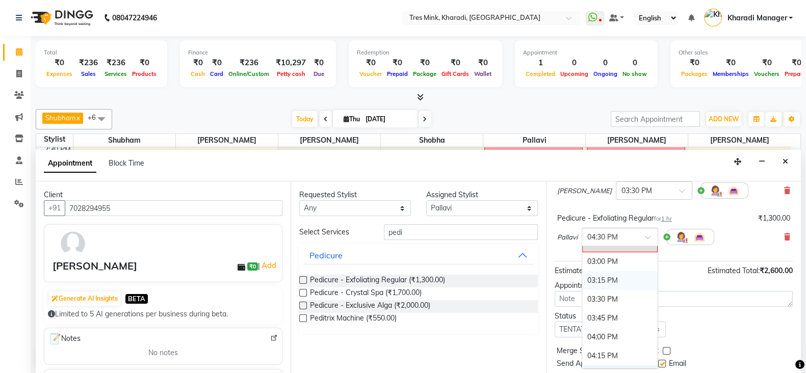
scroll to position [527, 0]
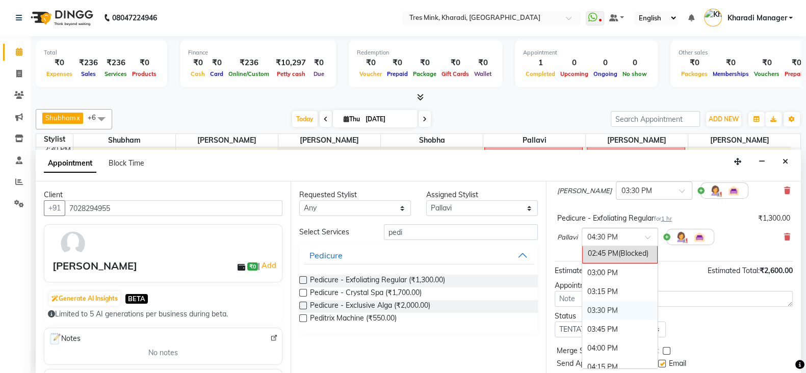
click at [603, 306] on div "03:30 PM" at bounding box center [619, 310] width 75 height 19
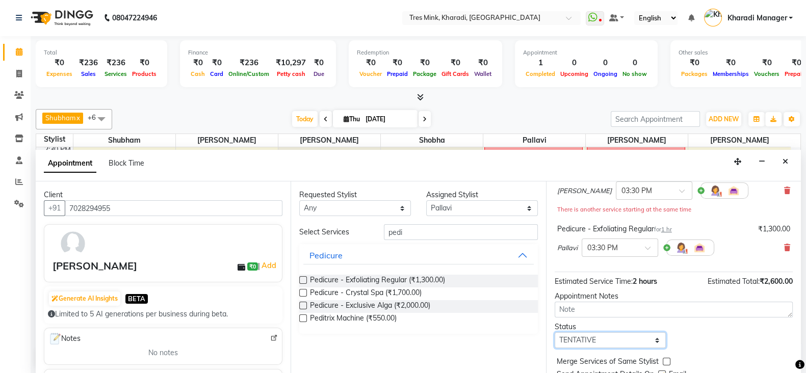
drag, startPoint x: 608, startPoint y: 340, endPoint x: 604, endPoint y: 332, distance: 8.9
click at [608, 340] on select "Select TENTATIVE CONFIRM CHECK-IN UPCOMING" at bounding box center [611, 340] width 112 height 16
select select "confirm booking"
click at [555, 332] on select "Select TENTATIVE CONFIRM CHECK-IN UPCOMING" at bounding box center [611, 340] width 112 height 16
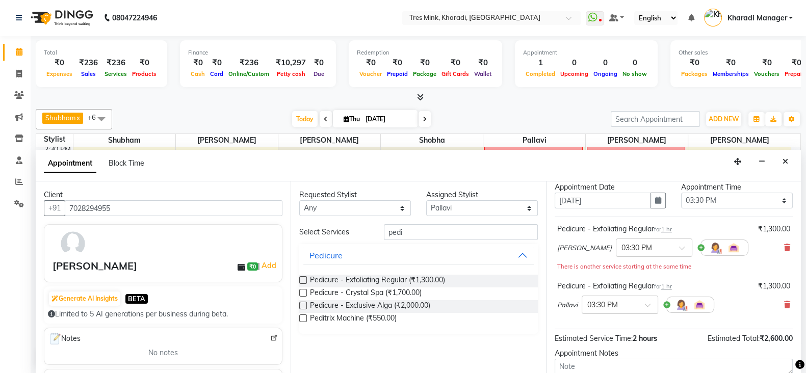
scroll to position [42, 0]
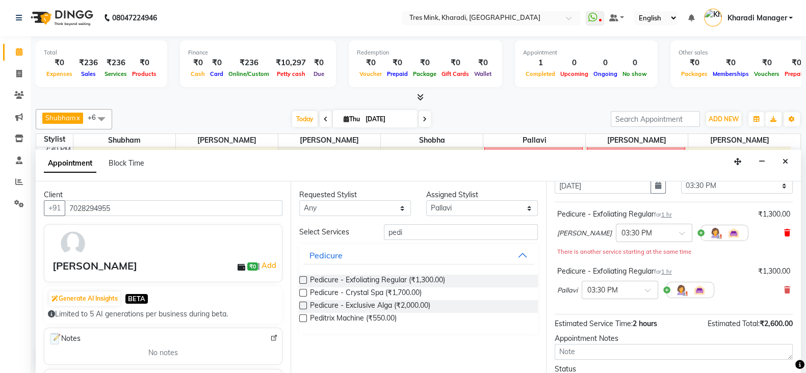
click at [784, 230] on icon at bounding box center [787, 232] width 6 height 7
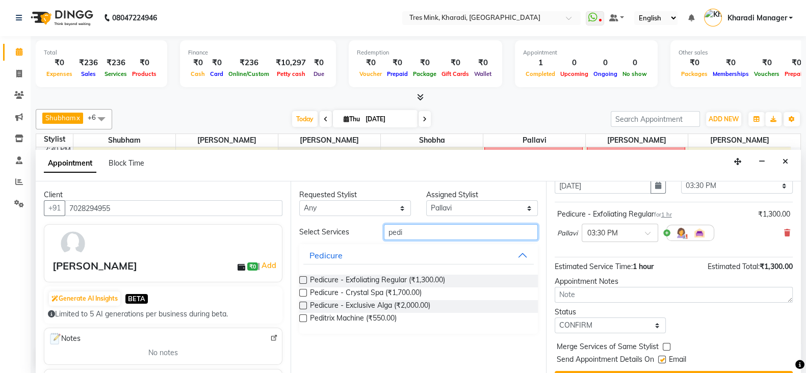
click at [390, 230] on input "pedi" at bounding box center [461, 232] width 154 height 16
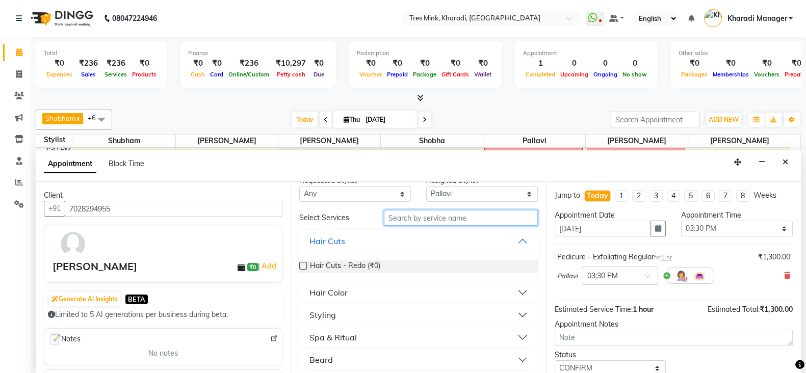
scroll to position [0, 0]
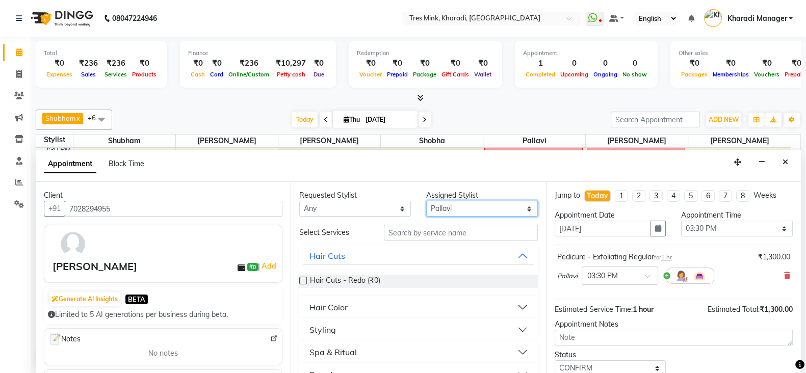
click at [465, 211] on select "Select Kanchan Nande Kharadi Manager Kishor (Ganesh) Mule Namita Nitesh Pallavi…" at bounding box center [482, 209] width 112 height 16
select select "88278"
click at [426, 201] on select "Select Kanchan Nande Kharadi Manager Kishor (Ganesh) Mule Namita Nitesh Pallavi…" at bounding box center [482, 209] width 112 height 16
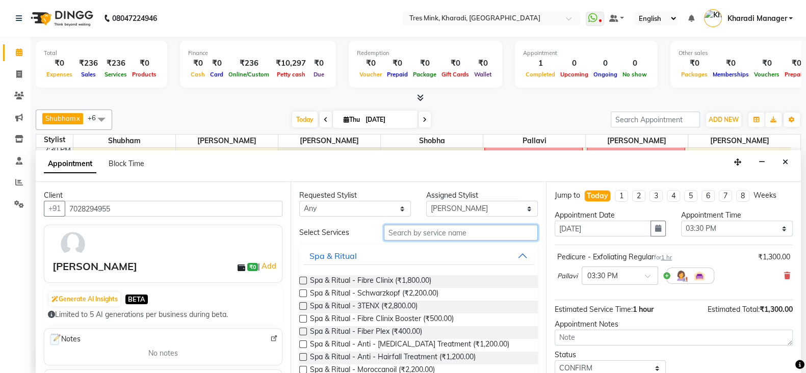
click at [432, 225] on input "text" at bounding box center [461, 233] width 154 height 16
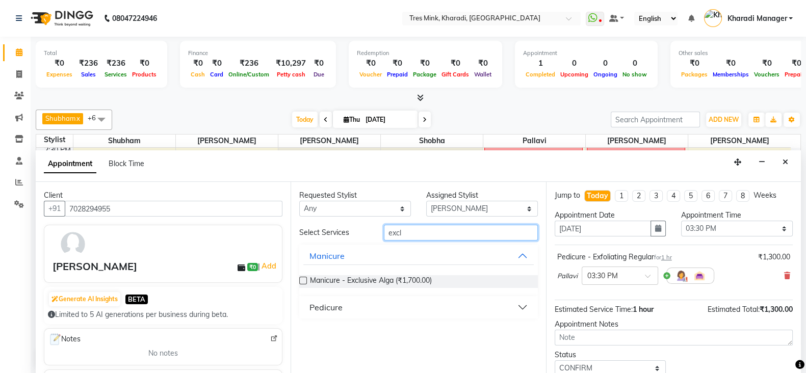
type input "excl"
click at [333, 309] on div "Pedicure" at bounding box center [325, 307] width 33 height 12
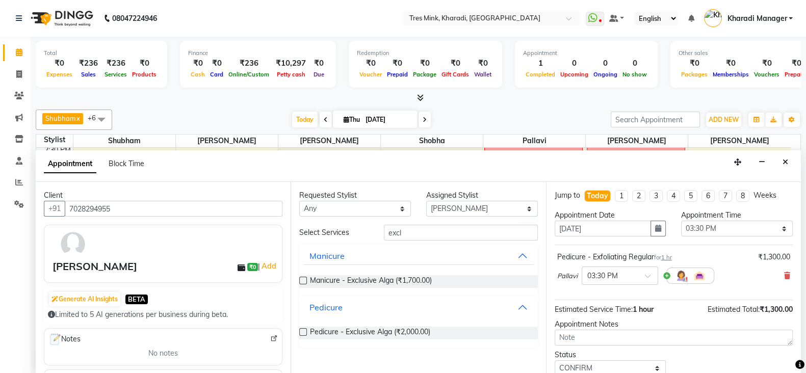
scroll to position [1, 0]
click at [366, 330] on span "Pedicure - Exclusive Alga (₹2,000.00)" at bounding box center [370, 332] width 120 height 13
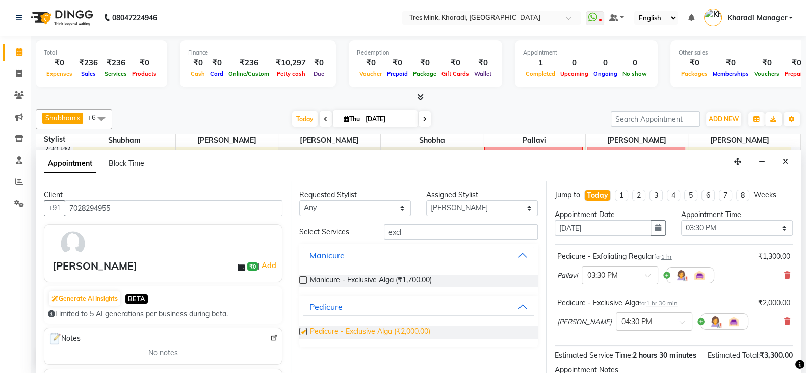
checkbox input "false"
click at [660, 317] on input "text" at bounding box center [643, 321] width 45 height 11
click at [641, 347] on div "03:30 PM" at bounding box center [653, 352] width 75 height 19
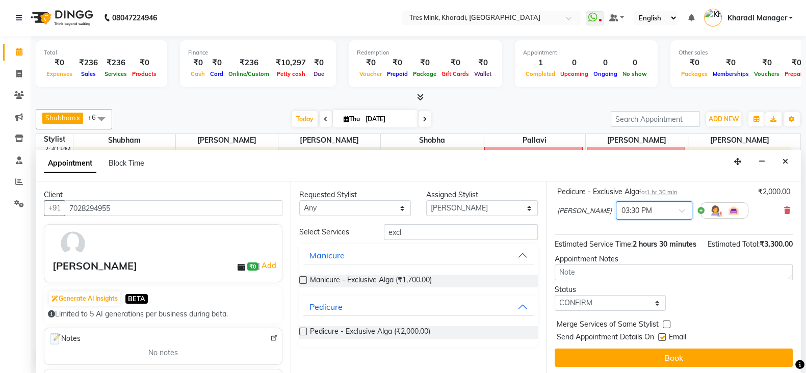
scroll to position [133, 0]
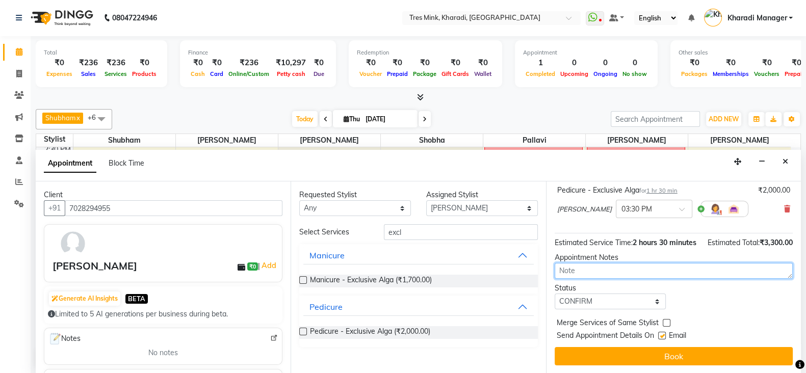
click at [576, 271] on textarea at bounding box center [674, 271] width 238 height 16
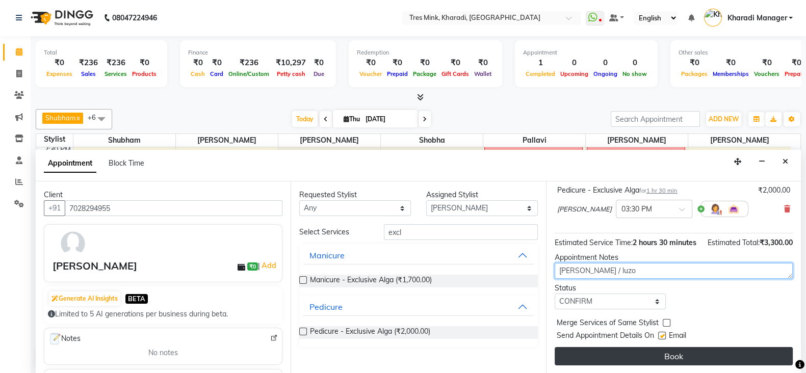
type textarea "meghana / luzo"
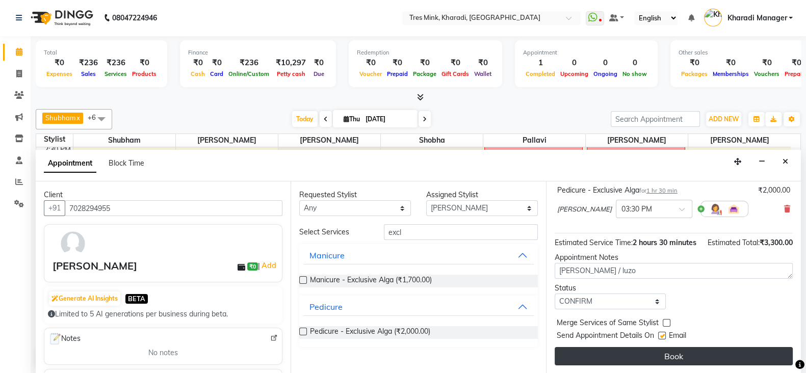
click at [662, 355] on button "Book" at bounding box center [674, 356] width 238 height 18
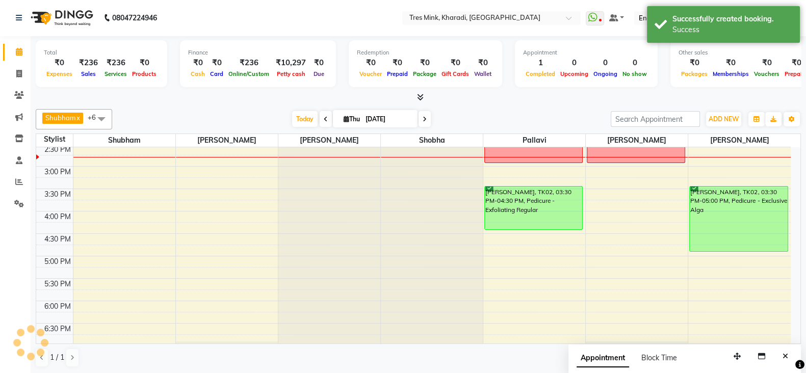
scroll to position [0, 0]
click at [788, 357] on icon "Close" at bounding box center [786, 356] width 6 height 7
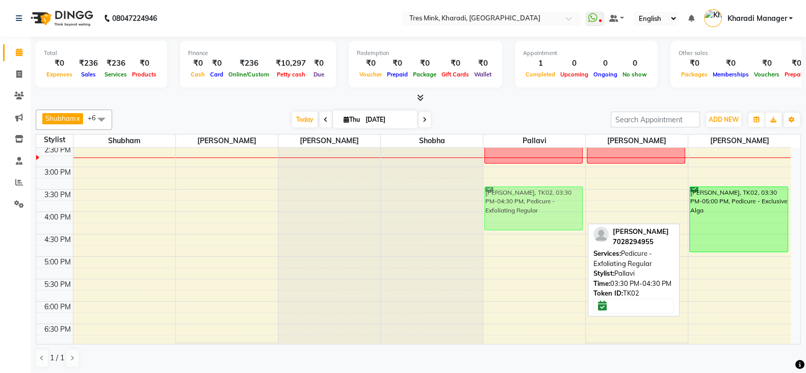
drag, startPoint x: 520, startPoint y: 202, endPoint x: 555, endPoint y: 200, distance: 35.8
click at [555, 200] on div "facial training Anuja Mankar, TK02, 03:30 PM-04:30 PM, Pedicure - Exfoliating R…" at bounding box center [534, 166] width 102 height 717
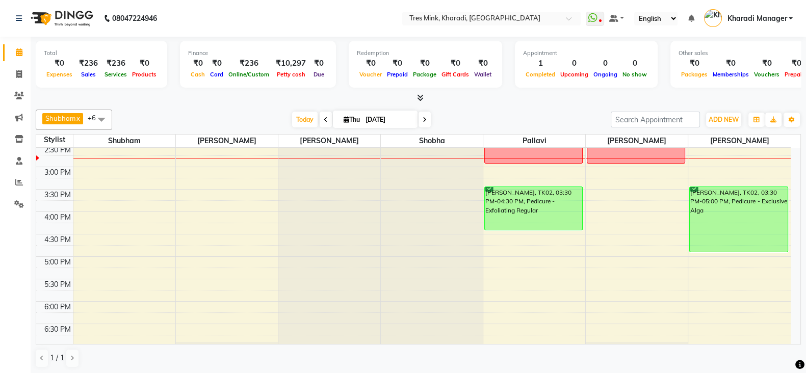
click at [420, 95] on icon at bounding box center [420, 98] width 7 height 8
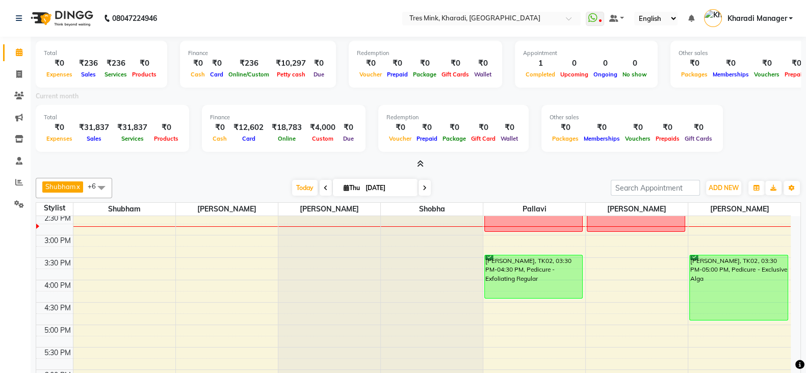
click at [421, 164] on icon at bounding box center [420, 164] width 7 height 8
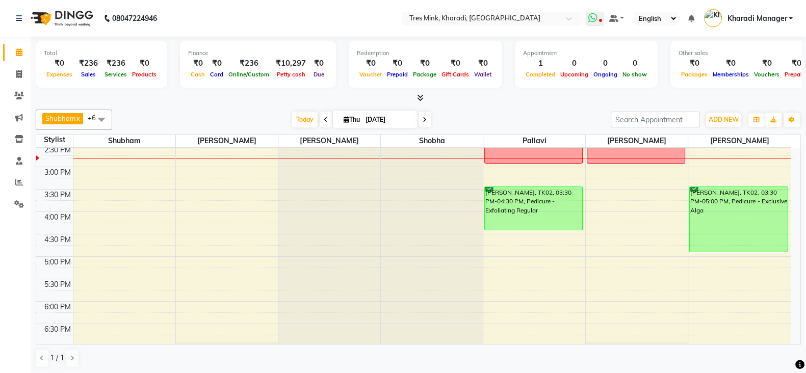
click at [600, 23] on icon at bounding box center [600, 21] width 3 height 5
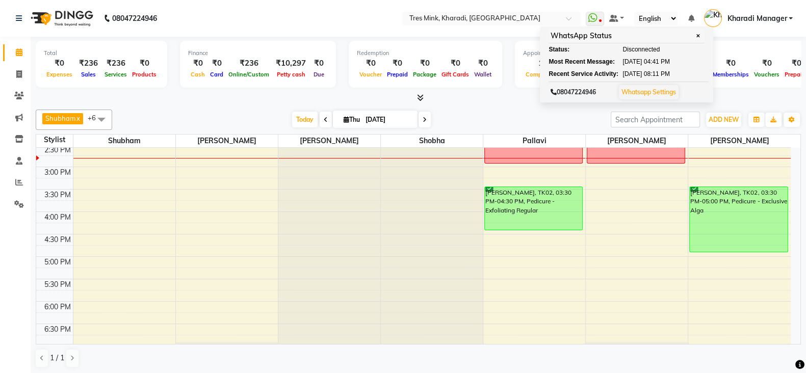
click at [381, 17] on nav "08047224946 Select Location × Tres Mink, Kharadi, Kharadi WhatsApp Status ✕ Sta…" at bounding box center [403, 18] width 806 height 37
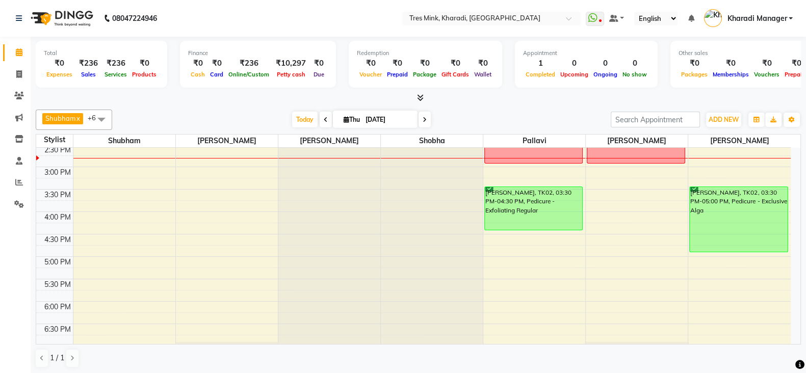
click at [792, 18] on link "Kharadi Manager" at bounding box center [748, 18] width 89 height 17
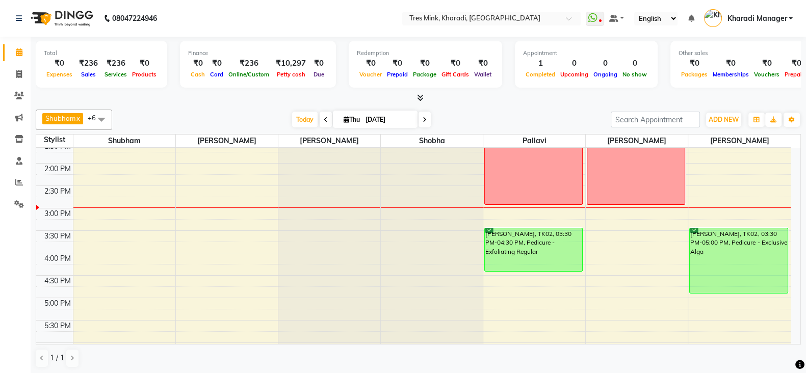
scroll to position [297, 0]
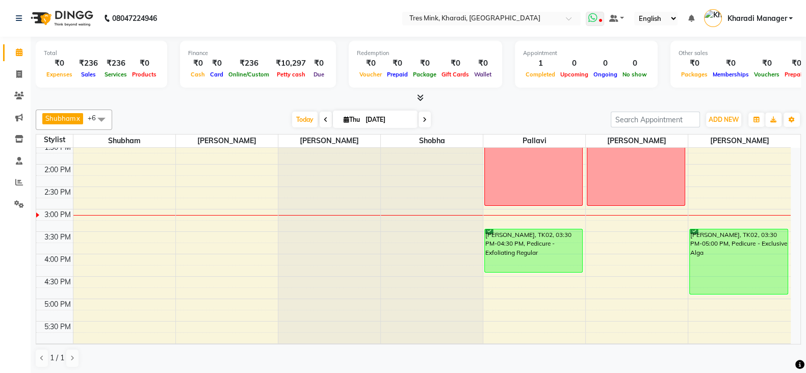
click at [602, 16] on span at bounding box center [595, 19] width 18 height 14
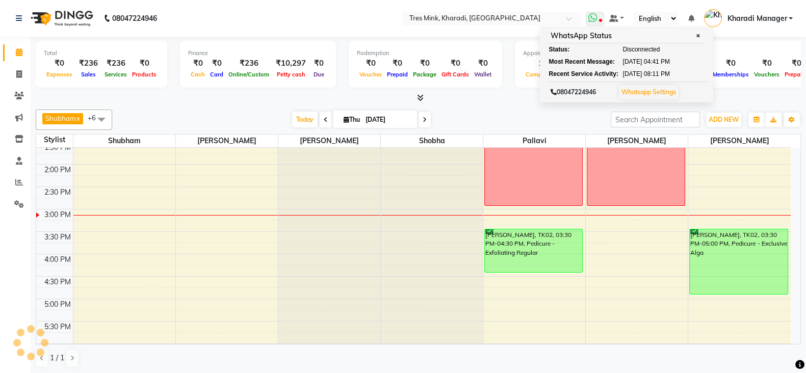
click at [595, 21] on icon at bounding box center [592, 18] width 9 height 10
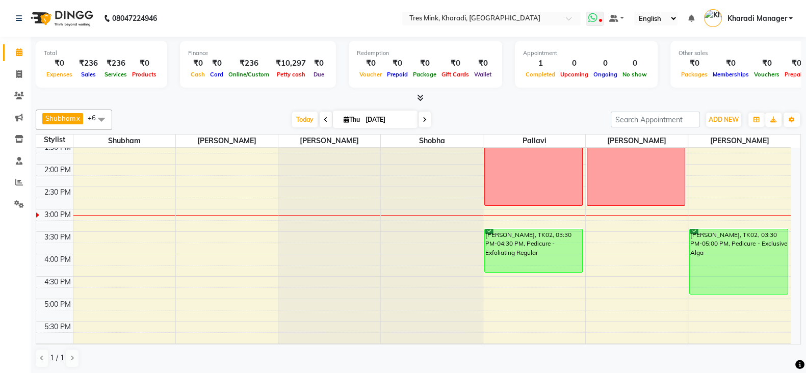
click at [595, 21] on icon at bounding box center [592, 18] width 9 height 10
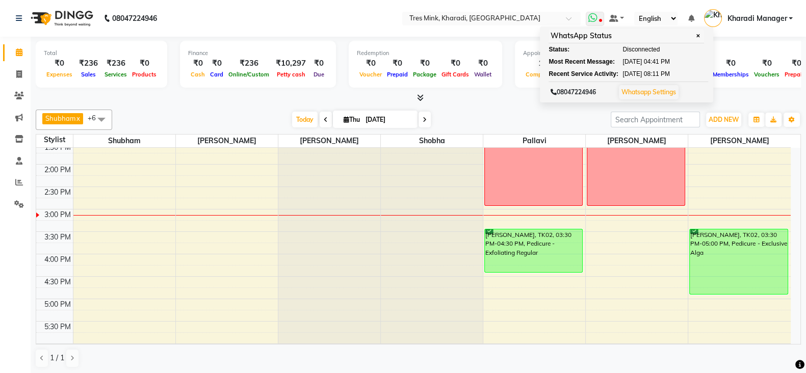
click at [595, 21] on icon at bounding box center [592, 18] width 9 height 10
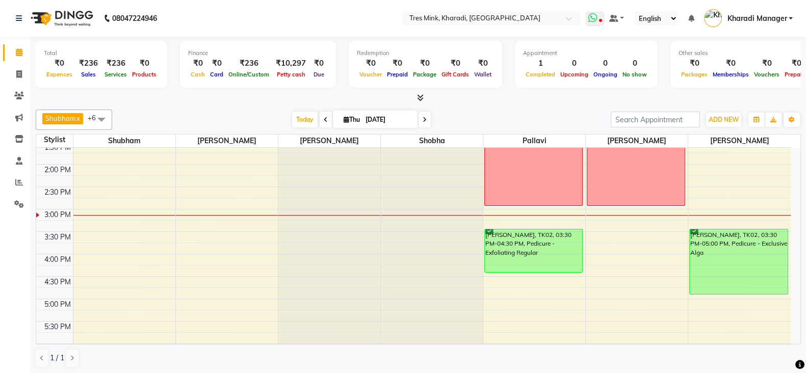
click at [602, 22] on span at bounding box center [595, 19] width 18 height 14
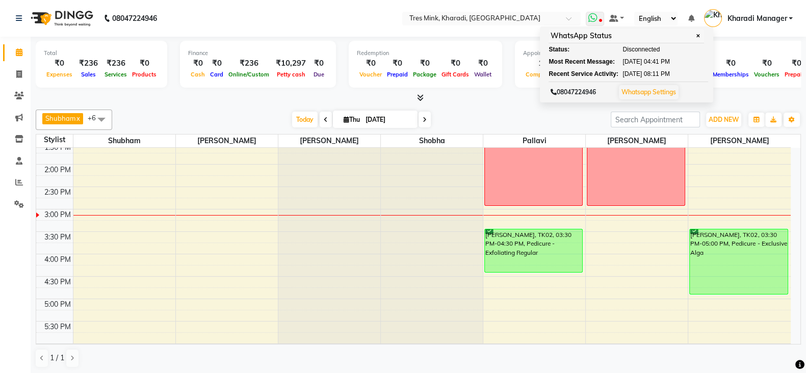
click at [669, 83] on div "08047224946 Whatsapp Settings" at bounding box center [629, 92] width 160 height 20
click at [666, 93] on link "Whatsapp Settings" at bounding box center [648, 92] width 55 height 8
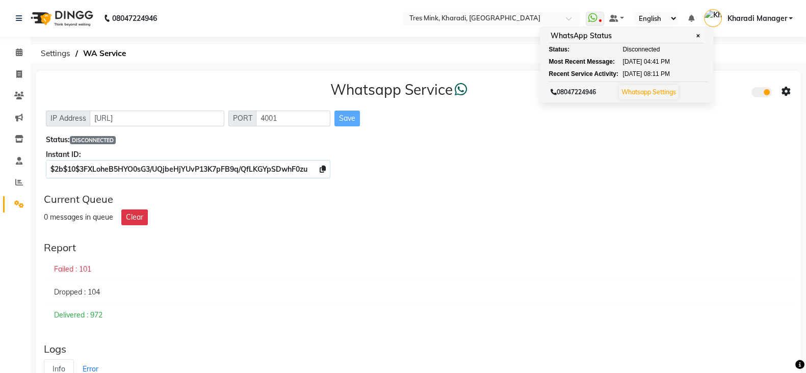
click at [764, 94] on span at bounding box center [761, 92] width 20 height 10
click at [759, 94] on input "checkbox" at bounding box center [759, 94] width 0 height 0
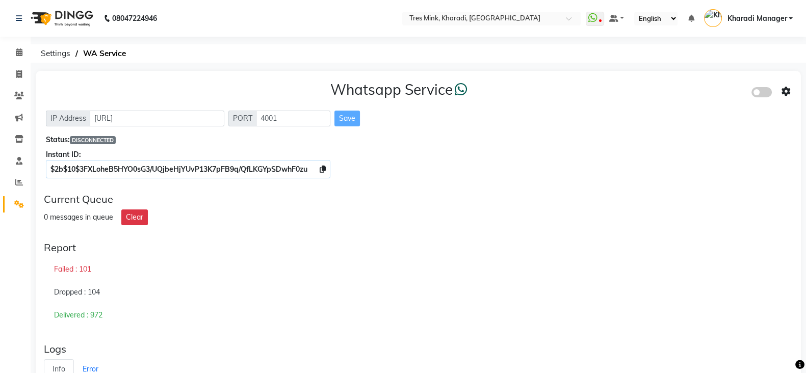
click at [764, 94] on span at bounding box center [761, 92] width 20 height 10
click at [759, 94] on input "checkbox" at bounding box center [759, 94] width 0 height 0
click at [784, 95] on icon at bounding box center [786, 91] width 9 height 9
click at [681, 80] on div "Whatsapp Settings" at bounding box center [712, 81] width 117 height 13
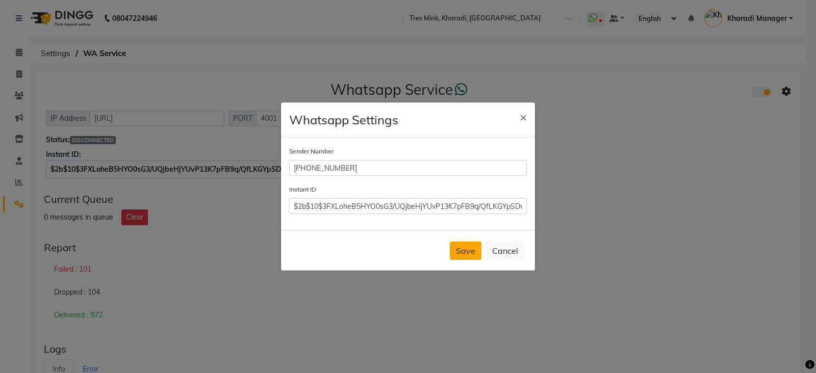
click at [465, 249] on button "Save" at bounding box center [466, 251] width 32 height 18
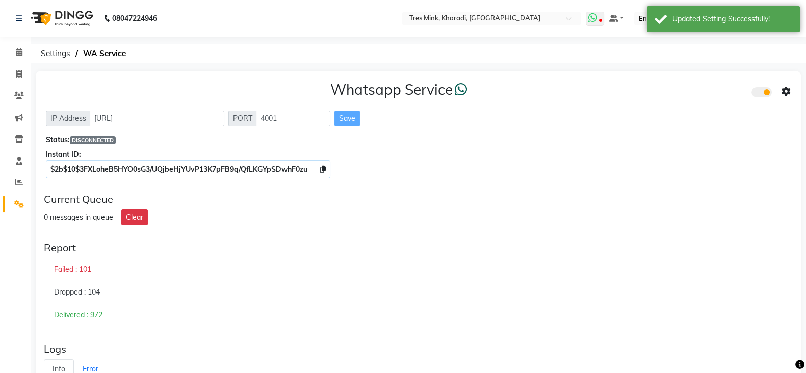
click at [595, 22] on icon at bounding box center [592, 18] width 9 height 10
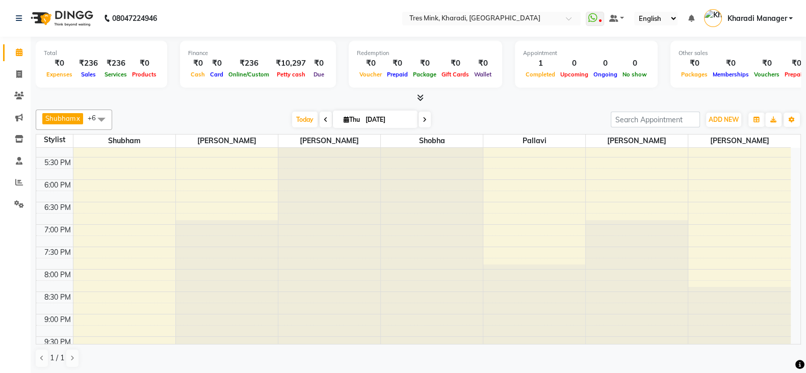
scroll to position [382, 0]
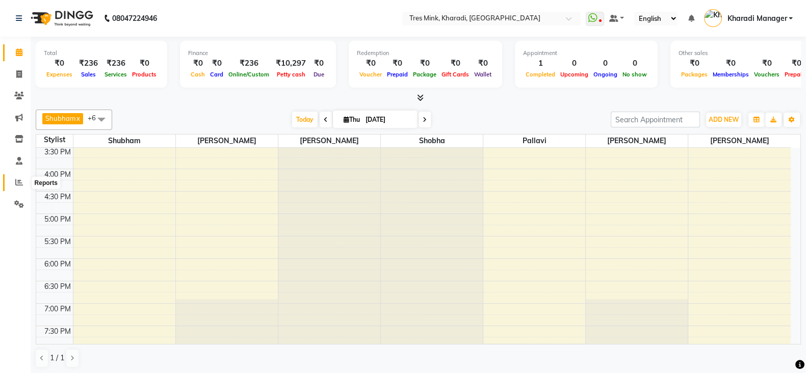
click at [18, 180] on icon at bounding box center [19, 182] width 8 height 8
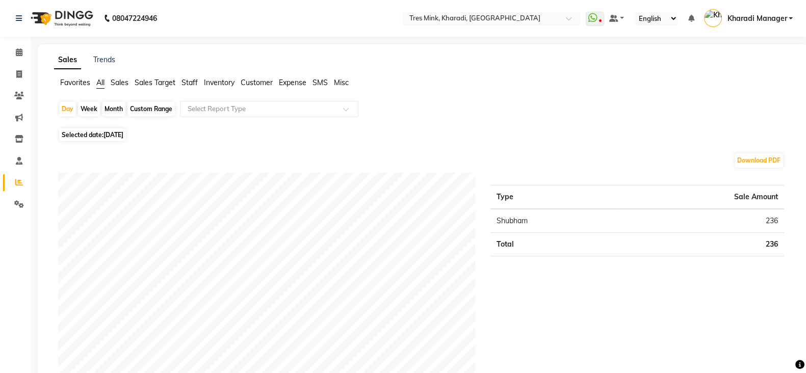
click at [108, 112] on div "Month" at bounding box center [113, 109] width 23 height 14
select select "9"
select select "2025"
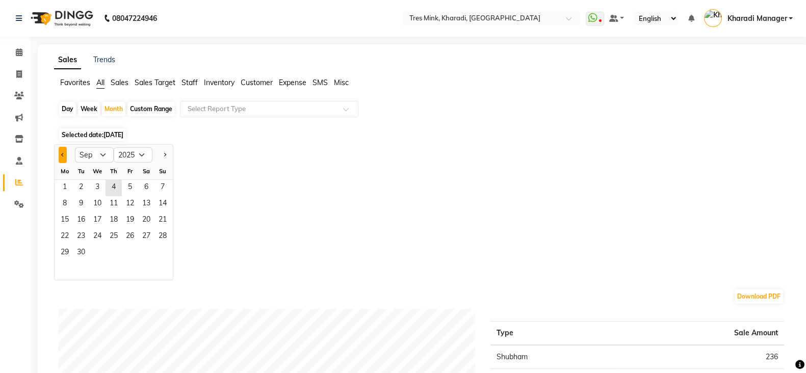
click at [64, 154] on span "Previous month" at bounding box center [63, 154] width 4 height 4
select select "8"
click at [128, 185] on span "1" at bounding box center [130, 188] width 16 height 16
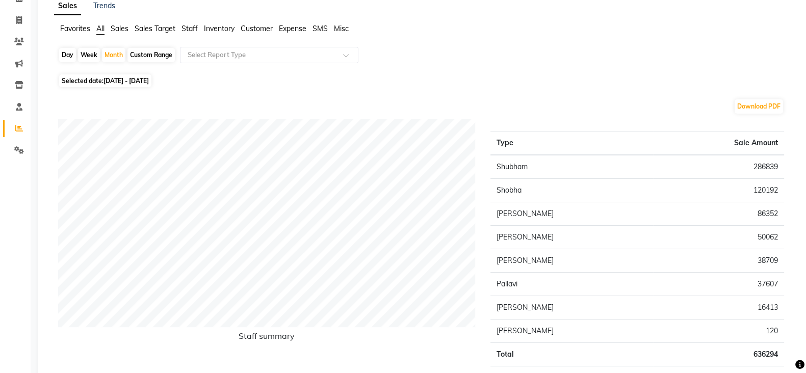
scroll to position [20, 0]
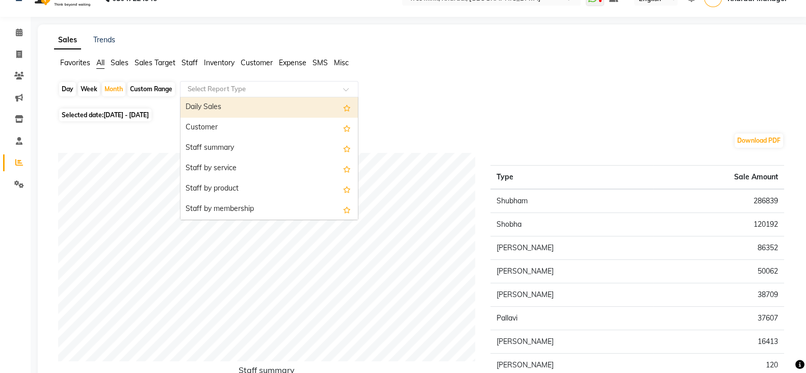
click at [209, 88] on input "text" at bounding box center [259, 89] width 147 height 10
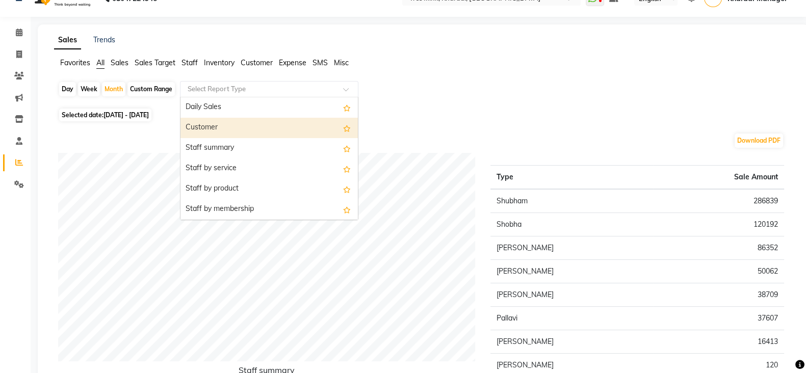
click at [214, 125] on div "Customer" at bounding box center [268, 128] width 177 height 20
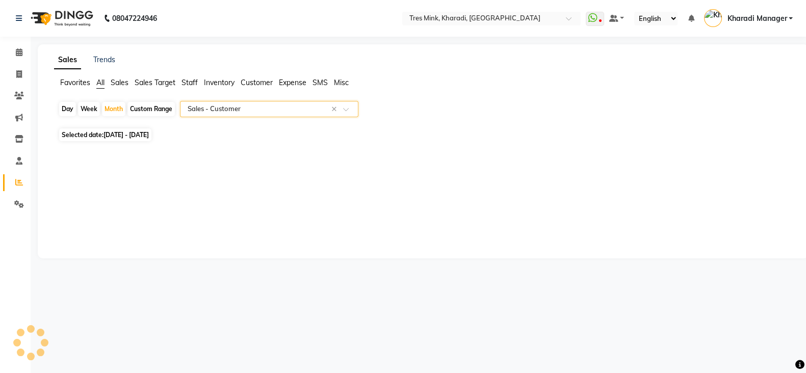
scroll to position [0, 0]
select select "filtered_report"
select select "pdf"
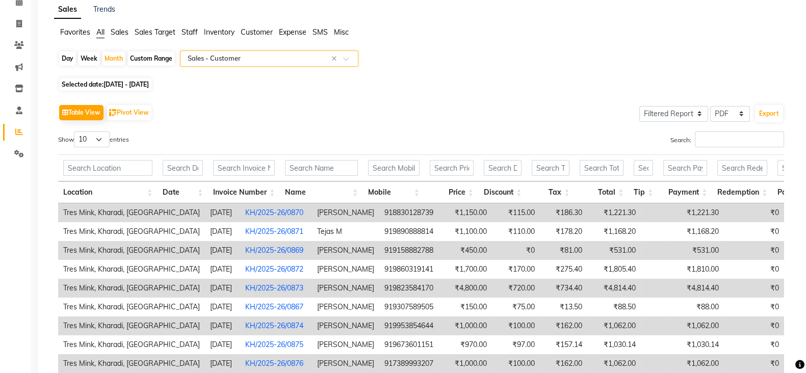
scroll to position [127, 0]
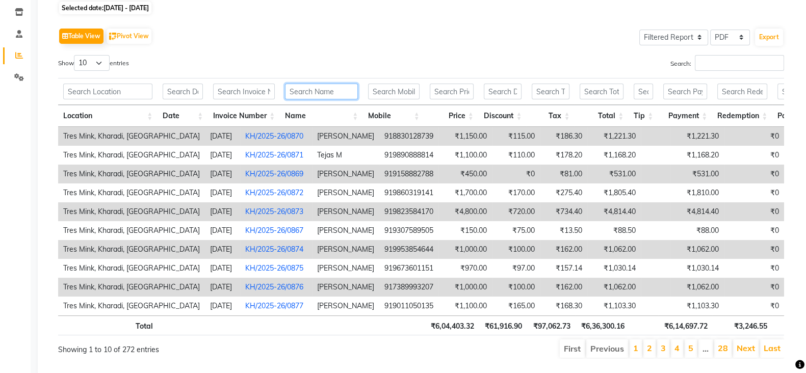
click at [328, 93] on input "text" at bounding box center [321, 92] width 73 height 16
type input "c"
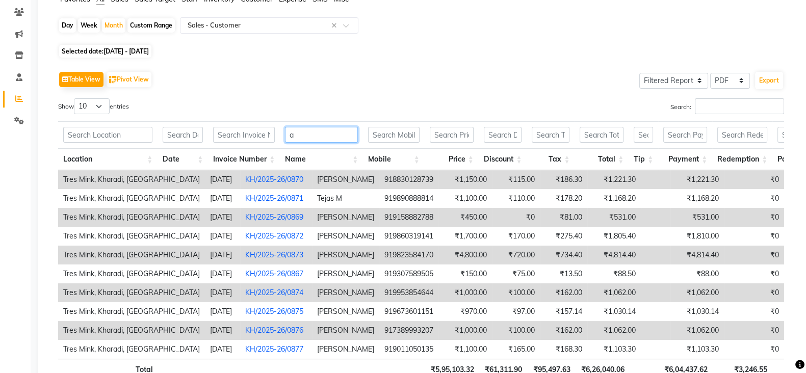
scroll to position [0, 0]
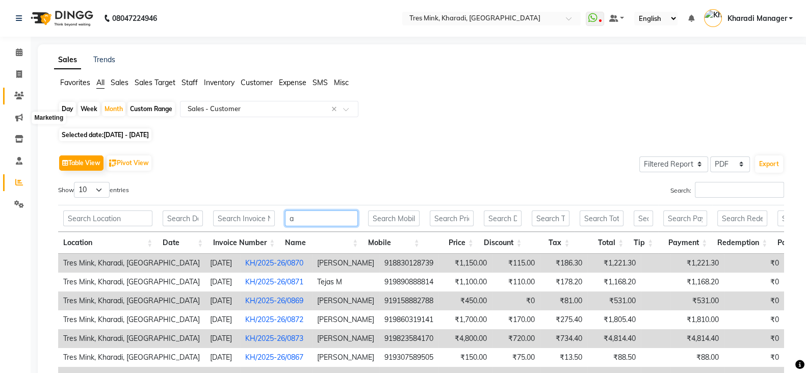
type input "a"
click at [18, 93] on icon at bounding box center [19, 96] width 10 height 8
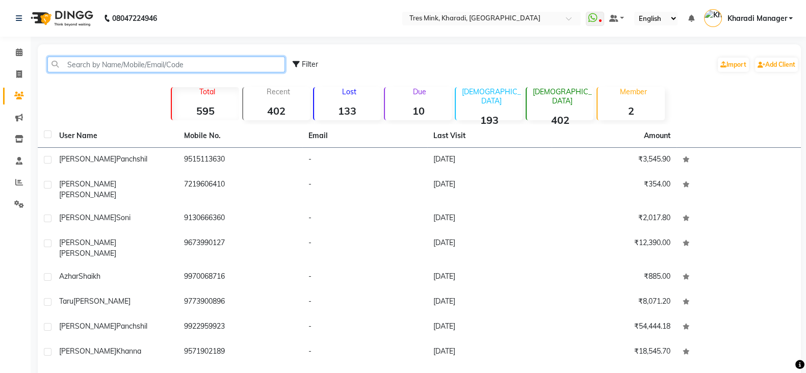
click at [81, 64] on input "text" at bounding box center [166, 65] width 238 height 16
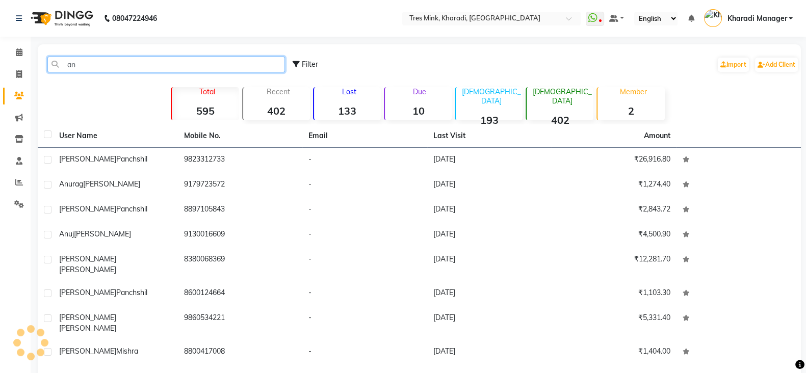
type input "a"
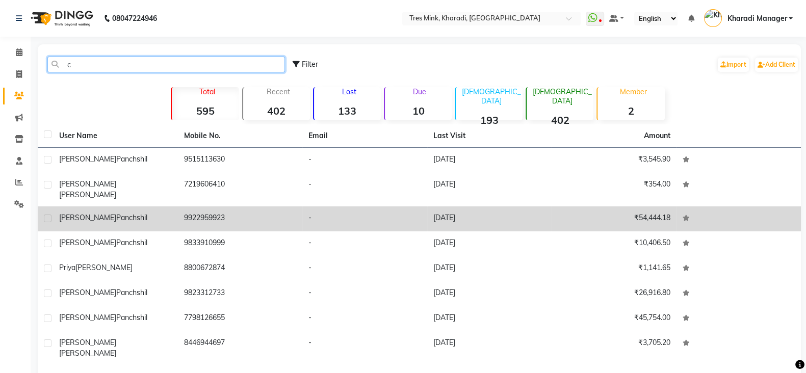
scroll to position [68, 0]
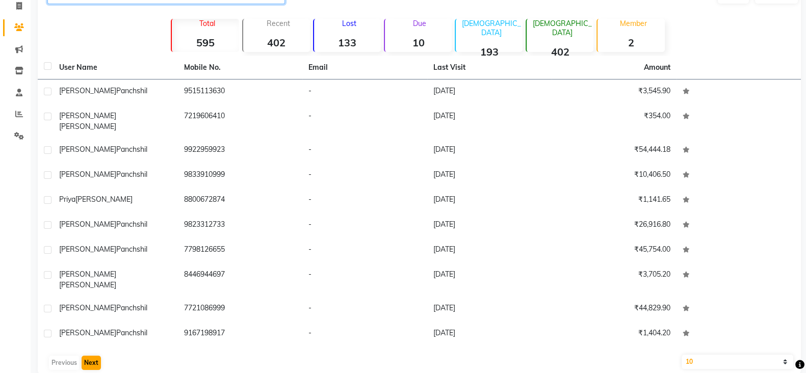
type input "c"
click at [91, 356] on button "Next" at bounding box center [91, 363] width 19 height 14
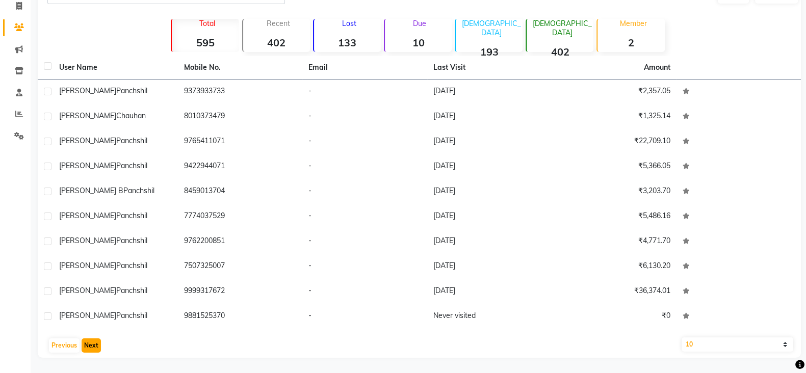
click at [92, 346] on button "Next" at bounding box center [91, 346] width 19 height 14
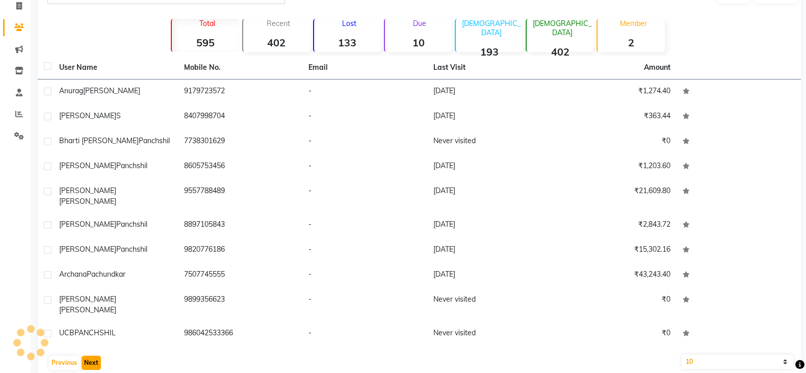
click at [93, 356] on button "Next" at bounding box center [91, 363] width 19 height 14
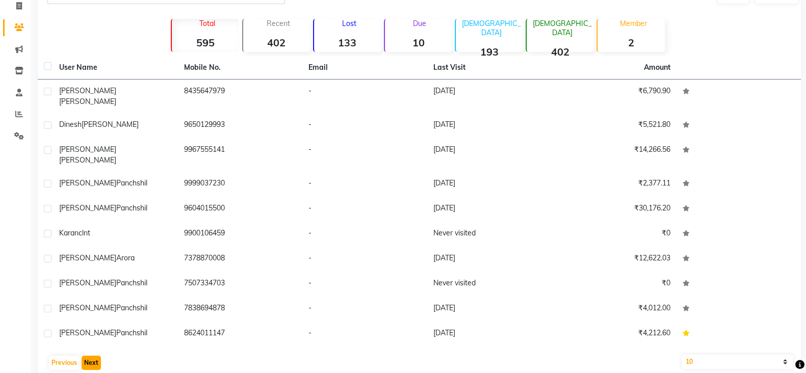
click at [93, 356] on button "Next" at bounding box center [91, 363] width 19 height 14
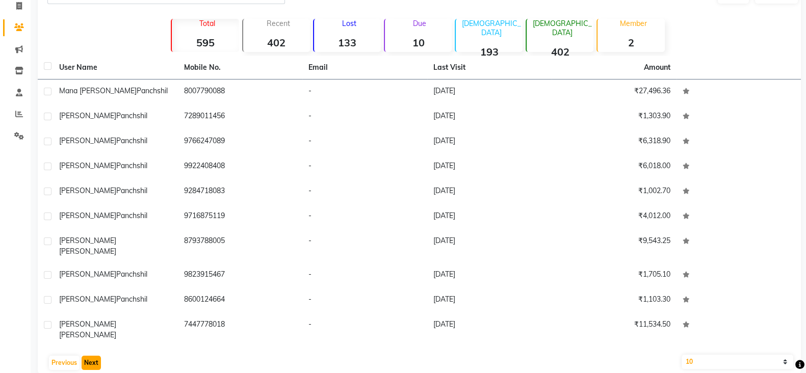
click at [93, 356] on button "Next" at bounding box center [91, 363] width 19 height 14
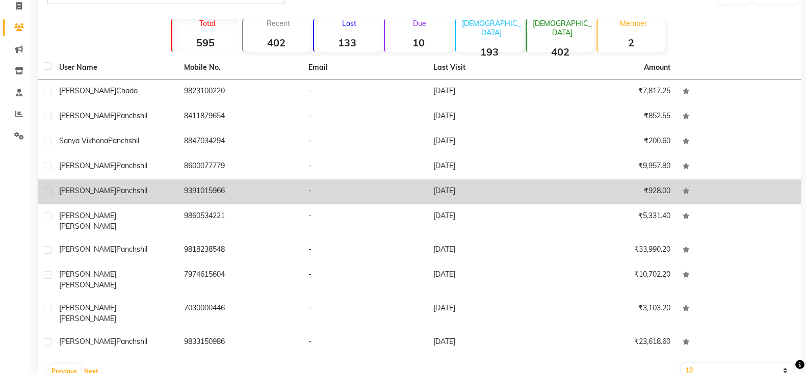
scroll to position [0, 0]
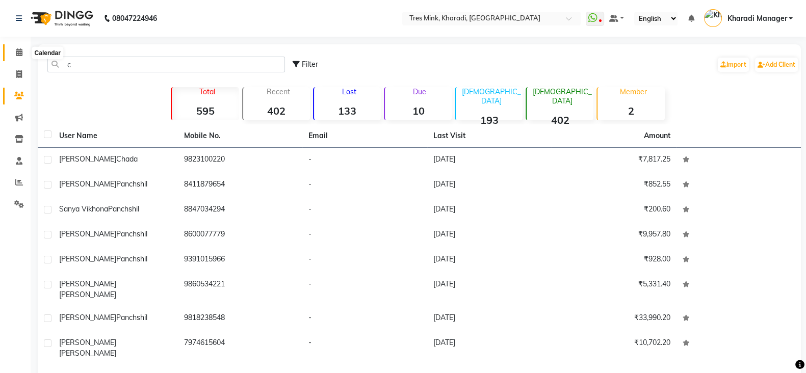
click at [19, 50] on icon at bounding box center [19, 52] width 7 height 8
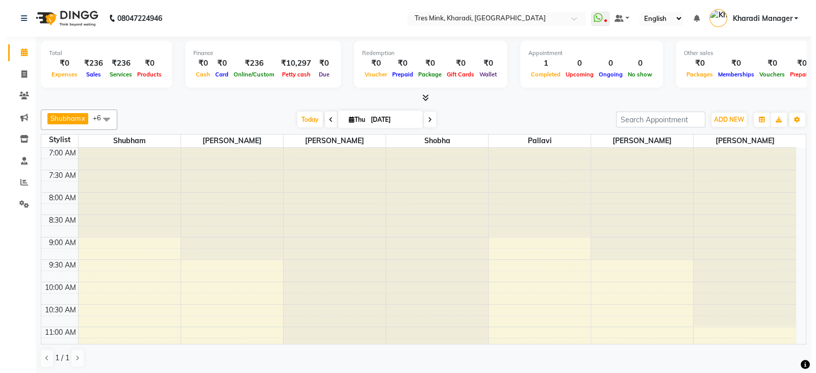
scroll to position [170, 0]
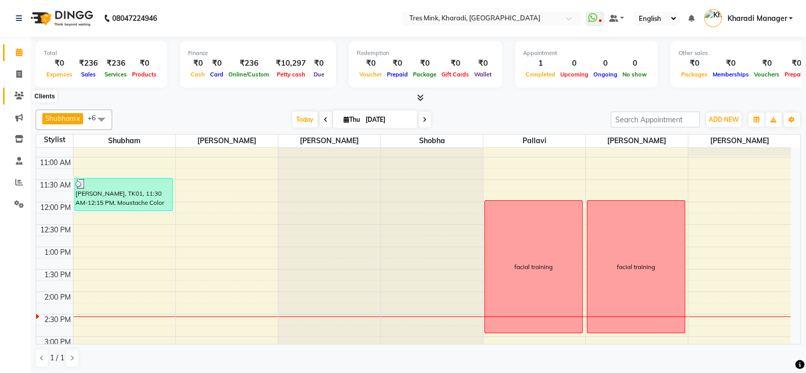
click at [17, 96] on icon at bounding box center [19, 96] width 10 height 8
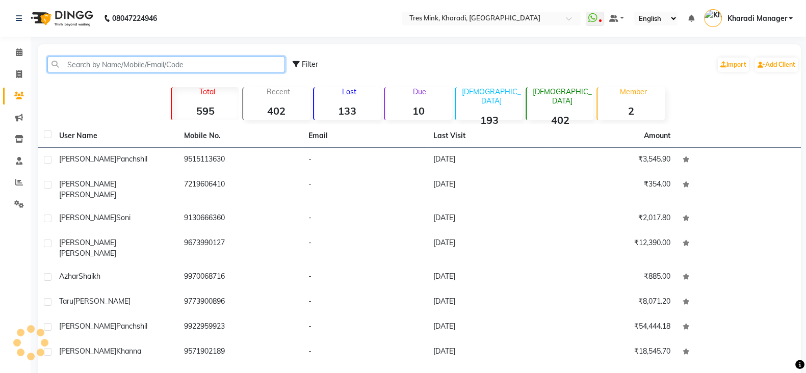
click at [86, 67] on input "text" at bounding box center [166, 65] width 238 height 16
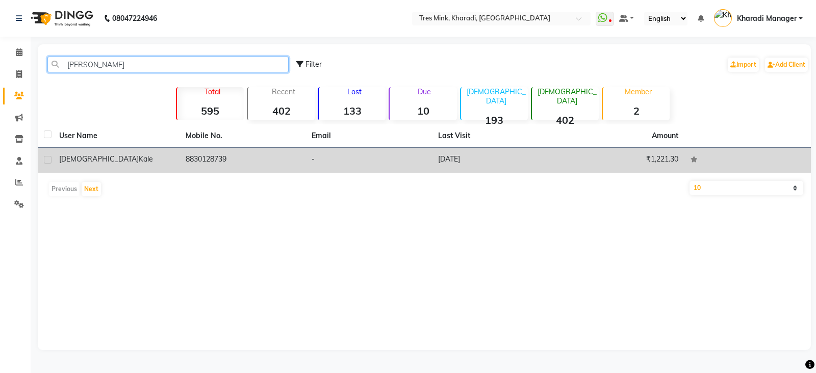
type input "vaidehi"
click at [177, 162] on td "Vaidehi Kale" at bounding box center [116, 160] width 126 height 25
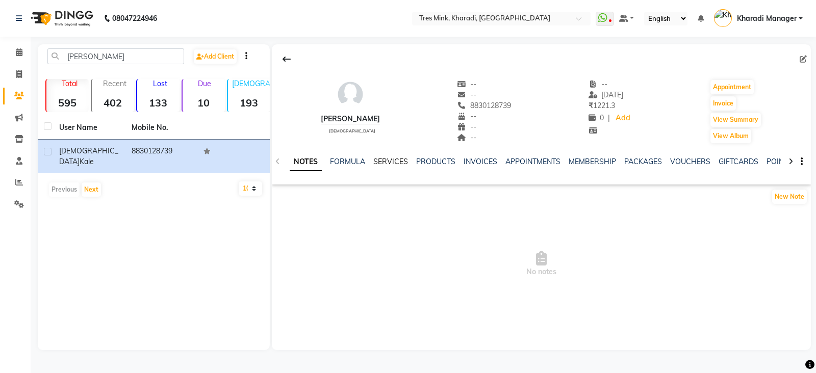
click at [385, 159] on link "SERVICES" at bounding box center [390, 161] width 35 height 9
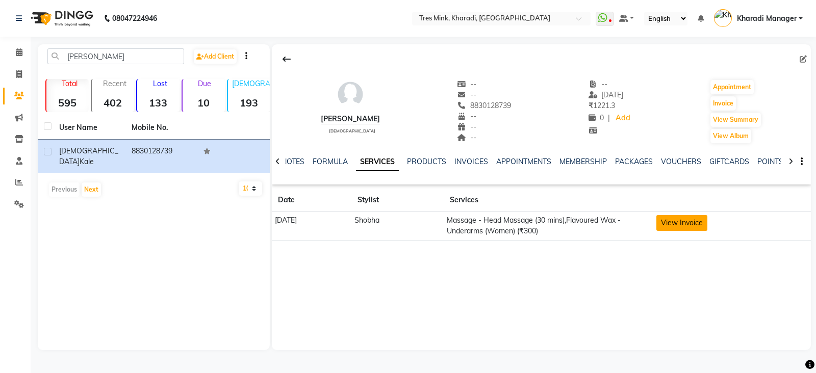
click at [697, 224] on button "View Invoice" at bounding box center [681, 223] width 51 height 16
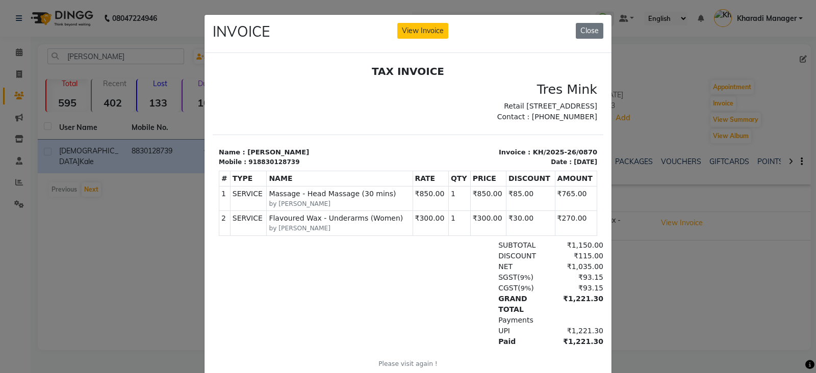
click at [637, 269] on ngb-modal-window "INVOICE View Invoice Close" at bounding box center [408, 186] width 816 height 373
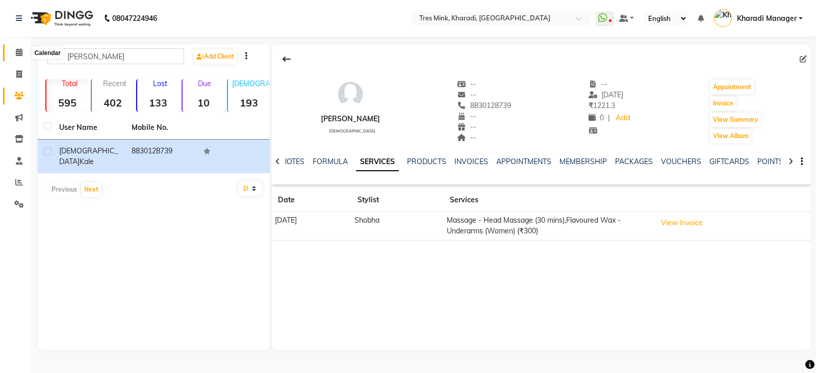
click at [20, 55] on icon at bounding box center [19, 52] width 7 height 8
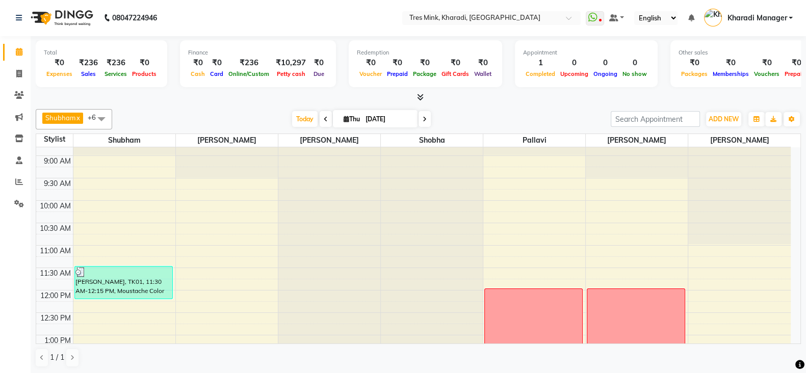
scroll to position [127, 0]
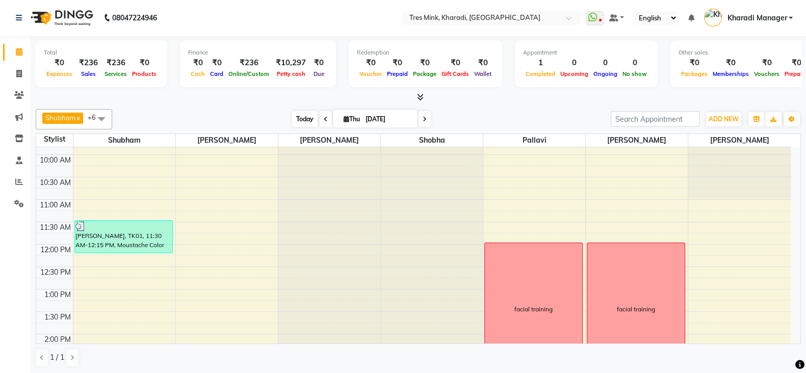
click at [308, 115] on span "Today" at bounding box center [304, 119] width 25 height 16
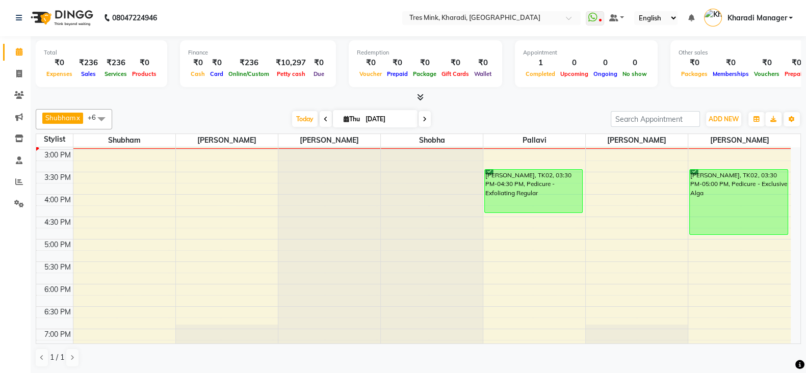
drag, startPoint x: 425, startPoint y: 113, endPoint x: 407, endPoint y: 114, distance: 17.9
click at [422, 113] on span at bounding box center [425, 119] width 12 height 16
type input "[DATE]"
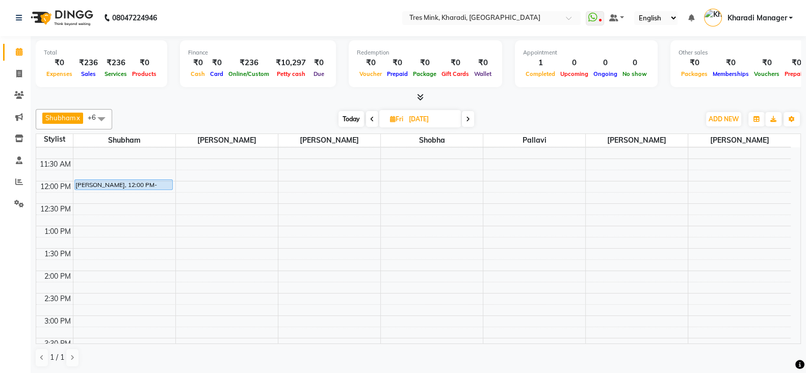
scroll to position [175, 0]
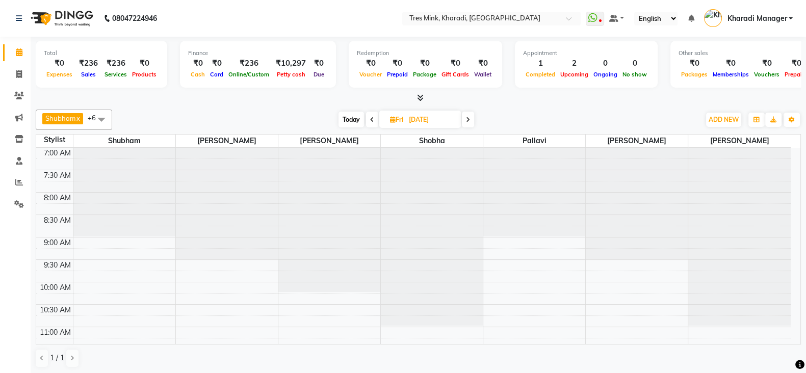
click at [349, 117] on span "Today" at bounding box center [351, 120] width 25 height 16
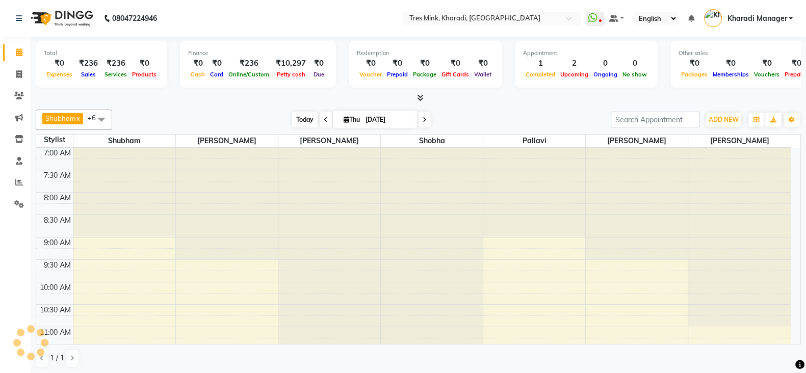
scroll to position [356, 0]
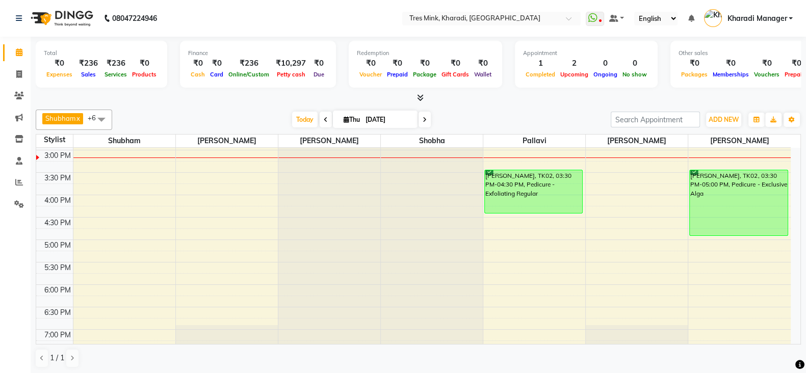
click at [422, 122] on span at bounding box center [425, 120] width 12 height 16
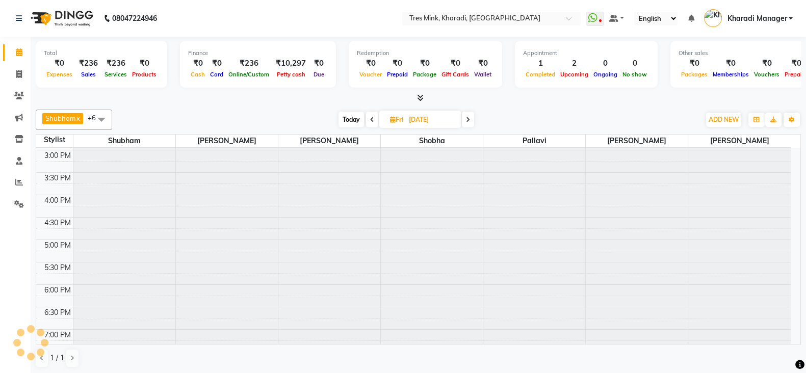
type input "[DATE]"
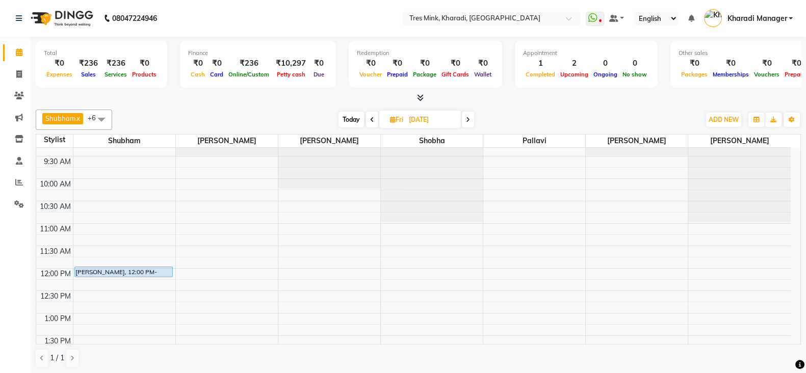
scroll to position [101, 0]
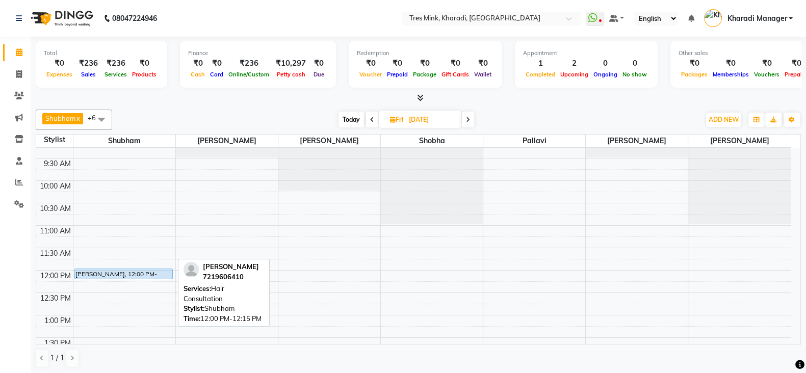
click at [89, 271] on div "[PERSON_NAME], 12:00 PM-12:15 PM, Hair Consultation" at bounding box center [123, 274] width 97 height 10
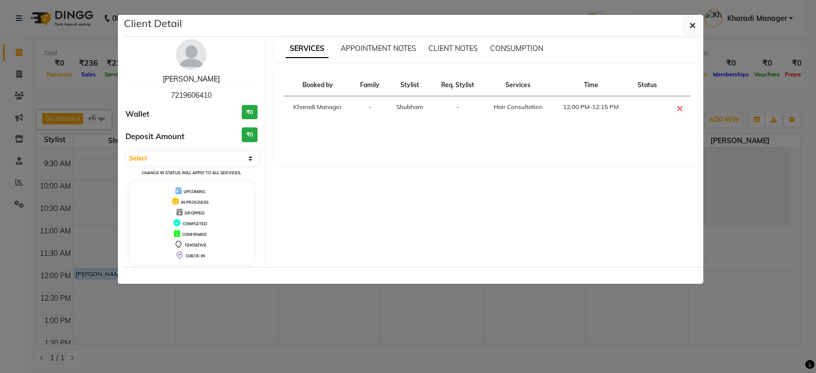
click at [187, 80] on link "[PERSON_NAME]" at bounding box center [191, 78] width 57 height 9
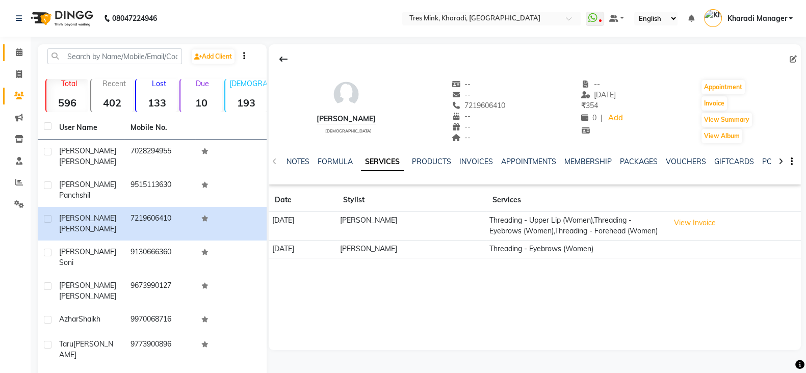
click at [22, 53] on span at bounding box center [19, 53] width 18 height 12
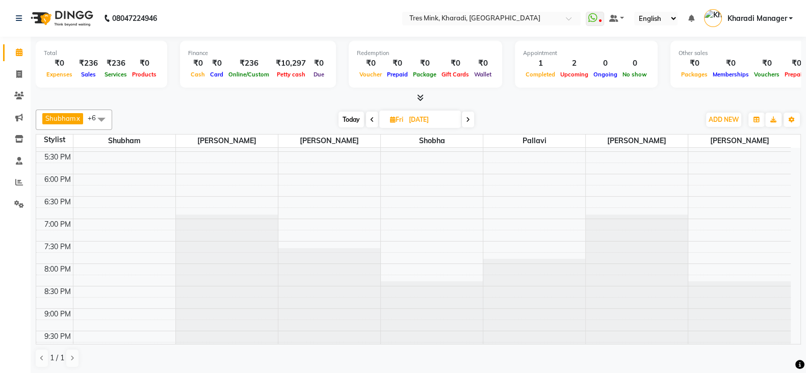
scroll to position [515, 0]
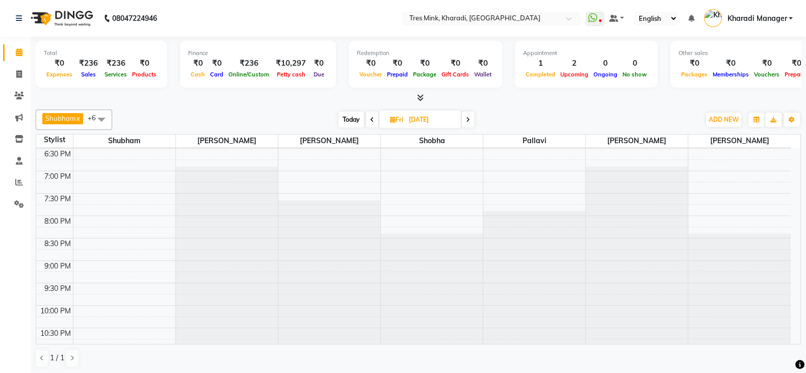
click at [470, 120] on span at bounding box center [468, 120] width 12 height 16
click at [466, 121] on span at bounding box center [469, 120] width 12 height 16
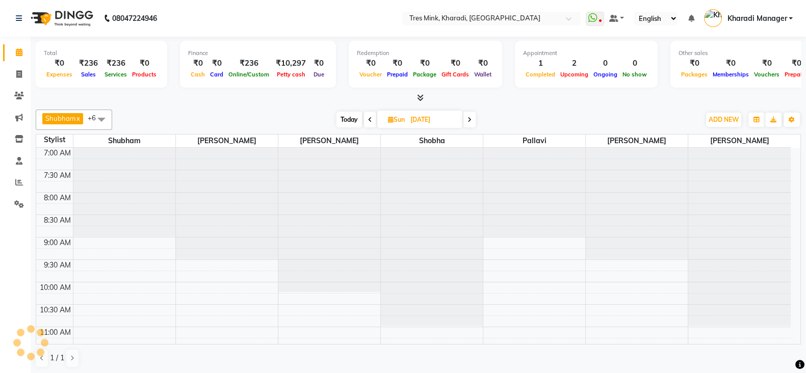
scroll to position [356, 0]
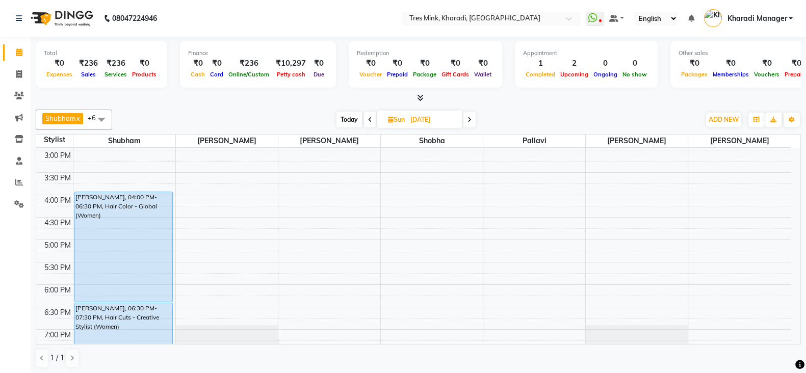
click at [354, 123] on span "Today" at bounding box center [348, 120] width 25 height 16
type input "[DATE]"
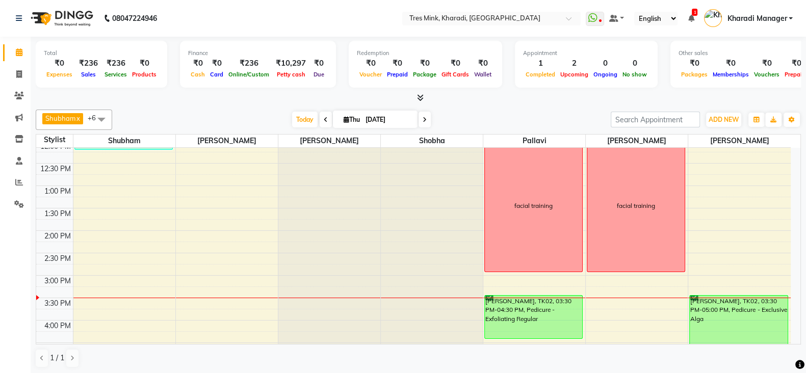
scroll to position [229, 0]
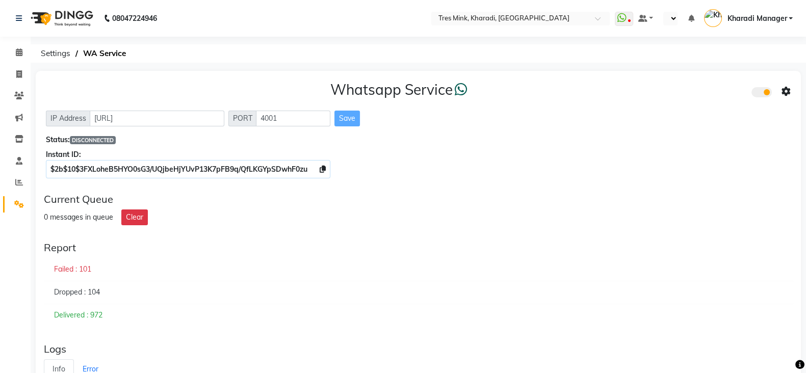
select select "en"
click at [602, 18] on span at bounding box center [595, 19] width 18 height 14
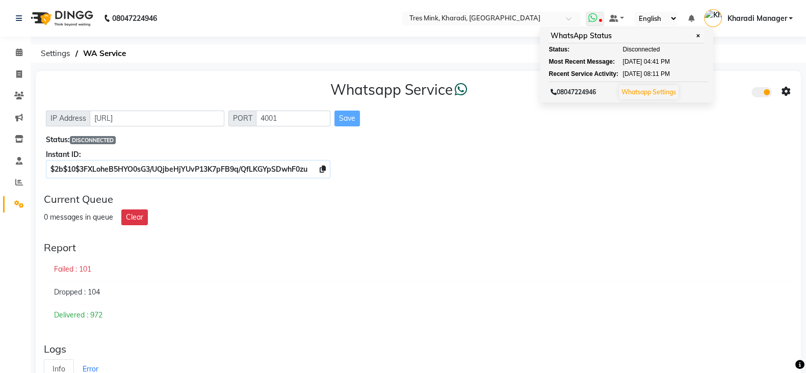
click at [602, 18] on span at bounding box center [595, 19] width 18 height 14
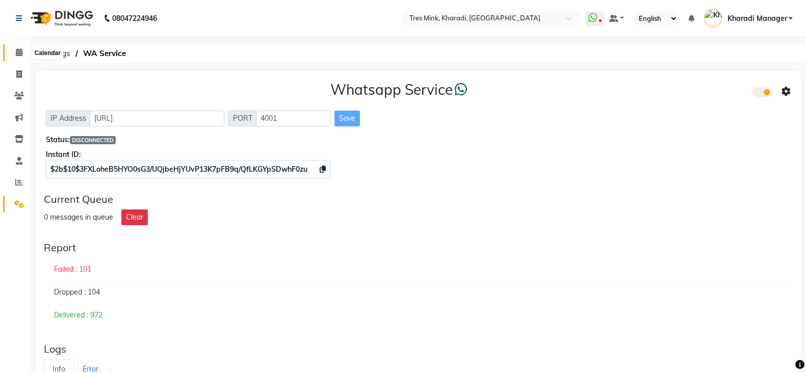
click at [24, 54] on span at bounding box center [19, 53] width 18 height 12
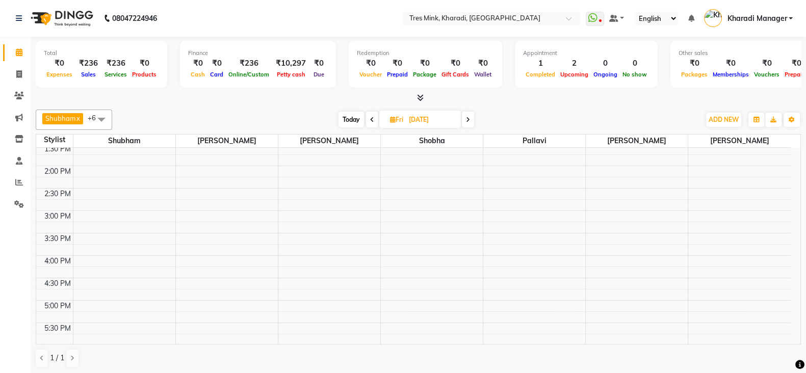
scroll to position [340, 0]
click at [350, 116] on span "Today" at bounding box center [351, 120] width 25 height 16
type input "[DATE]"
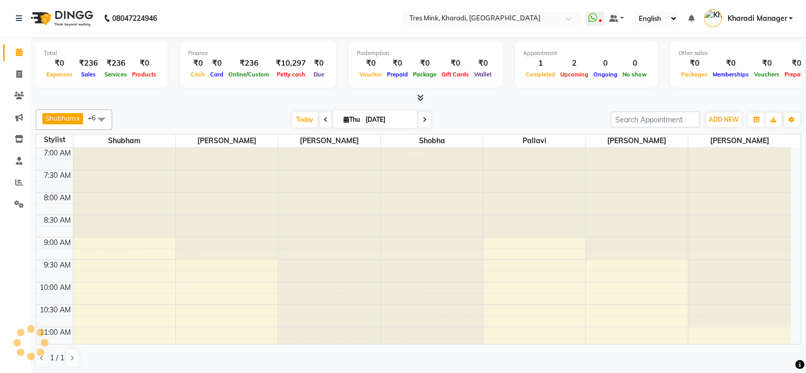
scroll to position [356, 0]
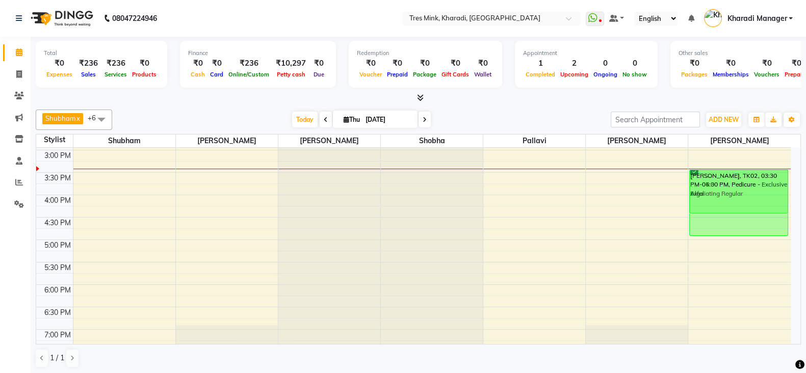
drag, startPoint x: 630, startPoint y: 179, endPoint x: 727, endPoint y: 182, distance: 96.9
click at [727, 182] on tr "Rahul Bhandari Panchshil, TK01, 11:30 AM-12:15 PM, Moustache Color facial train…" at bounding box center [413, 149] width 755 height 717
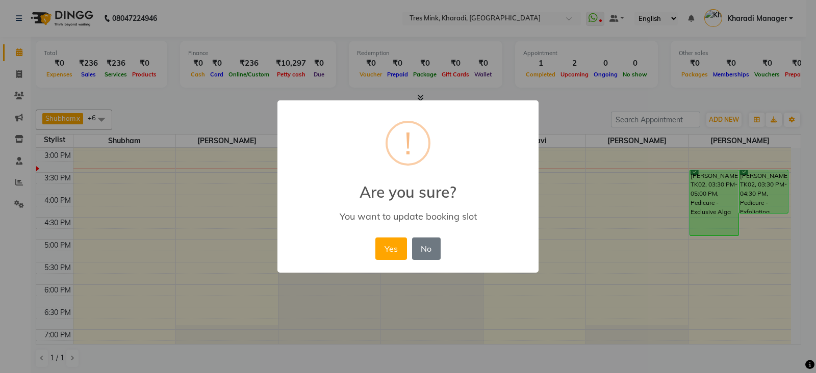
drag, startPoint x: 385, startPoint y: 248, endPoint x: 562, endPoint y: 193, distance: 185.8
click at [385, 248] on button "Yes" at bounding box center [390, 249] width 31 height 22
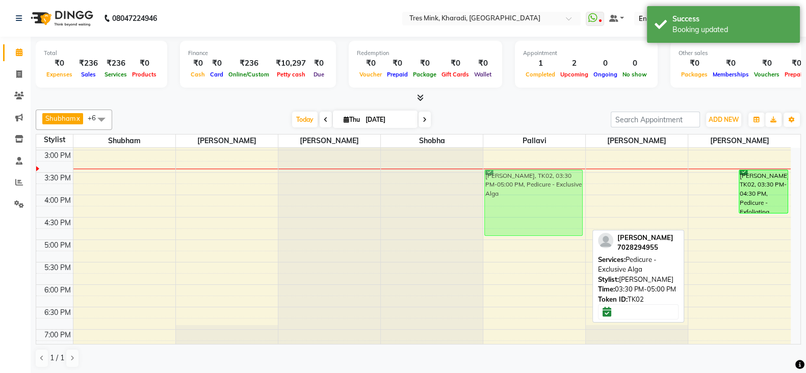
drag, startPoint x: 707, startPoint y: 190, endPoint x: 564, endPoint y: 189, distance: 142.8
click at [564, 189] on tr "Rahul Bhandari Panchshil, TK01, 11:30 AM-12:15 PM, Moustache Color facial train…" at bounding box center [413, 149] width 755 height 717
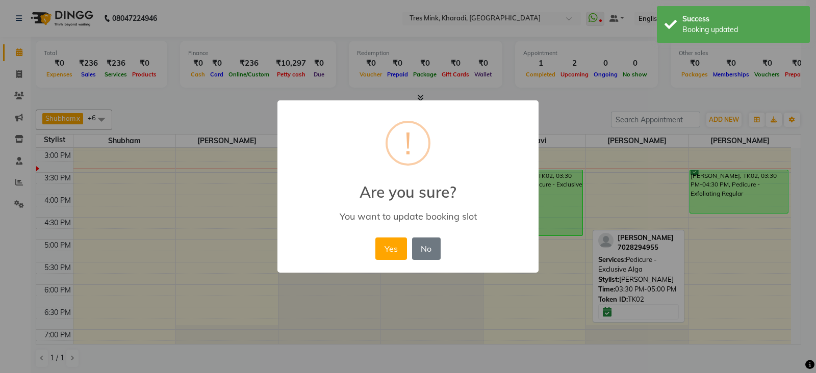
click at [398, 248] on button "Yes" at bounding box center [390, 249] width 31 height 22
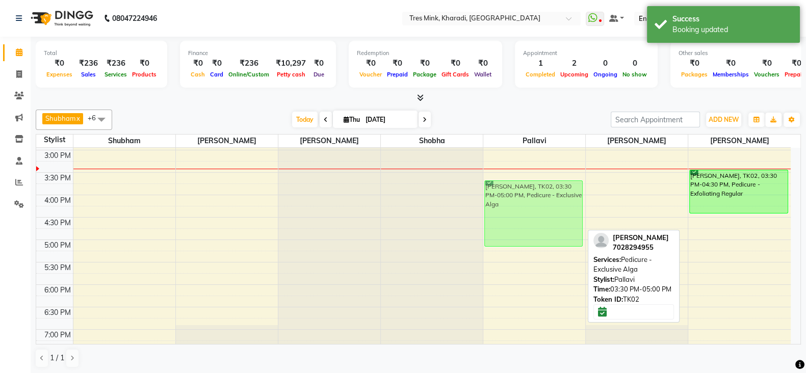
click at [517, 209] on div "facial training Anuja Mankar, TK02, 03:30 PM-05:00 PM, Pedicure - Exclusive Alg…" at bounding box center [534, 149] width 102 height 717
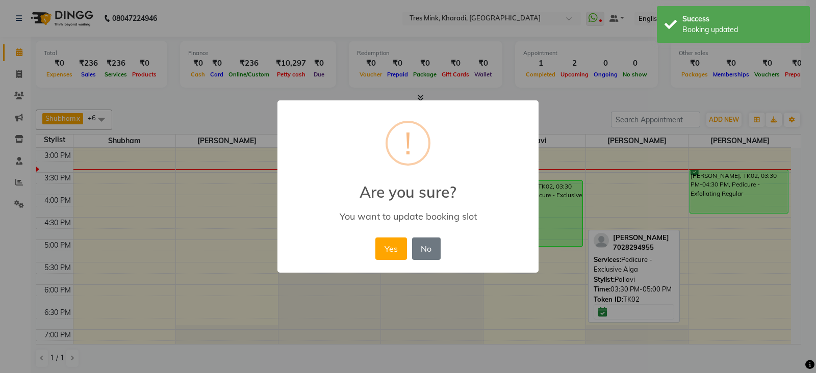
drag, startPoint x: 710, startPoint y: 185, endPoint x: 438, endPoint y: 242, distance: 277.6
click at [421, 244] on button "No" at bounding box center [426, 249] width 29 height 22
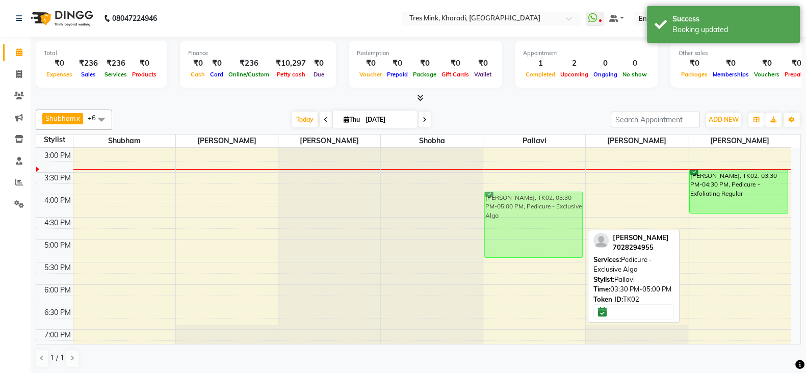
drag, startPoint x: 546, startPoint y: 200, endPoint x: 545, endPoint y: 211, distance: 10.2
click at [545, 211] on div "facial training Anuja Mankar, TK02, 03:30 PM-05:00 PM, Pedicure - Exclusive Alg…" at bounding box center [534, 149] width 102 height 717
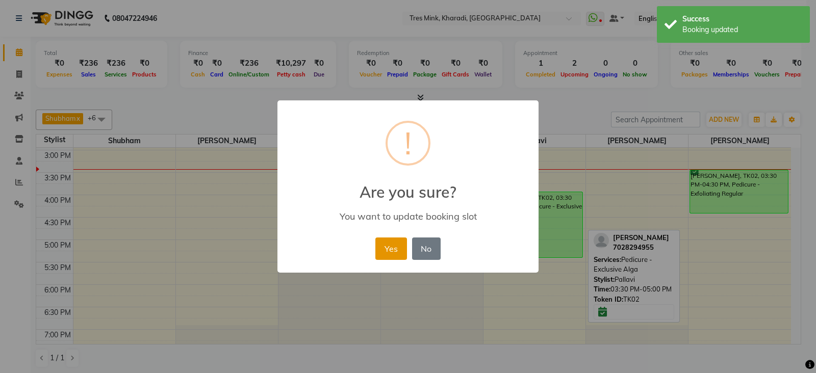
click at [385, 244] on button "Yes" at bounding box center [390, 249] width 31 height 22
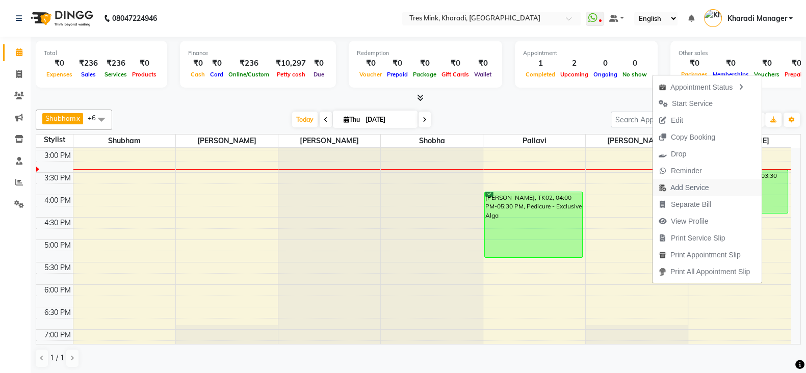
click at [681, 187] on span "Add Service" at bounding box center [689, 188] width 38 height 11
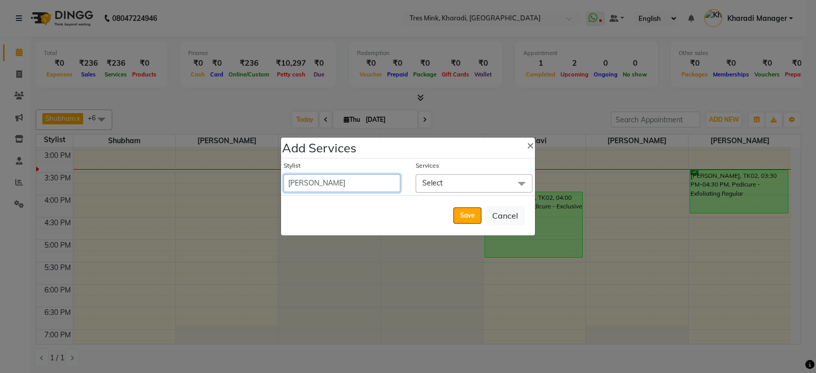
click at [345, 184] on select "Kanchan Nande Kharadi Manager Kishor (Ganesh) Mule Meghana Namita Nitesh Pallav…" at bounding box center [341, 183] width 117 height 18
select select "75012"
click at [283, 174] on select "Kanchan Nande Kharadi Manager Kishor (Ganesh) Mule Meghana Namita Nitesh Pallav…" at bounding box center [341, 183] width 117 height 18
select select "990"
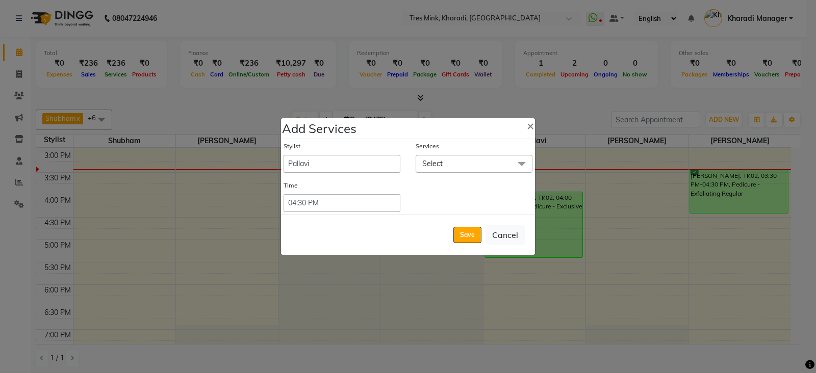
click at [446, 167] on span "Select" at bounding box center [474, 164] width 117 height 18
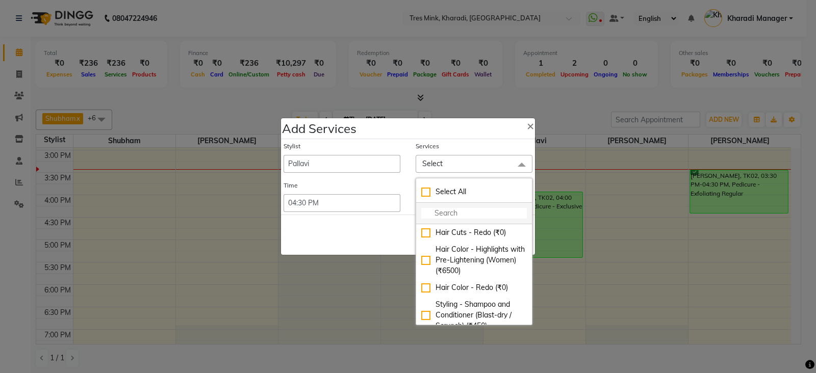
click at [438, 209] on input "multiselect-search" at bounding box center [474, 213] width 106 height 11
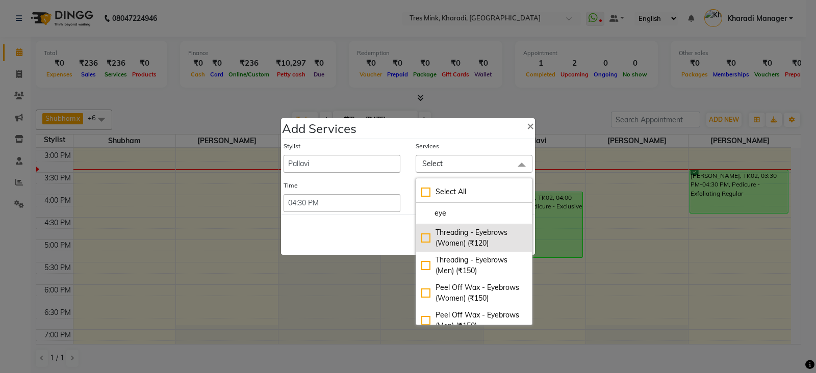
type input "eye"
click at [448, 230] on div "Threading - Eyebrows (Women) (₹120)" at bounding box center [474, 237] width 106 height 21
checkbox input "true"
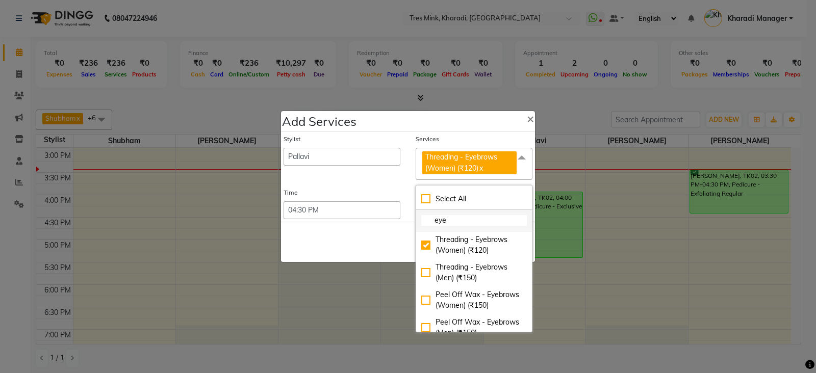
click at [436, 222] on input "eye" at bounding box center [474, 220] width 106 height 11
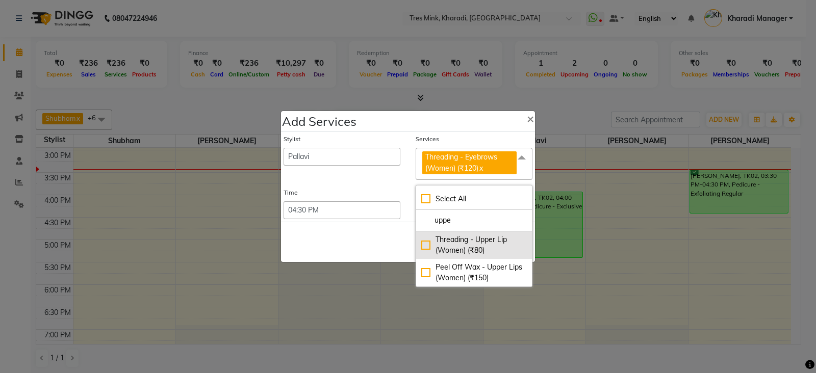
type input "uppe"
click at [436, 245] on div "Threading - Upper Lip (Women) (₹80)" at bounding box center [474, 245] width 106 height 21
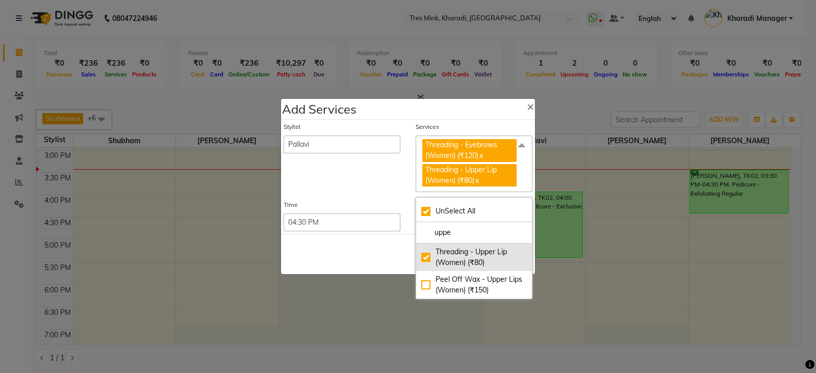
checkbox input "true"
click at [372, 242] on div "Save Cancel" at bounding box center [408, 254] width 254 height 40
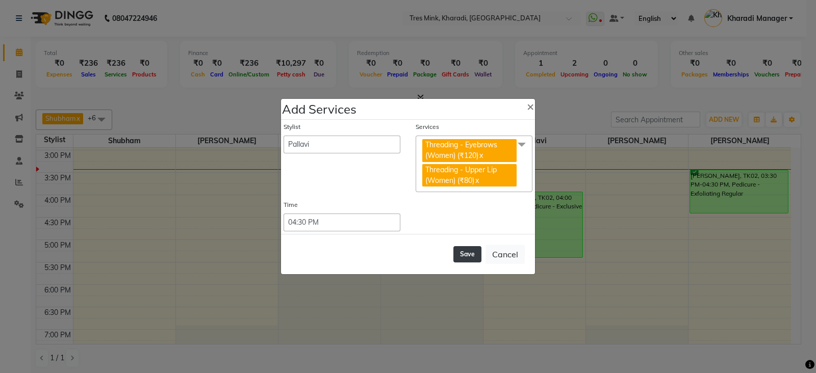
click at [456, 248] on button "Save" at bounding box center [467, 254] width 28 height 16
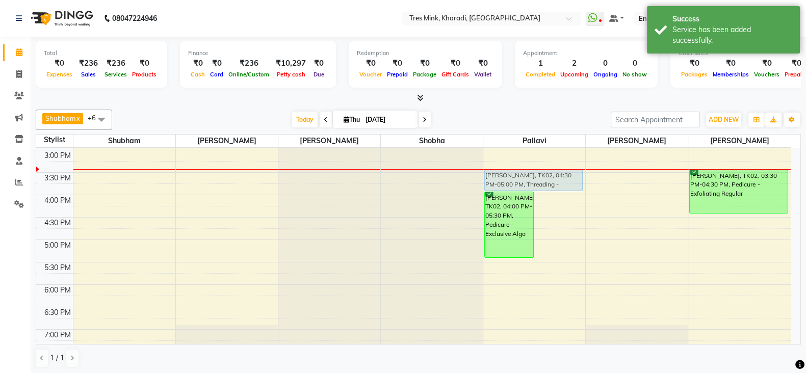
drag, startPoint x: 553, startPoint y: 222, endPoint x: 545, endPoint y: 176, distance: 47.2
click at [545, 176] on div "Anuja Mankar, TK02, 04:00 PM-05:30 PM, Pedicure - Exclusive Alga Anuja Mankar, …" at bounding box center [534, 149] width 102 height 717
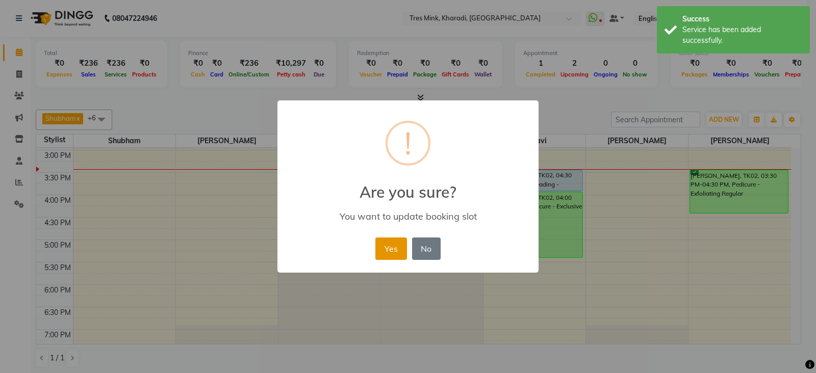
click at [389, 250] on button "Yes" at bounding box center [390, 249] width 31 height 22
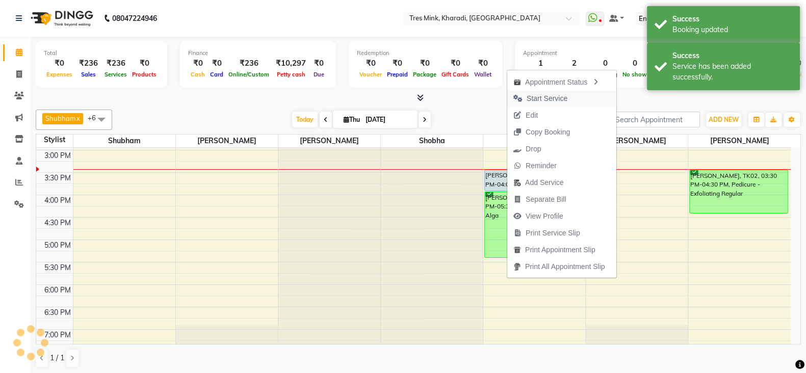
click at [539, 100] on span "Start Service" at bounding box center [547, 98] width 41 height 11
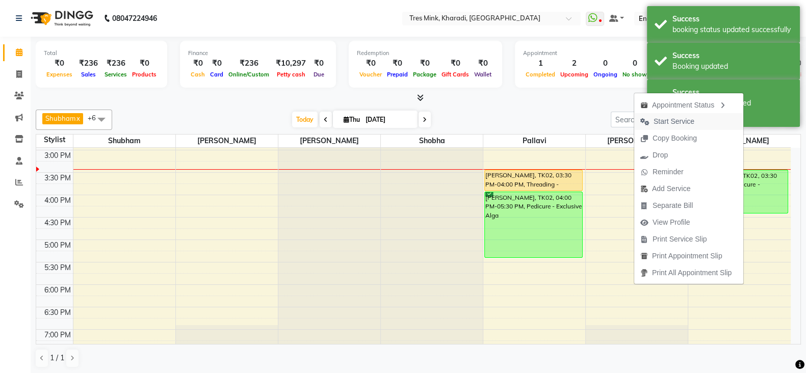
click at [680, 122] on span "Start Service" at bounding box center [674, 121] width 41 height 11
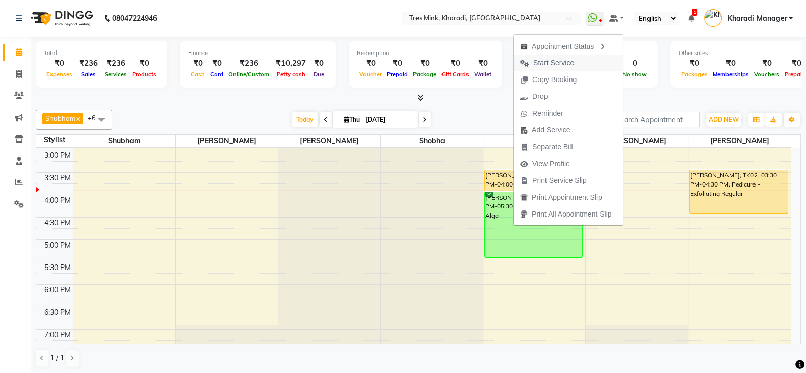
click at [554, 62] on span "Start Service" at bounding box center [553, 63] width 41 height 11
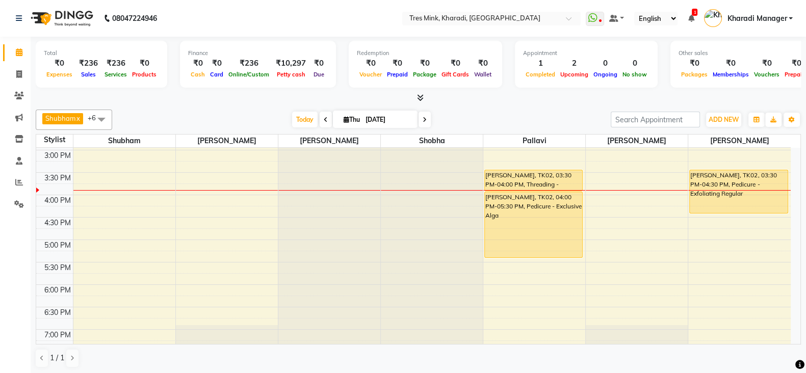
click at [217, 196] on div "7:00 AM 7:30 AM 8:00 AM 8:30 AM 9:00 AM 9:30 AM 10:00 AM 10:30 AM 11:00 AM 11:3…" at bounding box center [413, 149] width 755 height 717
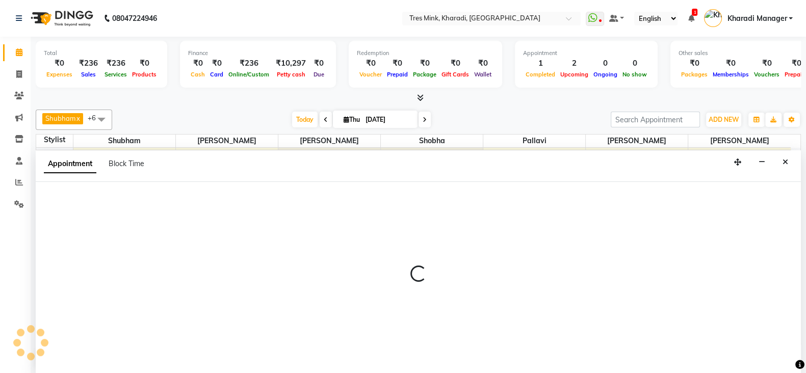
scroll to position [1, 0]
select select "89463"
select select "tentative"
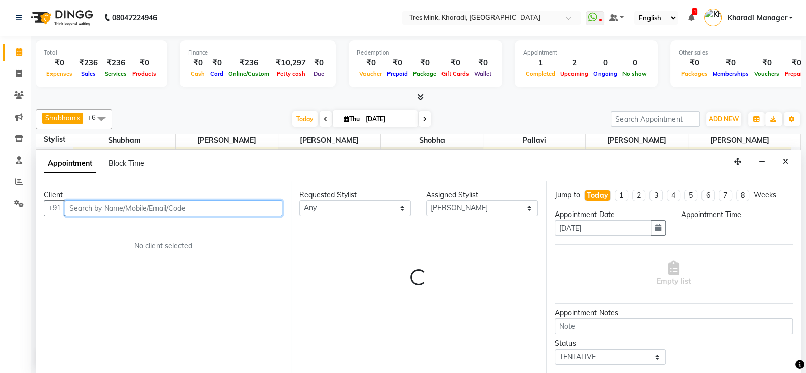
select select "960"
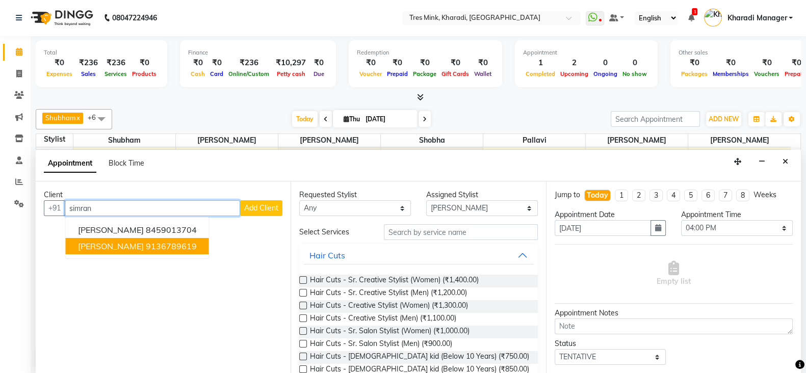
click at [82, 244] on span "[PERSON_NAME]" at bounding box center [111, 246] width 66 height 10
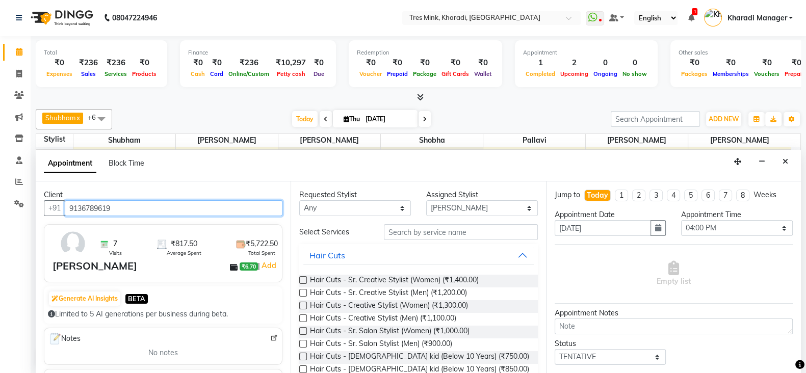
type input "9136789619"
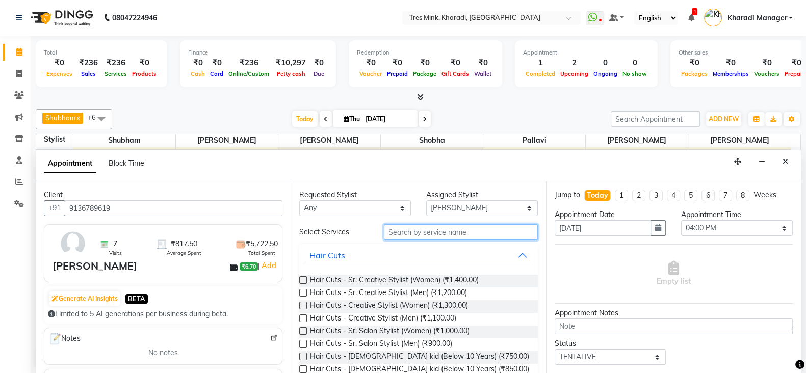
click at [403, 230] on input "text" at bounding box center [461, 232] width 154 height 16
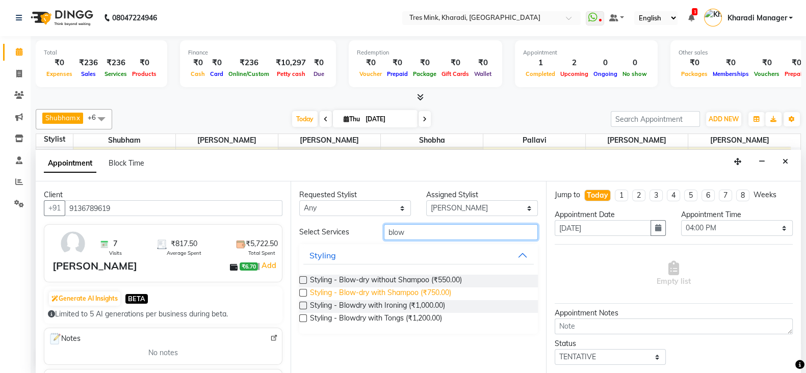
type input "blow"
click at [367, 288] on span "Styling - Blow-dry with Shampoo (₹750.00)" at bounding box center [380, 294] width 141 height 13
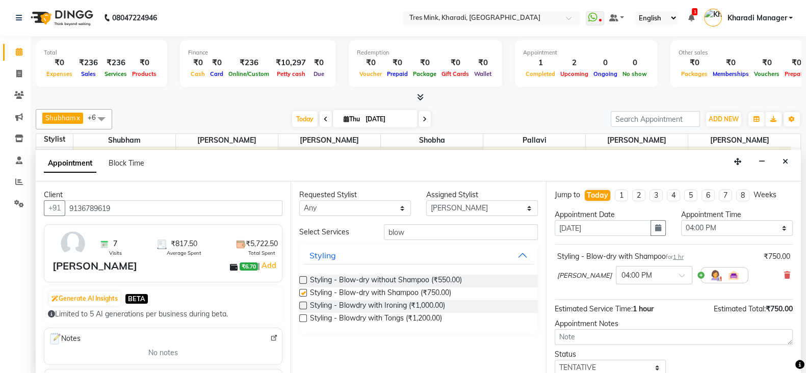
checkbox input "false"
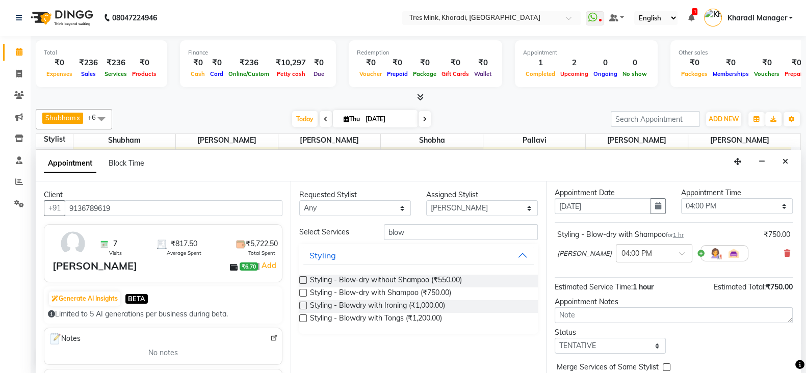
scroll to position [65, 0]
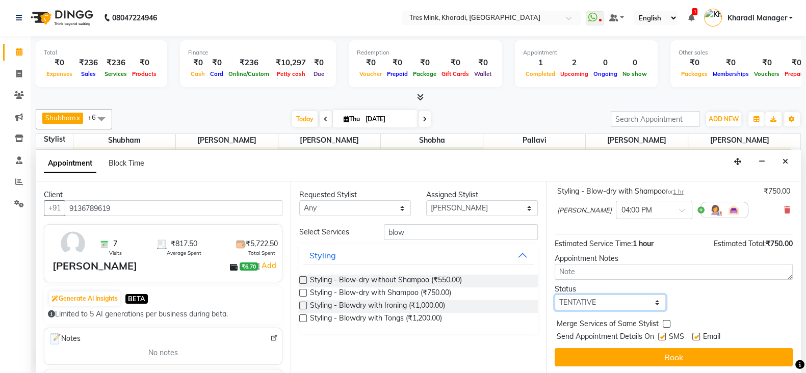
click at [612, 302] on select "Select TENTATIVE CONFIRM CHECK-IN UPCOMING" at bounding box center [611, 303] width 112 height 16
select select "confirm booking"
click at [555, 295] on select "Select TENTATIVE CONFIRM CHECK-IN UPCOMING" at bounding box center [611, 303] width 112 height 16
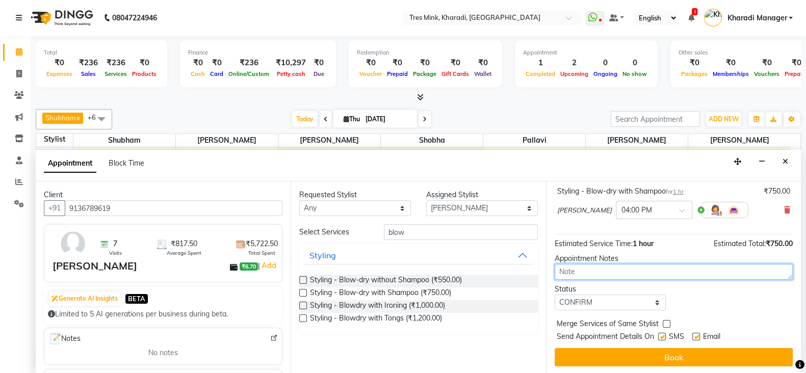
click at [585, 275] on textarea at bounding box center [674, 272] width 238 height 16
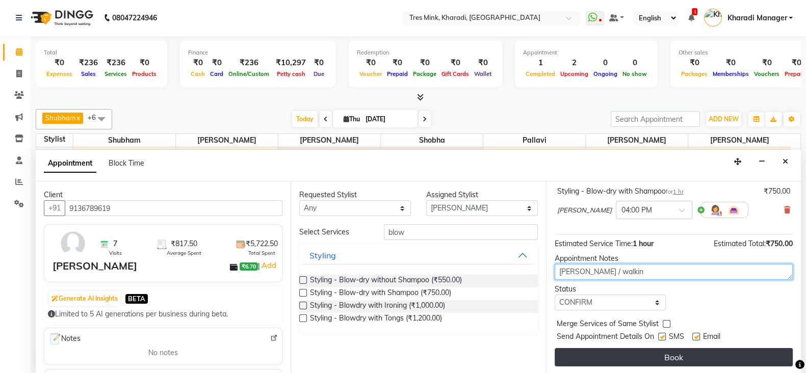
type textarea "meghana / walkin"
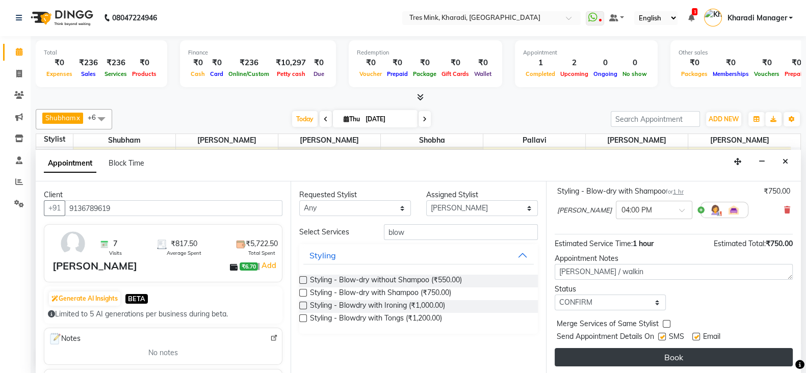
click at [625, 358] on button "Book" at bounding box center [674, 357] width 238 height 18
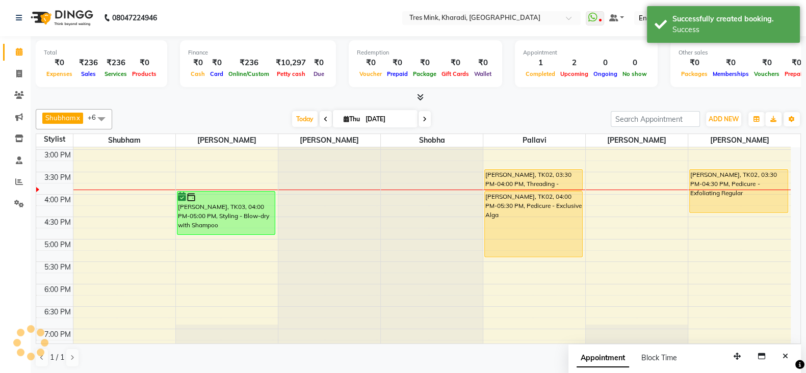
scroll to position [0, 0]
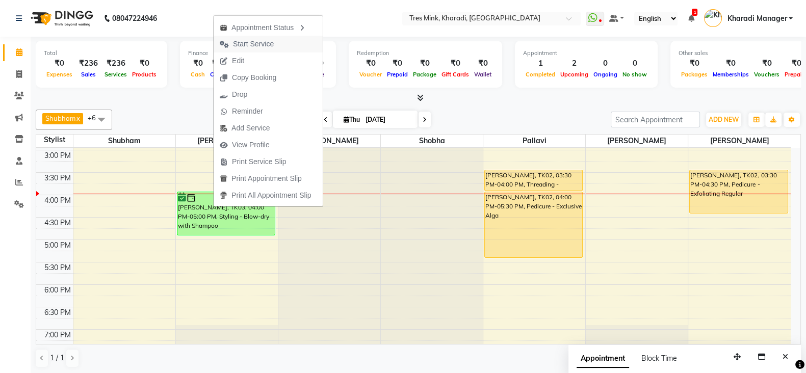
click at [249, 42] on span "Start Service" at bounding box center [253, 44] width 41 height 11
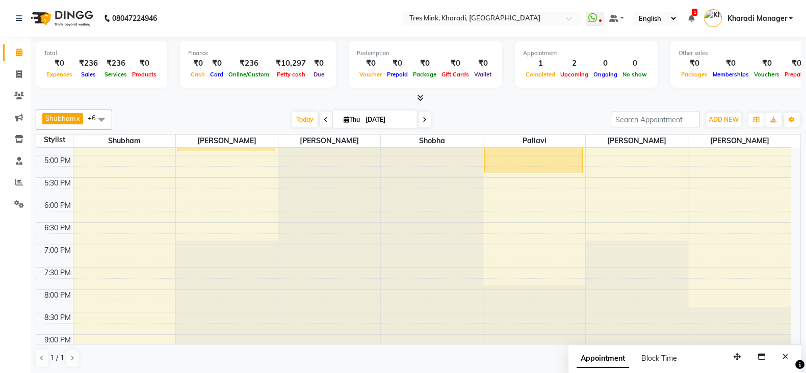
scroll to position [356, 0]
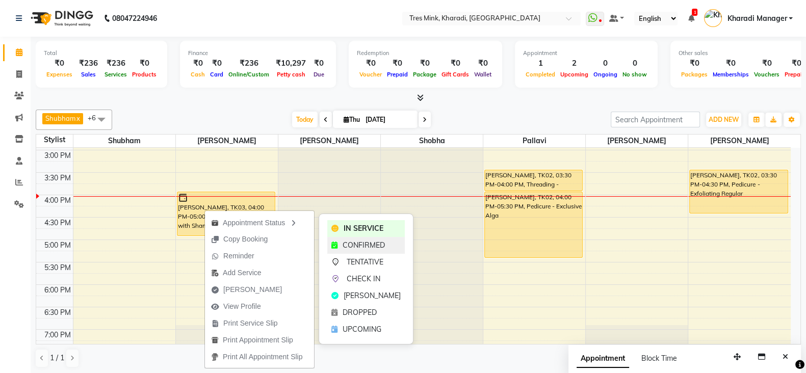
click at [339, 247] on div "CONFIRMED" at bounding box center [365, 245] width 77 height 17
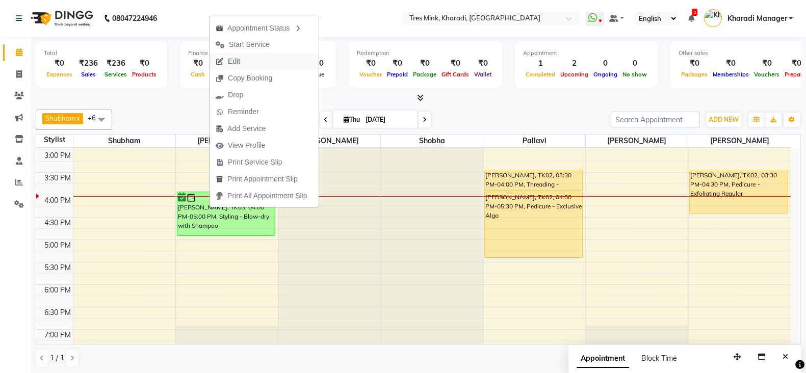
click at [236, 62] on span "Edit" at bounding box center [234, 61] width 12 height 11
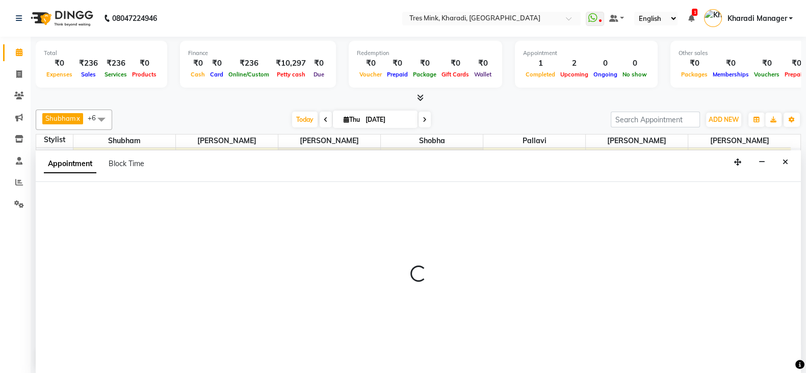
scroll to position [1, 0]
select select "tentative"
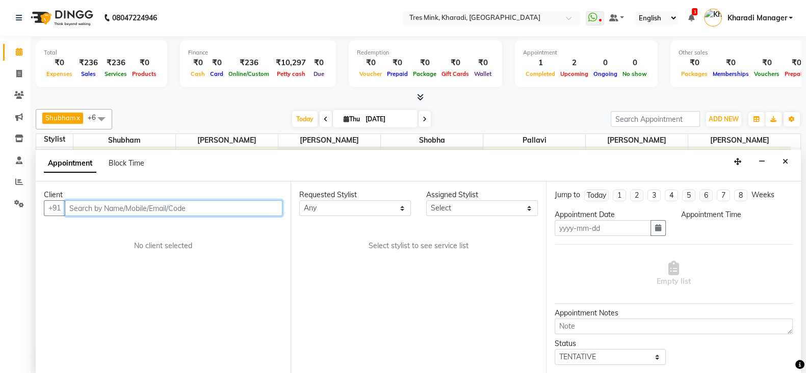
type input "[DATE]"
type textarea "meghana / walkin"
select select "confirm booking"
select select "89463"
select select "960"
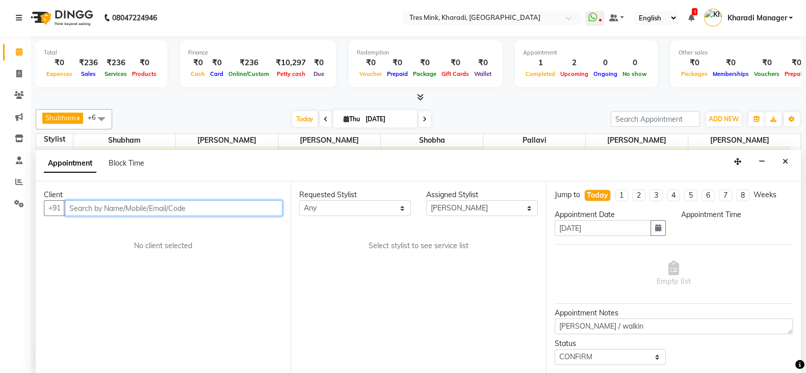
select select "4061"
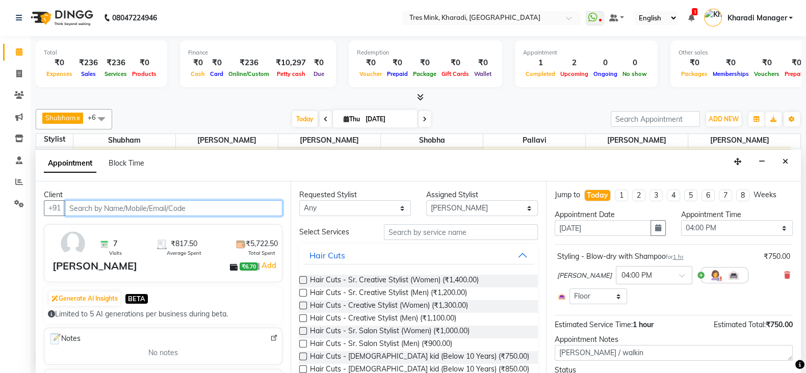
scroll to position [401, 0]
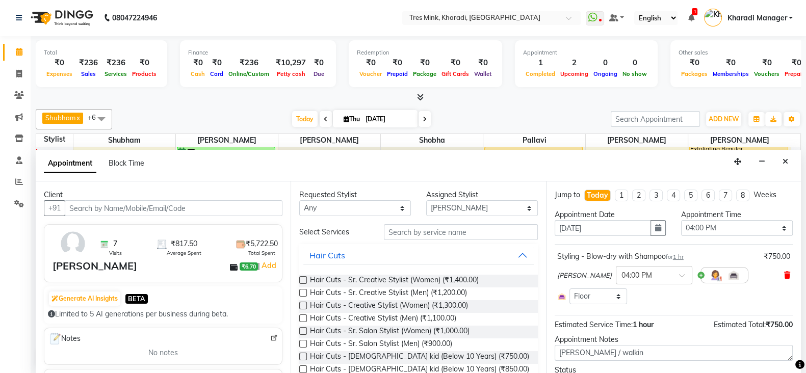
click at [784, 273] on icon at bounding box center [787, 275] width 6 height 7
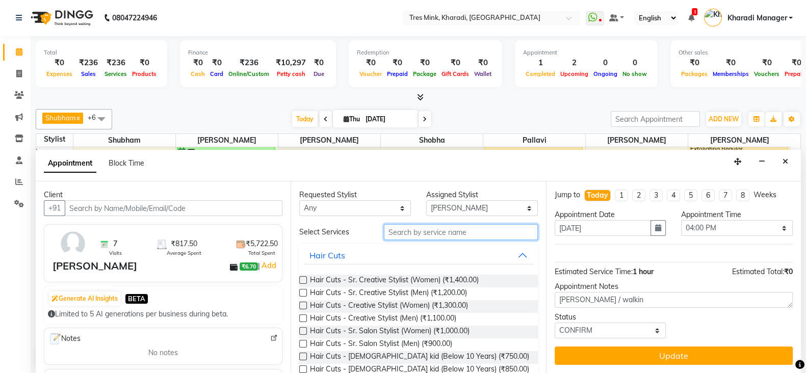
click at [414, 234] on input "text" at bounding box center [461, 232] width 154 height 16
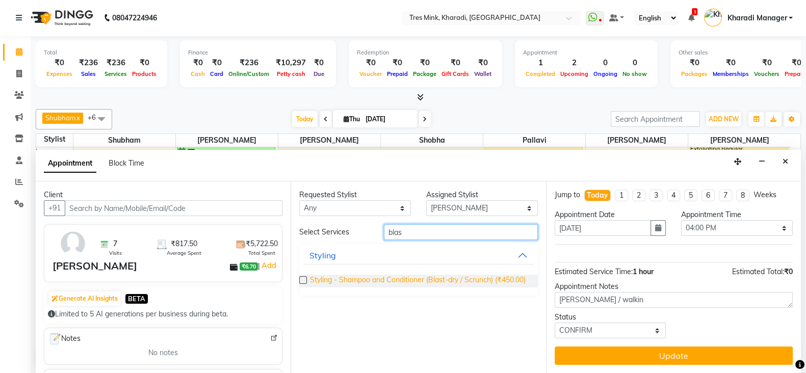
type input "blas"
click at [416, 287] on div "Styling - Shampoo and Conditioner (Blast-dry / Scrunch) (₹450.00)" at bounding box center [418, 281] width 238 height 29
click at [479, 276] on span "Styling - Shampoo and Conditioner (Blast-dry / Scrunch) (₹450.00)" at bounding box center [418, 281] width 216 height 13
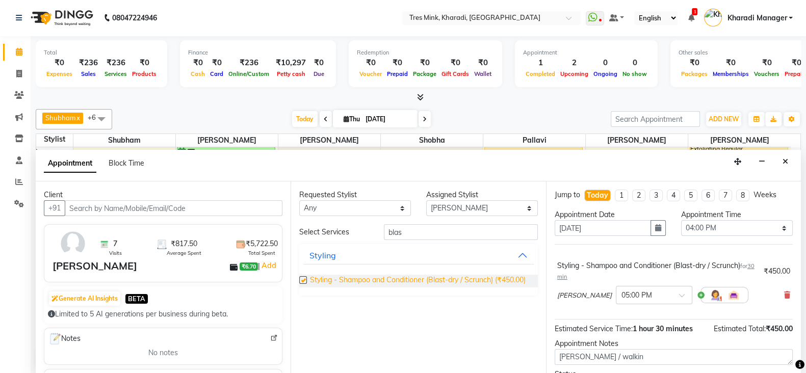
checkbox input "false"
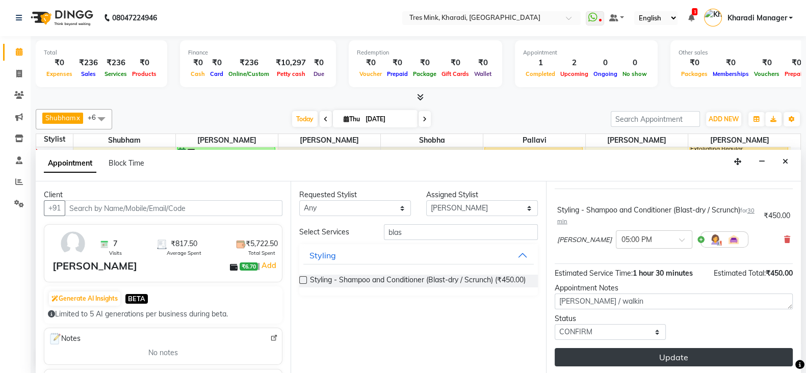
click at [624, 356] on button "Update" at bounding box center [674, 357] width 238 height 18
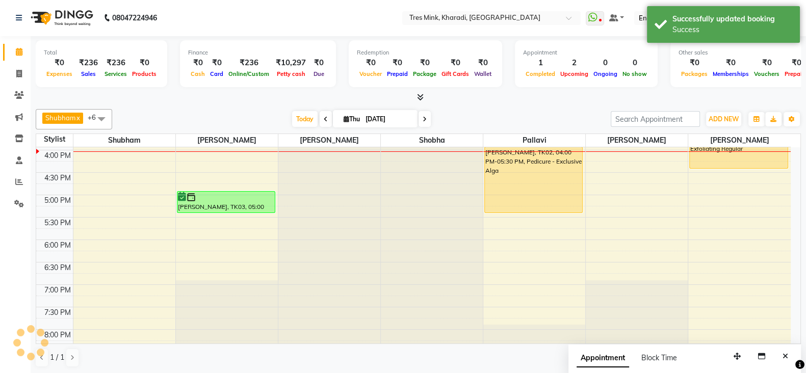
scroll to position [0, 0]
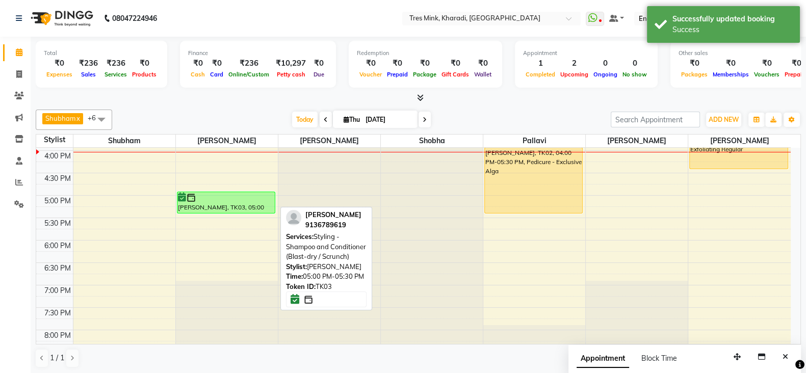
click at [213, 204] on div "Simran Hans, TK03, 05:00 PM-05:30 PM, Styling - Shampoo and Conditioner (Blast-…" at bounding box center [227, 105] width 102 height 717
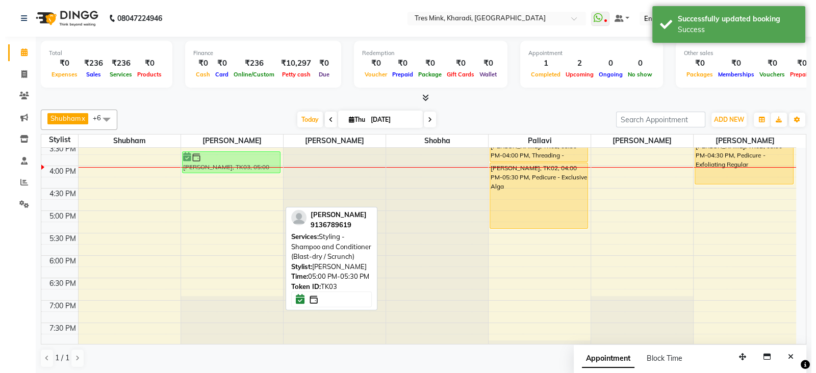
scroll to position [374, 0]
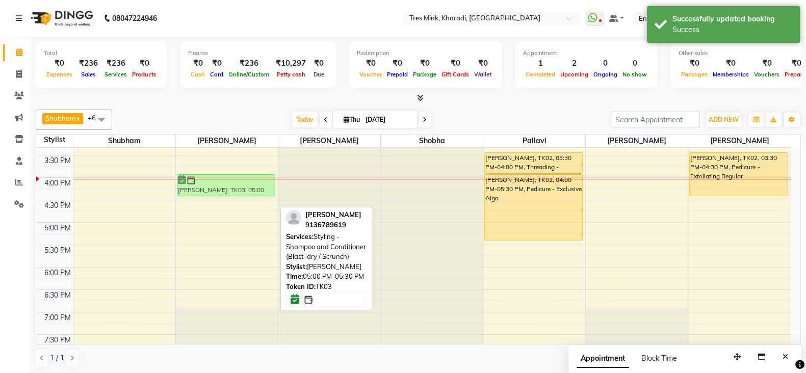
drag, startPoint x: 217, startPoint y: 198, endPoint x: 223, endPoint y: 180, distance: 18.4
click at [223, 180] on div "Simran Hans, TK03, 05:00 PM-05:30 PM, Styling - Shampoo and Conditioner (Blast-…" at bounding box center [227, 132] width 102 height 717
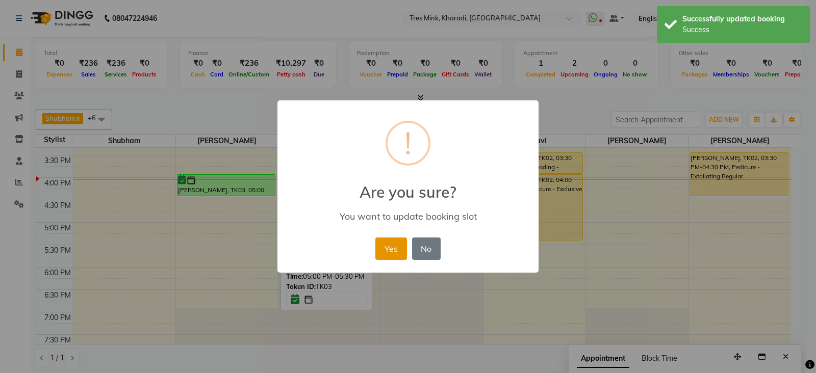
click at [390, 250] on button "Yes" at bounding box center [390, 249] width 31 height 22
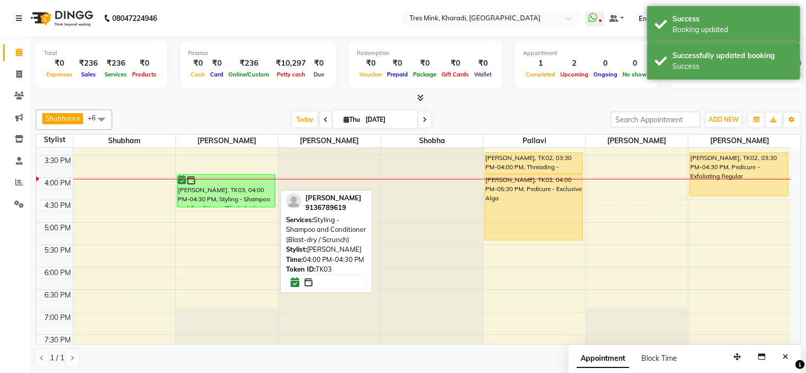
click at [234, 197] on div "Simran Hans, TK03, 04:00 PM-04:30 PM, Styling - Shampoo and Conditioner (Blast-…" at bounding box center [227, 132] width 102 height 717
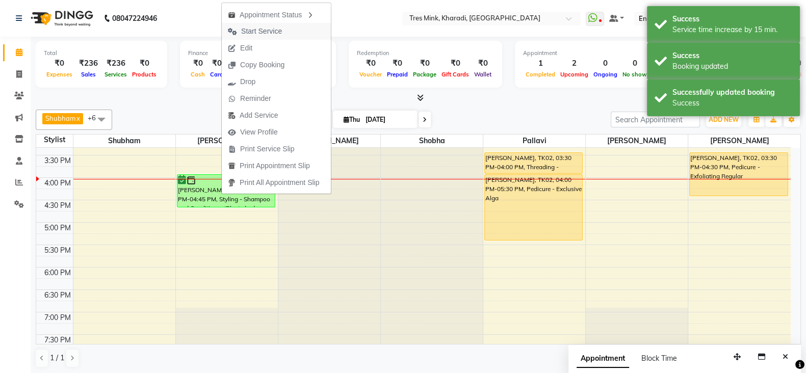
click at [259, 34] on span "Start Service" at bounding box center [261, 31] width 41 height 11
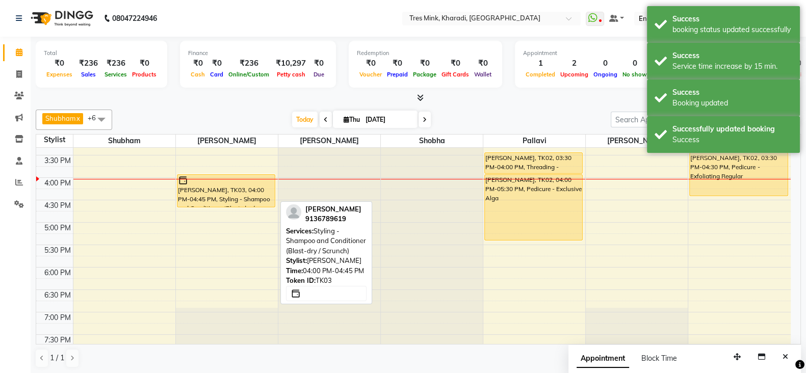
click at [232, 183] on div at bounding box center [226, 180] width 96 height 10
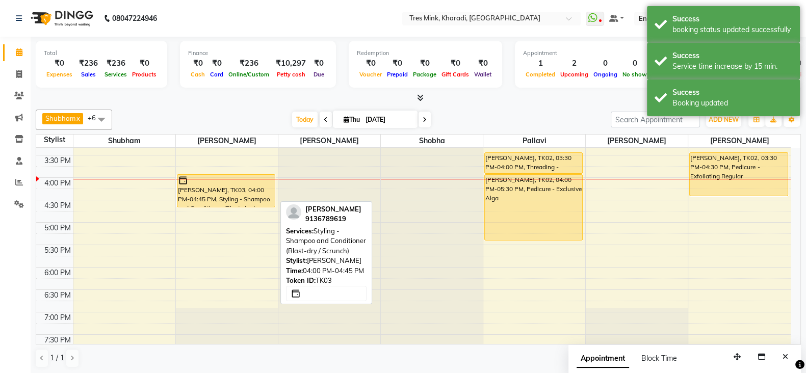
click at [228, 196] on div "[PERSON_NAME], TK03, 04:00 PM-04:45 PM, Styling - Shampoo and Conditioner (Blas…" at bounding box center [225, 191] width 97 height 32
select select "1"
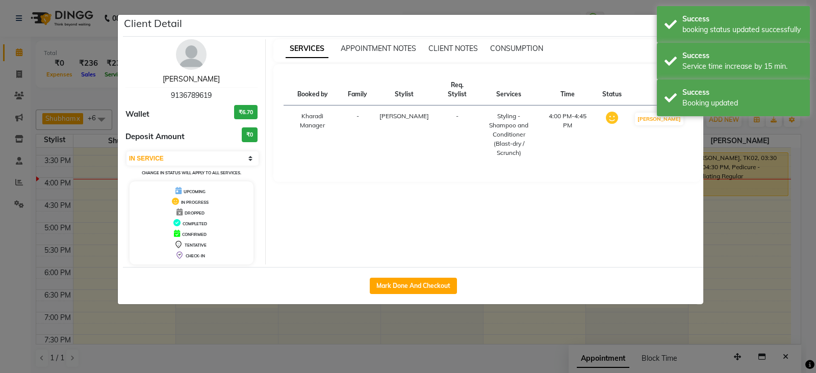
click at [199, 82] on link "[PERSON_NAME]" at bounding box center [191, 78] width 57 height 9
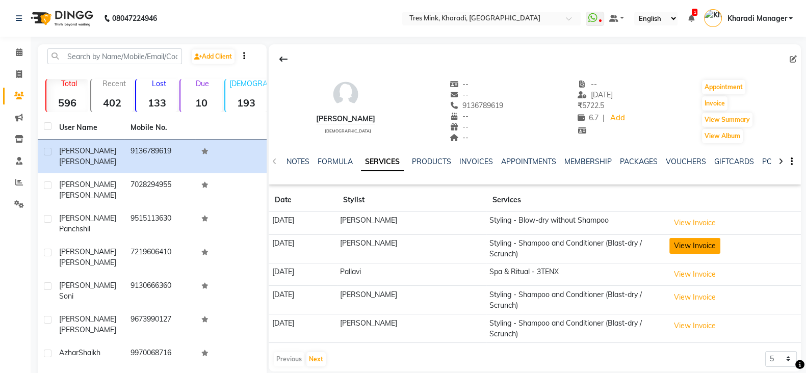
click at [686, 248] on button "View Invoice" at bounding box center [694, 246] width 51 height 16
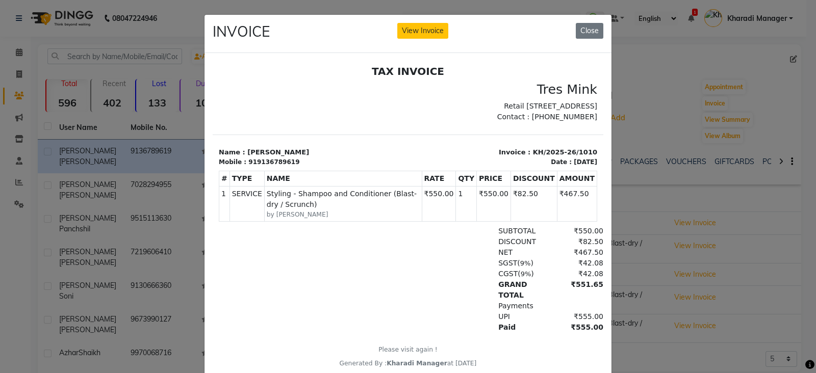
click at [635, 297] on ngb-modal-window "INVOICE View Invoice Close" at bounding box center [408, 186] width 816 height 373
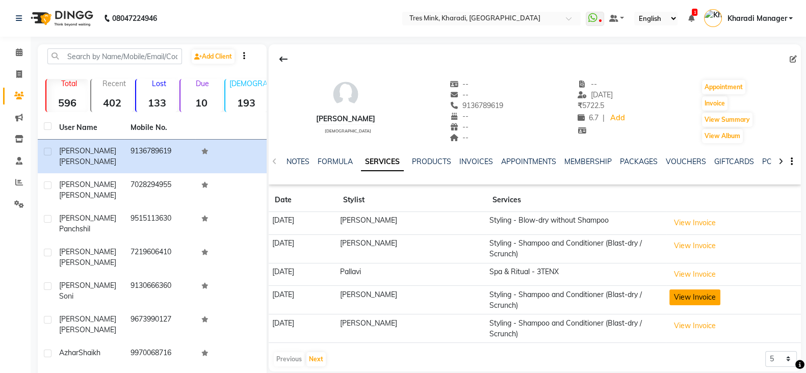
click at [702, 298] on button "View Invoice" at bounding box center [694, 298] width 51 height 16
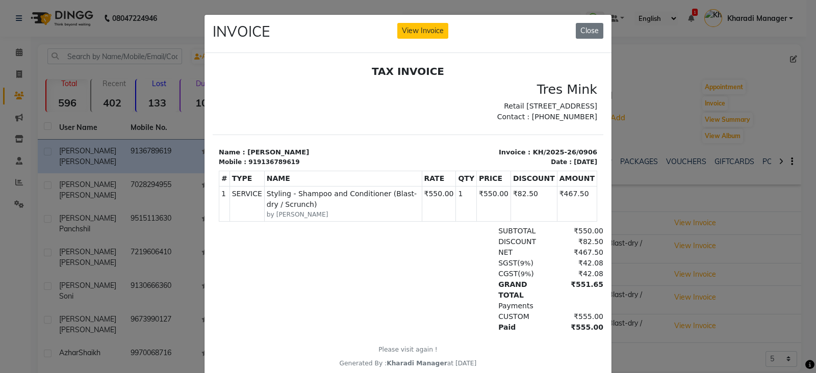
click at [625, 314] on ngb-modal-window "INVOICE View Invoice Close" at bounding box center [408, 186] width 816 height 373
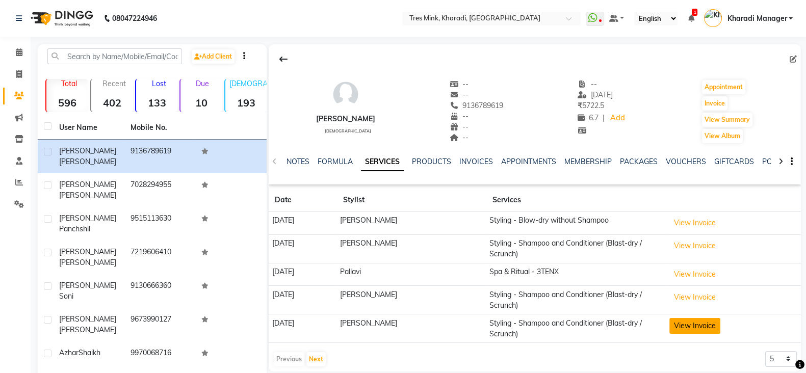
click at [689, 324] on button "View Invoice" at bounding box center [694, 326] width 51 height 16
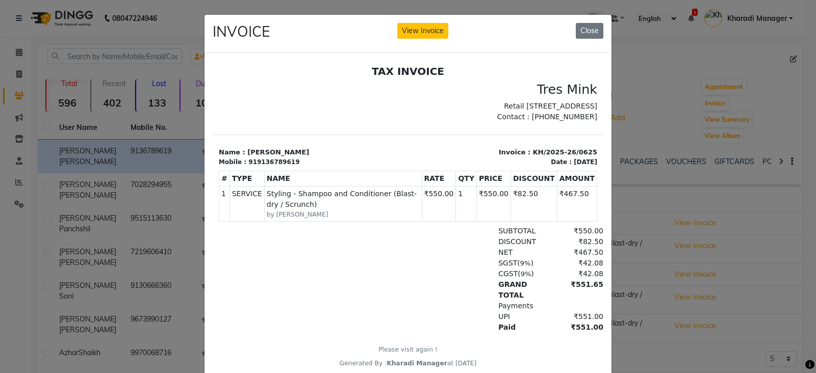
click at [650, 343] on ngb-modal-window "INVOICE View Invoice Close" at bounding box center [408, 186] width 816 height 373
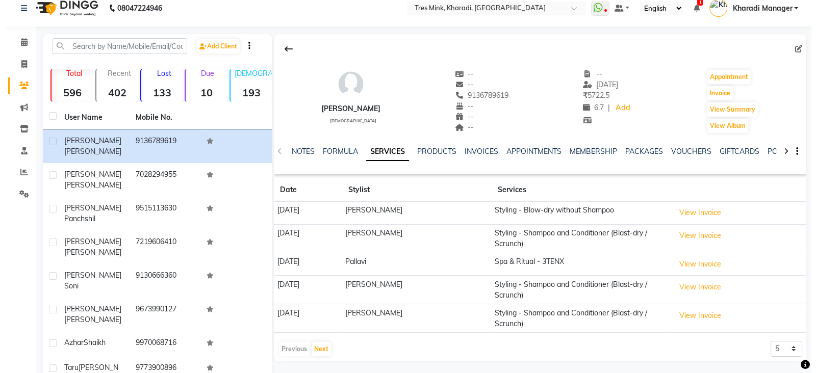
scroll to position [42, 0]
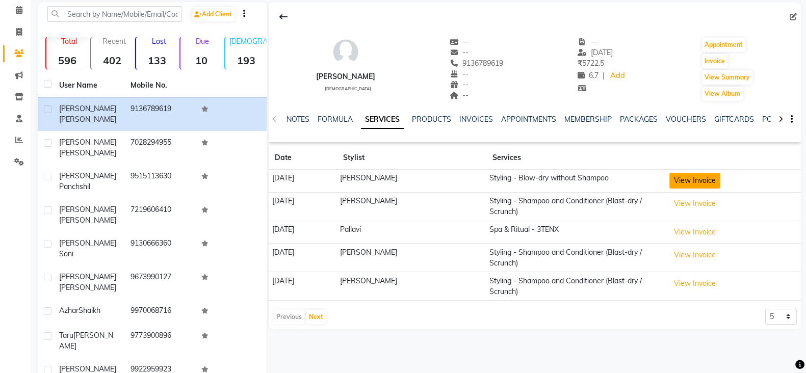
click at [690, 180] on button "View Invoice" at bounding box center [694, 181] width 51 height 16
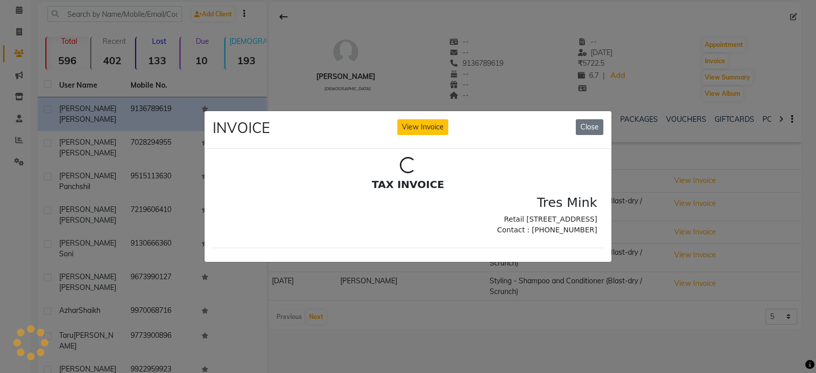
scroll to position [0, 0]
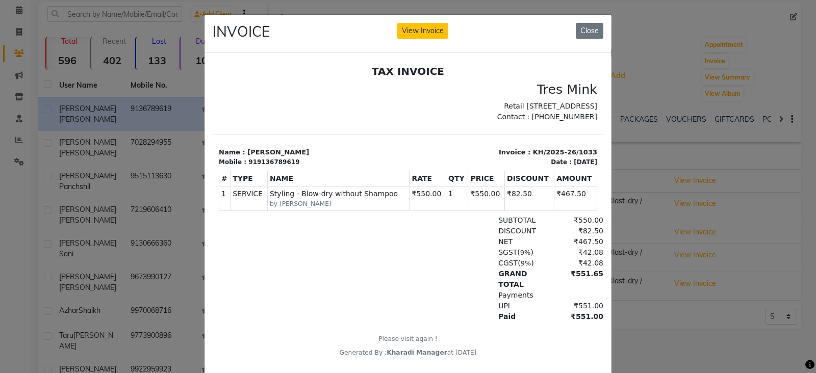
click at [657, 317] on ngb-modal-window "INVOICE View Invoice Close" at bounding box center [408, 186] width 816 height 373
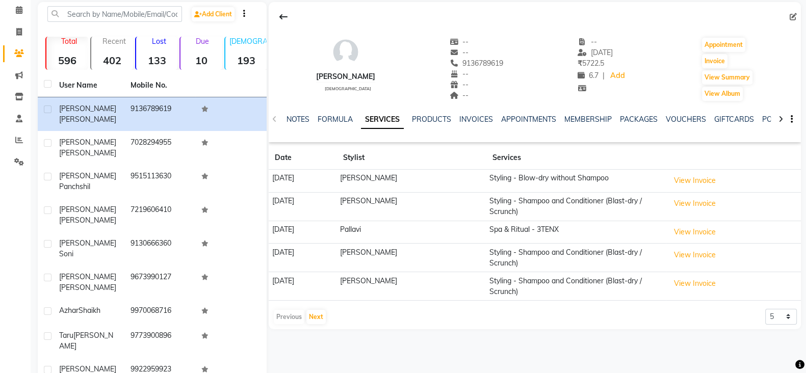
click at [323, 345] on div "Simran Hans female -- -- 9136789619 -- -- -- -- 20-08-2025 ₹ 5722.5 6.7 | Add A…" at bounding box center [534, 228] width 534 height 452
click at [698, 281] on button "View Invoice" at bounding box center [694, 284] width 51 height 16
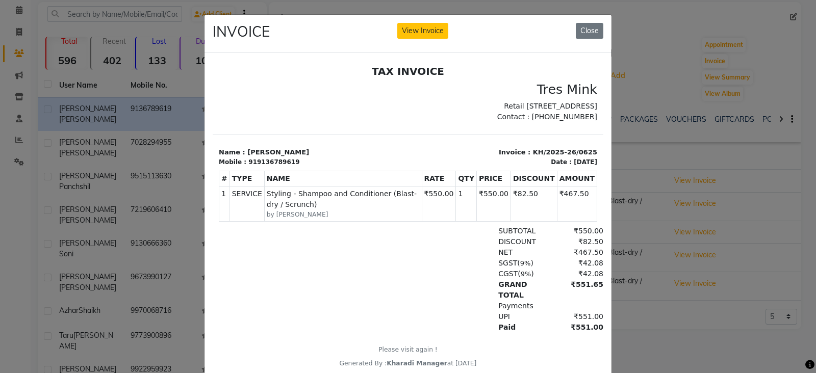
click at [644, 297] on ngb-modal-window "INVOICE View Invoice Close" at bounding box center [408, 186] width 816 height 373
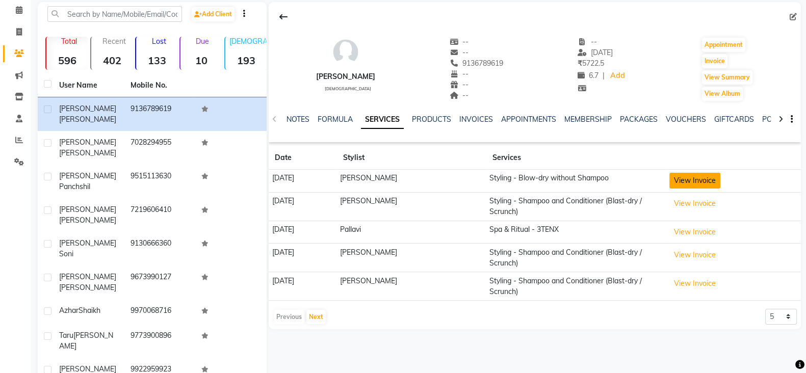
click at [707, 177] on button "View Invoice" at bounding box center [694, 181] width 51 height 16
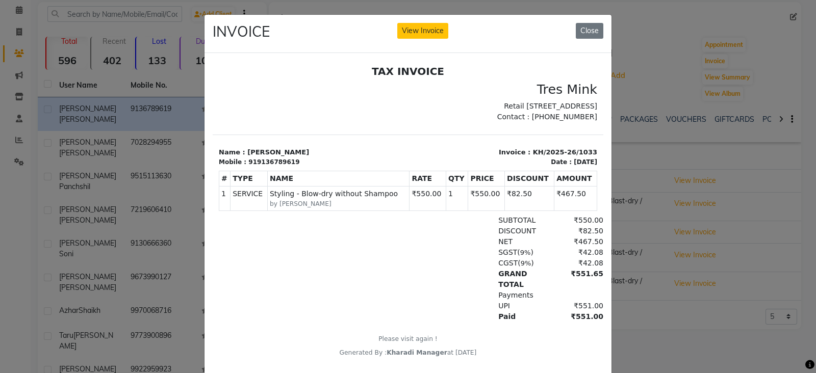
drag, startPoint x: 647, startPoint y: 293, endPoint x: 379, endPoint y: 248, distance: 272.3
click at [647, 293] on ngb-modal-window "INVOICE View Invoice Close" at bounding box center [408, 186] width 816 height 373
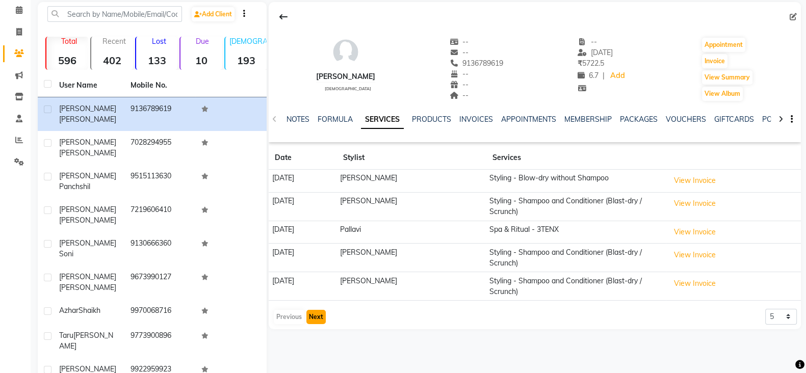
click at [316, 315] on button "Next" at bounding box center [315, 317] width 19 height 14
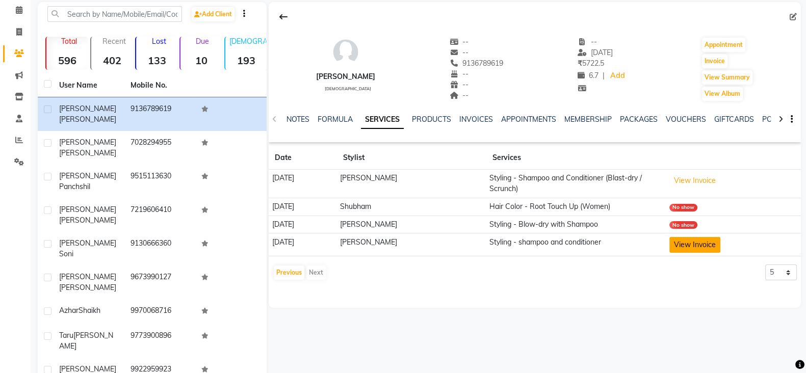
click at [697, 246] on button "View Invoice" at bounding box center [694, 245] width 51 height 16
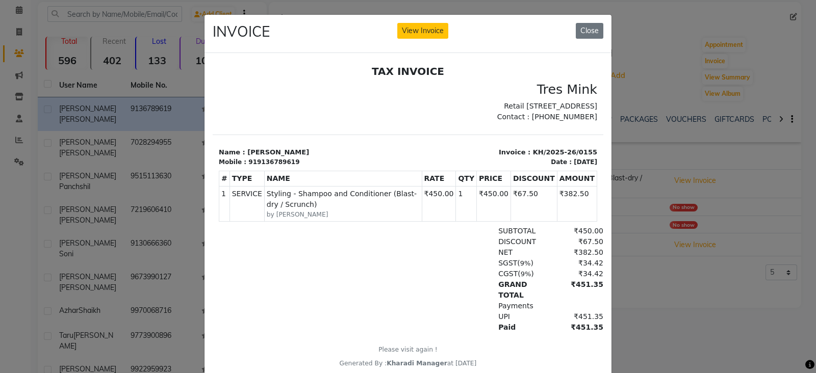
click at [633, 291] on ngb-modal-window "INVOICE View Invoice Close" at bounding box center [408, 186] width 816 height 373
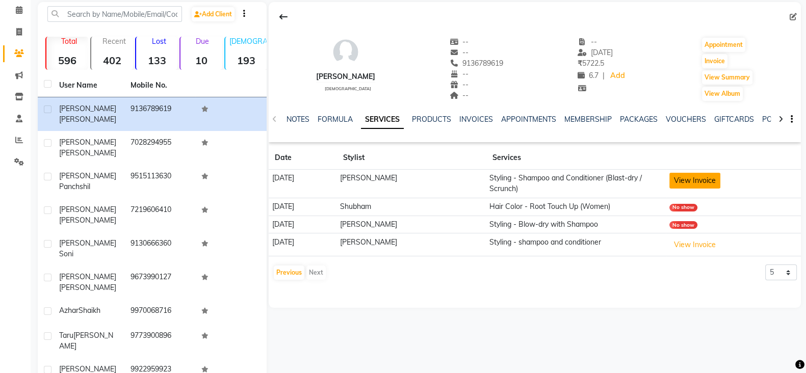
click at [688, 182] on button "View Invoice" at bounding box center [694, 181] width 51 height 16
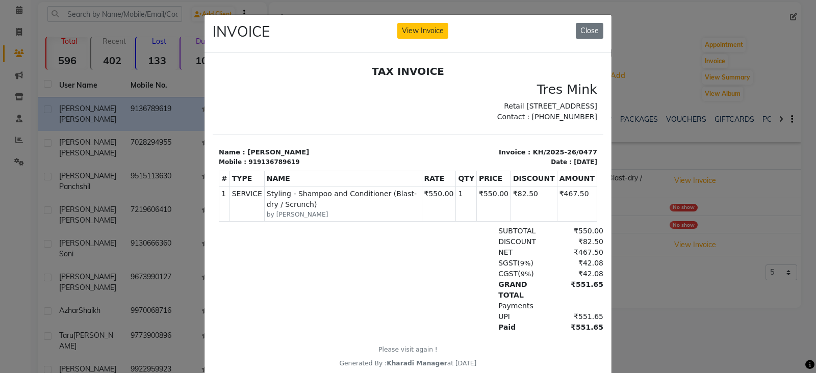
click at [636, 280] on ngb-modal-window "INVOICE View Invoice Close" at bounding box center [408, 186] width 816 height 373
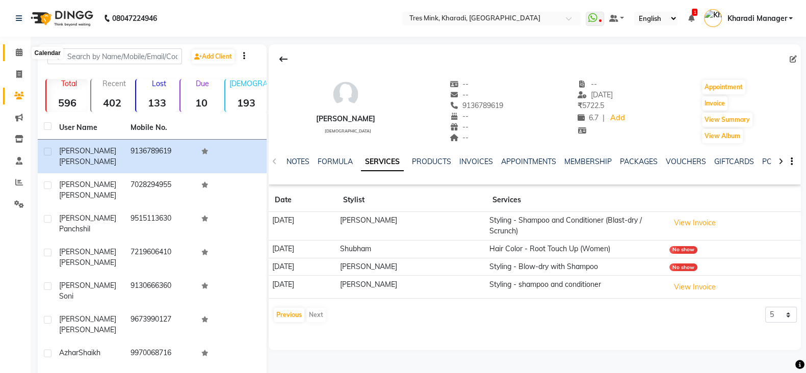
click at [21, 55] on icon at bounding box center [19, 52] width 7 height 8
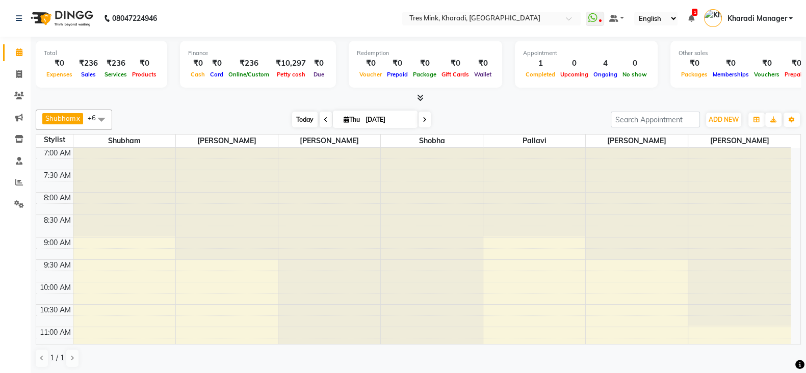
click at [299, 115] on span "Today" at bounding box center [304, 120] width 25 height 16
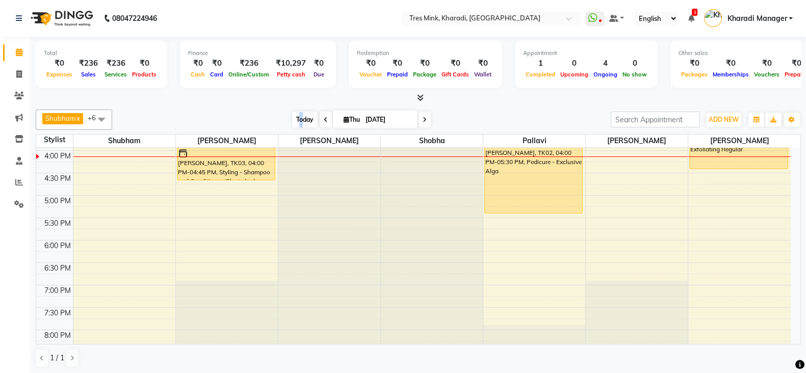
click at [301, 117] on span "Today" at bounding box center [304, 120] width 25 height 16
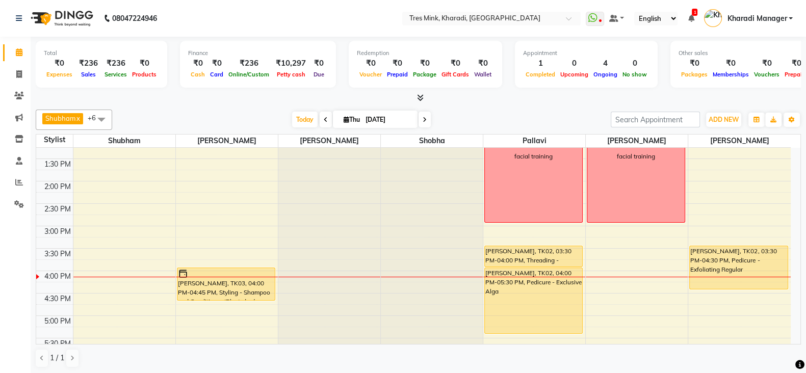
scroll to position [189, 0]
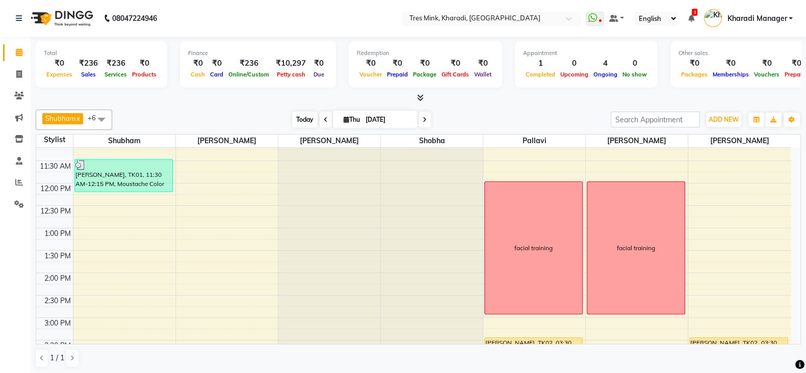
click at [308, 125] on span "Today" at bounding box center [304, 120] width 25 height 16
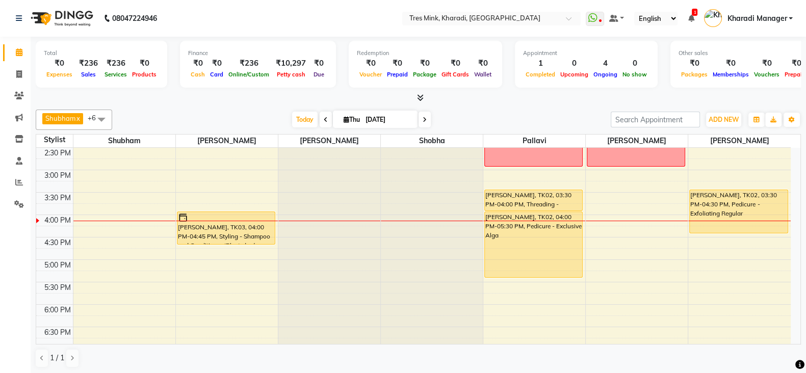
scroll to position [273, 0]
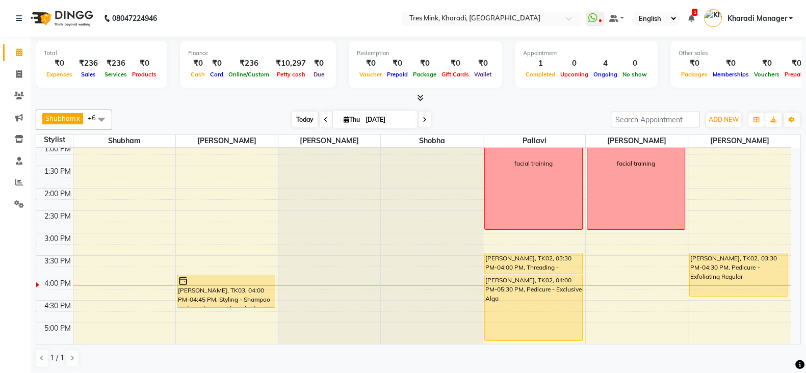
click at [293, 118] on span "Today" at bounding box center [304, 120] width 25 height 16
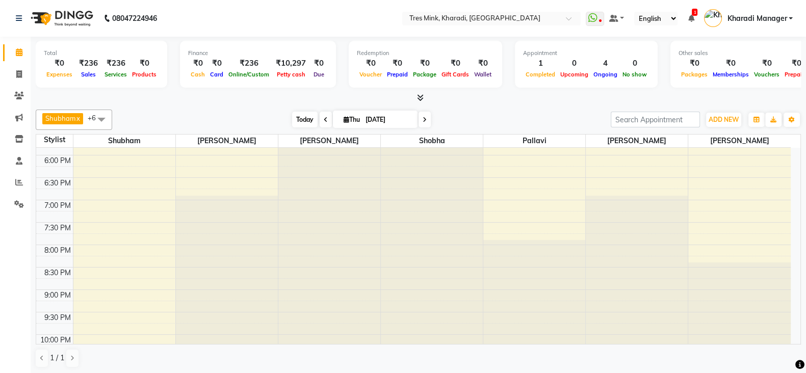
click at [303, 118] on span "Today" at bounding box center [304, 120] width 25 height 16
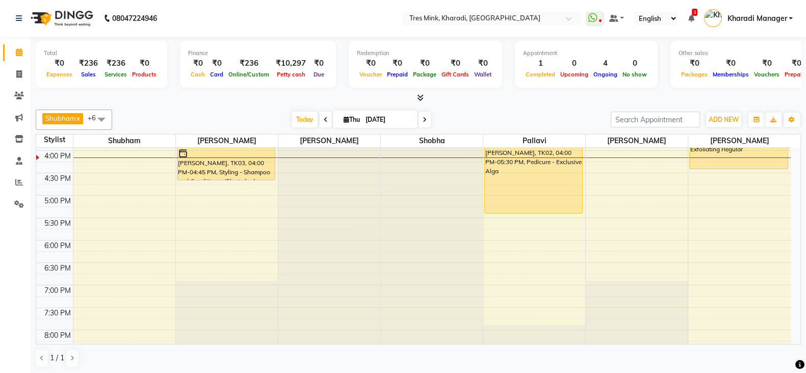
click at [421, 95] on icon at bounding box center [420, 98] width 7 height 8
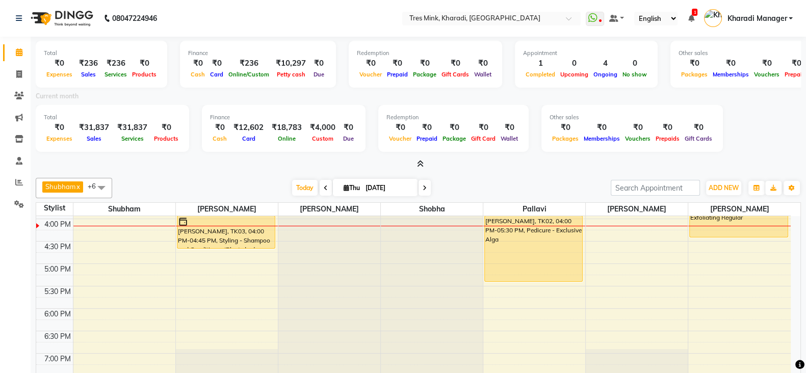
click at [420, 163] on icon at bounding box center [420, 164] width 7 height 8
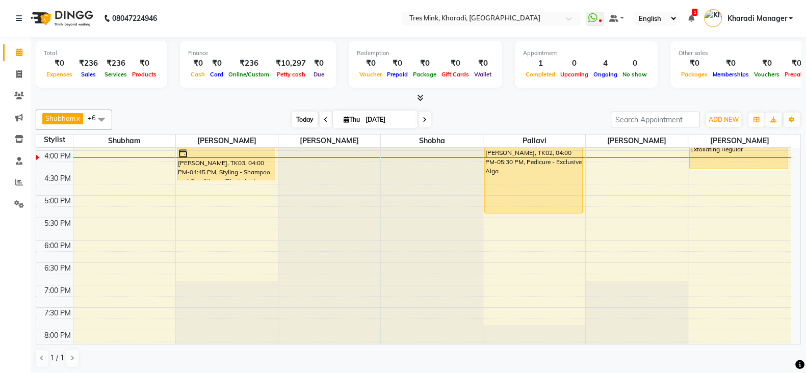
click at [303, 118] on span "Today" at bounding box center [304, 120] width 25 height 16
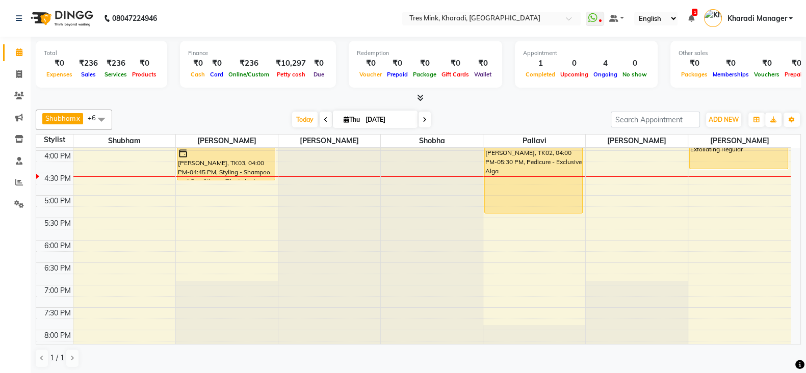
click at [344, 118] on icon at bounding box center [347, 119] width 6 height 7
select select "9"
select select "2025"
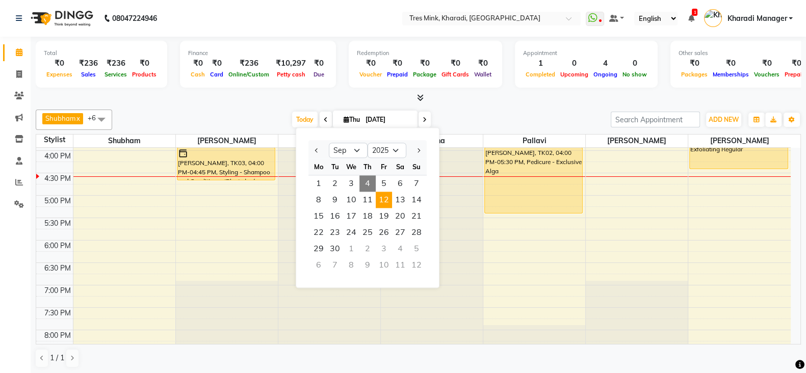
click at [386, 204] on span "12" at bounding box center [384, 200] width 16 height 16
type input "12-09-2025"
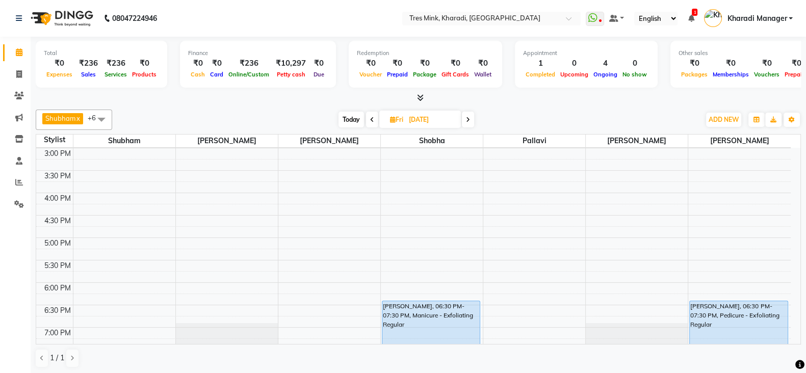
scroll to position [316, 0]
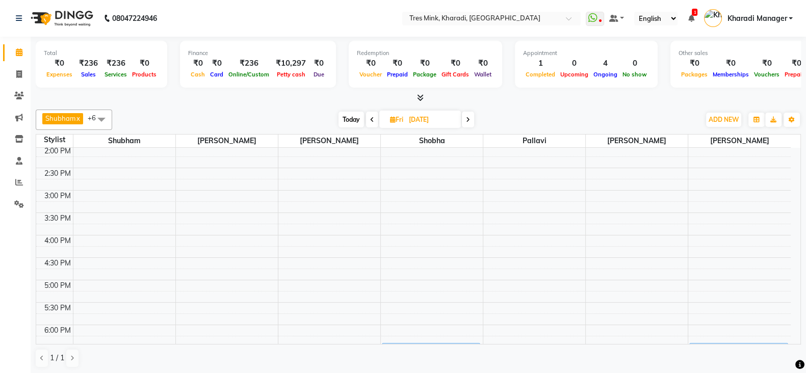
click at [109, 215] on div "7:00 AM 7:30 AM 8:00 AM 8:30 AM 9:00 AM 9:30 AM 10:00 AM 10:30 AM 11:00 AM 11:3…" at bounding box center [413, 190] width 755 height 717
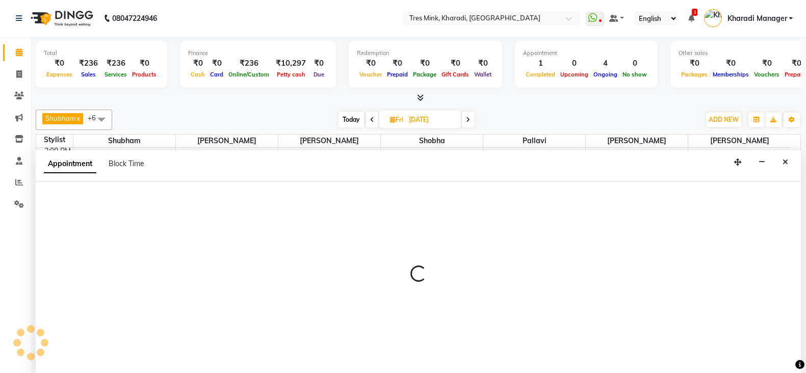
scroll to position [1, 0]
select select "75009"
select select "930"
select select "tentative"
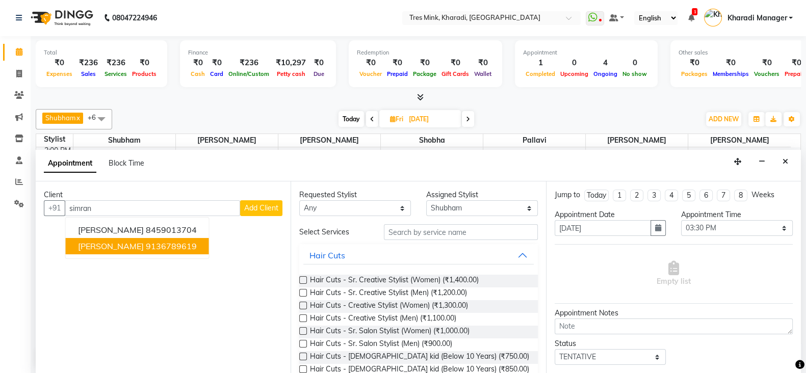
click at [107, 246] on span "[PERSON_NAME]" at bounding box center [111, 246] width 66 height 10
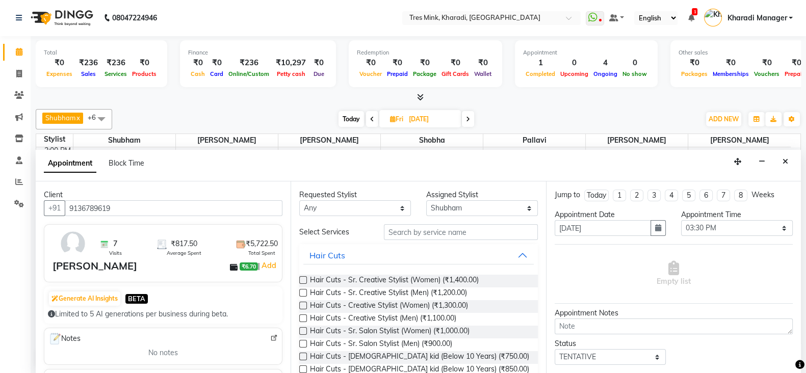
type input "9136789619"
click at [406, 234] on input "text" at bounding box center [461, 232] width 154 height 16
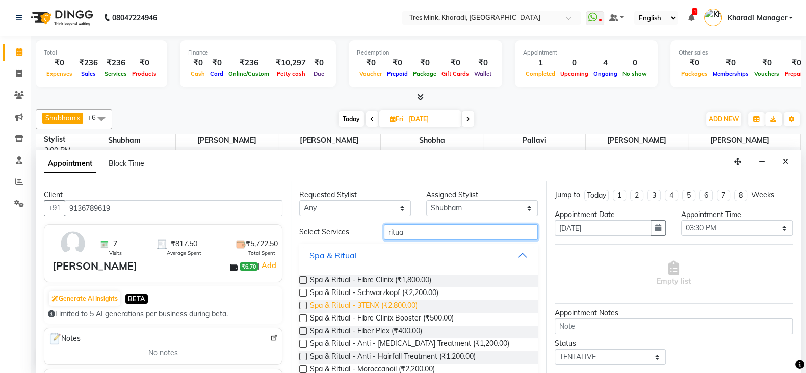
type input "ritua"
click at [397, 307] on span "Spa & Ritual - 3TENX (₹2,800.00)" at bounding box center [364, 306] width 108 height 13
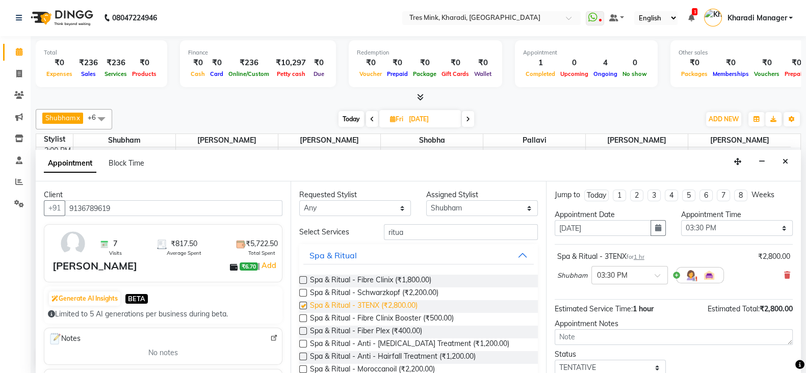
checkbox input "false"
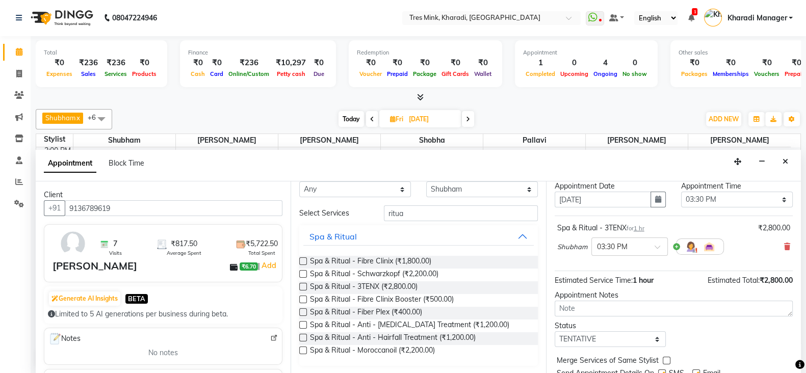
scroll to position [65, 0]
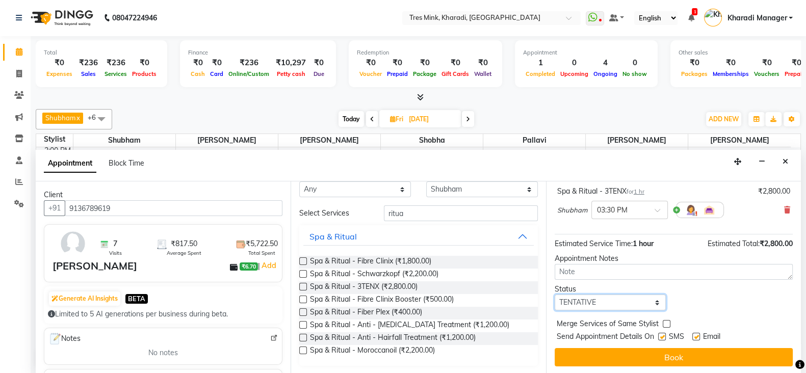
click at [595, 304] on select "Select TENTATIVE CONFIRM UPCOMING" at bounding box center [611, 303] width 112 height 16
select select "upcoming"
click at [555, 295] on select "Select TENTATIVE CONFIRM UPCOMING" at bounding box center [611, 303] width 112 height 16
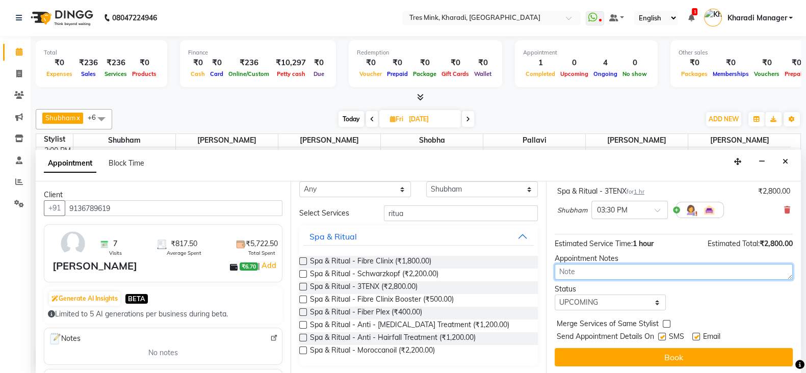
click at [581, 266] on textarea at bounding box center [674, 272] width 238 height 16
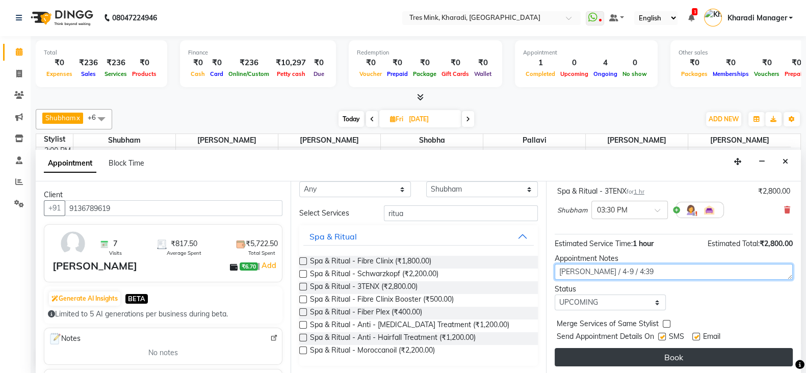
type textarea "meghana / 4-9 / 4:39"
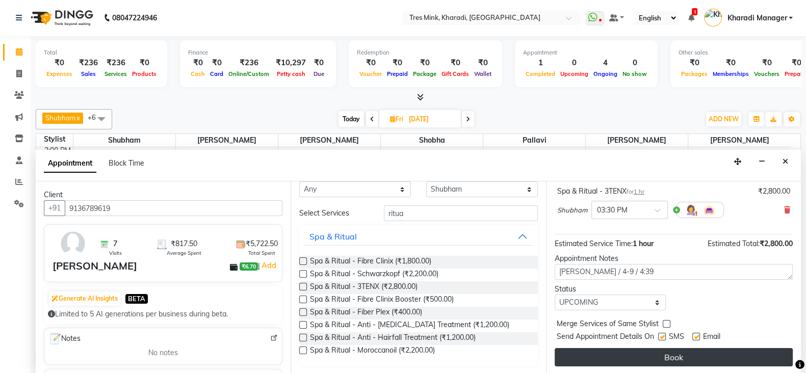
click at [675, 355] on button "Book" at bounding box center [674, 357] width 238 height 18
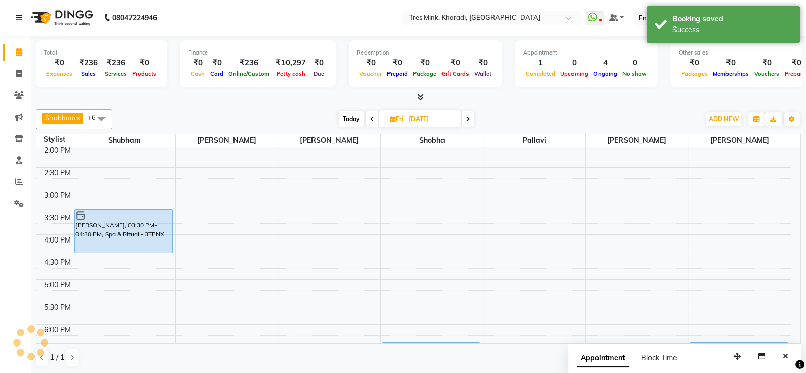
scroll to position [0, 0]
click at [786, 356] on icon "Close" at bounding box center [786, 356] width 6 height 7
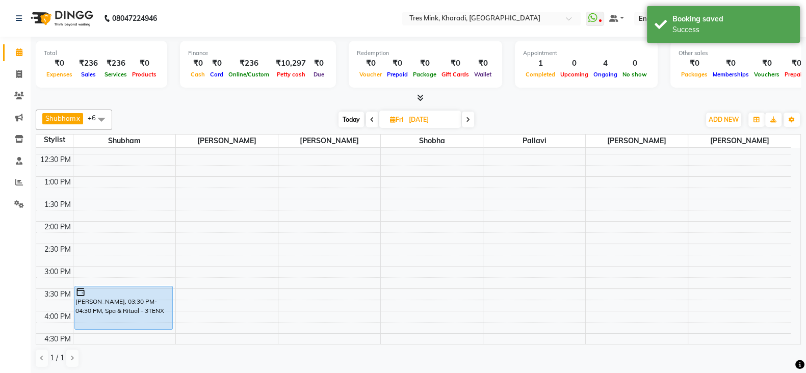
scroll to position [231, 0]
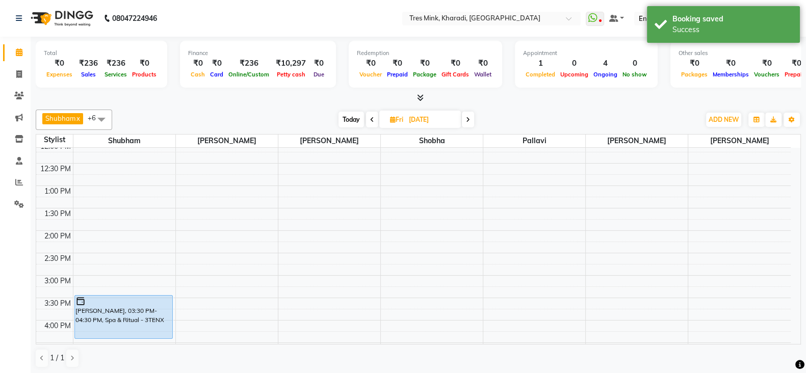
click at [339, 124] on span "Today" at bounding box center [351, 120] width 25 height 16
type input "[DATE]"
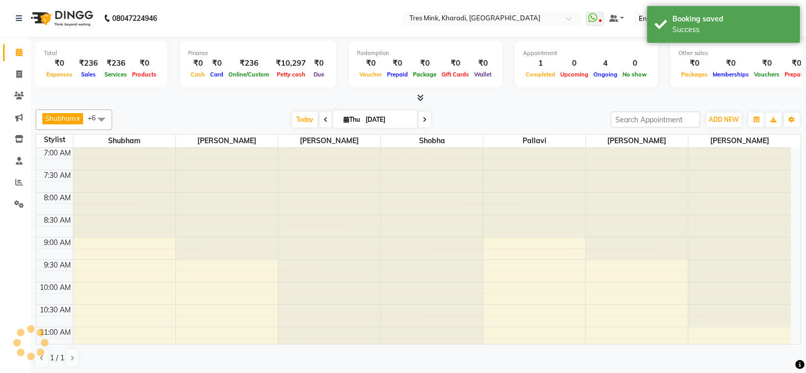
click at [347, 120] on span "Thu" at bounding box center [351, 120] width 21 height 8
select select "9"
select select "2025"
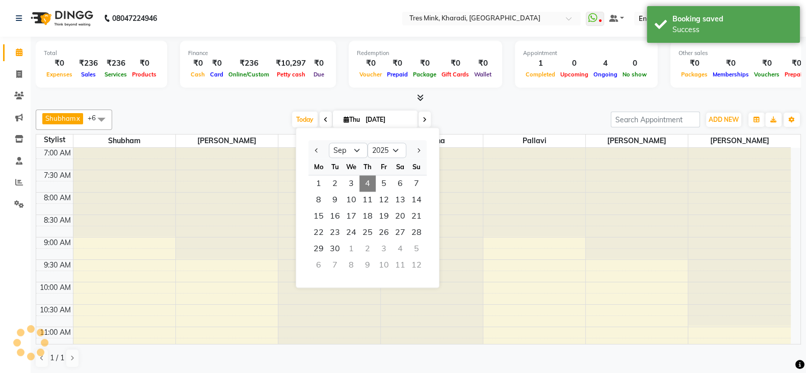
scroll to position [401, 0]
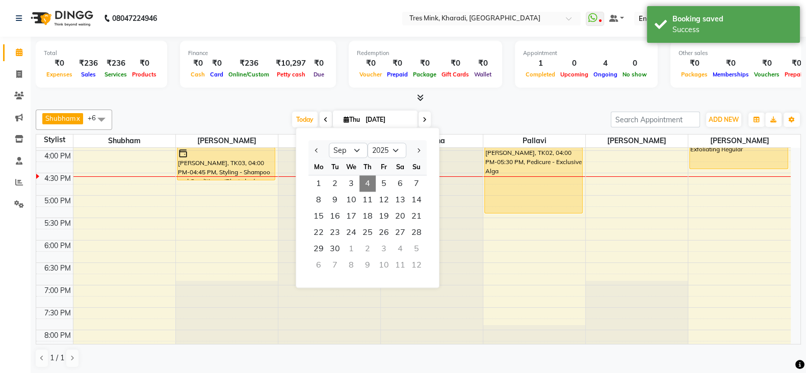
click at [348, 116] on span "Thu" at bounding box center [351, 120] width 21 height 8
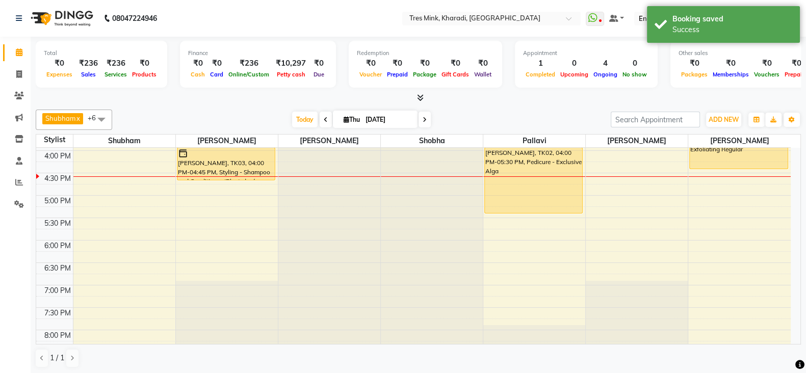
click at [260, 107] on div "Shubham x Raj Jadhav x Namita x Shobha x Ravi Maheshkar x Poonam Khande x Palla…" at bounding box center [418, 239] width 765 height 267
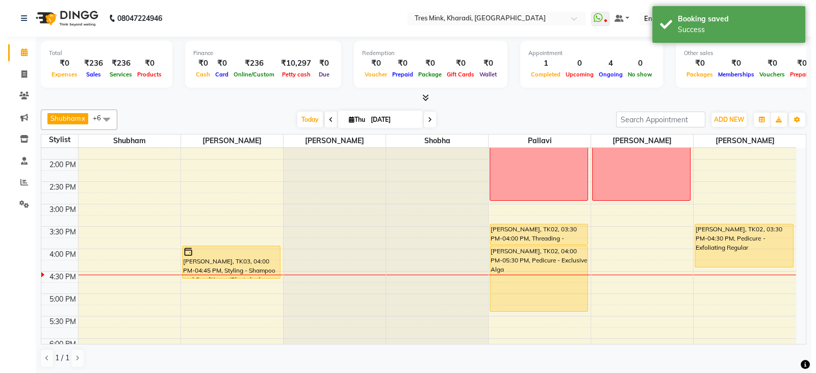
scroll to position [316, 0]
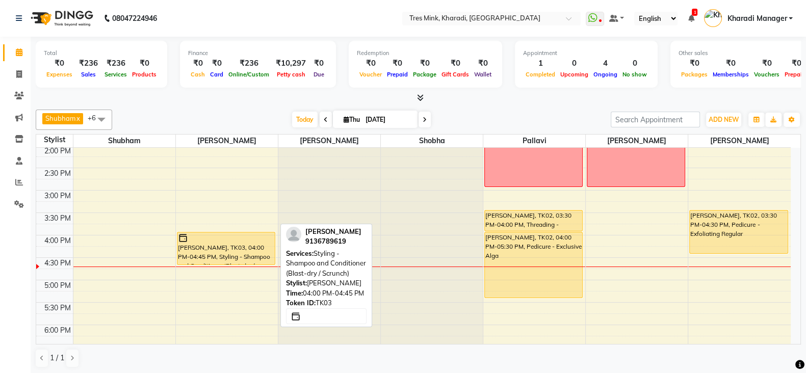
click at [261, 240] on div at bounding box center [226, 238] width 96 height 10
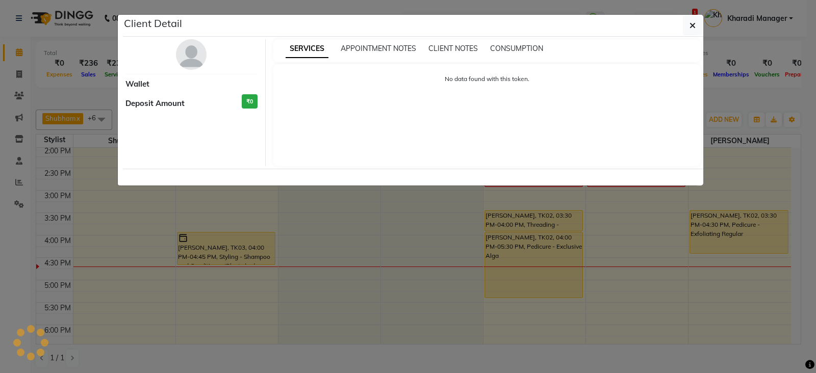
select select "1"
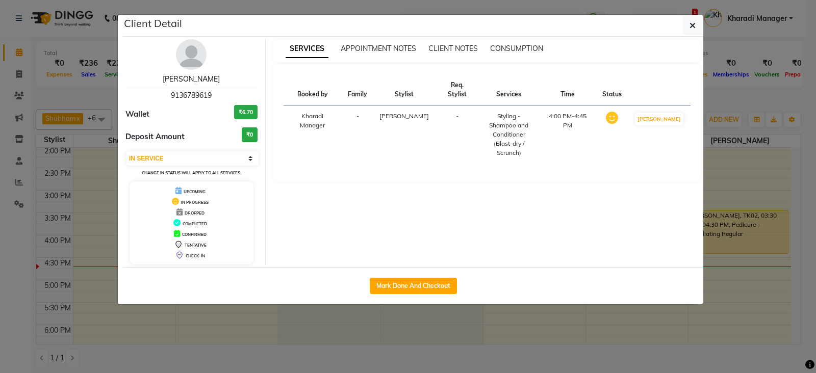
click at [201, 77] on link "[PERSON_NAME]" at bounding box center [191, 78] width 57 height 9
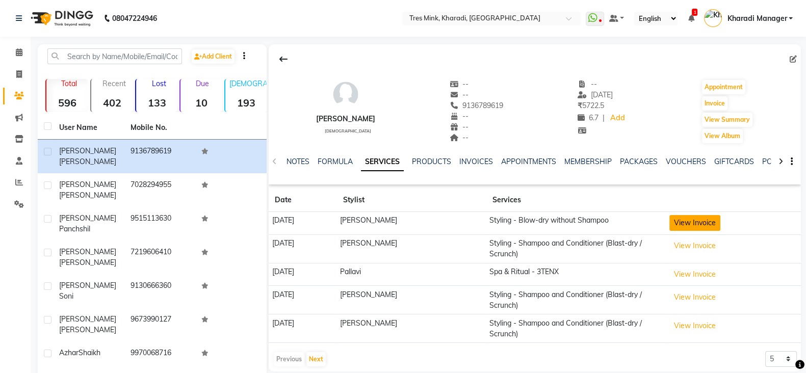
click at [701, 220] on button "View Invoice" at bounding box center [694, 223] width 51 height 16
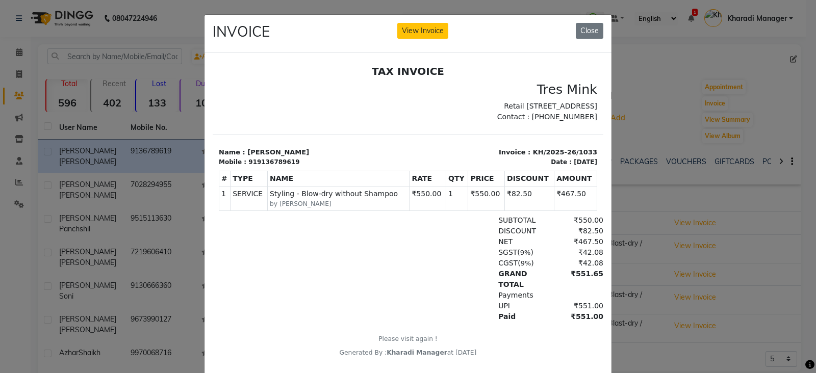
click at [727, 287] on ngb-modal-window "INVOICE View Invoice Close" at bounding box center [408, 186] width 816 height 373
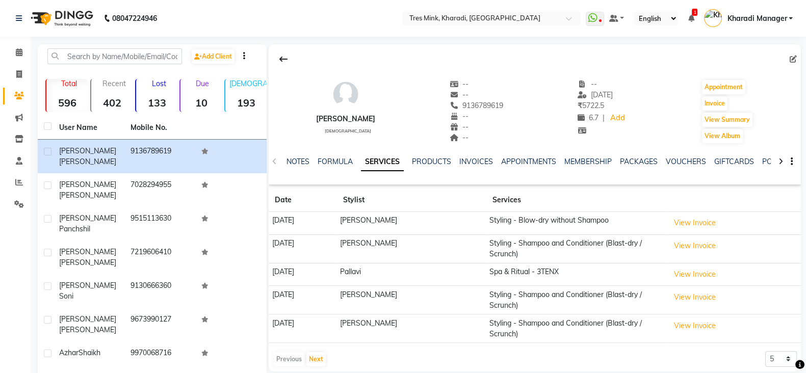
click at [690, 287] on td "View Invoice" at bounding box center [733, 300] width 135 height 29
click at [696, 294] on button "View Invoice" at bounding box center [694, 298] width 51 height 16
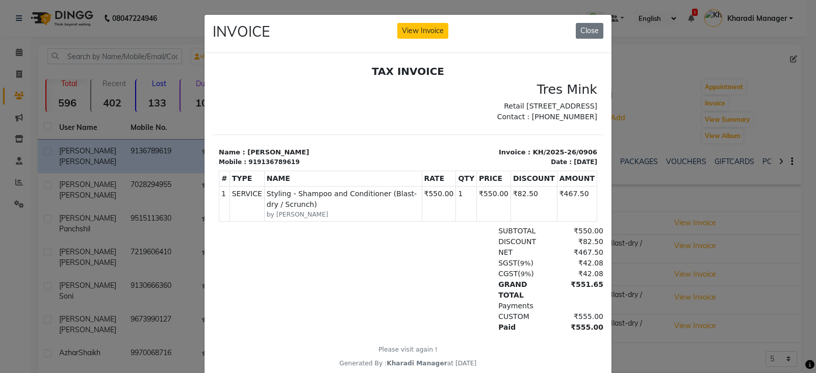
click at [735, 277] on ngb-modal-window "INVOICE View Invoice Close" at bounding box center [408, 186] width 816 height 373
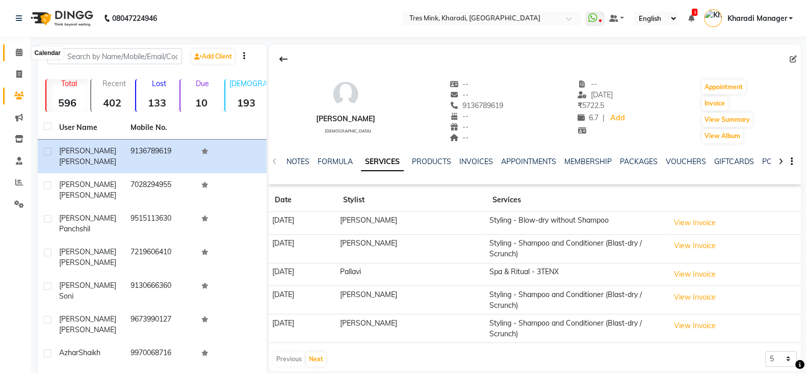
click at [18, 49] on icon at bounding box center [19, 52] width 7 height 8
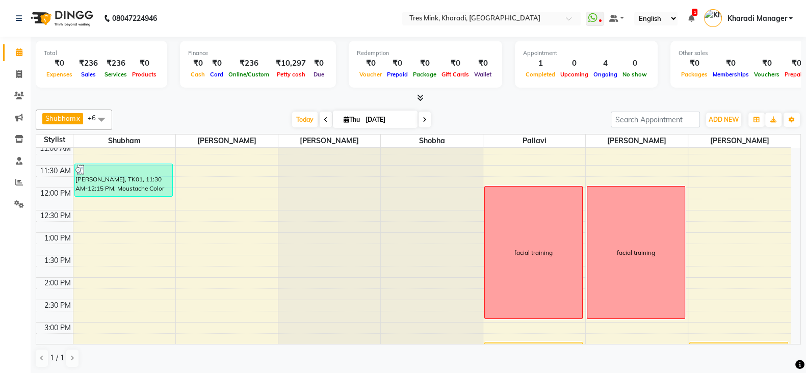
scroll to position [254, 0]
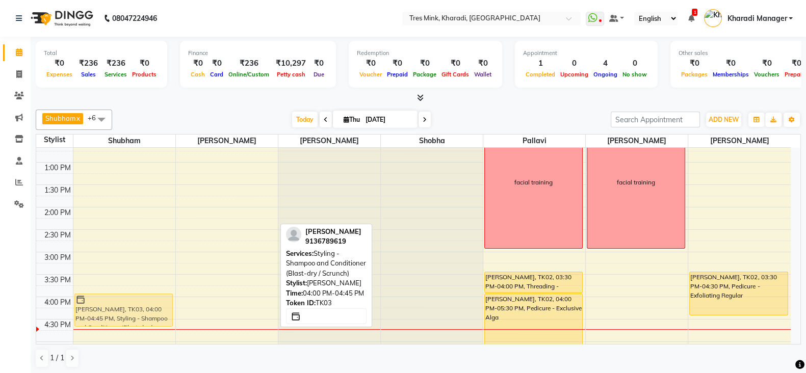
drag, startPoint x: 218, startPoint y: 306, endPoint x: 148, endPoint y: 302, distance: 70.5
click at [146, 302] on tr "Rahul Bhandari Panchshil, TK01, 11:30 AM-12:15 PM, Moustache Color Simran Hans,…" at bounding box center [413, 251] width 755 height 717
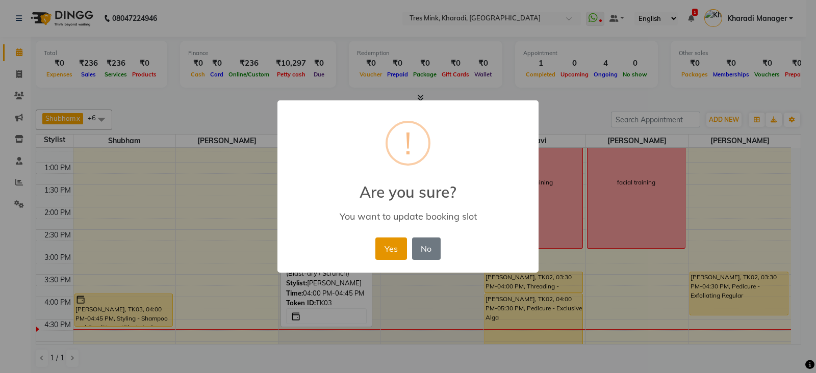
click at [393, 246] on button "Yes" at bounding box center [390, 249] width 31 height 22
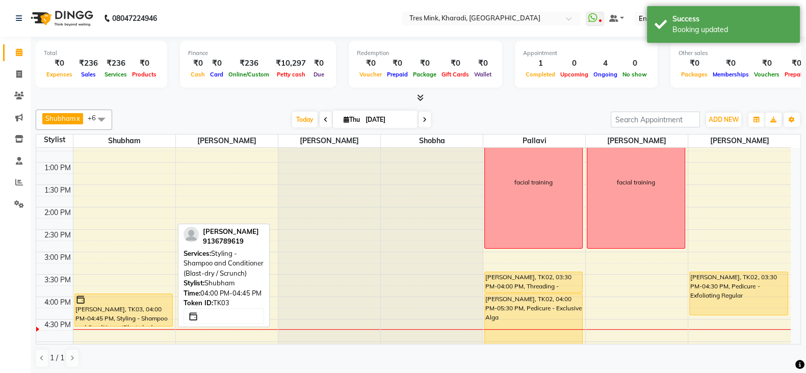
click at [132, 313] on div "[PERSON_NAME], TK03, 04:00 PM-04:45 PM, Styling - Shampoo and Conditioner (Blas…" at bounding box center [123, 310] width 97 height 32
click at [118, 306] on div "[PERSON_NAME], TK03, 04:00 PM-04:45 PM, Styling - Shampoo and Conditioner (Blas…" at bounding box center [123, 310] width 97 height 32
select select "1"
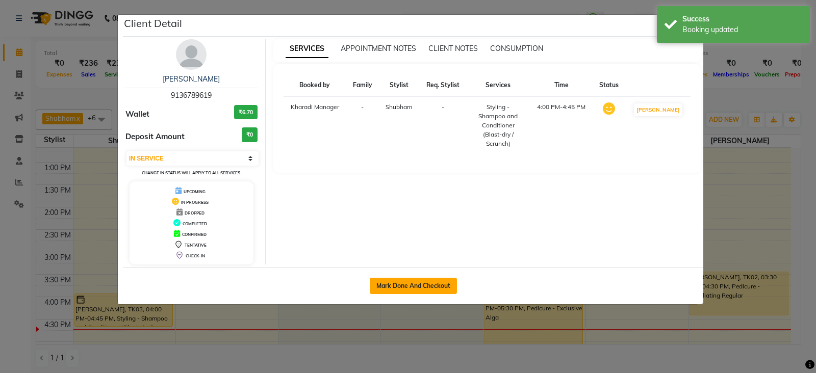
click at [398, 282] on button "Mark Done And Checkout" at bounding box center [413, 286] width 87 height 16
select select "service"
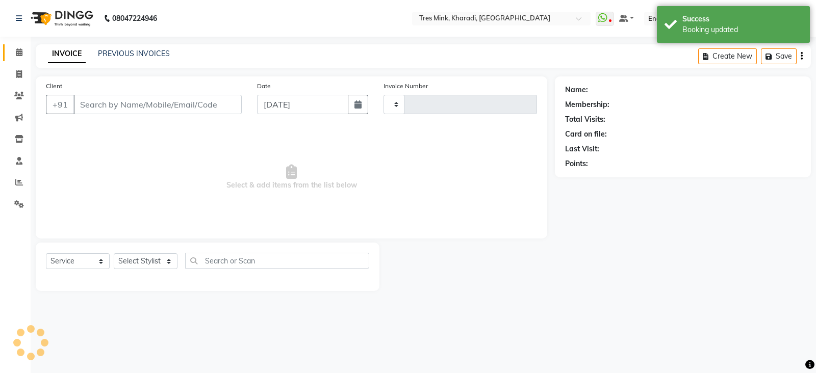
type input "1157"
select select "8100"
type input "9136789619"
select select "75009"
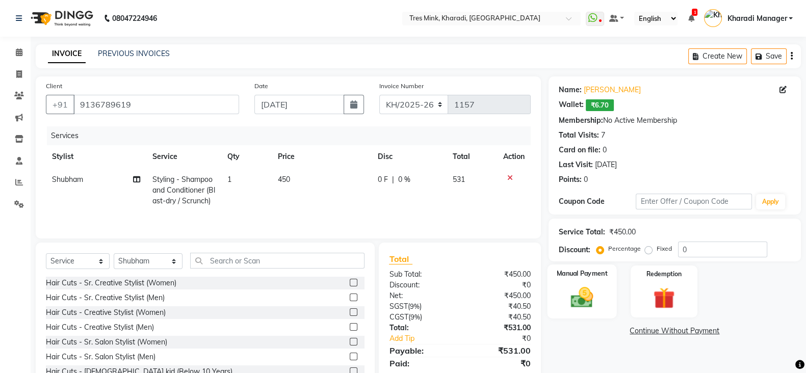
click at [571, 287] on img at bounding box center [582, 296] width 36 height 25
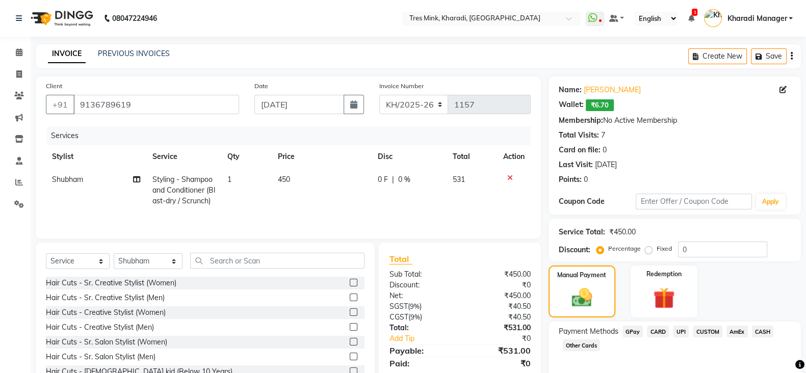
click at [684, 330] on span "UPI" at bounding box center [681, 332] width 16 height 12
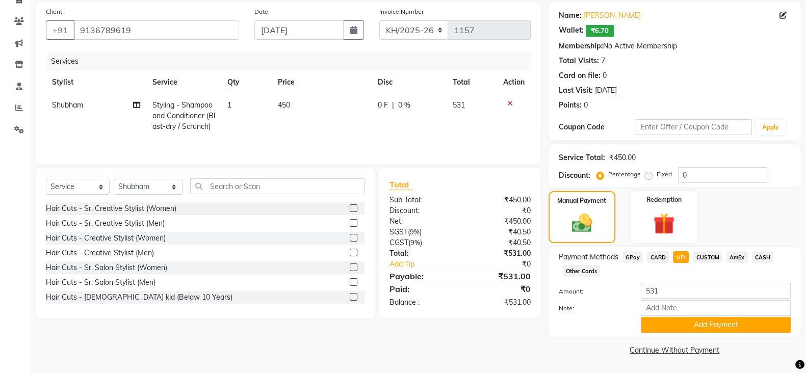
click at [288, 105] on span "450" at bounding box center [284, 104] width 12 height 9
select select "75009"
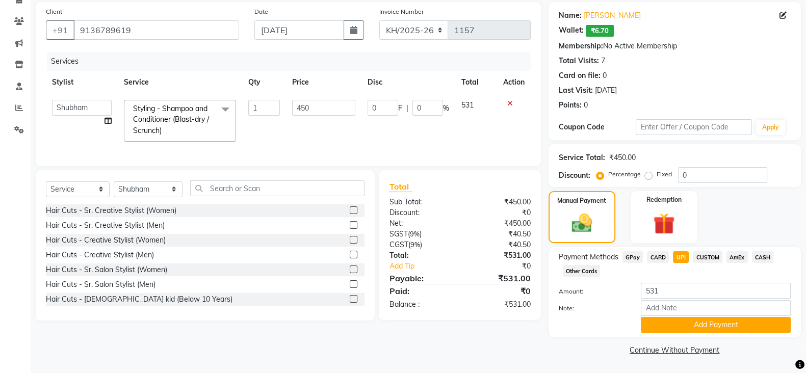
click at [755, 200] on div "Manual Payment Redemption" at bounding box center [675, 217] width 268 height 52
drag, startPoint x: 755, startPoint y: 199, endPoint x: 748, endPoint y: 191, distance: 10.5
click at [755, 196] on div "Manual Payment Redemption" at bounding box center [675, 217] width 268 height 52
click at [324, 110] on input "450" at bounding box center [324, 108] width 64 height 16
type input "4"
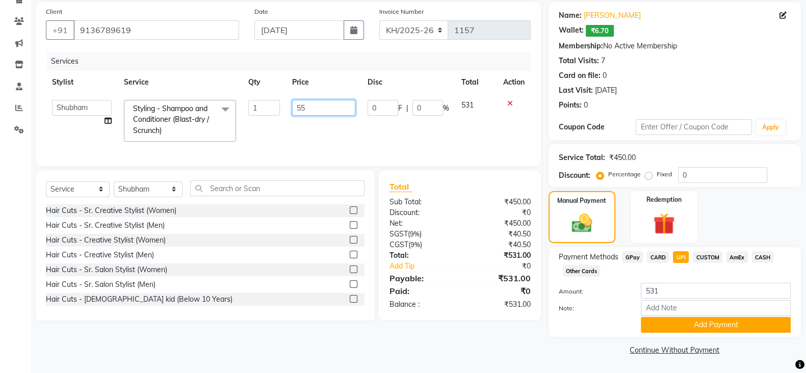
type input "550"
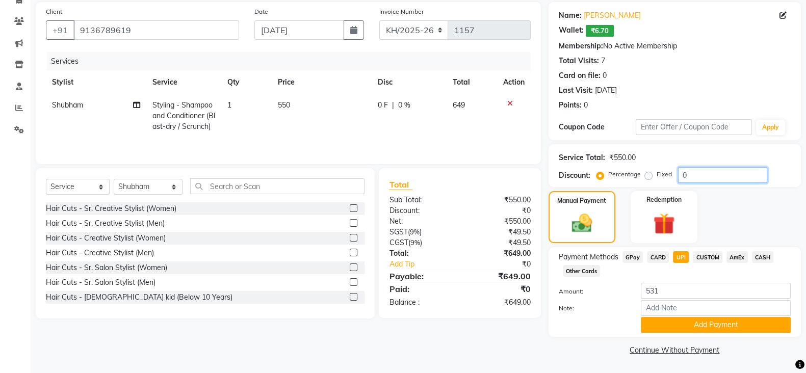
drag, startPoint x: 716, startPoint y: 163, endPoint x: 713, endPoint y: 171, distance: 8.4
click at [714, 169] on div "Service Total: ₹550.00 Discount: Percentage Fixed 0" at bounding box center [675, 165] width 232 height 35
click at [712, 171] on input "0" at bounding box center [722, 175] width 89 height 16
type input "15"
click at [756, 219] on div "Manual Payment Redemption" at bounding box center [675, 217] width 268 height 52
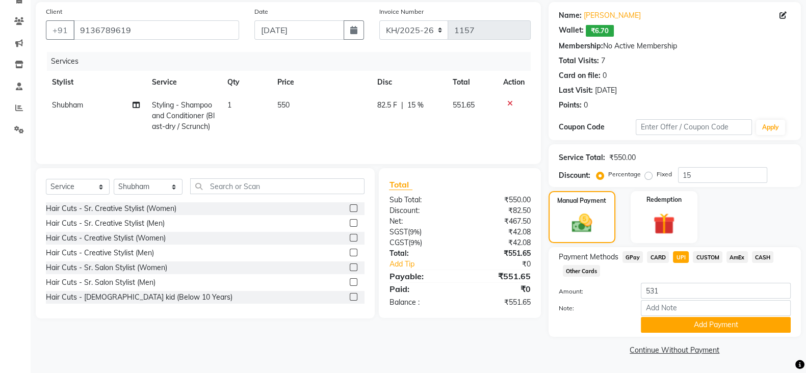
click at [679, 255] on span "UPI" at bounding box center [681, 257] width 16 height 12
type input "551.65"
click at [679, 335] on div "Payment Methods GPay CARD UPI CUSTOM AmEx CASH Other Cards Amount: 551.65 Note:…" at bounding box center [675, 292] width 252 height 90
click at [681, 329] on button "Add Payment" at bounding box center [716, 325] width 150 height 16
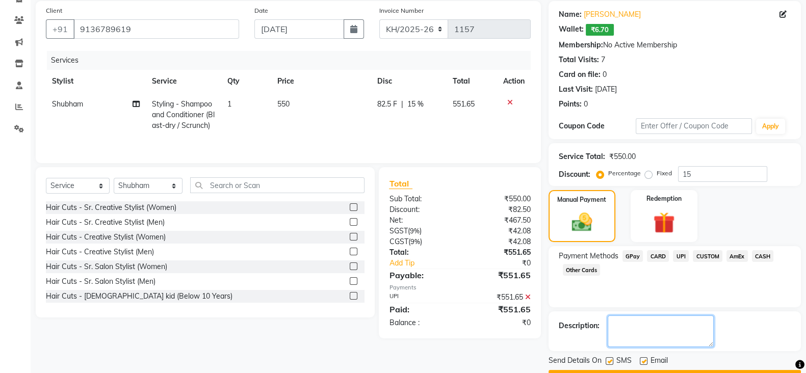
click at [681, 329] on textarea at bounding box center [661, 332] width 106 height 32
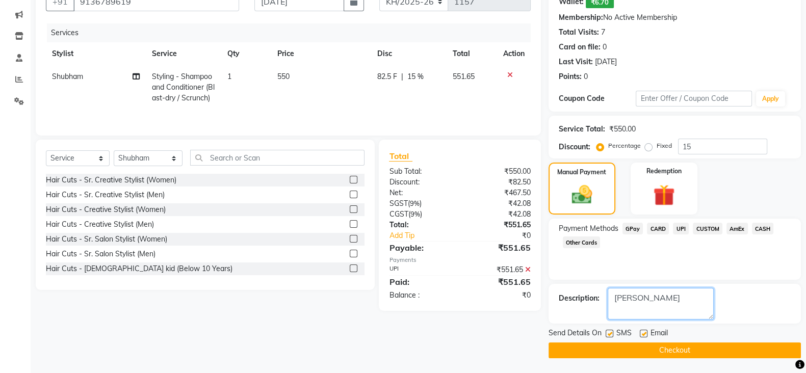
type textarea "nitesh"
click at [737, 350] on button "Checkout" at bounding box center [675, 351] width 252 height 16
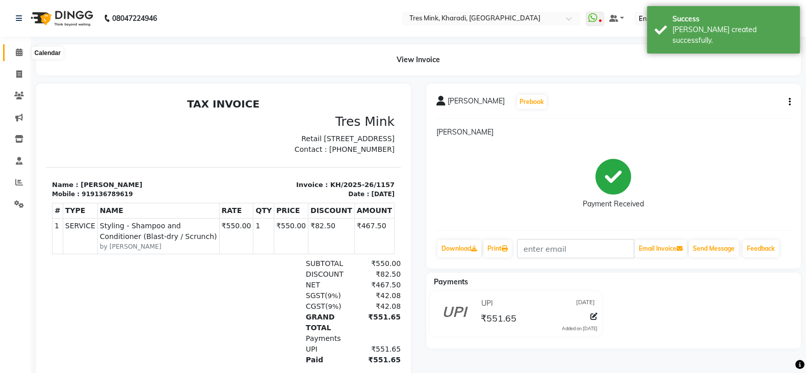
click at [20, 55] on icon at bounding box center [19, 52] width 7 height 8
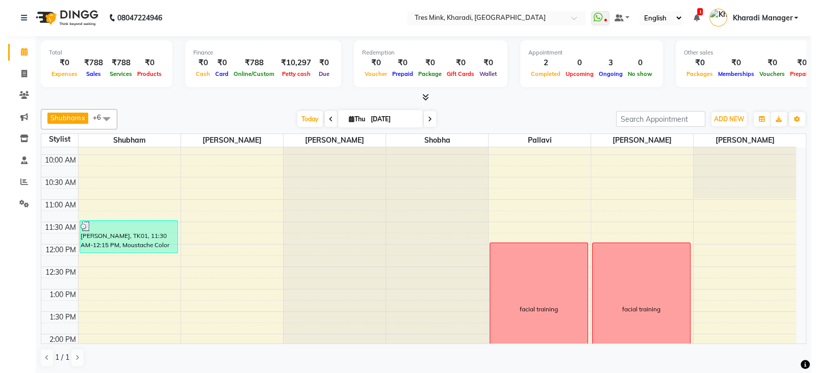
scroll to position [382, 0]
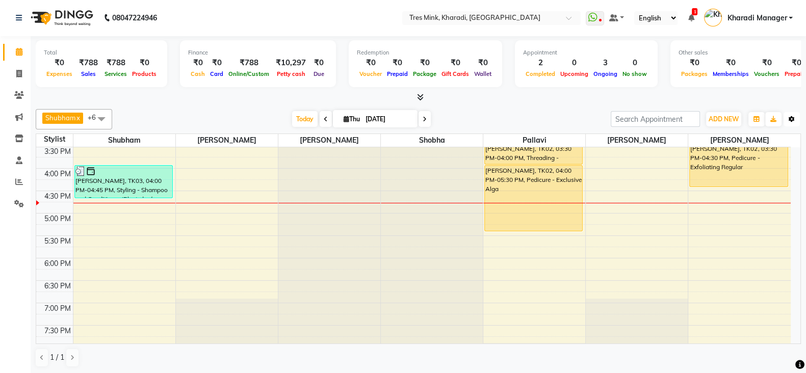
click at [790, 113] on button "Toggle Dropdown" at bounding box center [792, 119] width 16 height 14
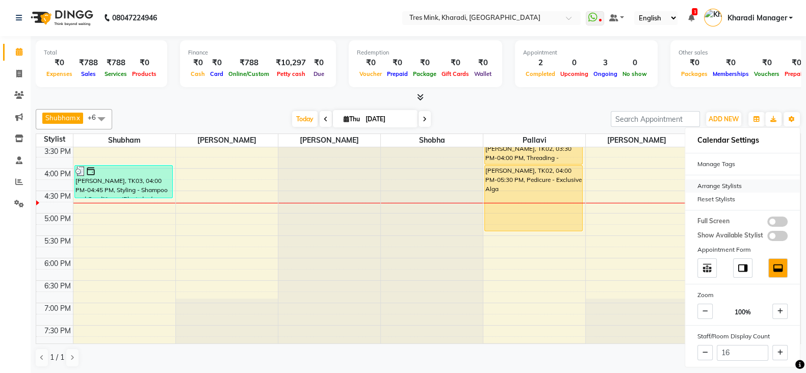
click at [747, 180] on div "Arrange Stylists" at bounding box center [742, 185] width 115 height 13
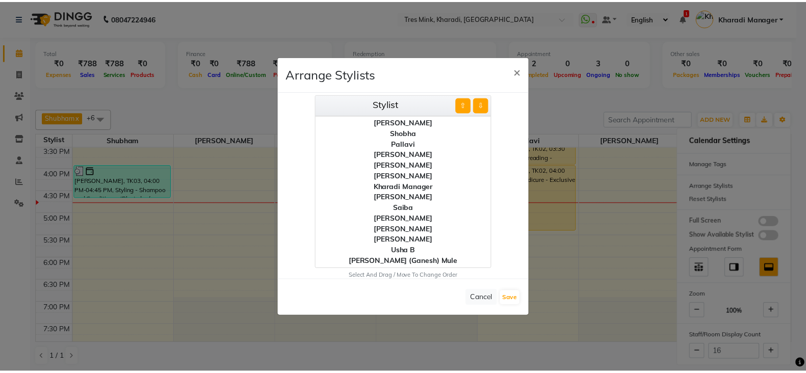
scroll to position [29, 0]
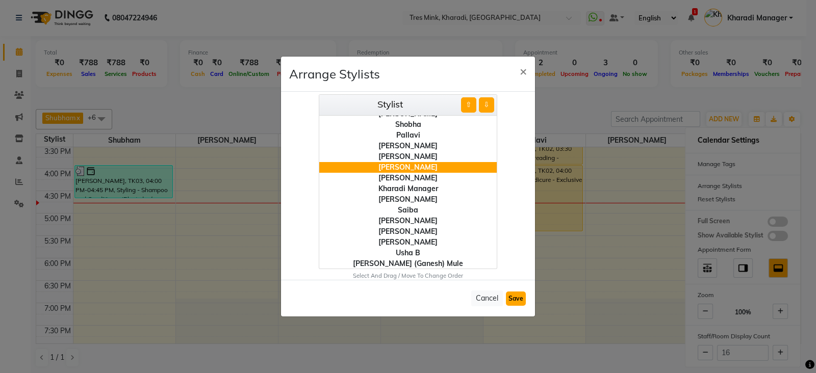
click at [516, 297] on button "Save" at bounding box center [516, 299] width 20 height 14
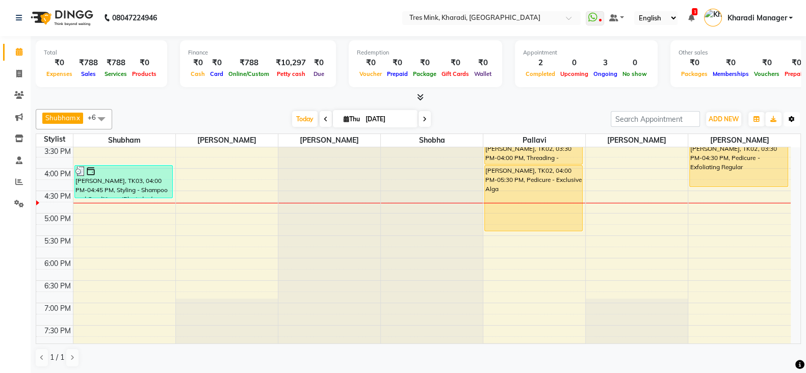
click at [796, 114] on button "Toggle Dropdown" at bounding box center [792, 119] width 16 height 14
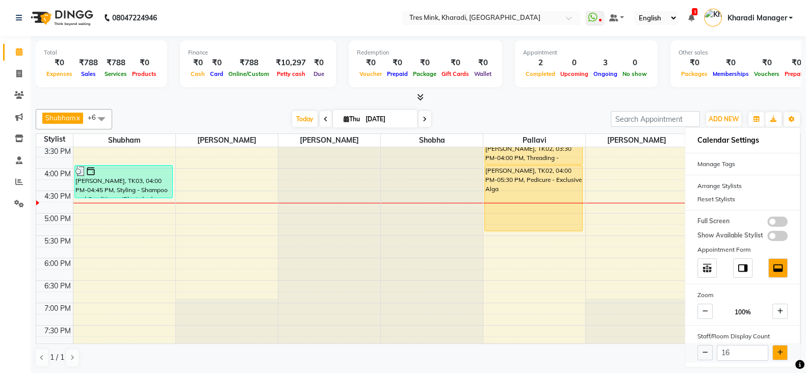
click at [779, 350] on icon at bounding box center [780, 353] width 6 height 6
click at [778, 347] on button at bounding box center [779, 352] width 15 height 15
click at [777, 346] on button at bounding box center [779, 352] width 15 height 15
click at [779, 347] on button at bounding box center [779, 352] width 15 height 15
drag, startPoint x: 563, startPoint y: 111, endPoint x: 740, endPoint y: 128, distance: 178.3
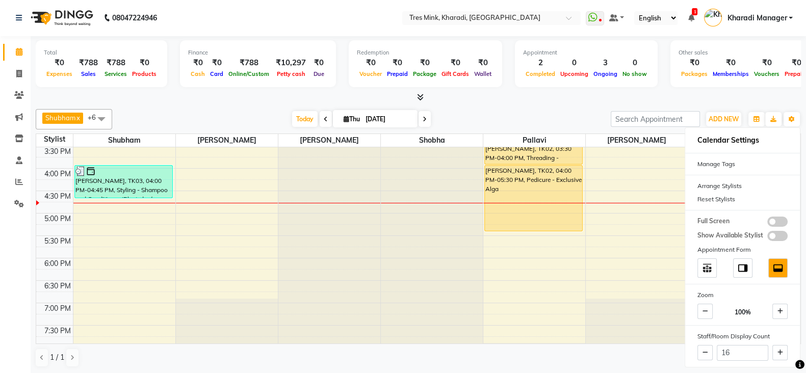
click at [566, 112] on div "Today Thu 04-09-2025" at bounding box center [361, 119] width 488 height 15
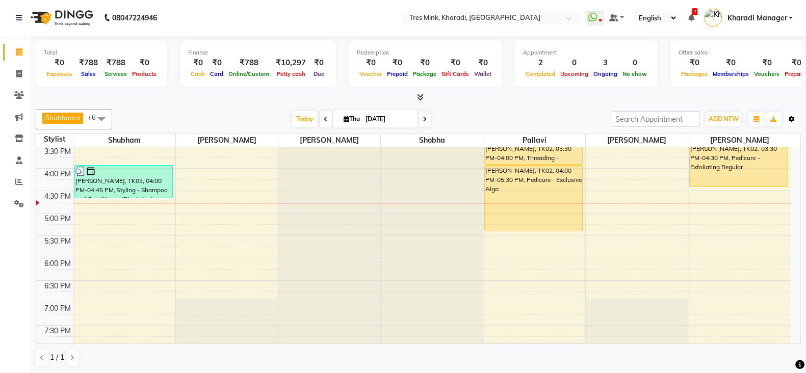
click at [795, 114] on button "Toggle Dropdown" at bounding box center [792, 119] width 16 height 14
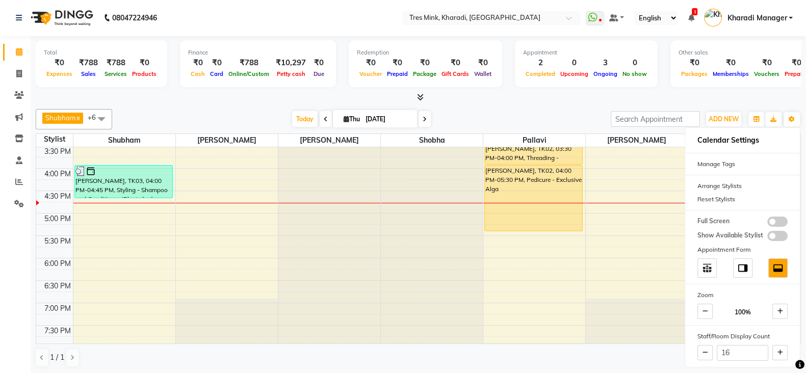
click at [79, 114] on link "x" at bounding box center [77, 118] width 5 height 8
checkbox input "false"
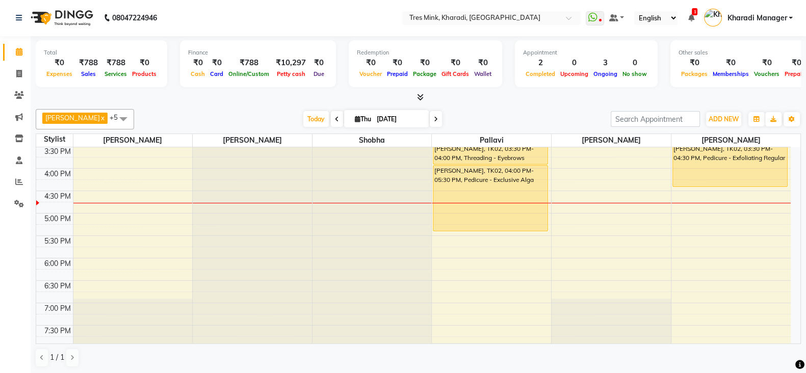
click at [113, 112] on span at bounding box center [123, 118] width 20 height 19
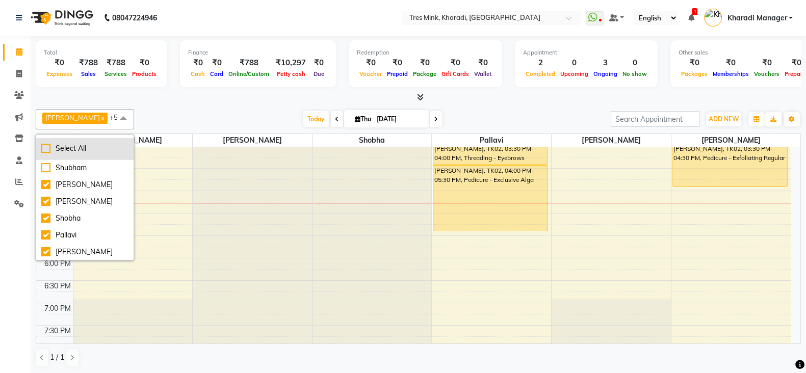
click at [87, 156] on li "Select All" at bounding box center [84, 148] width 97 height 21
checkbox input "true"
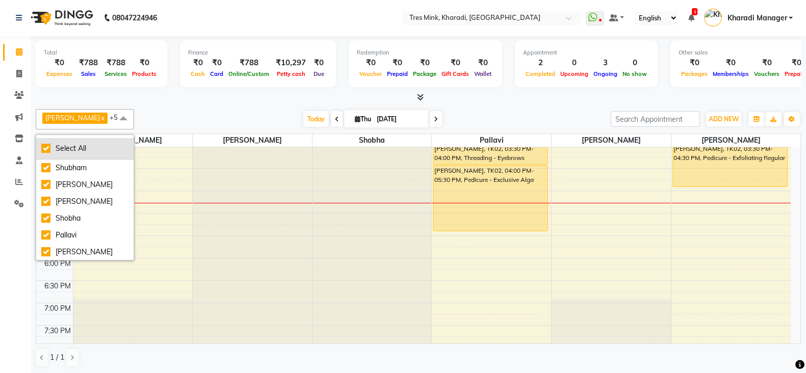
checkbox input "true"
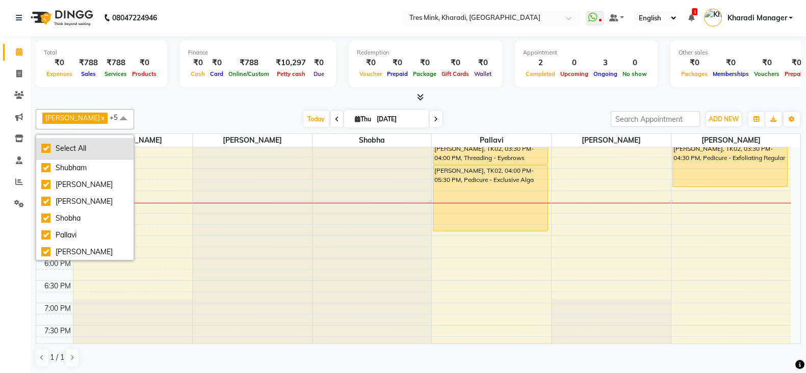
checkbox input "true"
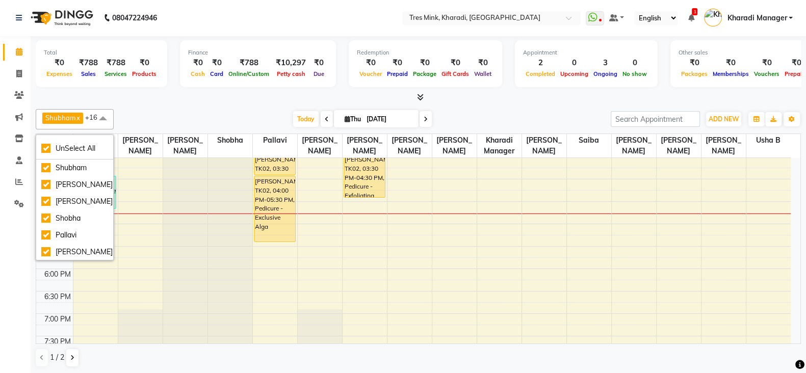
click at [191, 99] on div at bounding box center [418, 97] width 765 height 11
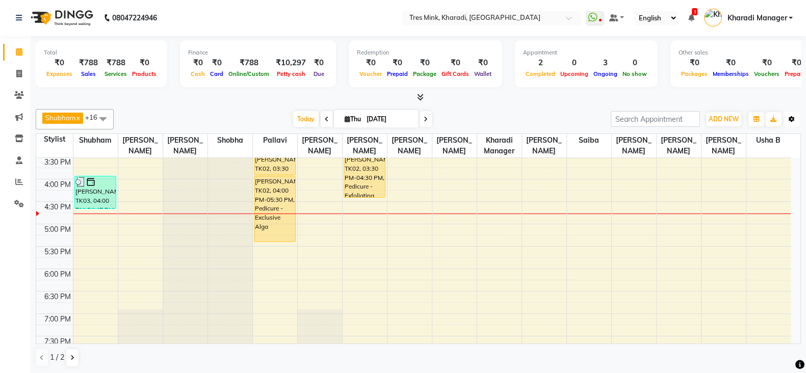
click at [790, 112] on button "Toggle Dropdown" at bounding box center [792, 119] width 16 height 14
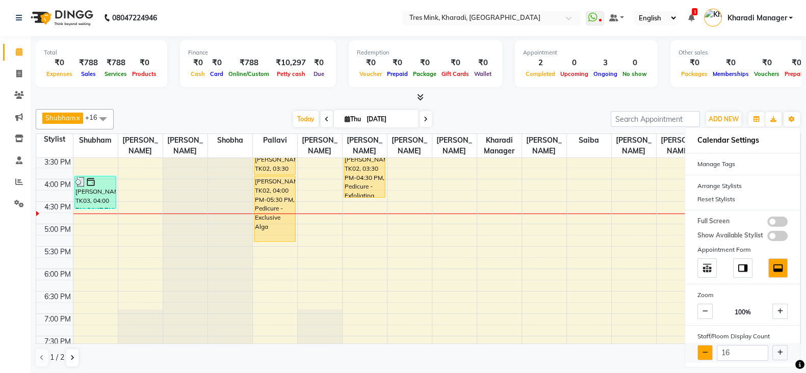
click at [706, 346] on button at bounding box center [704, 352] width 15 height 15
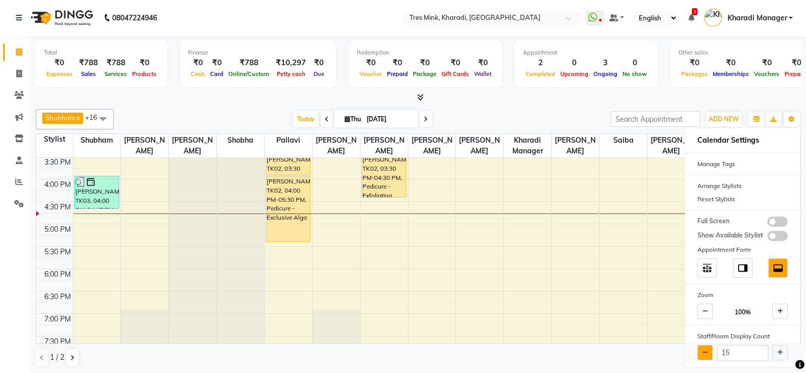
click at [706, 346] on button at bounding box center [704, 352] width 15 height 15
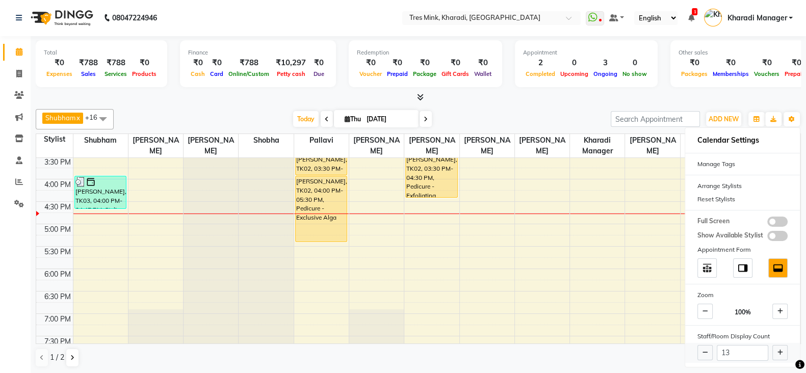
click at [706, 346] on button at bounding box center [704, 352] width 15 height 15
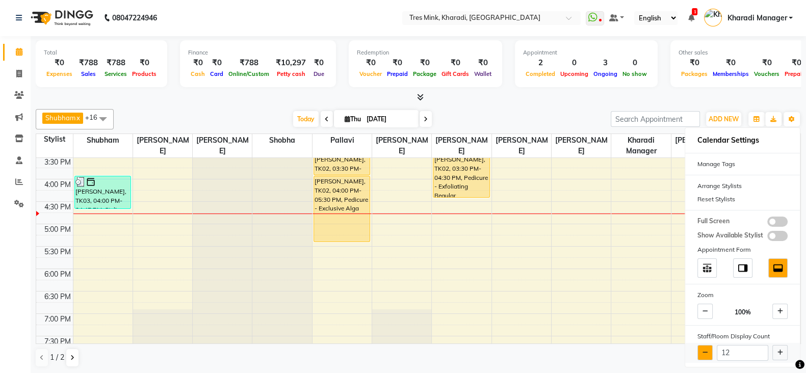
click at [704, 350] on icon at bounding box center [706, 353] width 6 height 6
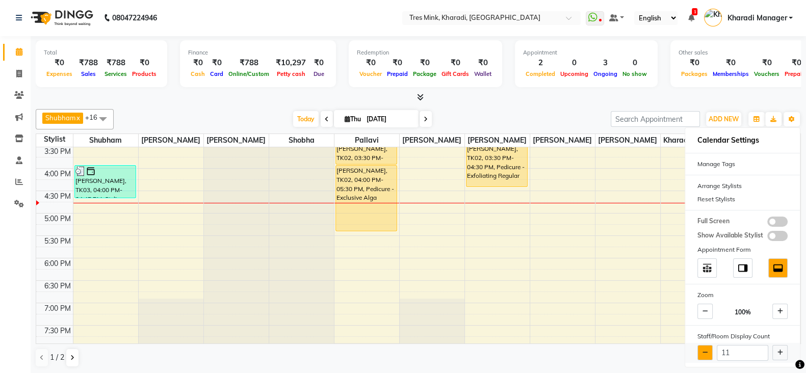
click at [704, 350] on icon at bounding box center [706, 353] width 6 height 6
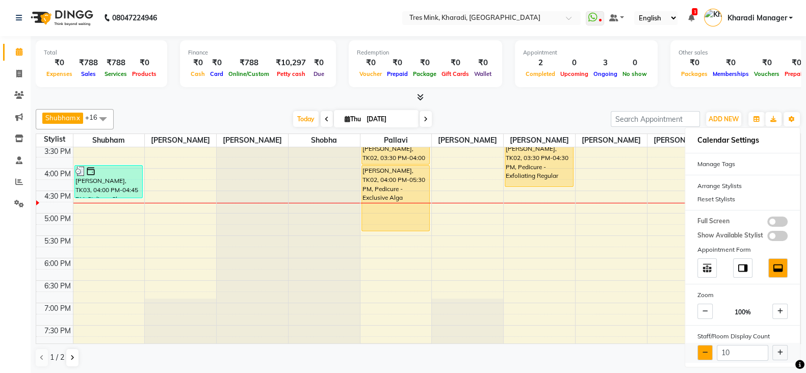
click at [704, 350] on icon at bounding box center [706, 353] width 6 height 6
type input "9"
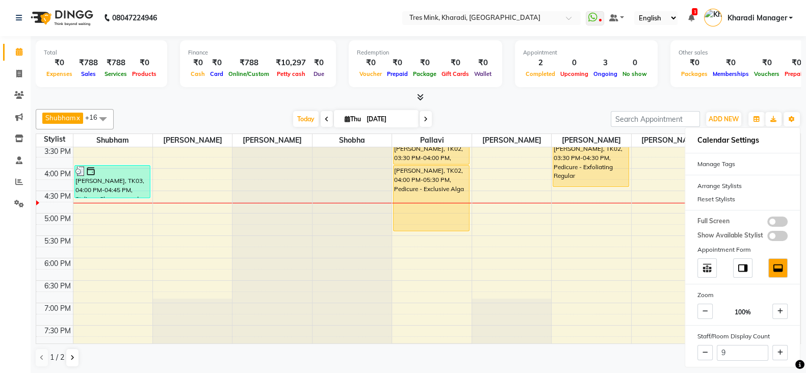
click at [557, 113] on div "Today Thu 04-09-2025" at bounding box center [362, 119] width 487 height 15
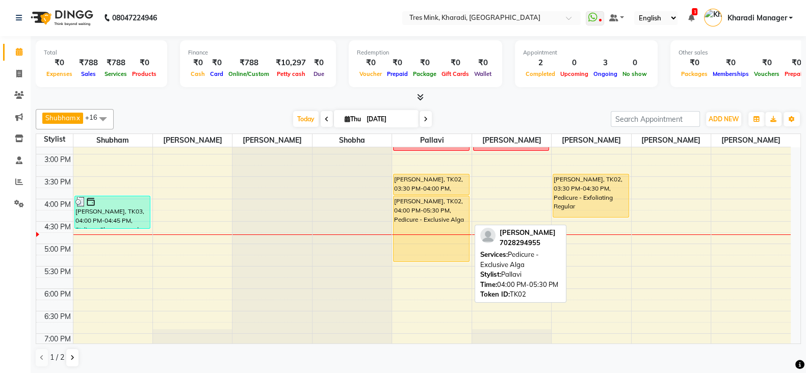
scroll to position [340, 0]
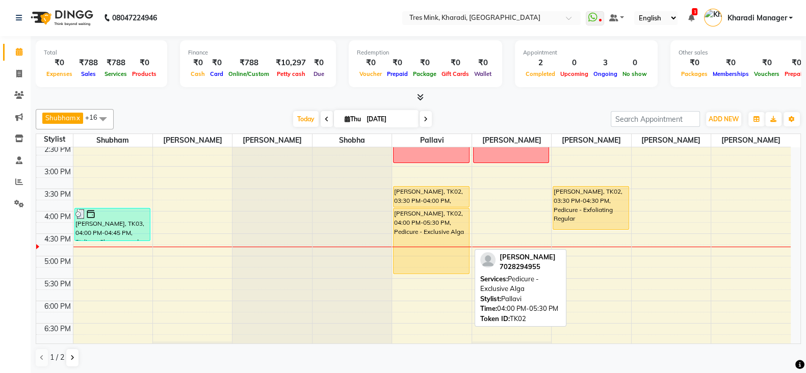
click at [433, 209] on div "[PERSON_NAME], TK02, 04:00 PM-05:30 PM, Pedicure - Exclusive Alga" at bounding box center [431, 241] width 75 height 65
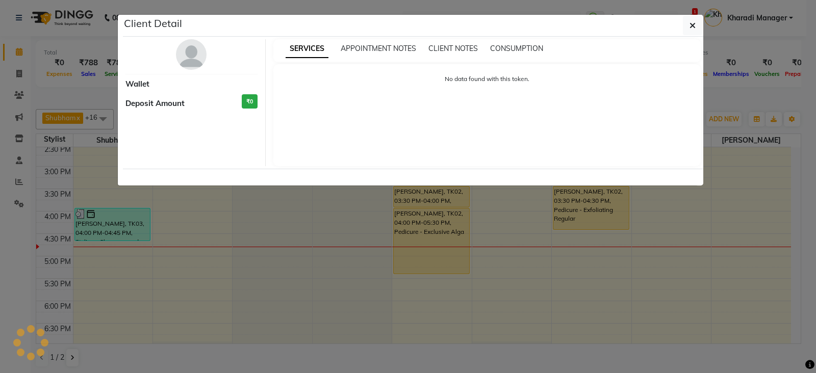
select select "1"
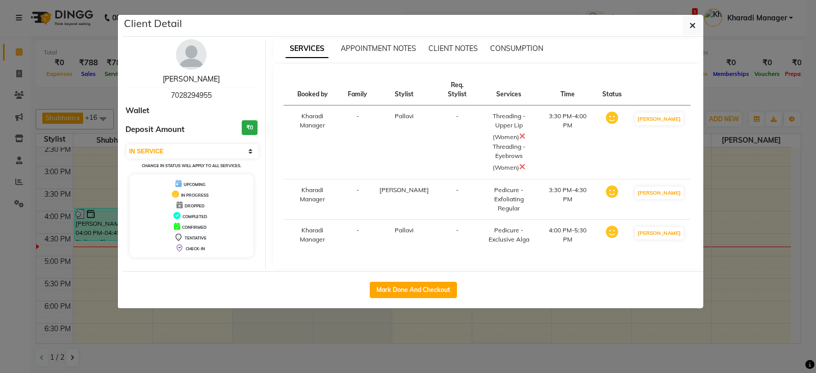
click at [191, 75] on link "Anuja Mankar" at bounding box center [191, 78] width 57 height 9
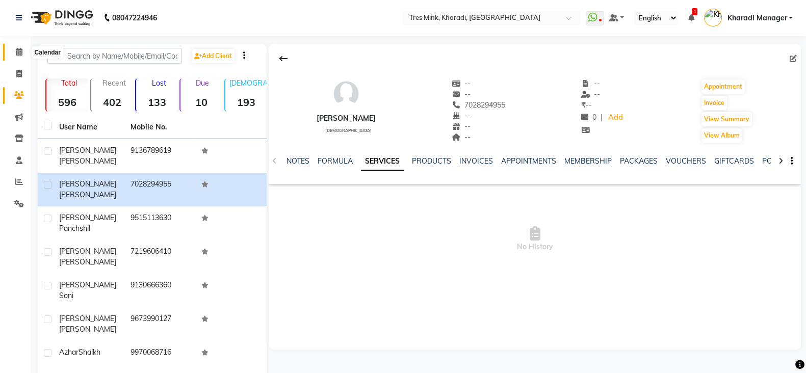
click at [17, 51] on icon at bounding box center [19, 52] width 7 height 8
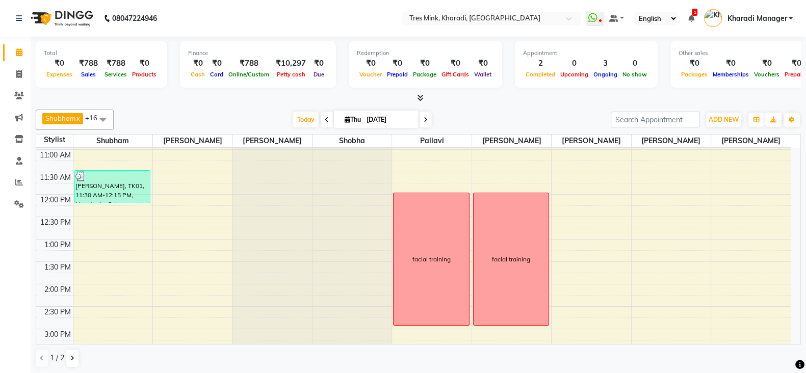
scroll to position [254, 0]
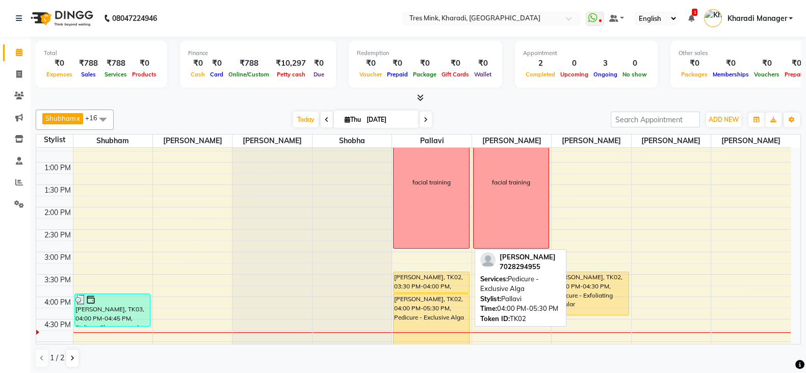
click at [430, 312] on div "[PERSON_NAME], TK02, 04:00 PM-05:30 PM, Pedicure - Exclusive Alga" at bounding box center [431, 326] width 75 height 65
select select "1"
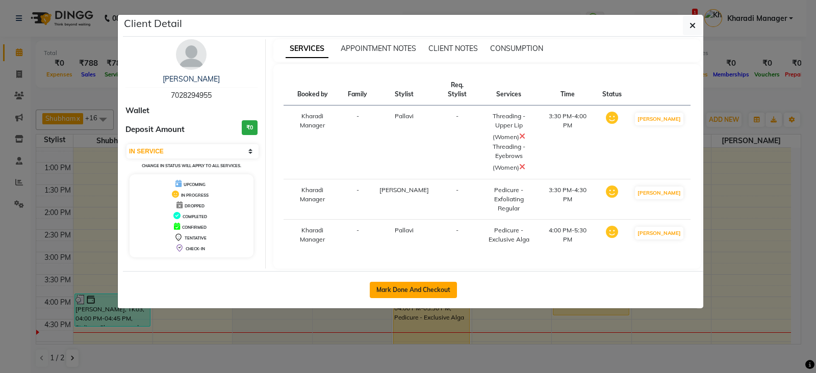
click at [431, 282] on button "Mark Done And Checkout" at bounding box center [413, 290] width 87 height 16
select select "service"
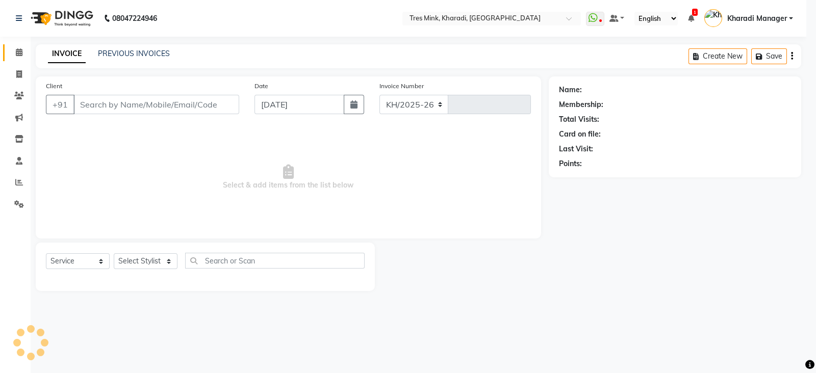
select select "8100"
type input "1158"
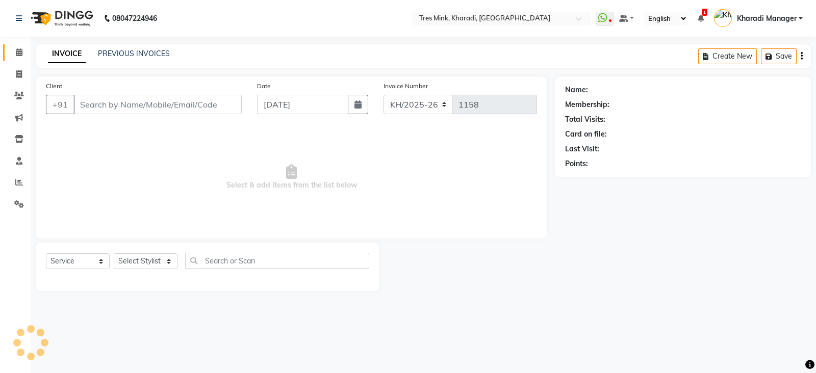
type input "7028294955"
select select "75012"
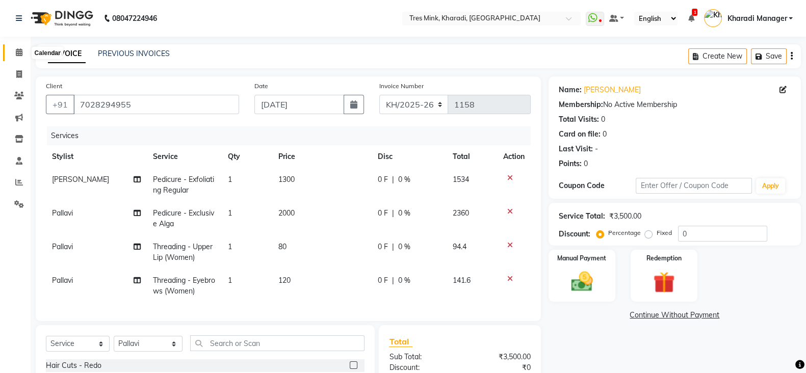
click at [16, 52] on icon at bounding box center [19, 52] width 7 height 8
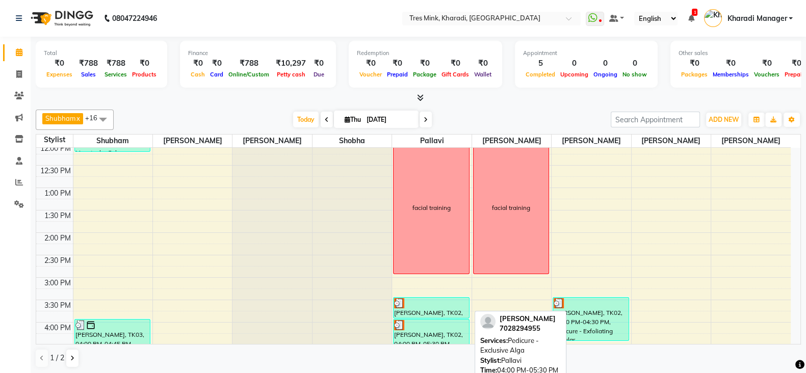
scroll to position [297, 0]
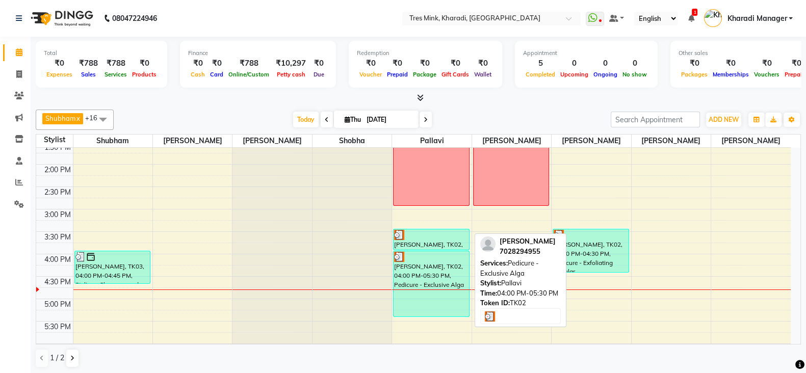
click at [424, 271] on div "[PERSON_NAME], TK02, 04:00 PM-05:30 PM, Pedicure - Exclusive Alga" at bounding box center [431, 283] width 75 height 65
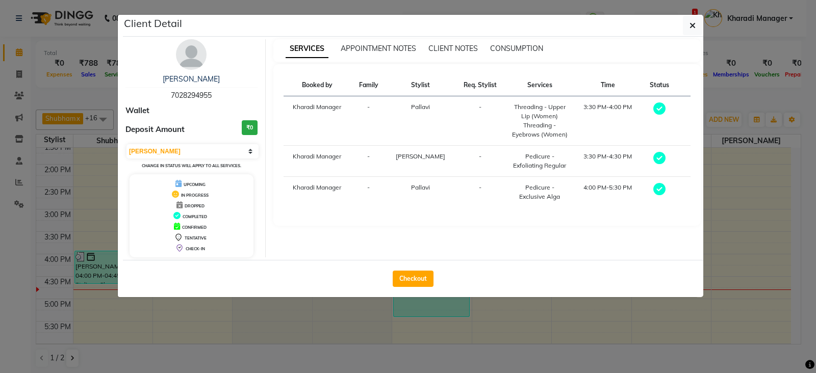
click at [209, 143] on div "Select MARK DONE UPCOMING Change in status will apply to all services." at bounding box center [191, 156] width 132 height 27
drag, startPoint x: 238, startPoint y: 148, endPoint x: 235, endPoint y: 155, distance: 8.0
click at [239, 148] on select "Select MARK DONE UPCOMING" at bounding box center [192, 151] width 132 height 14
click at [126, 144] on select "Select MARK DONE UPCOMING" at bounding box center [192, 151] width 132 height 14
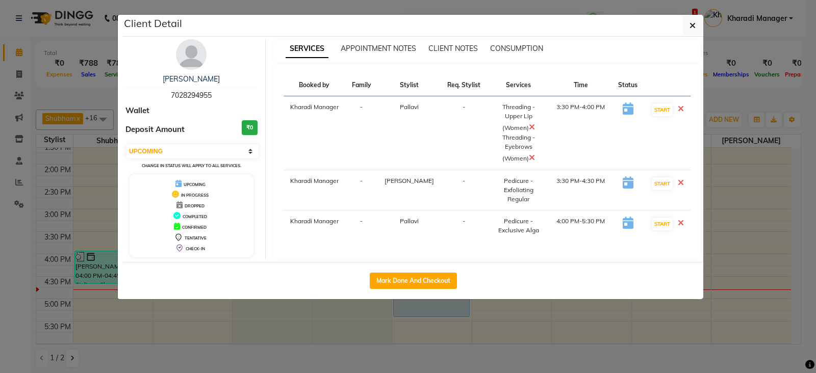
click at [242, 140] on div "Anuja Mankar 7028294955 Wallet Deposit Amount ₹0 Select IN SERVICE CONFIRMED TE…" at bounding box center [192, 149] width 148 height 220
click at [247, 144] on select "Select IN SERVICE CONFIRMED TENTATIVE CHECK IN MARK DONE DROPPED UPCOMING" at bounding box center [192, 151] width 132 height 14
click at [662, 106] on button "START" at bounding box center [662, 109] width 21 height 13
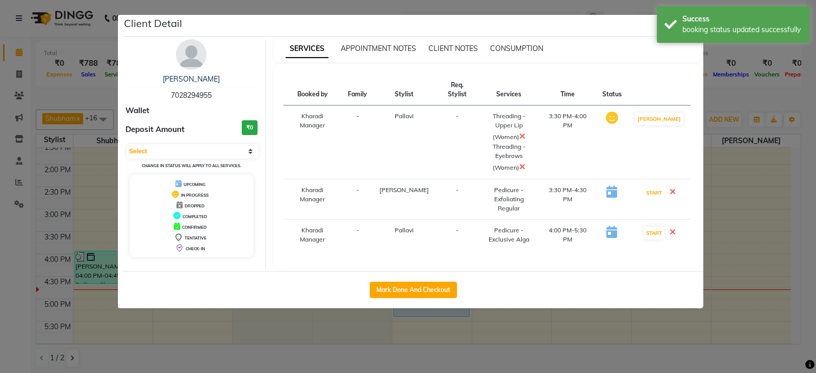
click at [660, 187] on button "START" at bounding box center [653, 193] width 21 height 13
click at [655, 227] on button "START" at bounding box center [653, 233] width 21 height 13
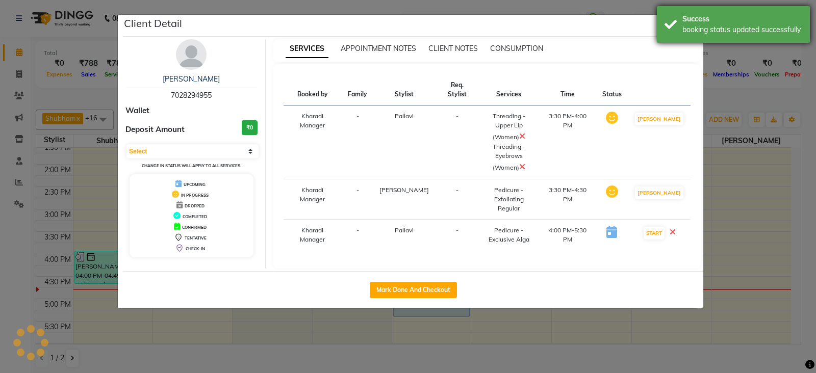
select select "1"
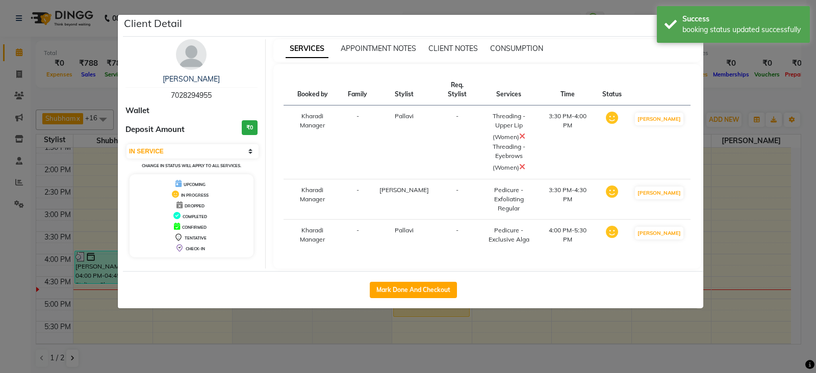
click at [747, 84] on ngb-modal-window "Client Detail Anuja Mankar 7028294955 Wallet Deposit Amount ₹0 Select IN SERVIC…" at bounding box center [408, 186] width 816 height 373
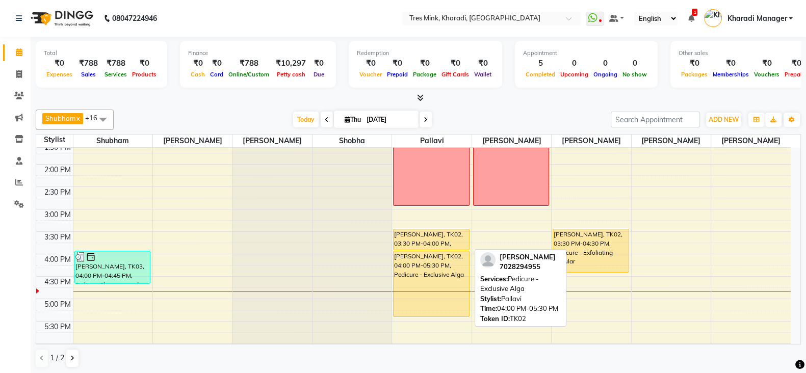
click at [431, 248] on div at bounding box center [431, 250] width 75 height 4
select select "1"
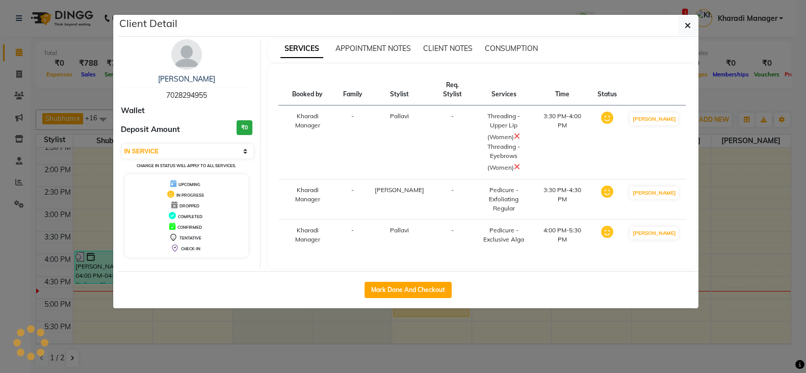
click at [436, 266] on div "Client Detail Anuja Mankar 7028294955 Wallet Deposit Amount ₹0 Select IN SERVIC…" at bounding box center [403, 161] width 581 height 295
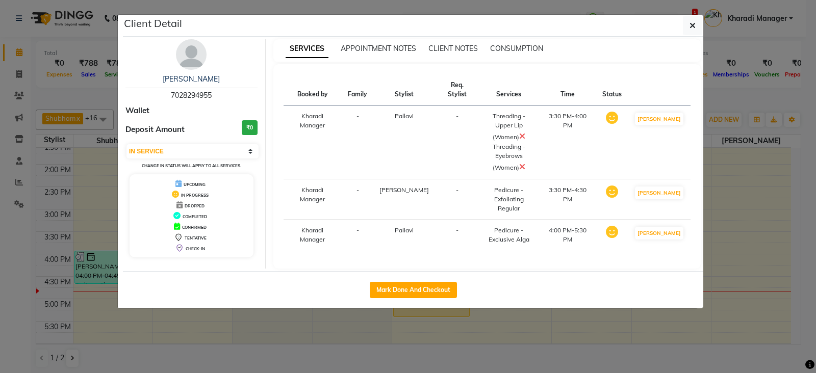
click at [202, 70] on div "Anuja Mankar 7028294955 Wallet Deposit Amount ₹0 Select IN SERVICE CONFIRMED TE…" at bounding box center [192, 153] width 148 height 229
click at [201, 76] on link "Anuja Mankar" at bounding box center [191, 78] width 57 height 9
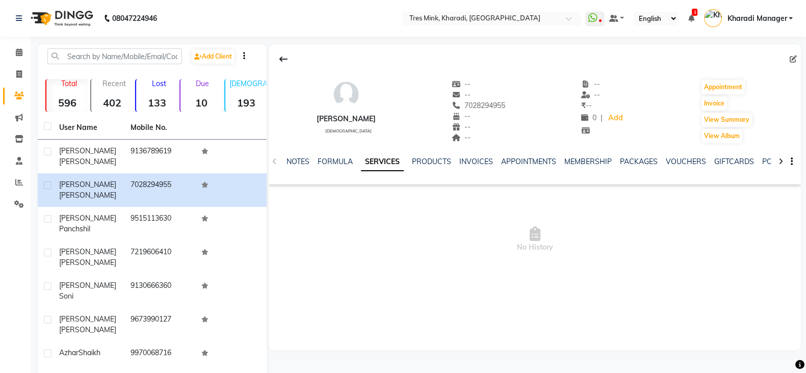
click at [398, 135] on div "Anuja Mankar female -- -- 7028294955 -- -- -- -- -- ₹ -- 0 | Add Appointment In…" at bounding box center [535, 106] width 532 height 75
click at [428, 152] on div "NOTES FORMULA SERVICES PRODUCTS INVOICES APPOINTMENTS MEMBERSHIP PACKAGES VOUCH…" at bounding box center [535, 161] width 532 height 35
click at [426, 159] on link "PRODUCTS" at bounding box center [431, 161] width 39 height 9
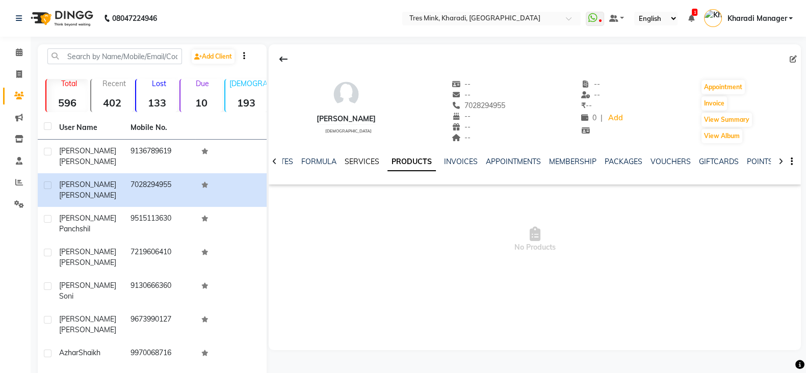
click at [365, 158] on link "SERVICES" at bounding box center [362, 161] width 35 height 9
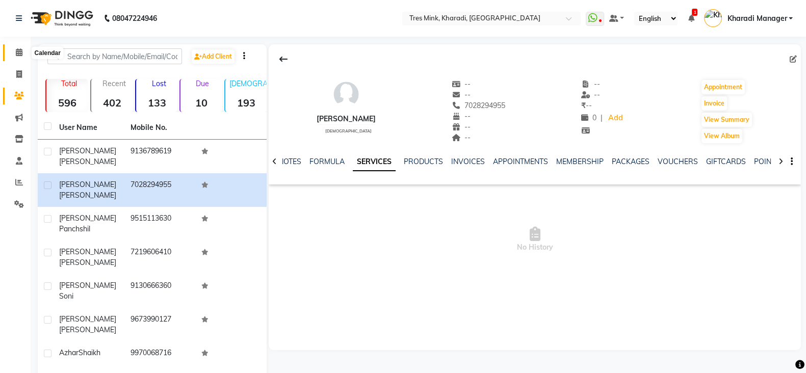
click at [18, 49] on icon at bounding box center [19, 52] width 7 height 8
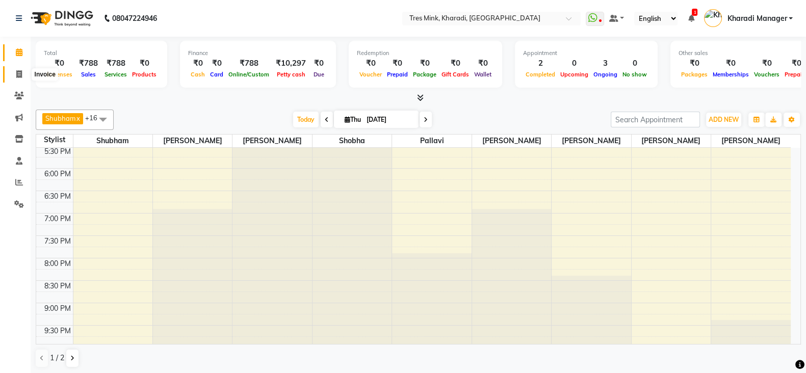
click at [14, 73] on span at bounding box center [19, 75] width 18 height 12
select select "service"
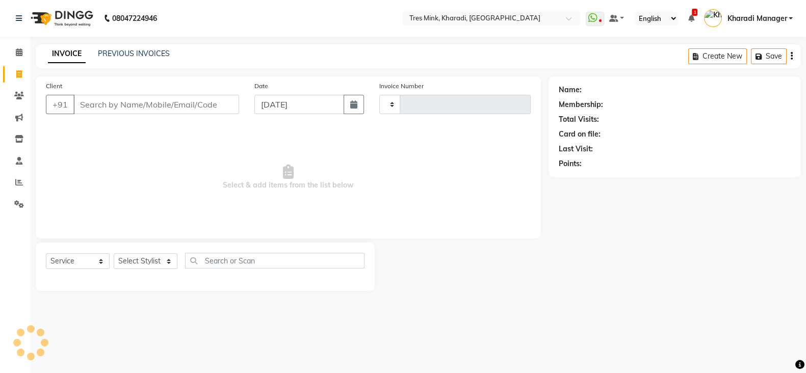
type input "1158"
select select "8100"
click at [155, 50] on link "PREVIOUS INVOICES" at bounding box center [134, 53] width 72 height 9
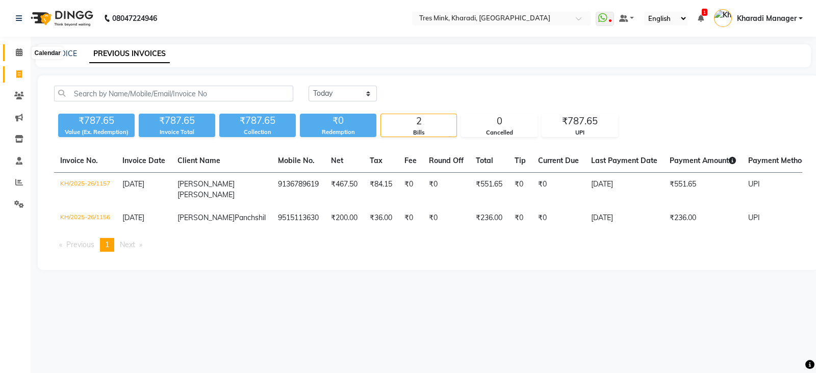
click at [20, 50] on icon at bounding box center [19, 52] width 7 height 8
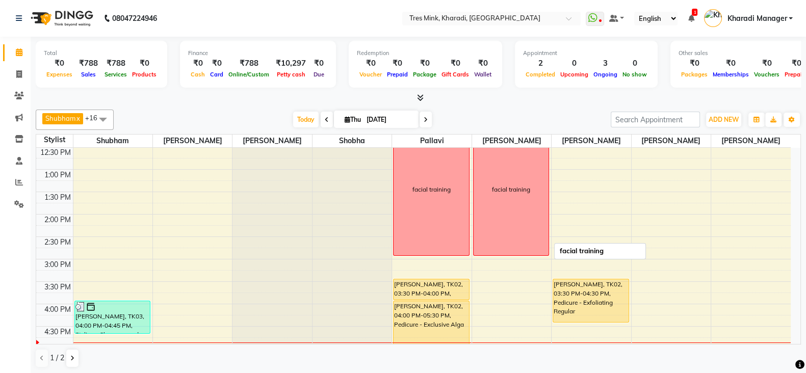
scroll to position [254, 0]
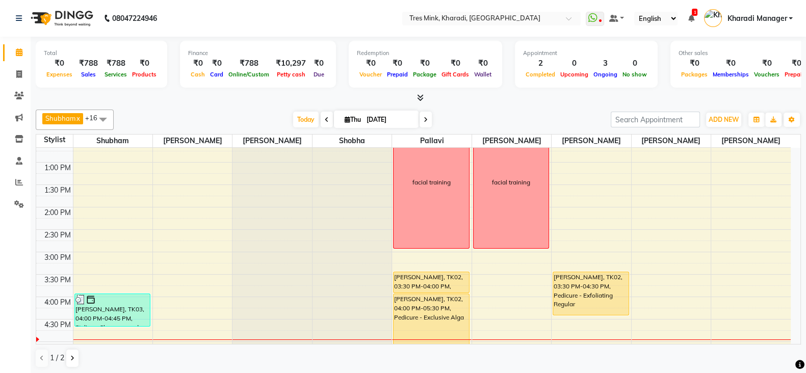
click at [232, 103] on div "Total ₹0 Expenses ₹788 Sales ₹788 Services ₹0 Products Finance ₹0 Cash ₹0 Card …" at bounding box center [418, 206] width 775 height 338
click at [235, 103] on div "Total ₹0 Expenses ₹788 Sales ₹788 Services ₹0 Products Finance ₹0 Cash ₹0 Card …" at bounding box center [418, 206] width 775 height 338
click at [235, 105] on div "Total ₹0 Expenses ₹788 Sales ₹788 Services ₹0 Products Finance ₹0 Cash ₹0 Card …" at bounding box center [418, 206] width 775 height 338
click at [235, 106] on div "Shubham x Raj Jadhav x Namita x Shobha x Pallavi x Poonam Khande x Ravi Maheshk…" at bounding box center [418, 239] width 765 height 267
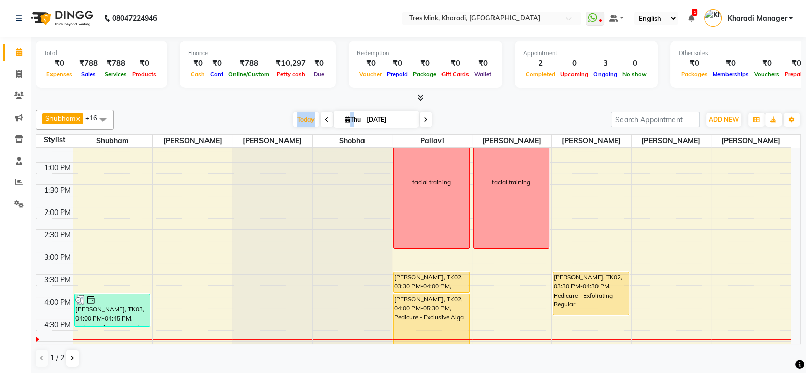
click at [235, 106] on div "Shubham x Raj Jadhav x Namita x Shobha x Pallavi x Poonam Khande x Ravi Maheshk…" at bounding box center [418, 239] width 765 height 267
click at [236, 108] on div "Shubham x Raj Jadhav x Namita x Shobha x Pallavi x Poonam Khande x Ravi Maheshk…" at bounding box center [418, 239] width 765 height 267
click at [238, 120] on div "Today Thu 04-09-2025" at bounding box center [362, 119] width 487 height 15
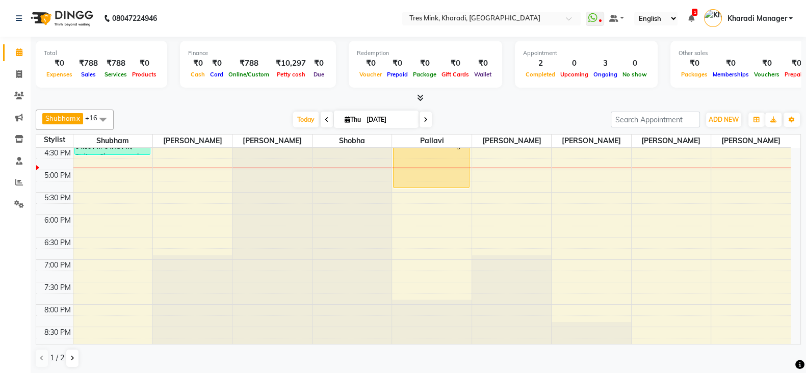
scroll to position [430, 0]
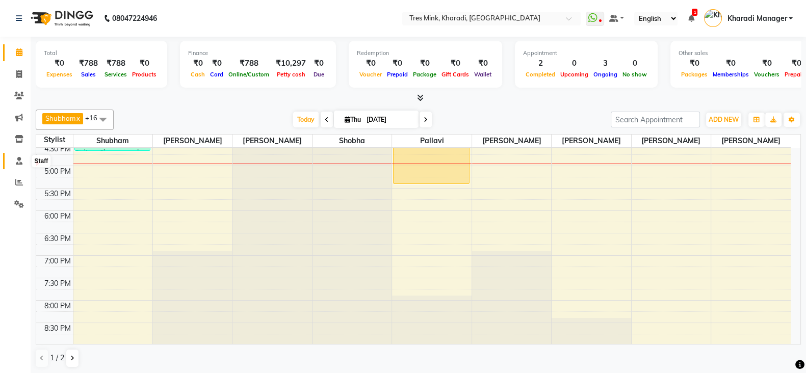
click at [18, 163] on icon at bounding box center [19, 161] width 7 height 8
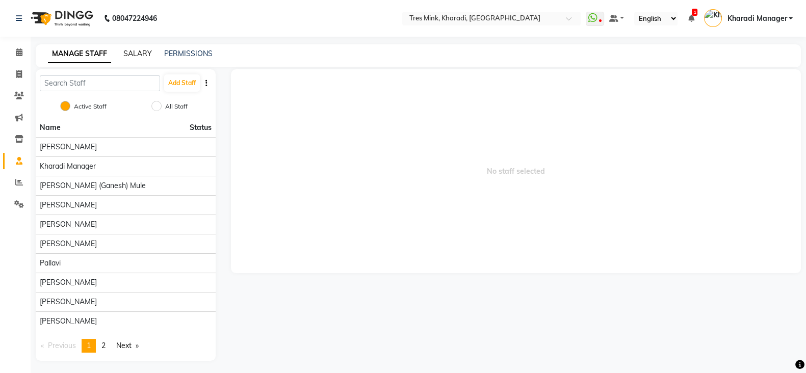
click at [145, 52] on link "SALARY" at bounding box center [137, 53] width 29 height 9
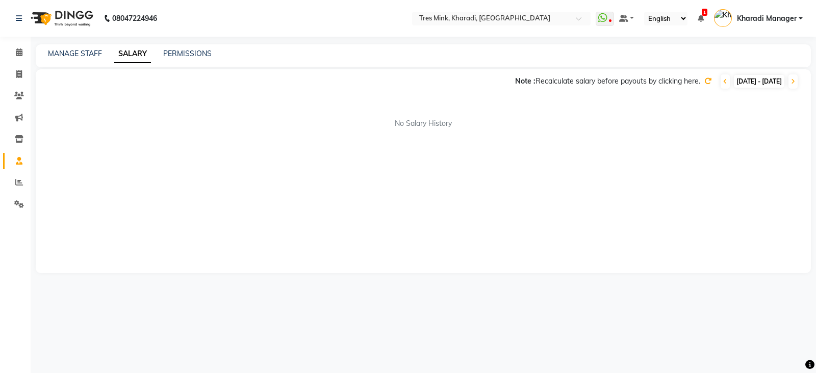
drag, startPoint x: 62, startPoint y: 45, endPoint x: 81, endPoint y: 47, distance: 19.4
click at [62, 45] on div "MANAGE STAFF SALARY PERMISSIONS" at bounding box center [423, 55] width 775 height 23
click at [171, 50] on link "PERMISSIONS" at bounding box center [187, 53] width 48 height 9
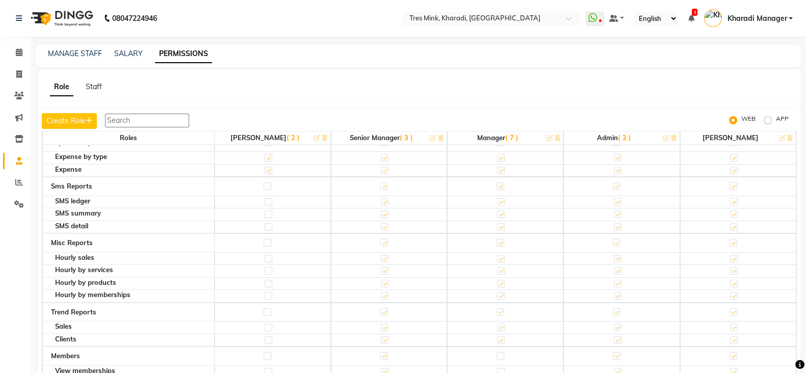
scroll to position [3310, 0]
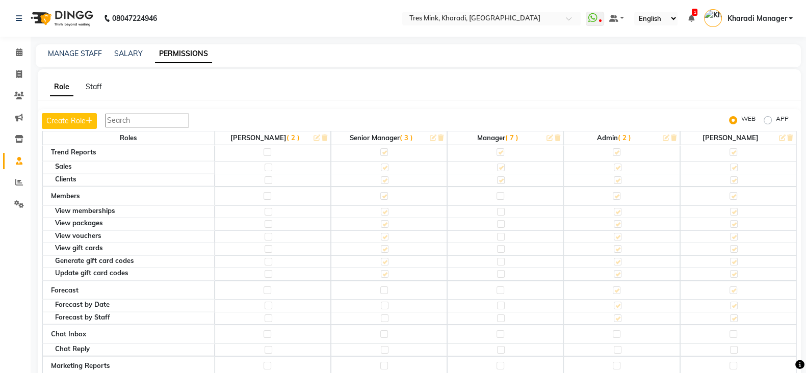
click at [154, 116] on input "text" at bounding box center [147, 121] width 84 height 14
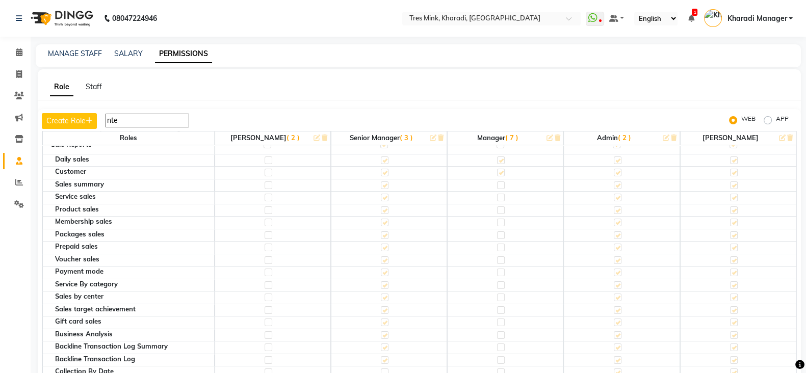
scroll to position [448, 0]
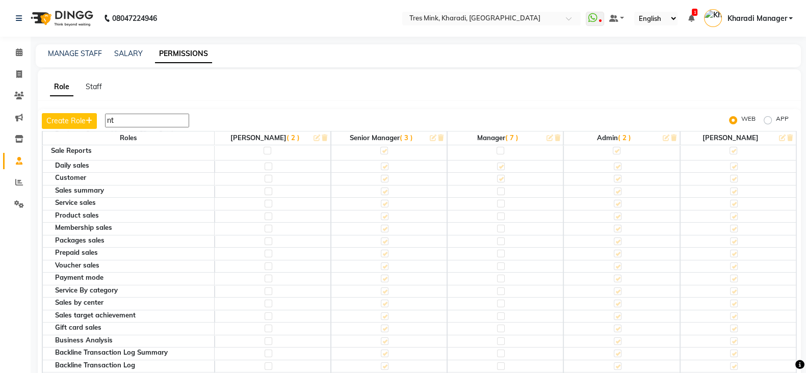
type input "n"
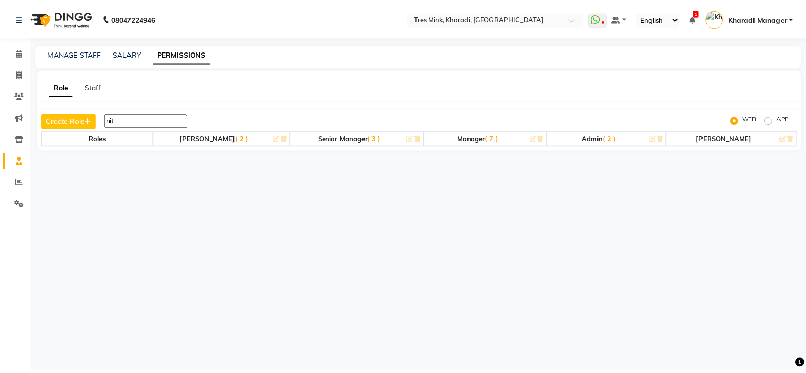
scroll to position [0, 0]
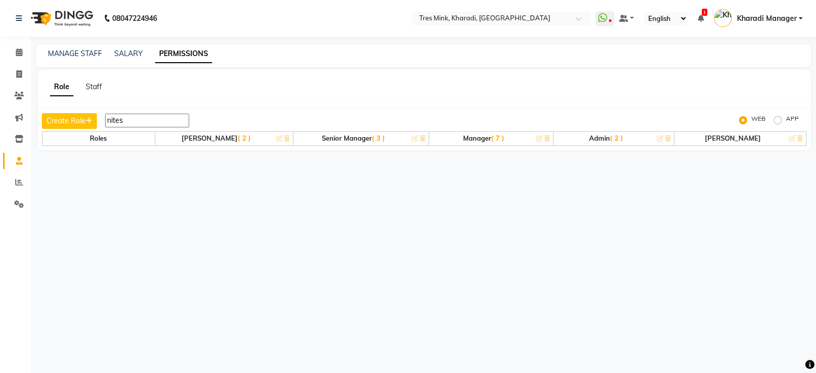
type input "nites"
click at [299, 103] on div "Role Staff Create Role nites WEB APP Roles Karan Arya ( 2 ) Senior Manager ( 3 …" at bounding box center [424, 109] width 773 height 81
click at [12, 53] on span at bounding box center [19, 53] width 18 height 12
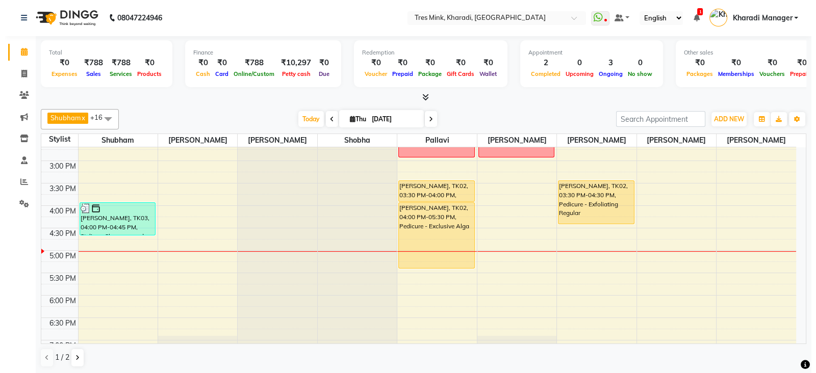
scroll to position [303, 0]
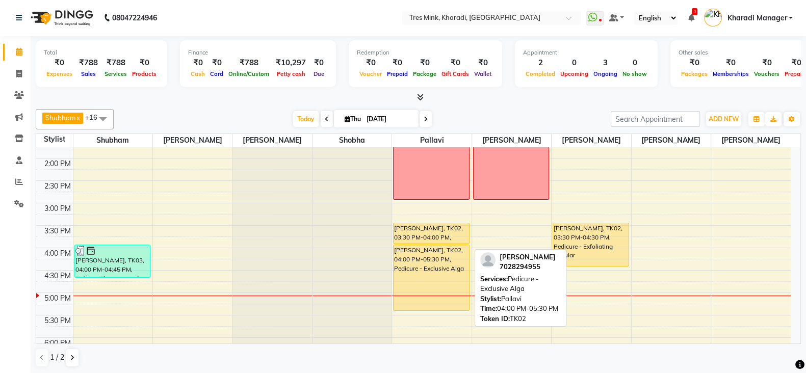
click at [428, 264] on div "[PERSON_NAME], TK02, 04:00 PM-05:30 PM, Pedicure - Exclusive Alga" at bounding box center [431, 277] width 75 height 65
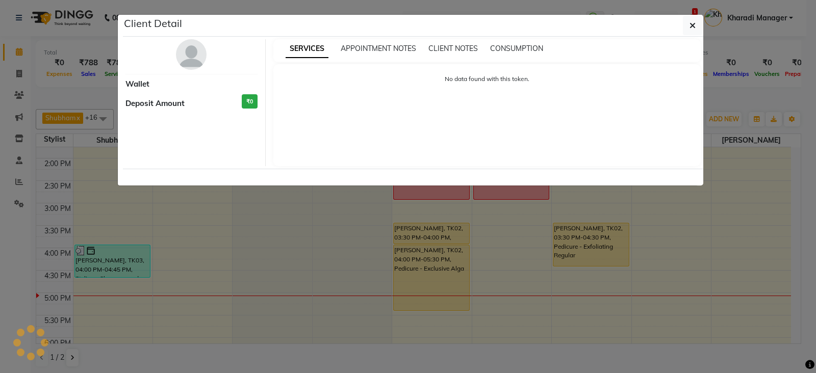
select select "1"
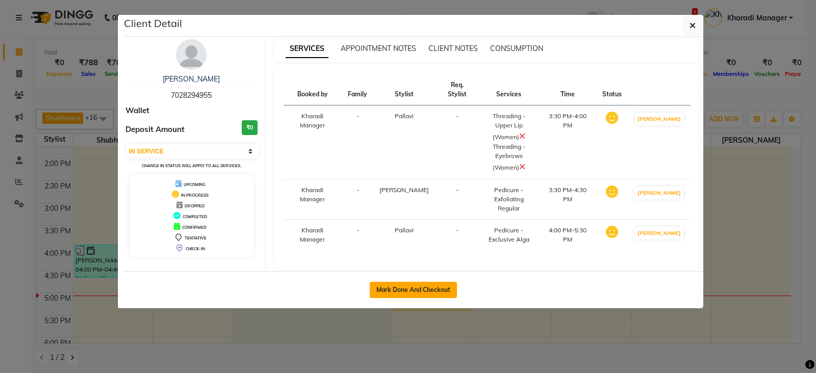
click at [418, 282] on button "Mark Done And Checkout" at bounding box center [413, 290] width 87 height 16
select select "service"
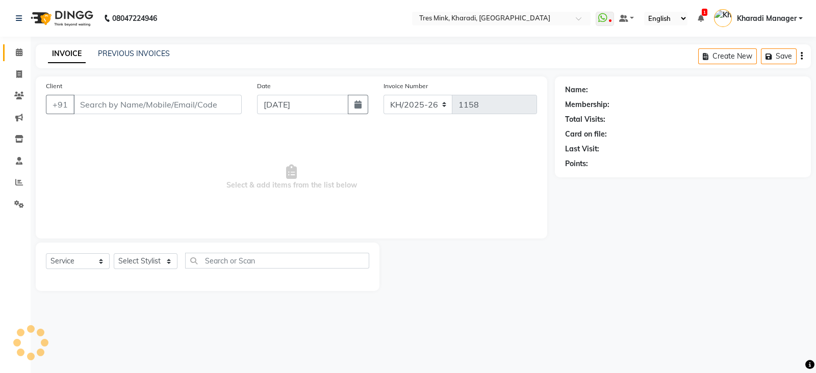
type input "7028294955"
select select "75012"
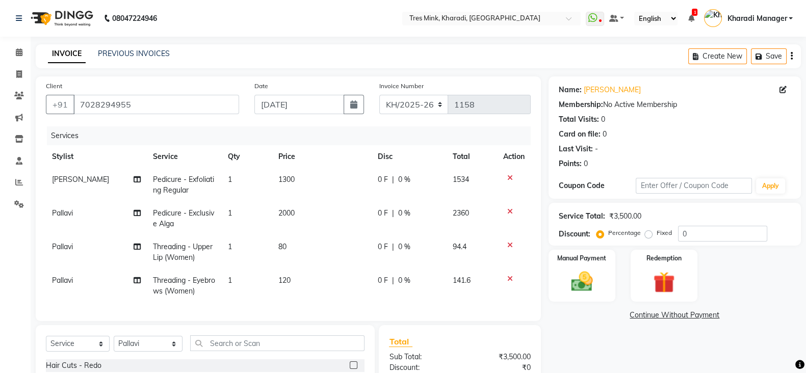
click at [689, 22] on span at bounding box center [691, 18] width 6 height 9
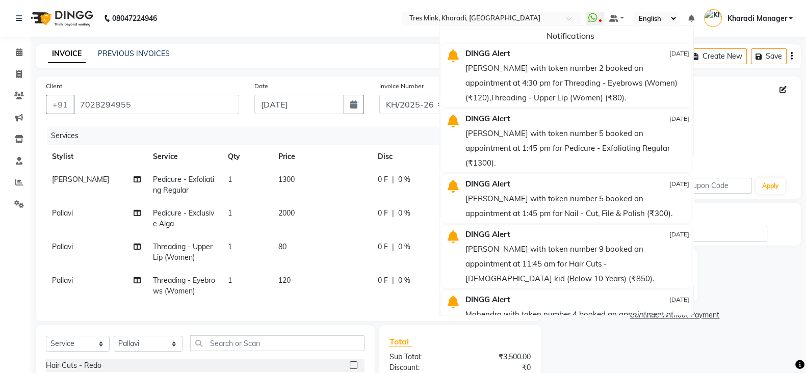
click at [357, 33] on nav "08047224946 Select Location × Tres Mink, Kharadi, Kharadi WhatsApp Status ✕ Sta…" at bounding box center [403, 18] width 806 height 37
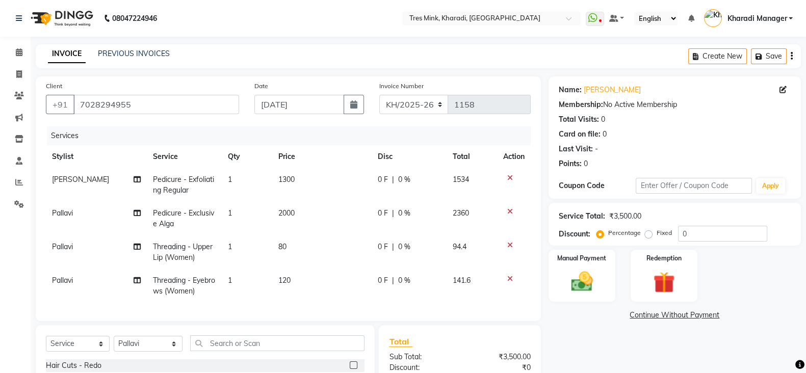
scroll to position [127, 0]
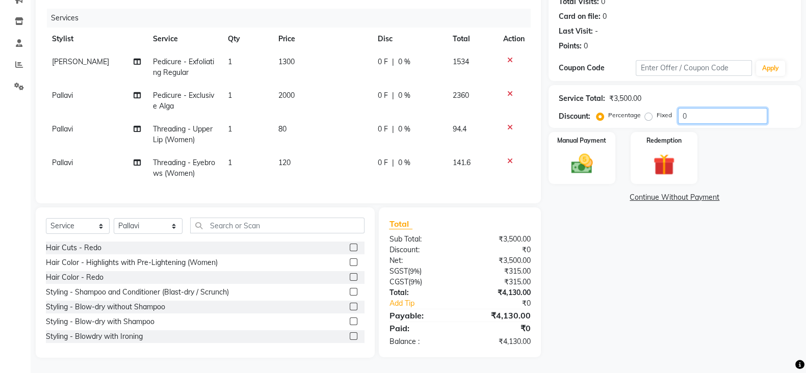
drag, startPoint x: 694, startPoint y: 111, endPoint x: 637, endPoint y: 117, distance: 56.9
click at [637, 117] on div "Service Total: ₹3,500.00 Discount: Percentage Fixed 0" at bounding box center [675, 106] width 252 height 43
type input "15"
click at [566, 151] on img at bounding box center [582, 163] width 36 height 25
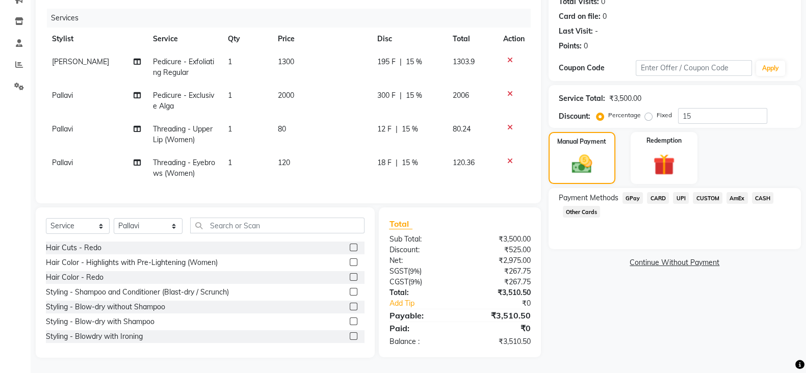
click at [680, 192] on span "UPI" at bounding box center [681, 198] width 16 height 12
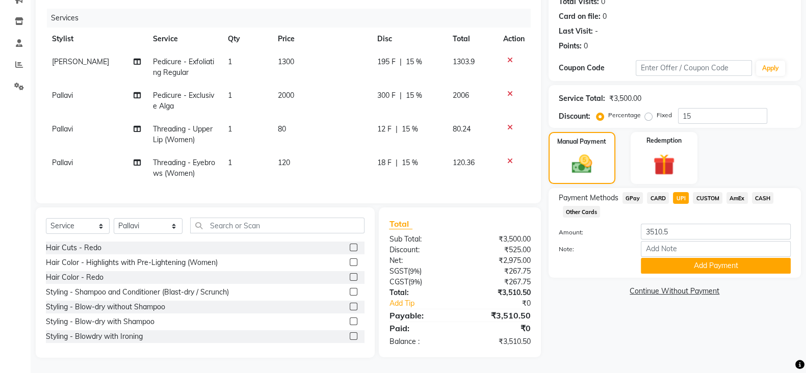
click at [661, 192] on span "CARD" at bounding box center [658, 198] width 22 height 12
click at [685, 258] on button "Add Payment" at bounding box center [716, 266] width 150 height 16
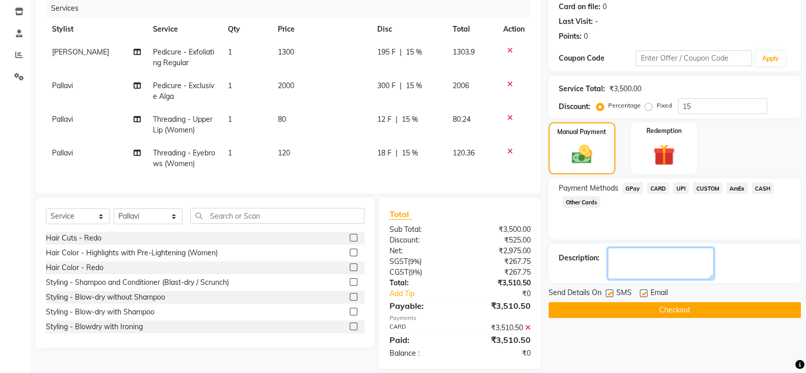
click at [673, 269] on textarea at bounding box center [661, 264] width 106 height 32
type textarea "meghana / came through luzo"
click at [678, 308] on button "Checkout" at bounding box center [675, 310] width 252 height 16
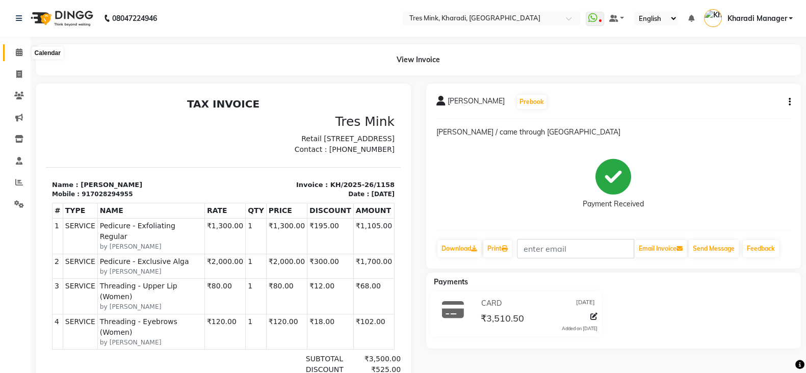
click at [13, 47] on span at bounding box center [19, 53] width 18 height 12
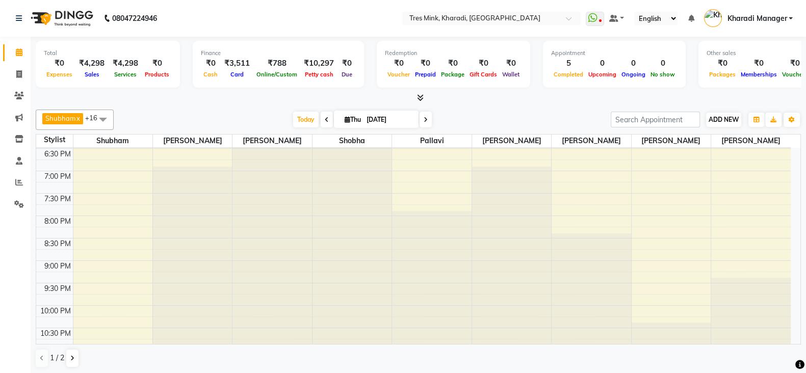
scroll to position [1, 0]
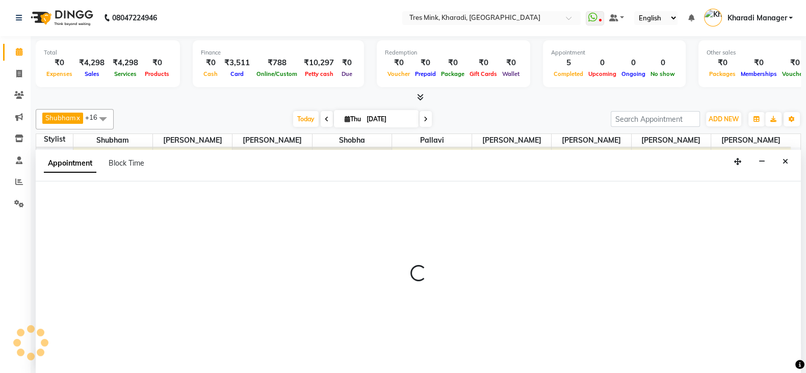
select select "90810"
select select "tentative"
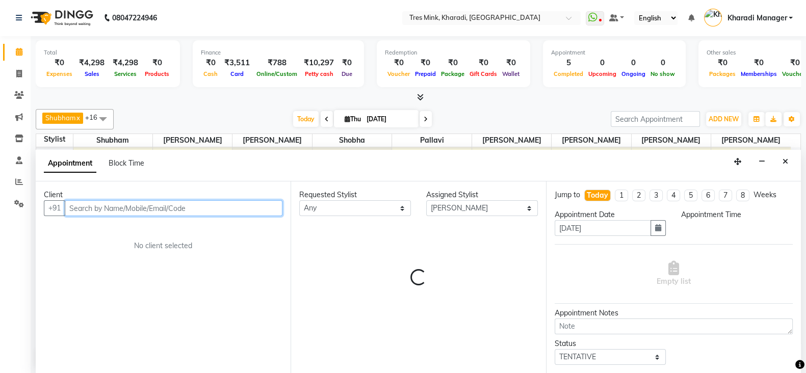
select select "1125"
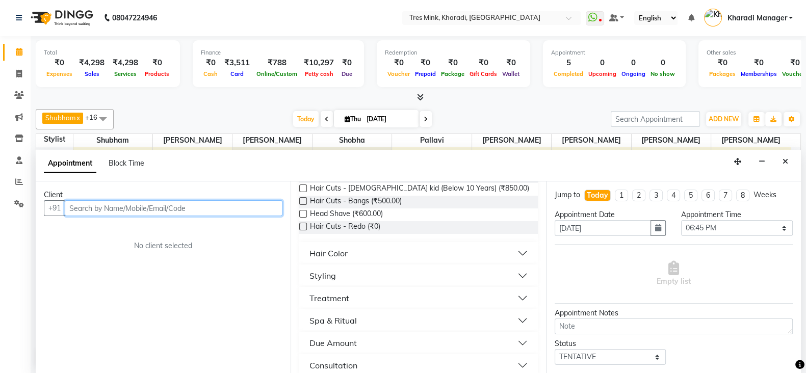
scroll to position [242, 0]
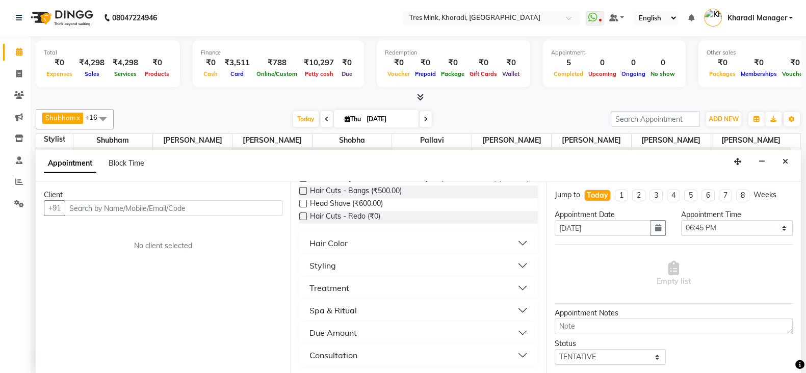
click at [507, 327] on button "Due Amount" at bounding box center [418, 333] width 230 height 18
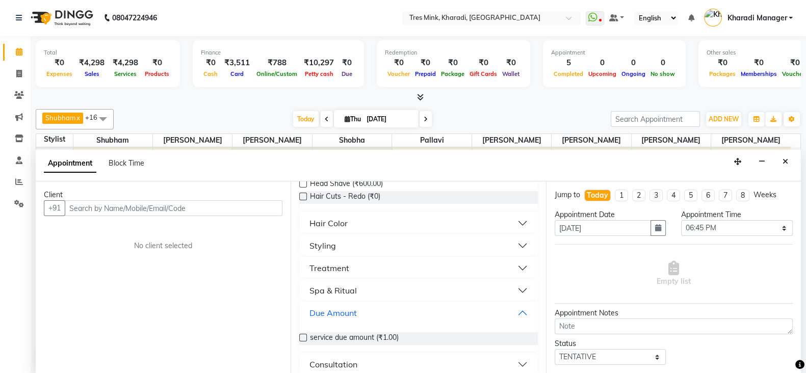
scroll to position [272, 0]
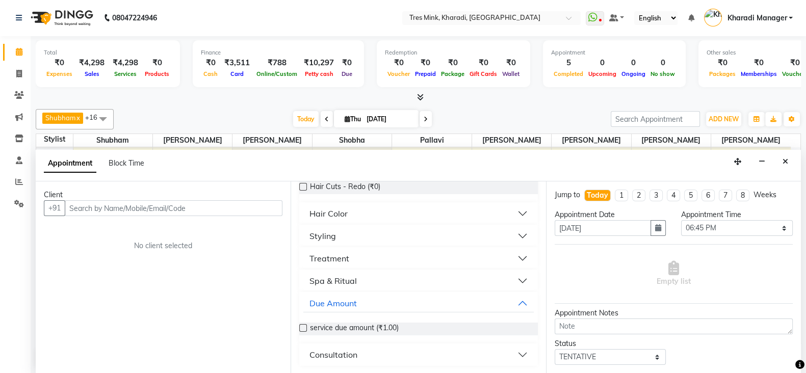
click at [512, 350] on button "Consultation" at bounding box center [418, 355] width 230 height 18
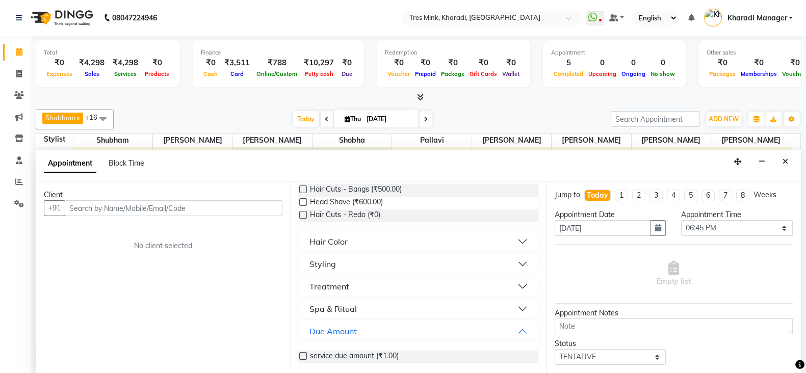
scroll to position [228, 0]
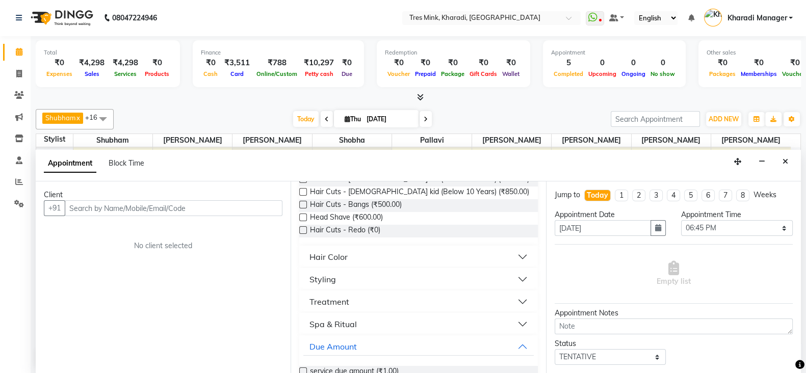
click at [515, 324] on button "Spa & Ritual" at bounding box center [418, 324] width 230 height 18
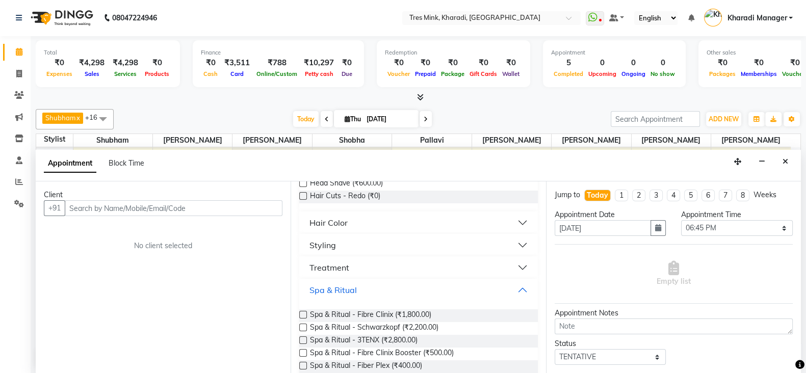
scroll to position [186, 0]
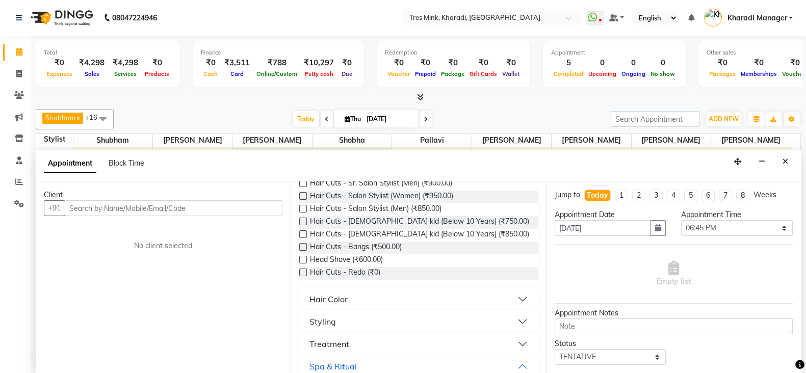
click at [509, 317] on button "Styling" at bounding box center [418, 322] width 230 height 18
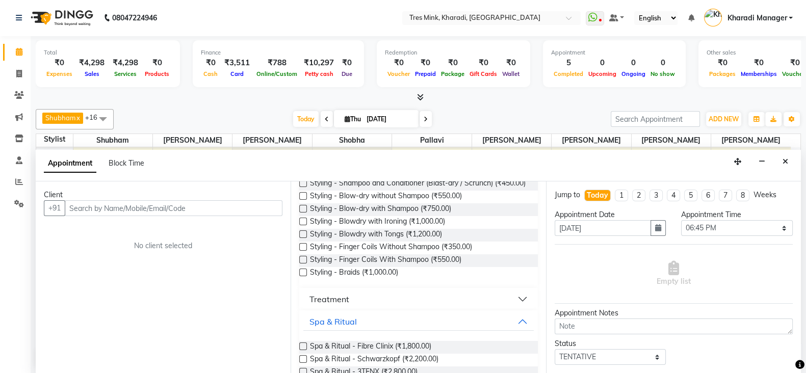
scroll to position [356, 0]
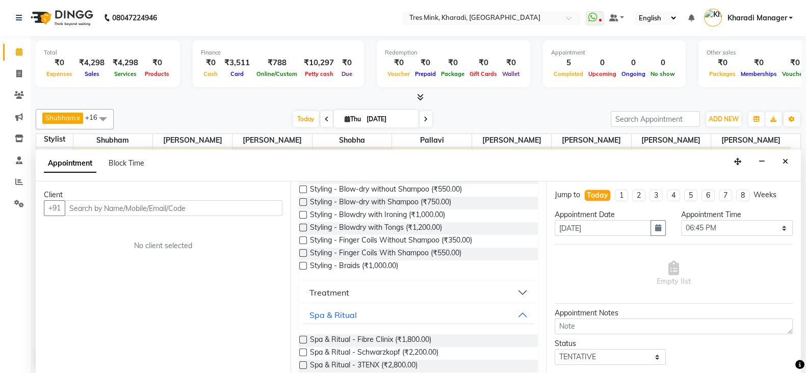
click at [512, 281] on div "Styling - Shampoo and Conditioner (Blast-dry / Scrunch) (₹450.00) Styling - Blo…" at bounding box center [418, 222] width 238 height 118
click at [510, 295] on button "Treatment" at bounding box center [418, 292] width 230 height 18
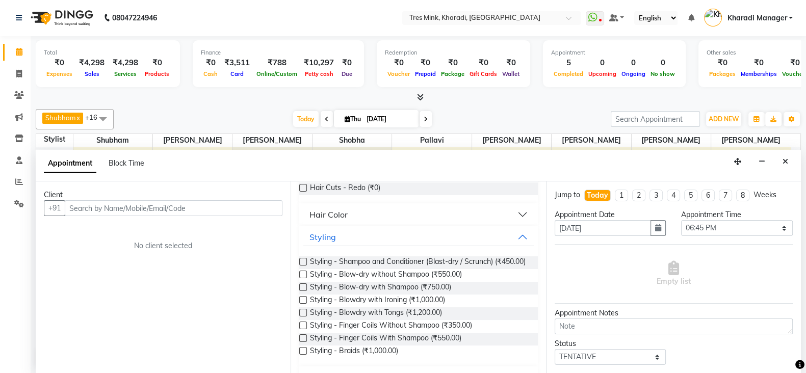
scroll to position [143, 0]
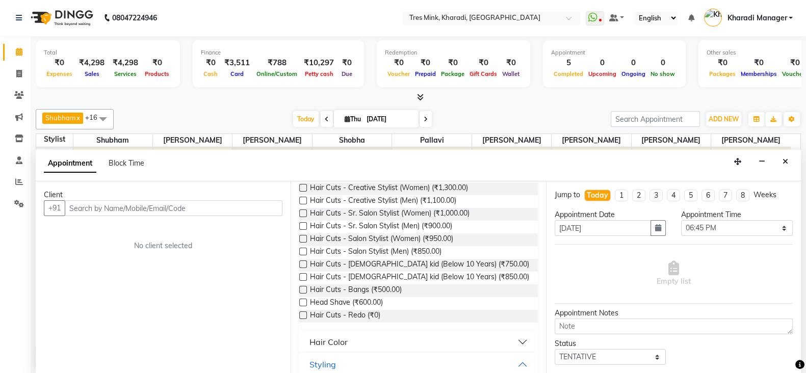
click at [512, 338] on button "Hair Color" at bounding box center [418, 342] width 230 height 18
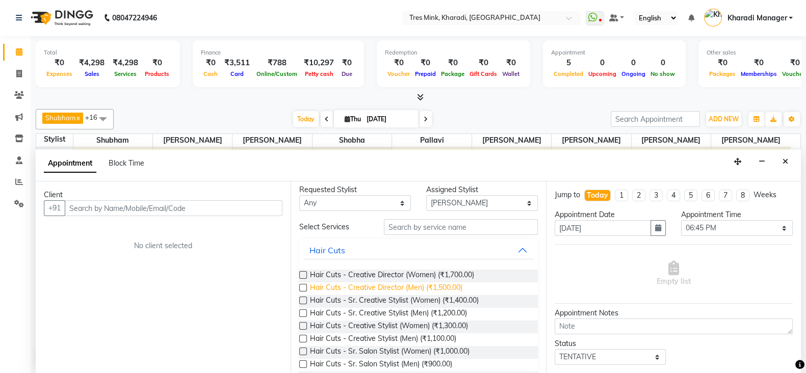
scroll to position [0, 0]
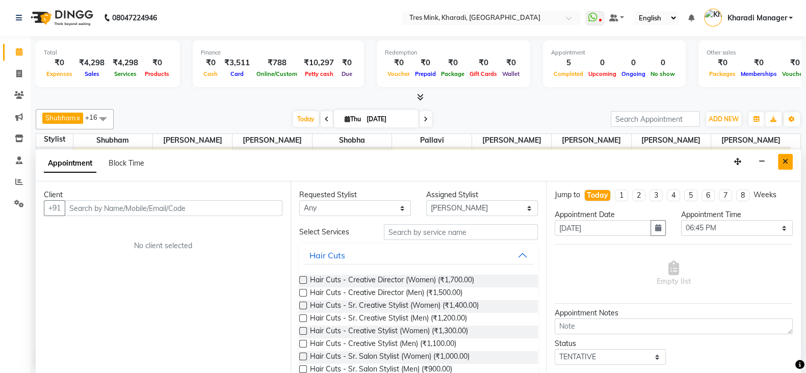
click at [782, 159] on button "Close" at bounding box center [785, 162] width 15 height 16
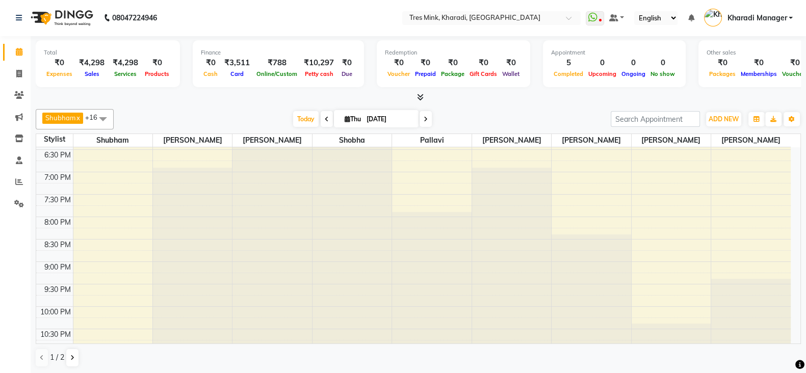
scroll to position [515, 0]
click at [264, 112] on div "Today Thu 04-09-2025" at bounding box center [362, 119] width 487 height 15
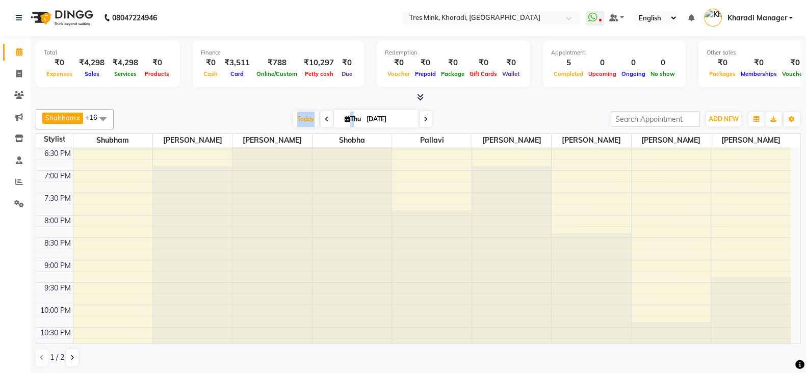
click at [264, 112] on div "Today Thu 04-09-2025" at bounding box center [362, 119] width 487 height 15
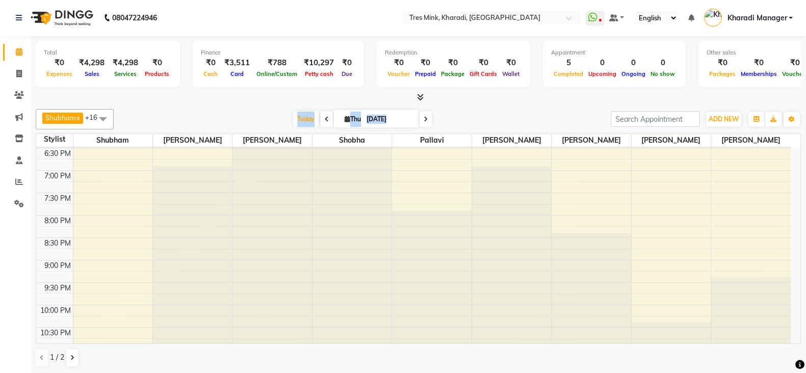
click at [264, 112] on div "Today Thu 04-09-2025" at bounding box center [362, 119] width 487 height 15
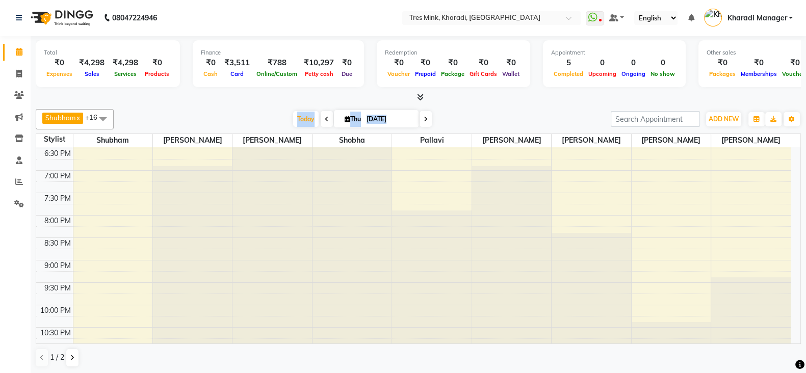
click at [264, 112] on div "Today Thu 04-09-2025" at bounding box center [362, 119] width 487 height 15
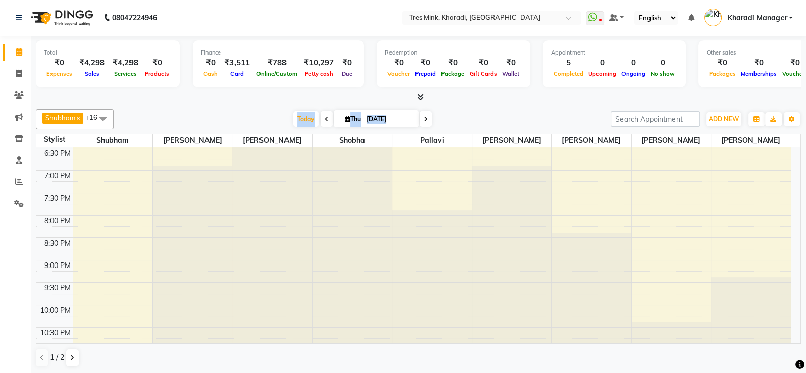
click at [264, 112] on div "Today Thu 04-09-2025" at bounding box center [362, 119] width 487 height 15
click at [263, 108] on div "Shubham x Raj Jadhav x Namita x Shobha x Pallavi x Poonam Khande x Ravi Maheshk…" at bounding box center [418, 238] width 765 height 267
click at [137, 140] on span "Shubham" at bounding box center [112, 140] width 79 height 13
click at [116, 141] on span "Shubham" at bounding box center [112, 140] width 79 height 13
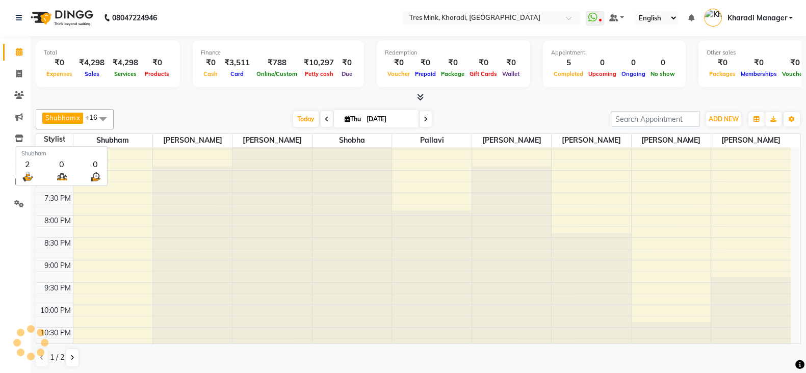
click at [116, 141] on span "Shubham" at bounding box center [112, 140] width 79 height 13
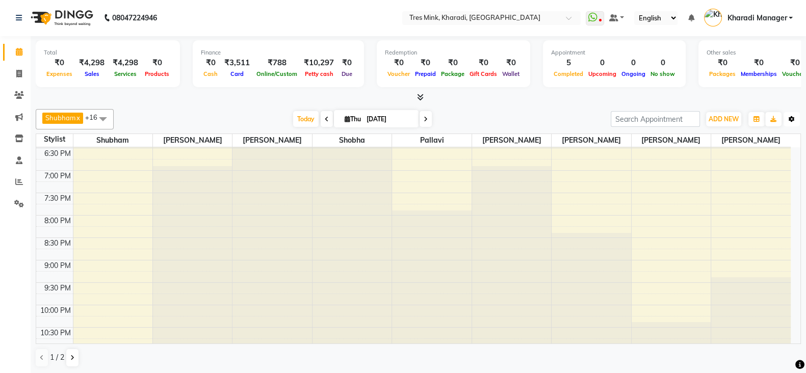
click at [792, 118] on icon "button" at bounding box center [792, 119] width 6 height 6
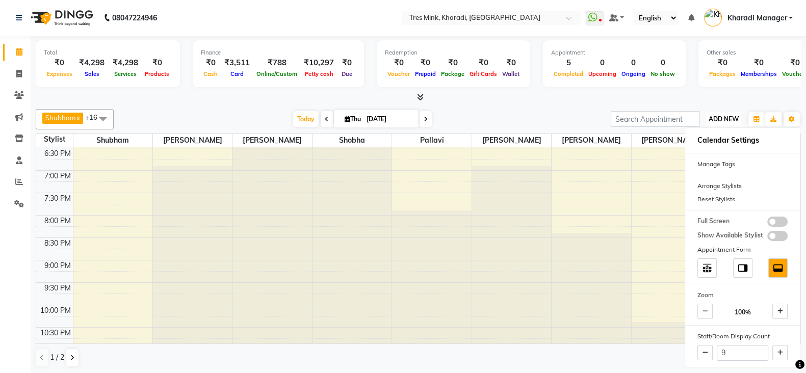
click at [728, 118] on span "ADD NEW" at bounding box center [724, 119] width 30 height 8
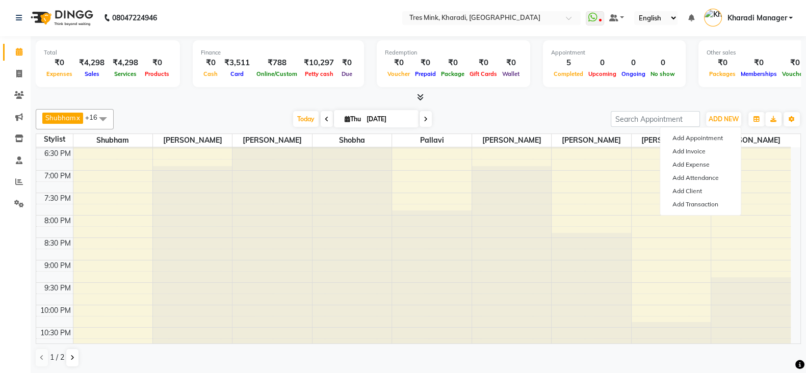
click at [783, 121] on div "Toggle Dropdown Calendar Settings Manage Tags Arrange Stylists Reset Stylists F…" at bounding box center [792, 119] width 18 height 16
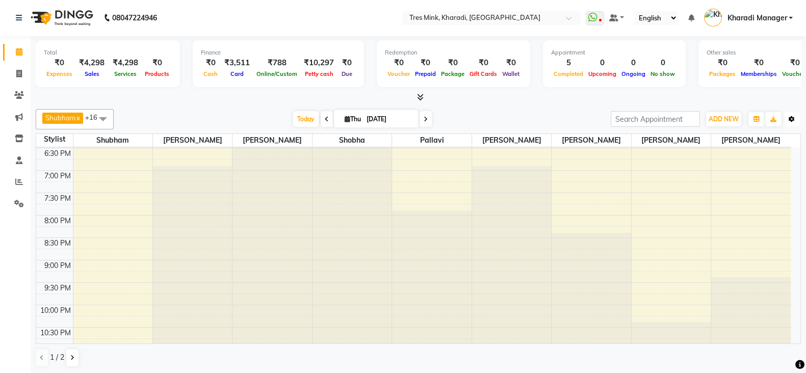
click at [787, 117] on button "Toggle Dropdown" at bounding box center [792, 119] width 16 height 14
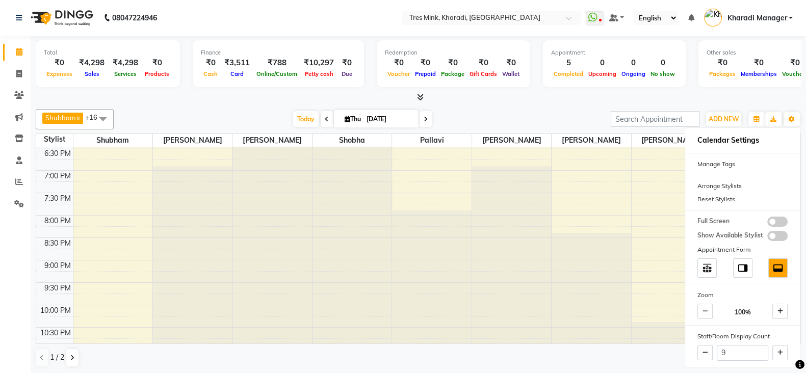
click at [753, 101] on div at bounding box center [418, 97] width 765 height 11
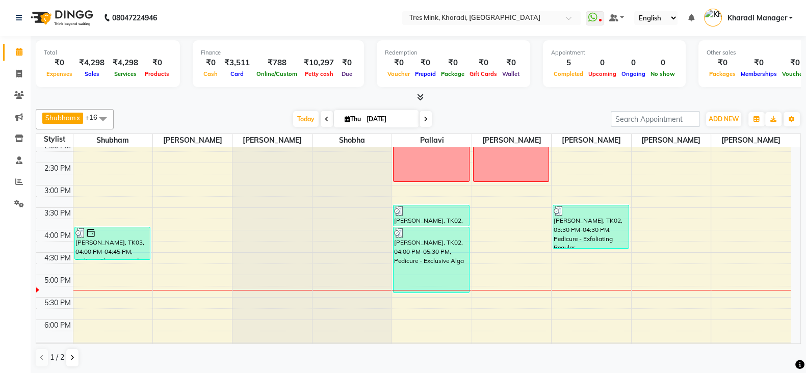
scroll to position [340, 0]
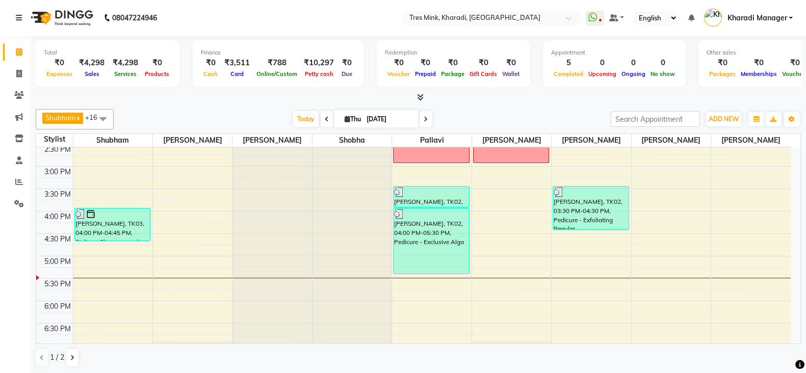
click at [345, 118] on icon at bounding box center [348, 119] width 6 height 7
select select "9"
select select "2025"
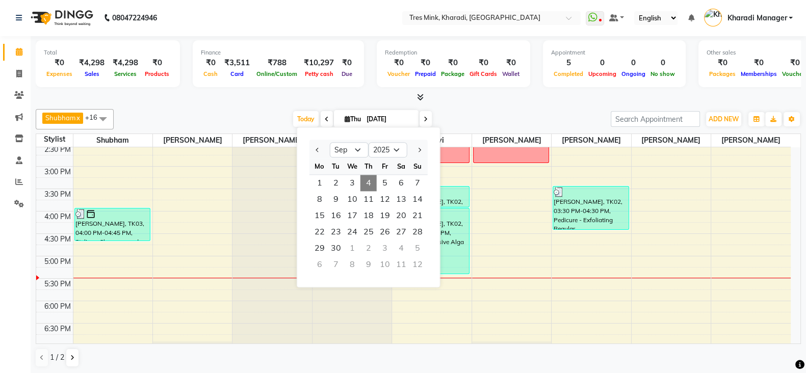
click at [225, 105] on div "Shubham x Raj Jadhav x Namita x Shobha x Pallavi x Poonam Khande x Ravi Maheshk…" at bounding box center [418, 238] width 765 height 267
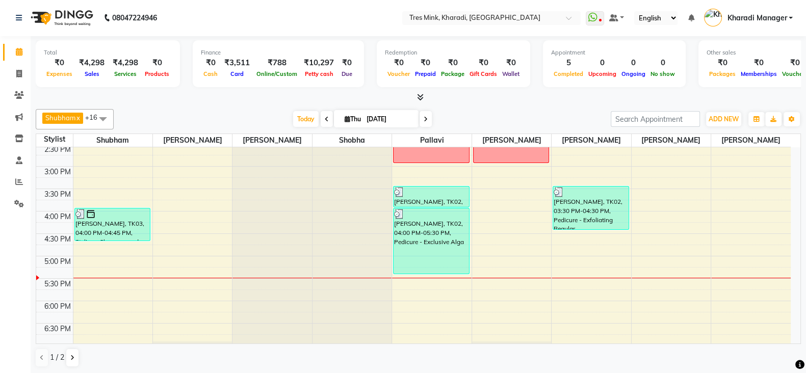
click at [345, 116] on icon at bounding box center [348, 119] width 6 height 7
select select "9"
select select "2025"
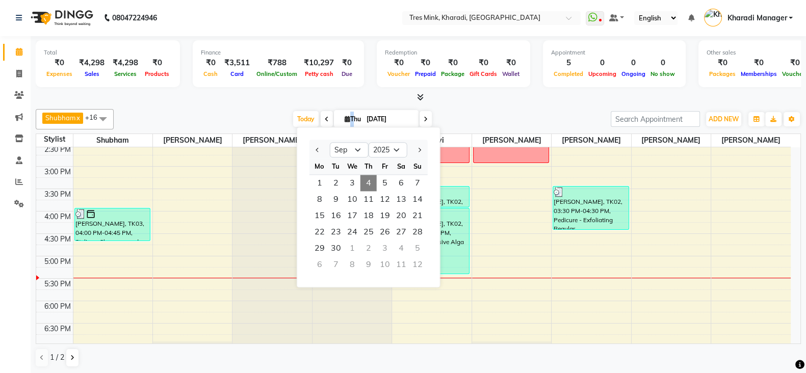
click at [345, 116] on icon at bounding box center [348, 119] width 6 height 7
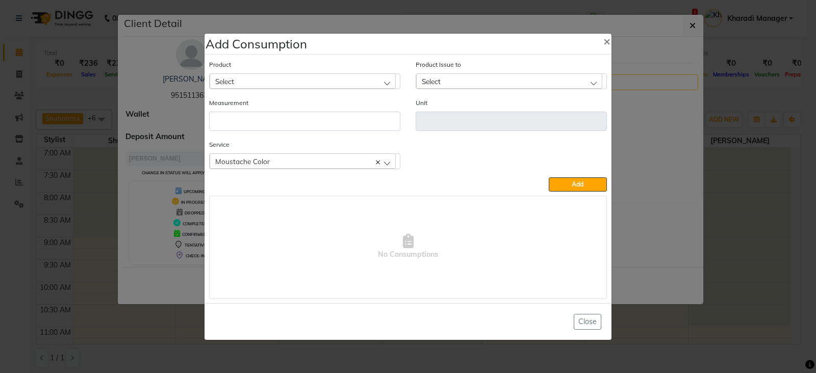
select select "3"
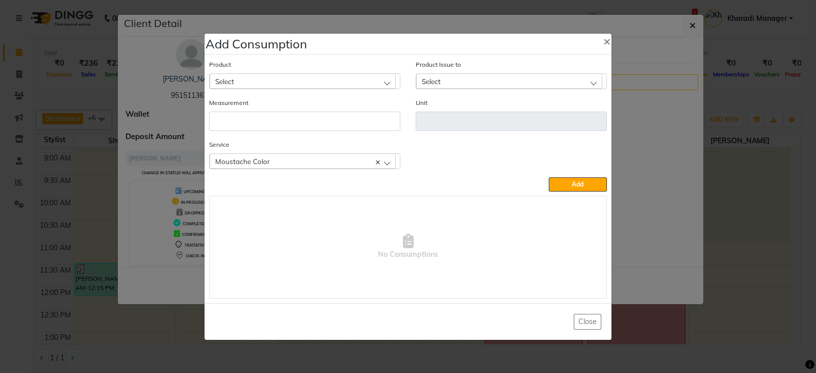
click at [347, 81] on div "Select" at bounding box center [303, 80] width 186 height 15
click at [461, 80] on div "Select" at bounding box center [509, 80] width 186 height 15
click at [312, 79] on div "Select" at bounding box center [303, 80] width 186 height 15
type input "8-46"
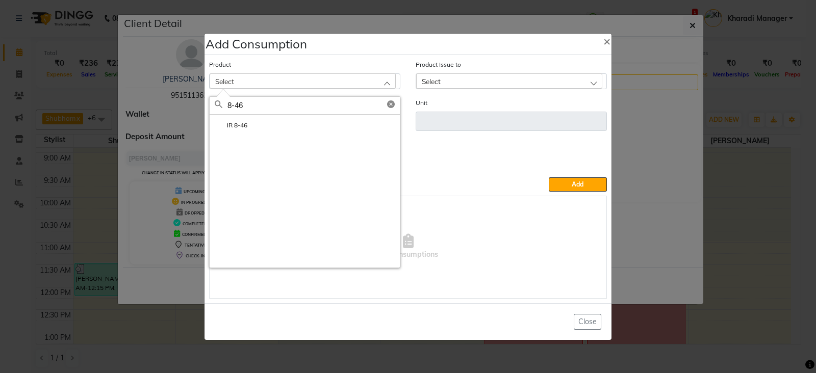
click at [247, 125] on label "IR 8-46" at bounding box center [231, 125] width 33 height 9
type input "ml"
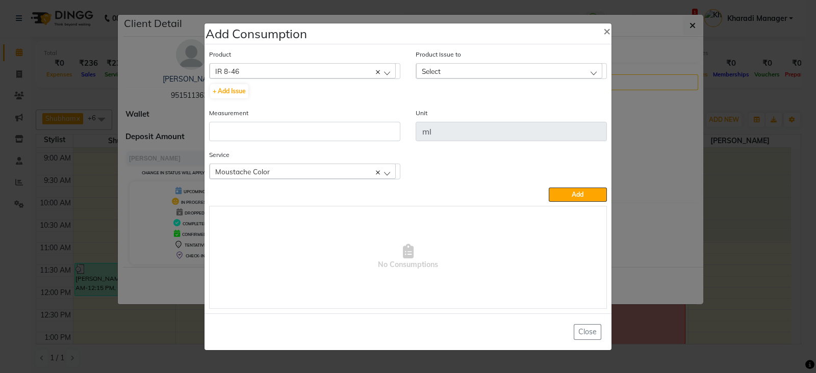
click at [486, 69] on div "Select" at bounding box center [509, 70] width 186 height 15
click at [223, 90] on button "+ Add Issue" at bounding box center [229, 91] width 38 height 14
select select
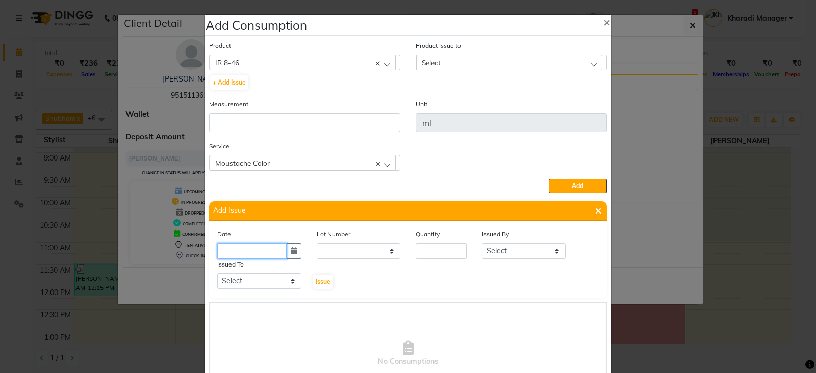
click at [268, 256] on input "text" at bounding box center [251, 251] width 69 height 16
select select "9"
select select "2025"
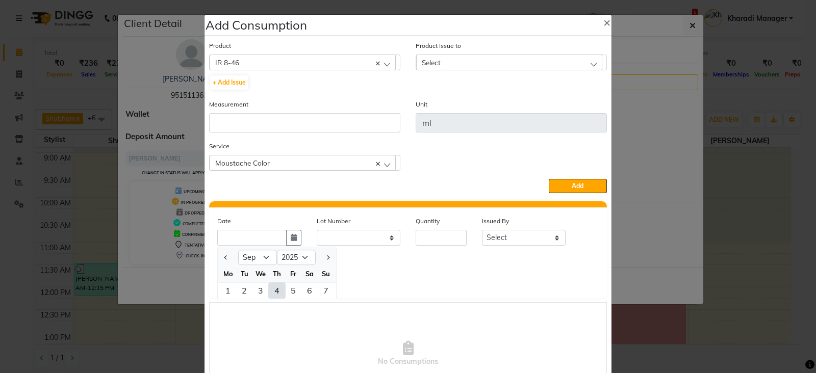
drag, startPoint x: 268, startPoint y: 290, endPoint x: 306, endPoint y: 273, distance: 41.6
click at [269, 289] on div "4" at bounding box center [277, 290] width 16 height 16
type input "[DATE]"
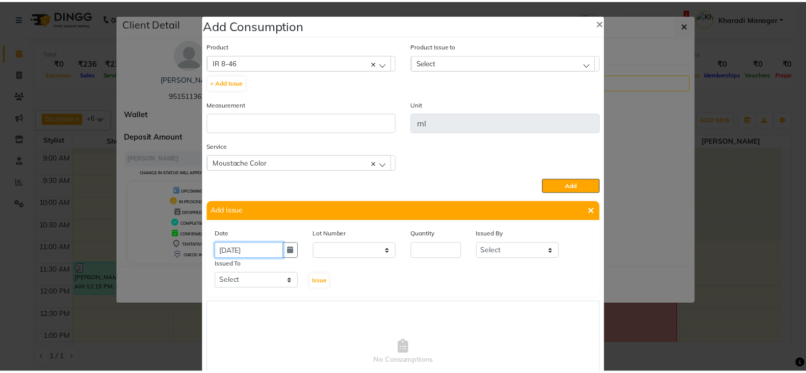
scroll to position [0, 0]
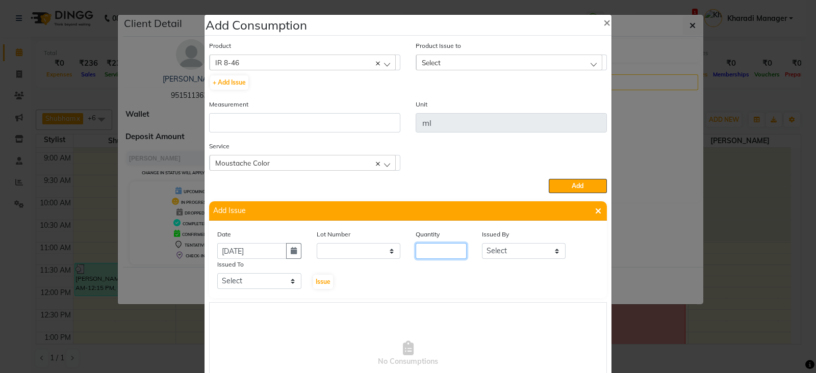
click at [425, 253] on input "number" at bounding box center [441, 251] width 51 height 16
type input "1"
select select "75013"
select select "75009"
click at [313, 275] on button "Issue" at bounding box center [323, 282] width 20 height 14
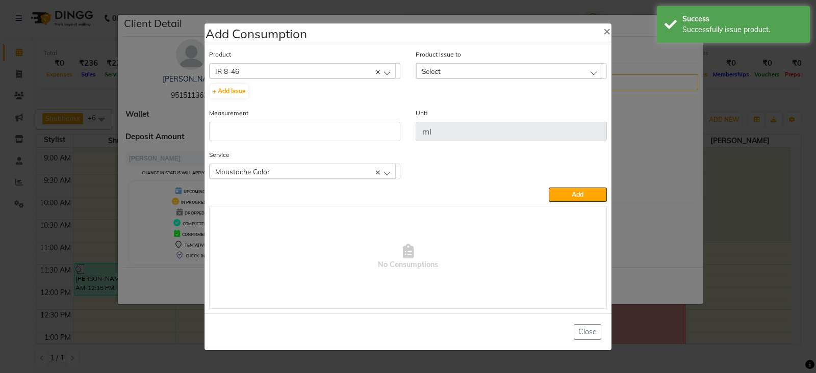
click at [441, 74] on div "Select" at bounding box center [509, 70] width 186 height 15
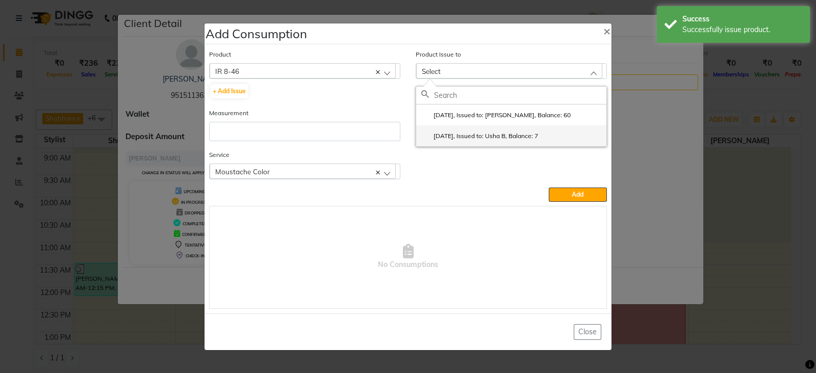
click at [465, 136] on label "2025-07-09, Issued to: Usha B, Balance: 7" at bounding box center [479, 136] width 117 height 9
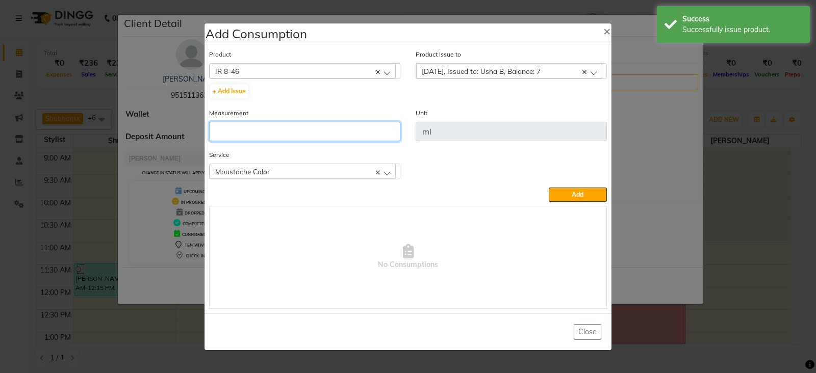
click at [338, 138] on input "number" at bounding box center [304, 131] width 191 height 19
type input "7"
drag, startPoint x: 583, startPoint y: 194, endPoint x: 530, endPoint y: 174, distance: 56.8
click at [582, 194] on span "Add" at bounding box center [578, 195] width 12 height 8
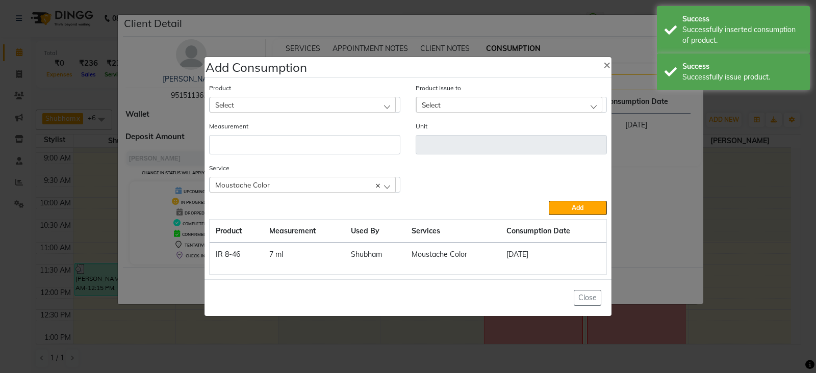
click at [293, 104] on div "Select" at bounding box center [303, 104] width 186 height 15
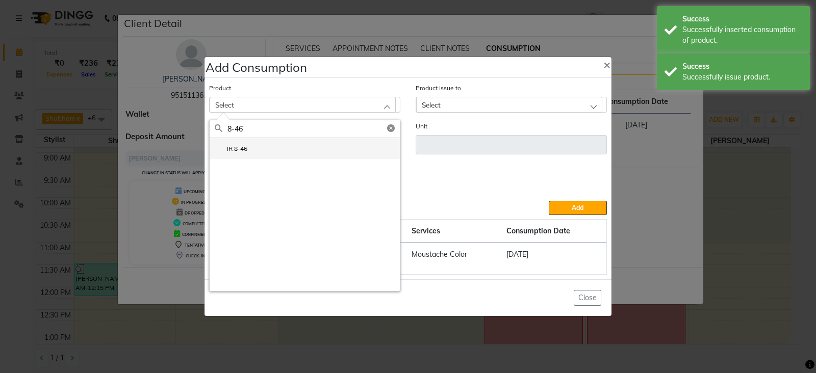
type input "8-46"
click at [254, 150] on li "IR 8-46" at bounding box center [305, 148] width 190 height 21
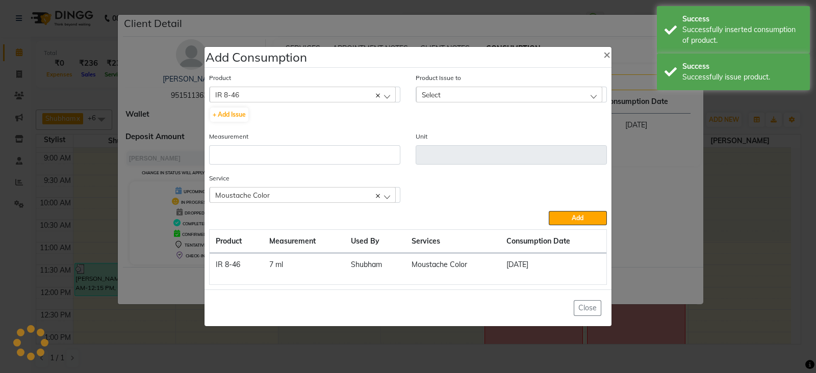
type input "ml"
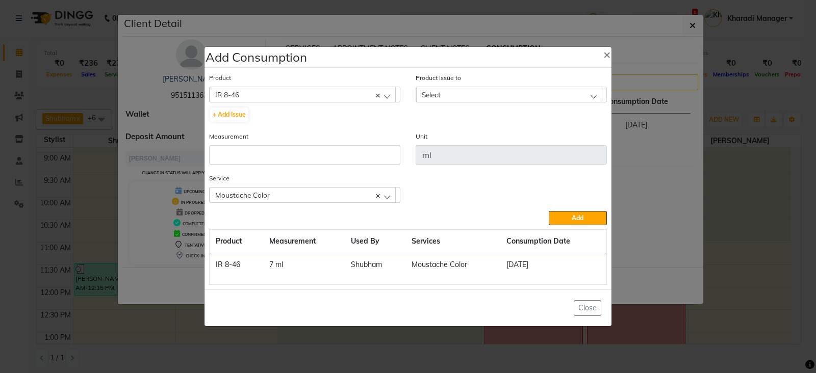
click at [469, 95] on div "Select" at bounding box center [509, 94] width 186 height 15
drag, startPoint x: 482, startPoint y: 138, endPoint x: 436, endPoint y: 143, distance: 46.7
click at [482, 138] on label "2025-09-04, Issued to: Shubham, Balance: 60" at bounding box center [495, 138] width 149 height 9
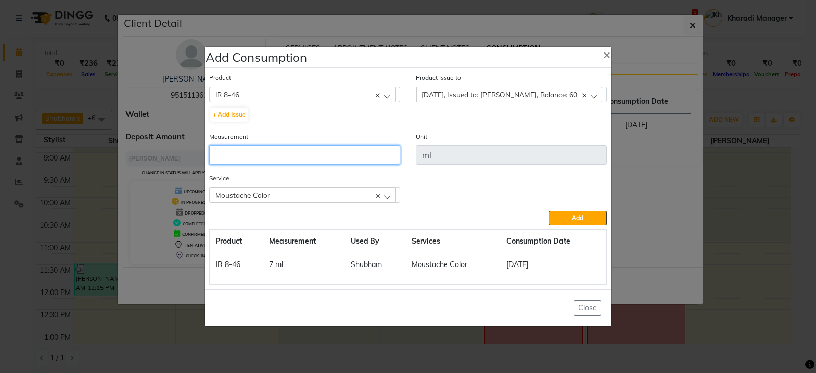
click at [382, 154] on input "number" at bounding box center [304, 154] width 191 height 19
type input "2"
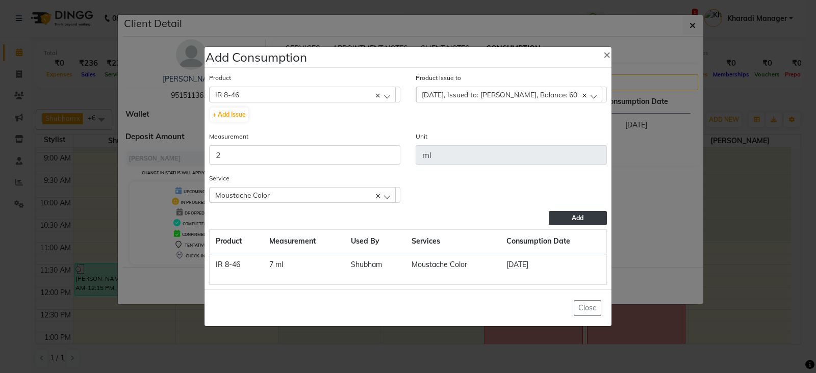
click at [569, 220] on button "Add" at bounding box center [578, 218] width 58 height 14
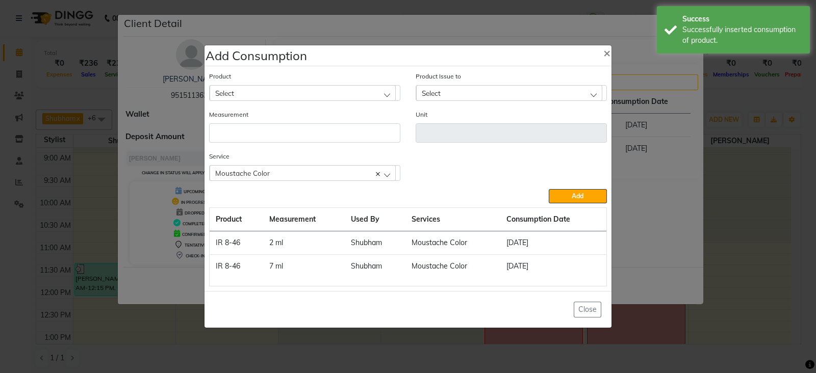
click at [309, 91] on div "Select" at bounding box center [303, 92] width 186 height 15
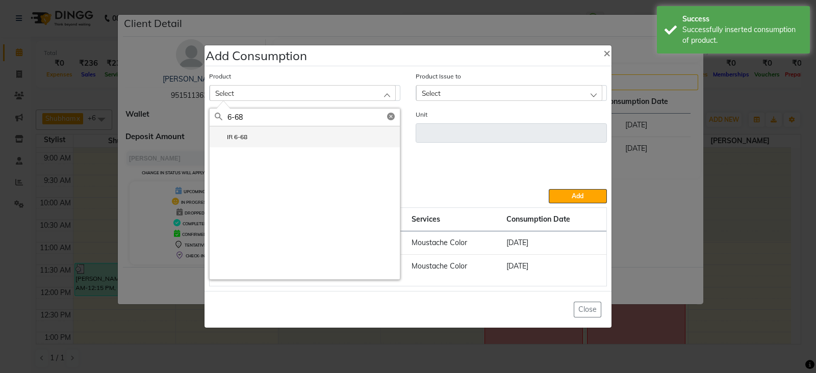
type input "6-68"
click at [250, 136] on li "IR 6-68" at bounding box center [305, 136] width 190 height 21
type input "ml"
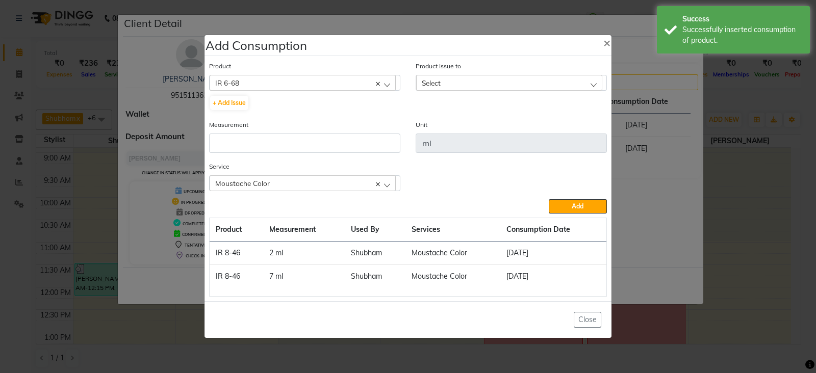
click at [456, 80] on div "Select" at bounding box center [509, 82] width 186 height 15
click at [469, 128] on label "2025-07-22, Issued to: Shobha, Balance: 51" at bounding box center [495, 126] width 149 height 9
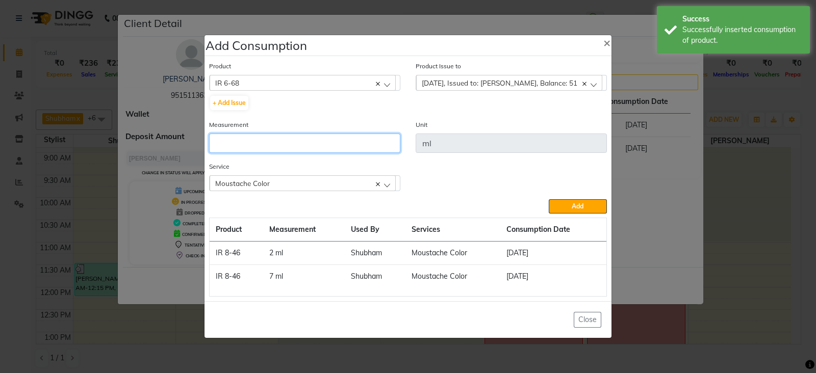
click at [237, 141] on input "number" at bounding box center [304, 143] width 191 height 19
type input "7"
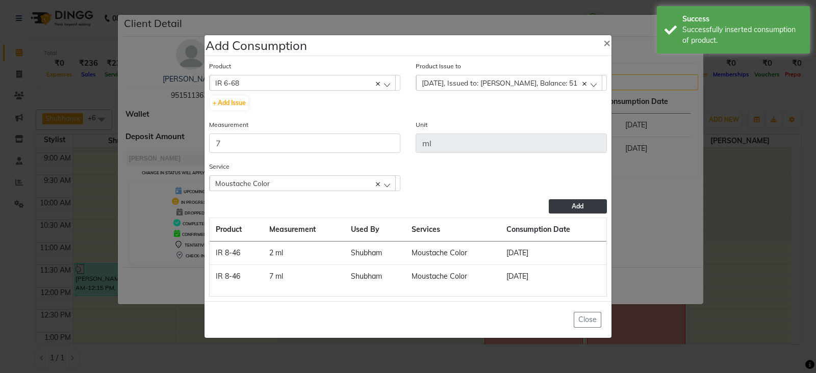
click at [566, 206] on button "Add" at bounding box center [578, 206] width 58 height 14
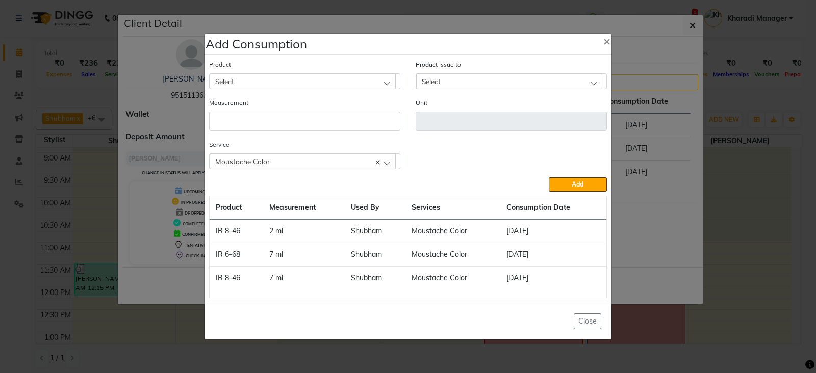
click at [237, 77] on div "Select" at bounding box center [303, 80] width 186 height 15
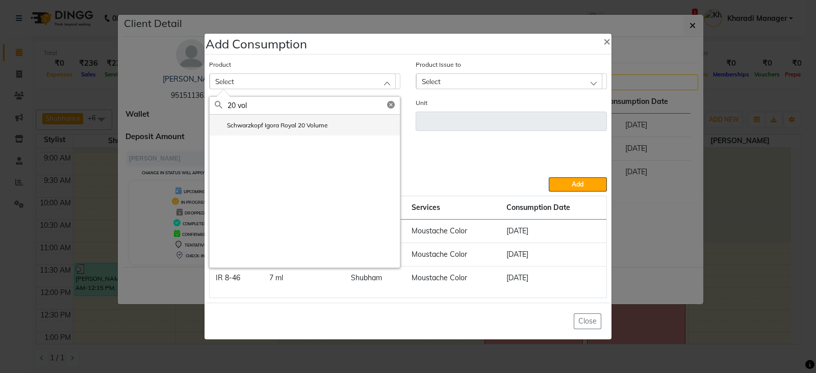
type input "20 vol"
click at [247, 126] on label "Schwarzkopf Igora Royal 20 Volume" at bounding box center [271, 125] width 113 height 9
type input "ml"
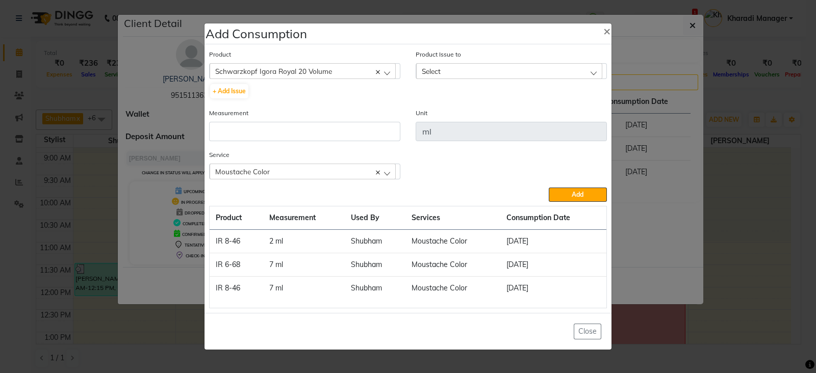
click at [451, 75] on div "Select" at bounding box center [509, 70] width 186 height 15
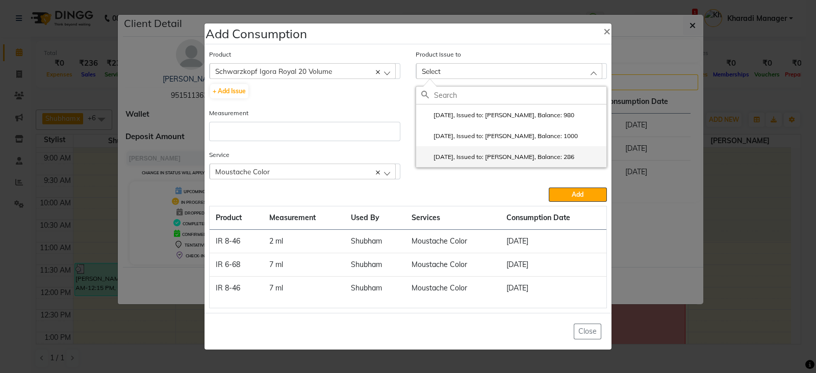
click at [469, 154] on label "2025-07-25, Issued to: Shubham, Balance: 286" at bounding box center [497, 156] width 153 height 9
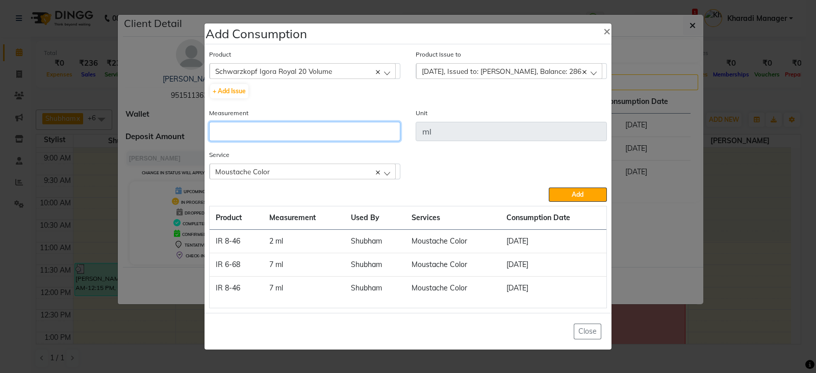
click at [309, 131] on input "number" at bounding box center [304, 131] width 191 height 19
type input "15"
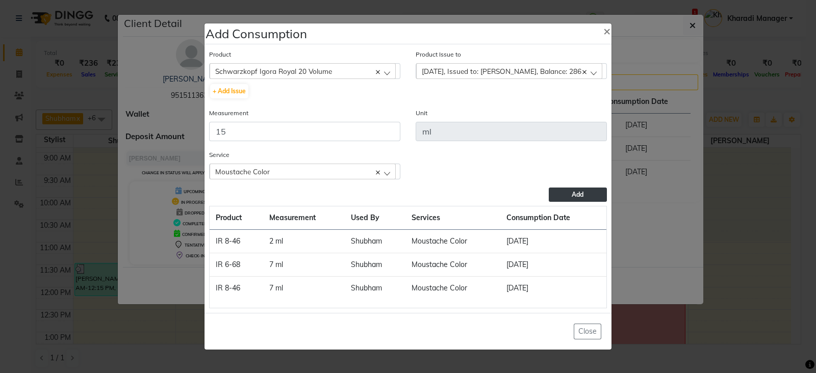
click at [560, 193] on button "Add" at bounding box center [578, 195] width 58 height 14
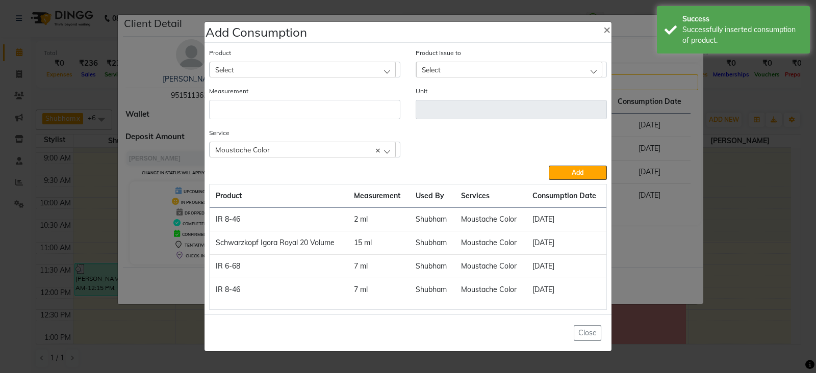
drag, startPoint x: 706, startPoint y: 280, endPoint x: 749, endPoint y: 280, distance: 43.3
click at [721, 281] on ngb-modal-window "Add Consumption × Product Select 3TENX Hydrarevive Conditioner 1000 ml Product …" at bounding box center [408, 186] width 816 height 373
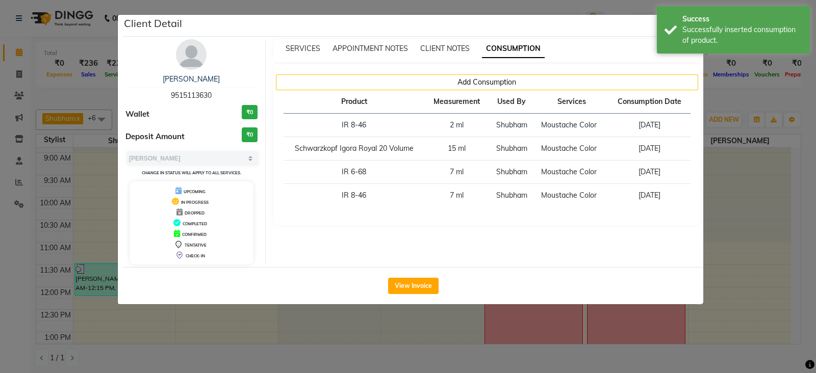
click at [767, 243] on ngb-modal-window "Client Detail Rahul Bhandari Panchshil 9515113630 Wallet ₹0 Deposit Amount ₹0 S…" at bounding box center [408, 186] width 816 height 373
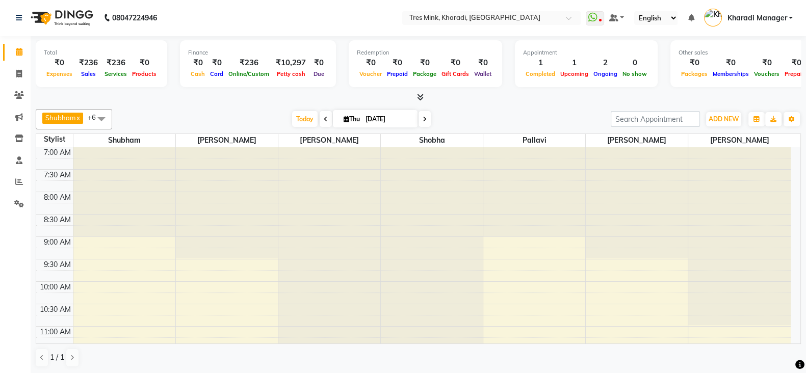
scroll to position [345, 0]
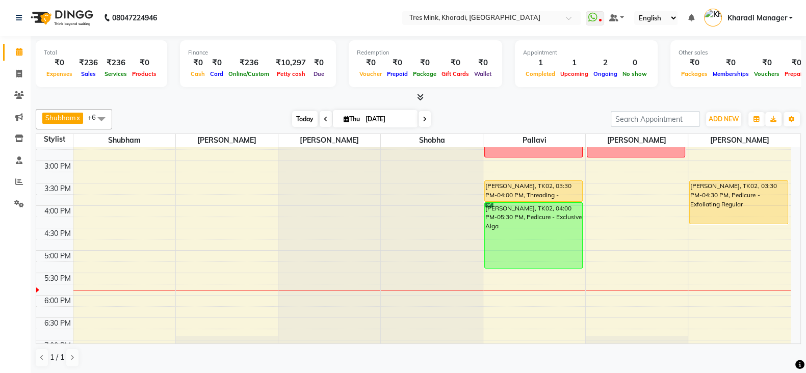
click at [297, 121] on span "Today" at bounding box center [304, 119] width 25 height 16
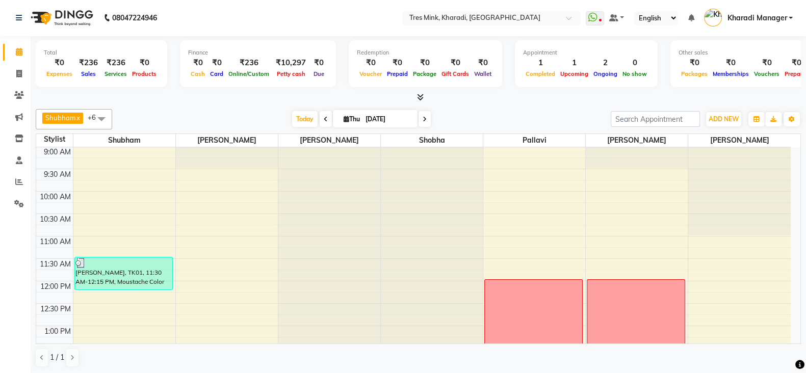
scroll to position [0, 0]
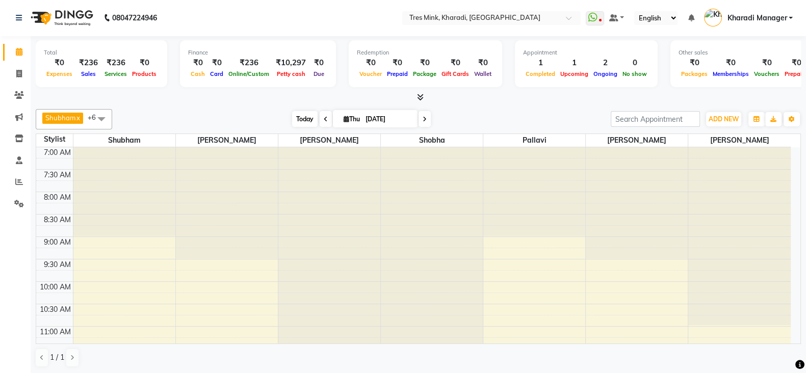
click at [297, 115] on span "Today" at bounding box center [304, 119] width 25 height 16
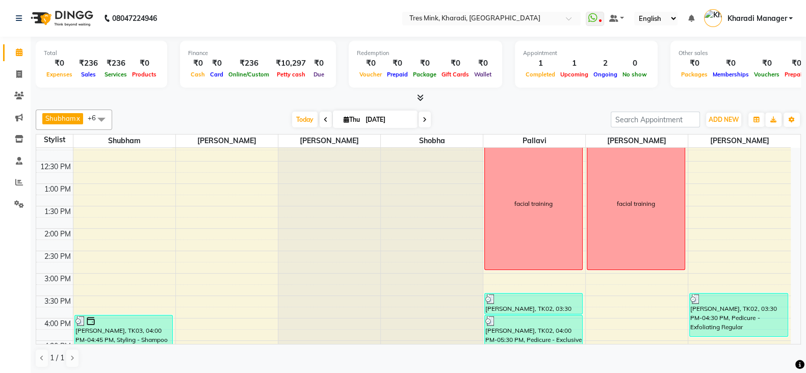
click at [421, 93] on span at bounding box center [418, 98] width 11 height 11
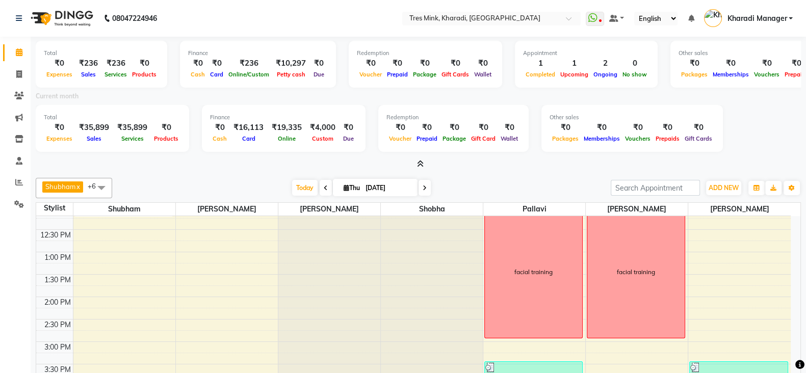
click at [321, 188] on span at bounding box center [326, 188] width 12 height 16
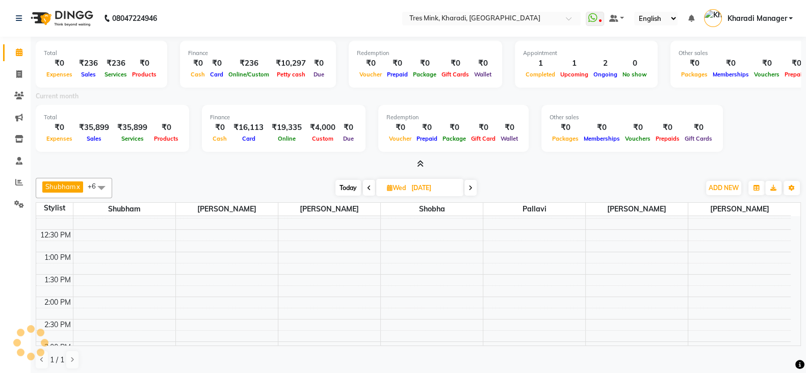
scroll to position [446, 0]
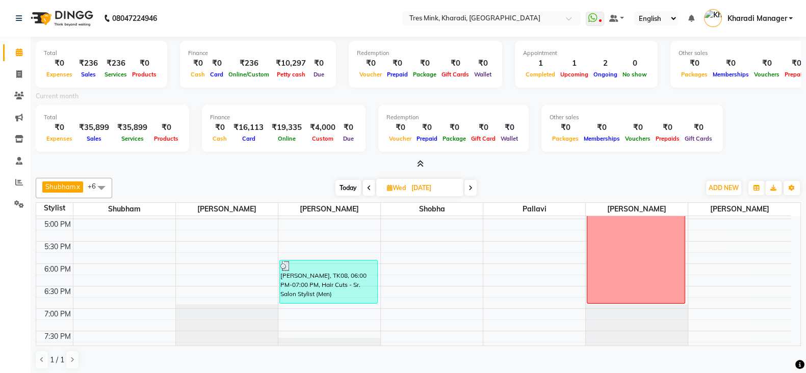
click at [418, 164] on icon at bounding box center [420, 164] width 7 height 8
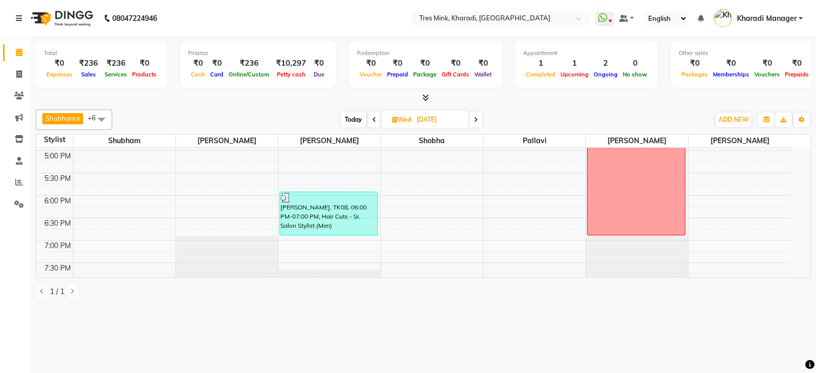
click at [476, 115] on span at bounding box center [476, 120] width 12 height 16
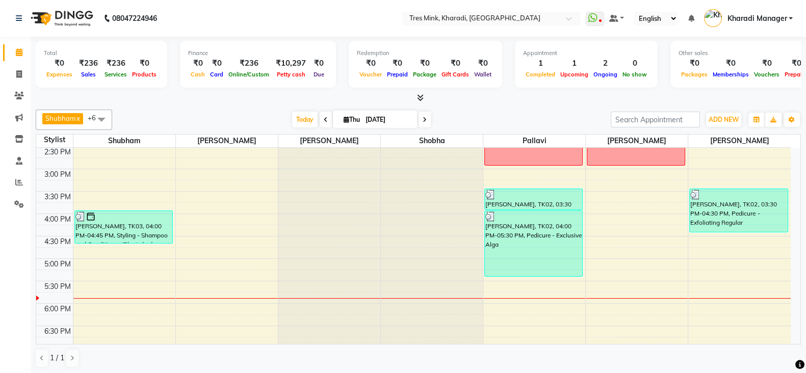
scroll to position [233, 0]
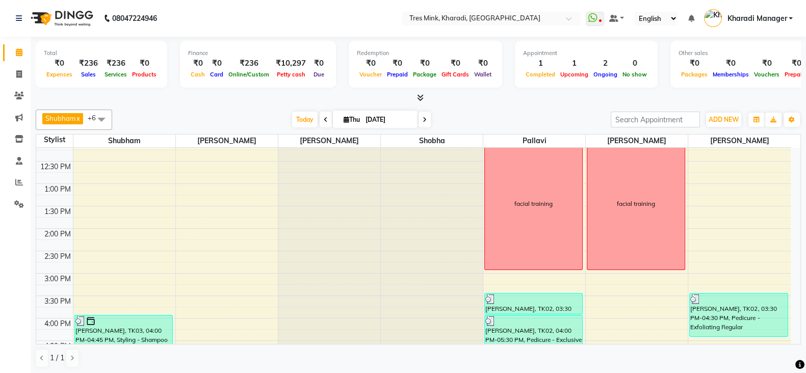
click at [421, 116] on span at bounding box center [425, 120] width 12 height 16
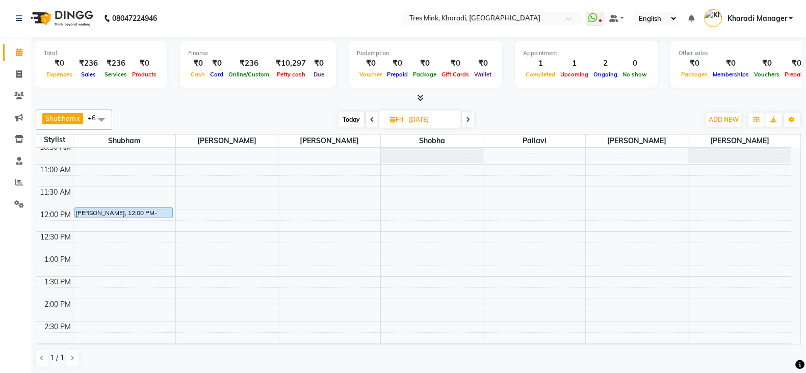
scroll to position [191, 0]
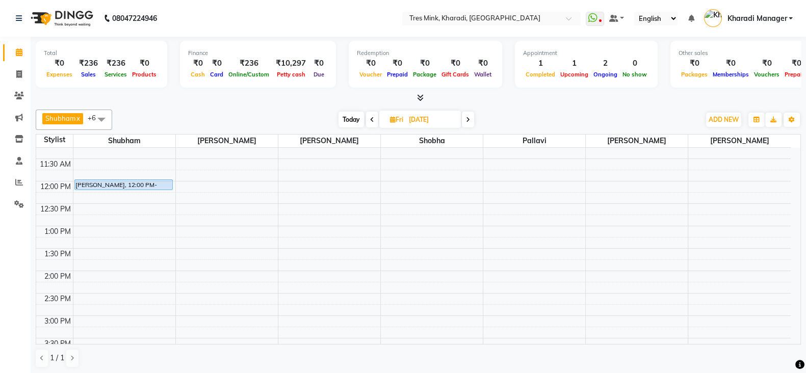
click at [464, 110] on div "[PERSON_NAME] x [PERSON_NAME] x [PERSON_NAME] [PERSON_NAME] x Poonam Khande x P…" at bounding box center [418, 120] width 765 height 20
click at [472, 115] on span at bounding box center [468, 120] width 12 height 16
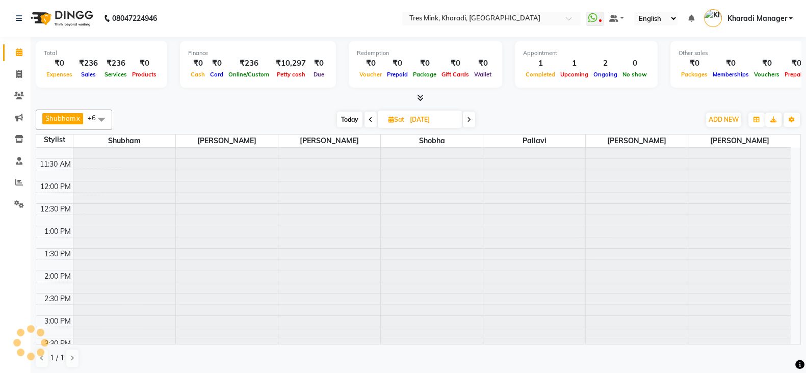
type input "[DATE]"
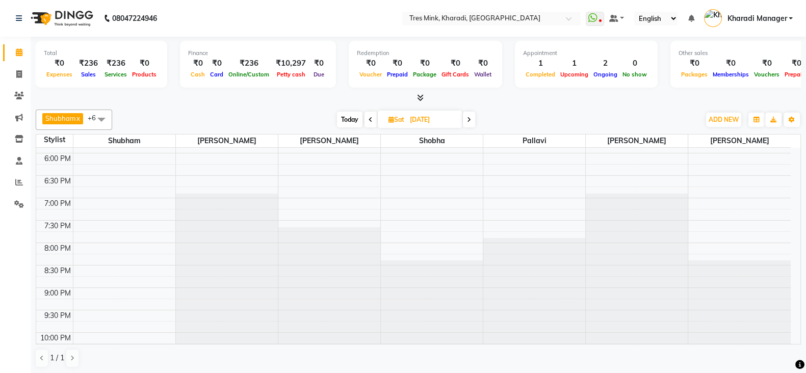
scroll to position [515, 0]
